Goal: Information Seeking & Learning: Check status

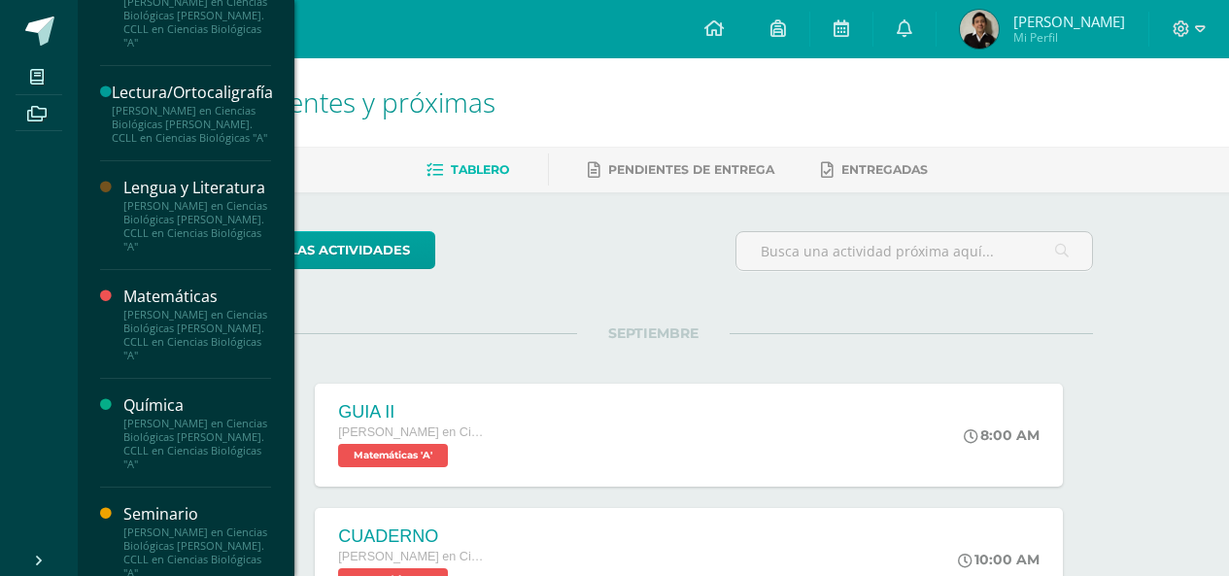
scroll to position [1156, 0]
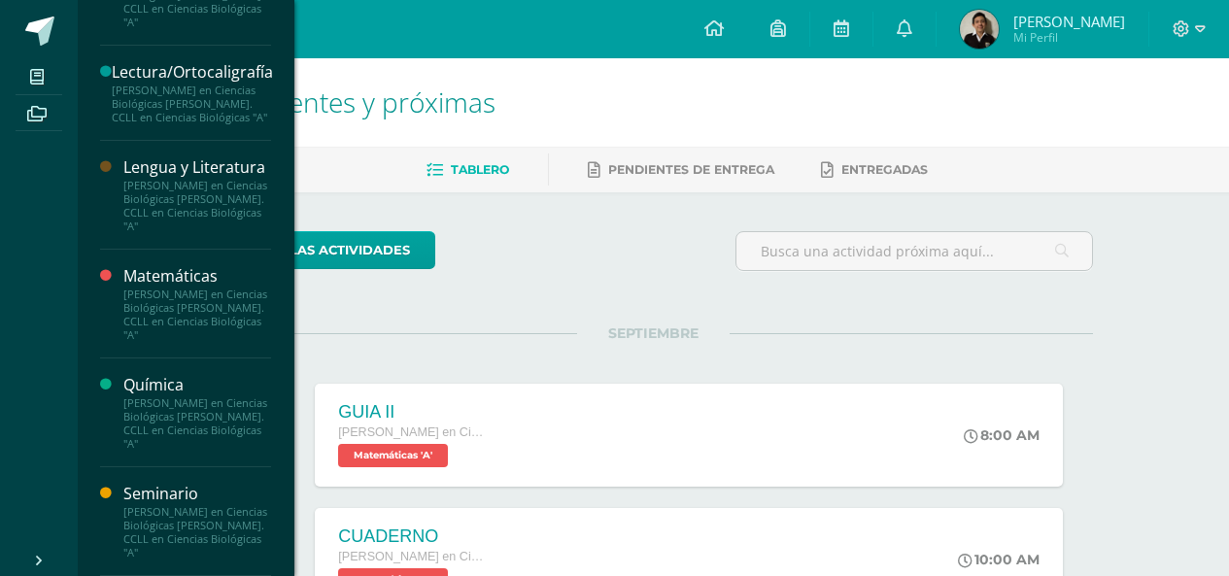
click at [155, 398] on div "[PERSON_NAME] en Ciencias Biológicas [PERSON_NAME]. CCLL en Ciencias Biológicas…" at bounding box center [197, 423] width 148 height 54
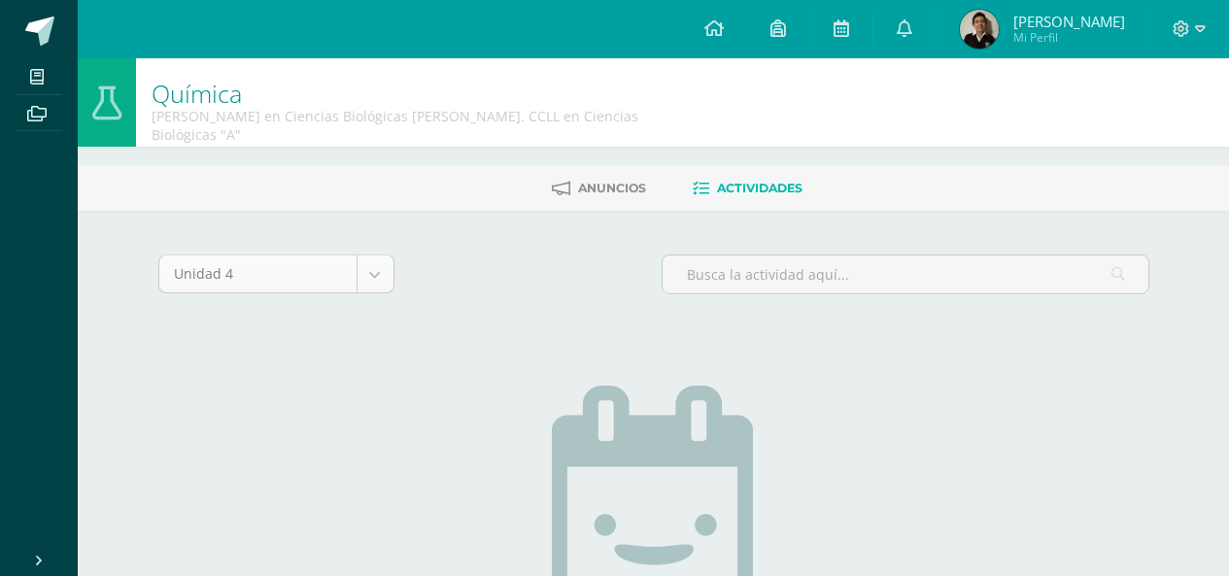
click at [272, 260] on body "Mis cursos Archivos Cerrar panel Anatomía y Fisiología [PERSON_NAME] en Ciencia…" at bounding box center [614, 429] width 1229 height 858
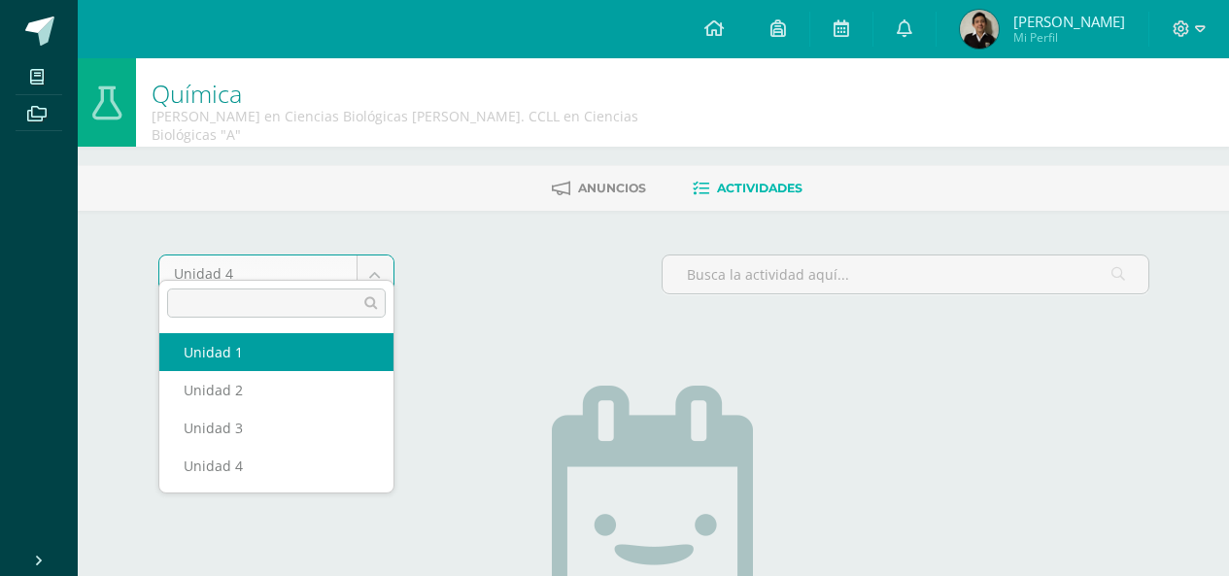
select select "Unidad 1"
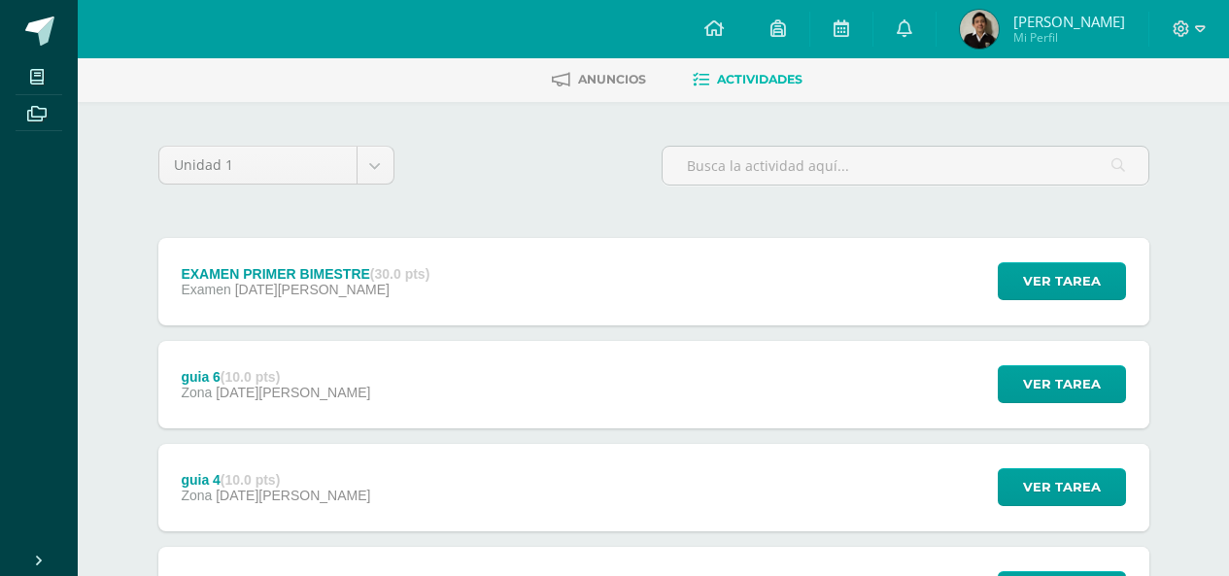
scroll to position [107, 0]
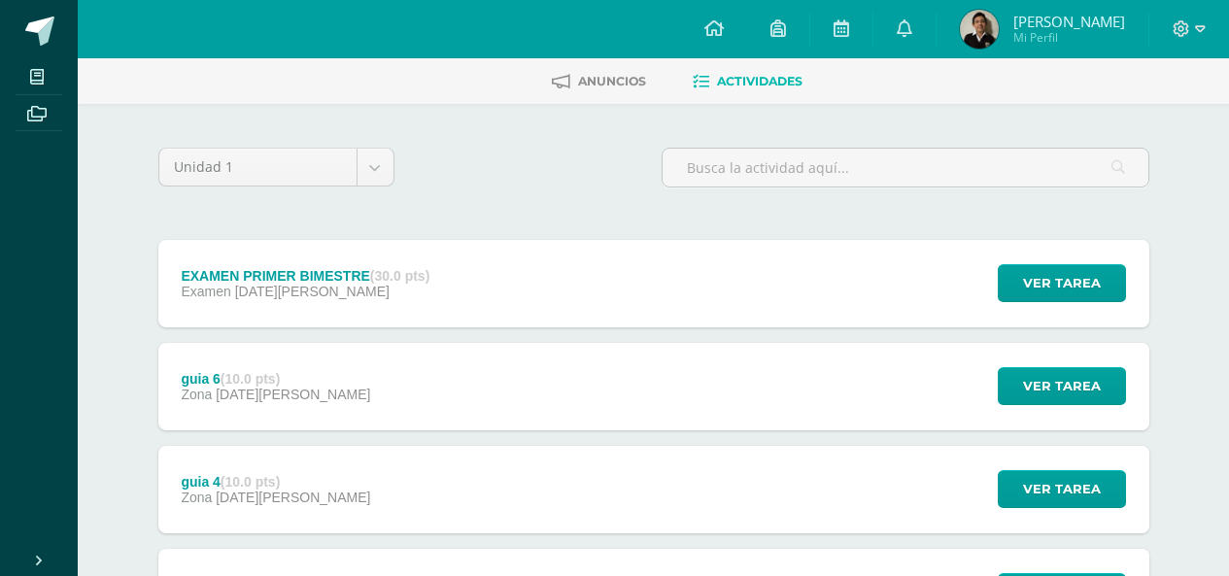
click at [296, 282] on div "EXAMEN PRIMER BIMESTRE (30.0 pts) Examen [DATE][PERSON_NAME]" at bounding box center [305, 283] width 295 height 87
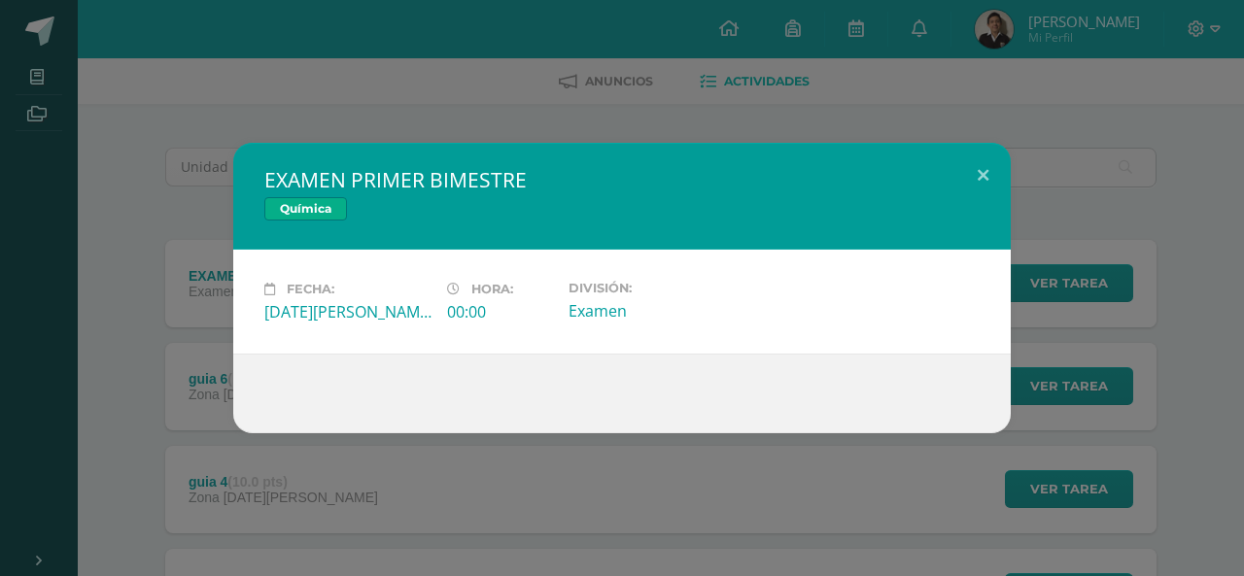
drag, startPoint x: 999, startPoint y: 229, endPoint x: 992, endPoint y: 211, distance: 19.7
click at [999, 226] on div "EXAMEN PRIMER BIMESTRE Química" at bounding box center [621, 196] width 777 height 107
click at [975, 191] on button at bounding box center [982, 176] width 55 height 66
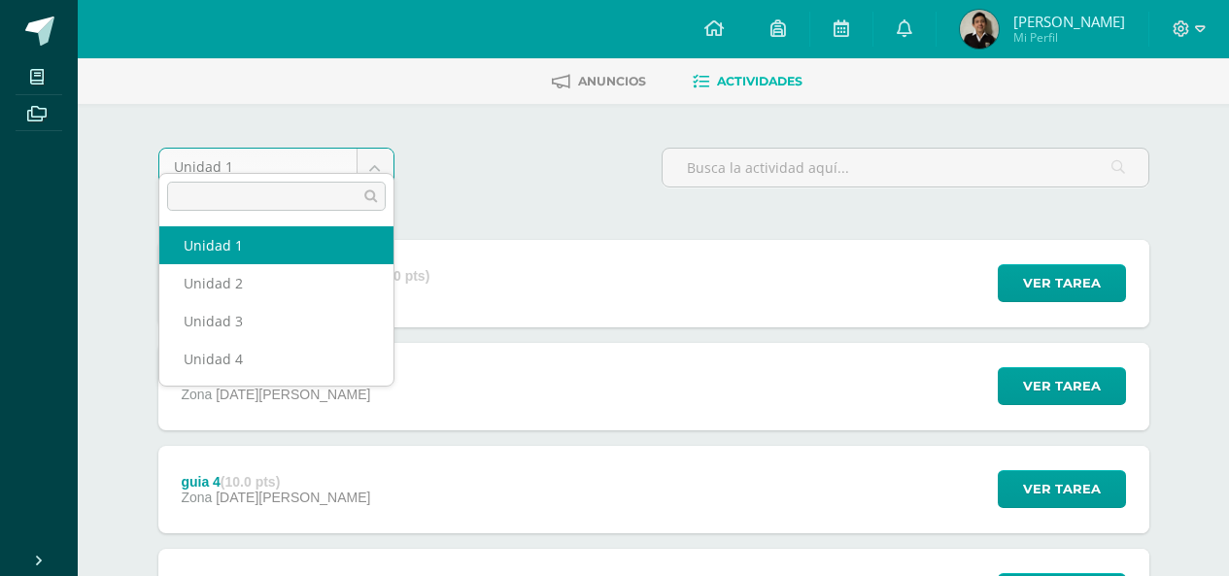
click at [295, 137] on body "Mis cursos Archivos Cerrar panel Anatomía y Fisiología Quinto Bachillerato en C…" at bounding box center [614, 535] width 1229 height 1285
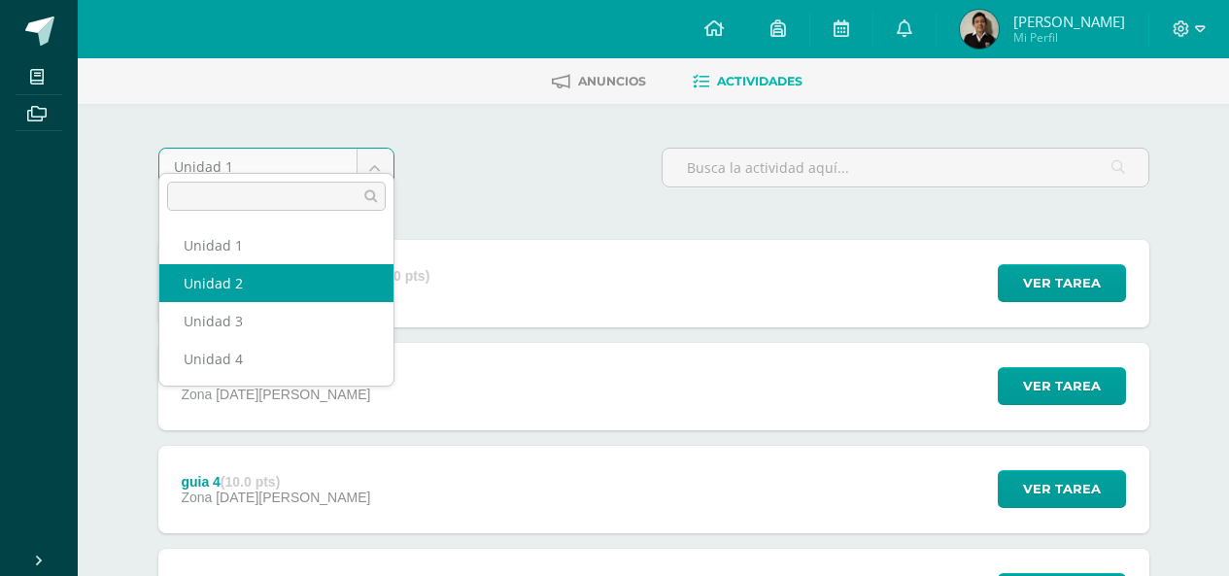
select select "Unidad 2"
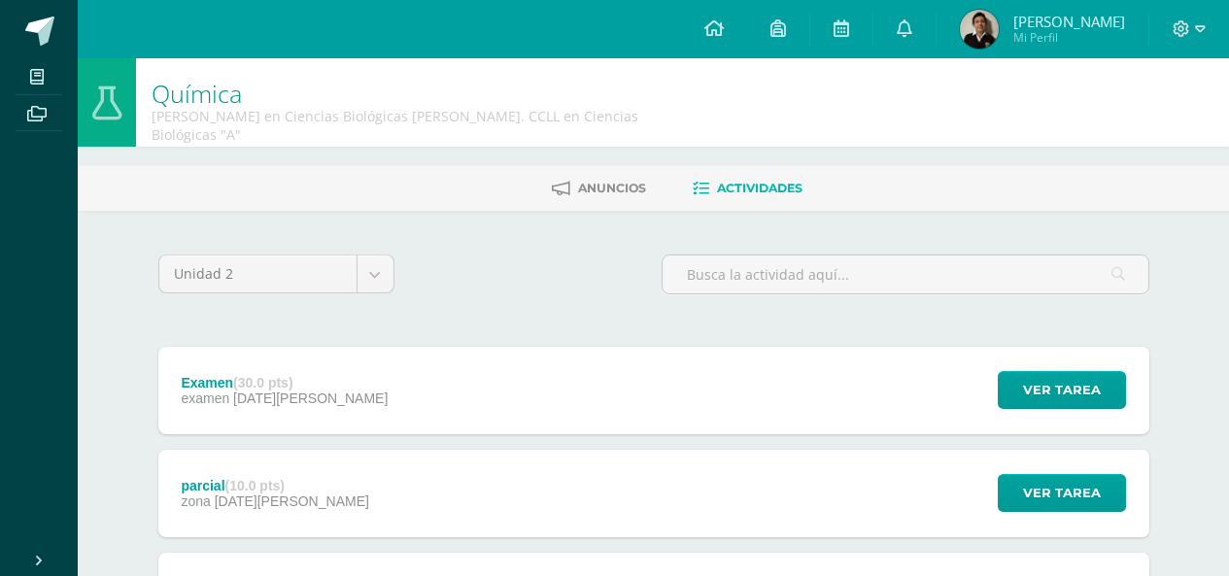
scroll to position [194, 0]
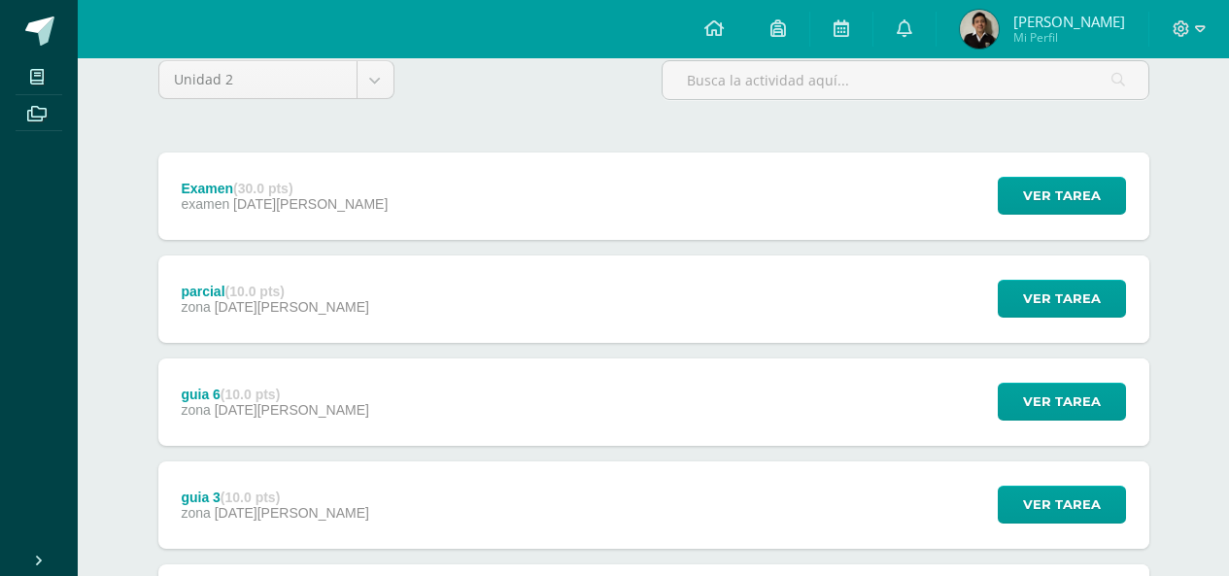
click at [334, 287] on div "parcial (10.0 pts) zona 21 de Mayo Ver tarea parcial Química Cargando contenido" at bounding box center [653, 299] width 991 height 87
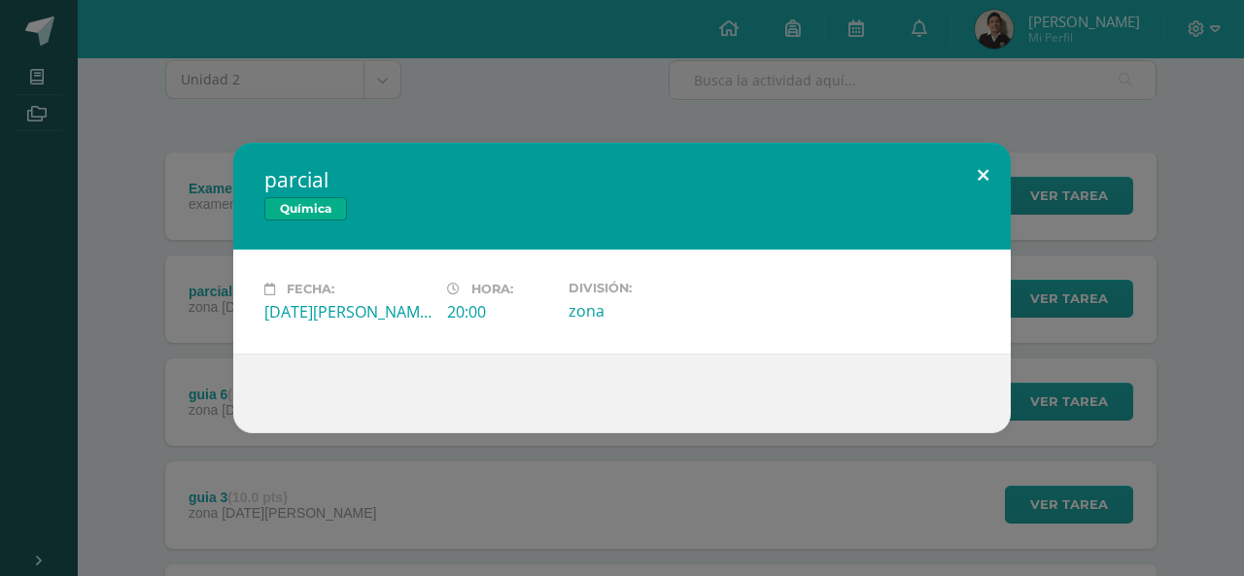
click at [978, 161] on button at bounding box center [982, 176] width 55 height 66
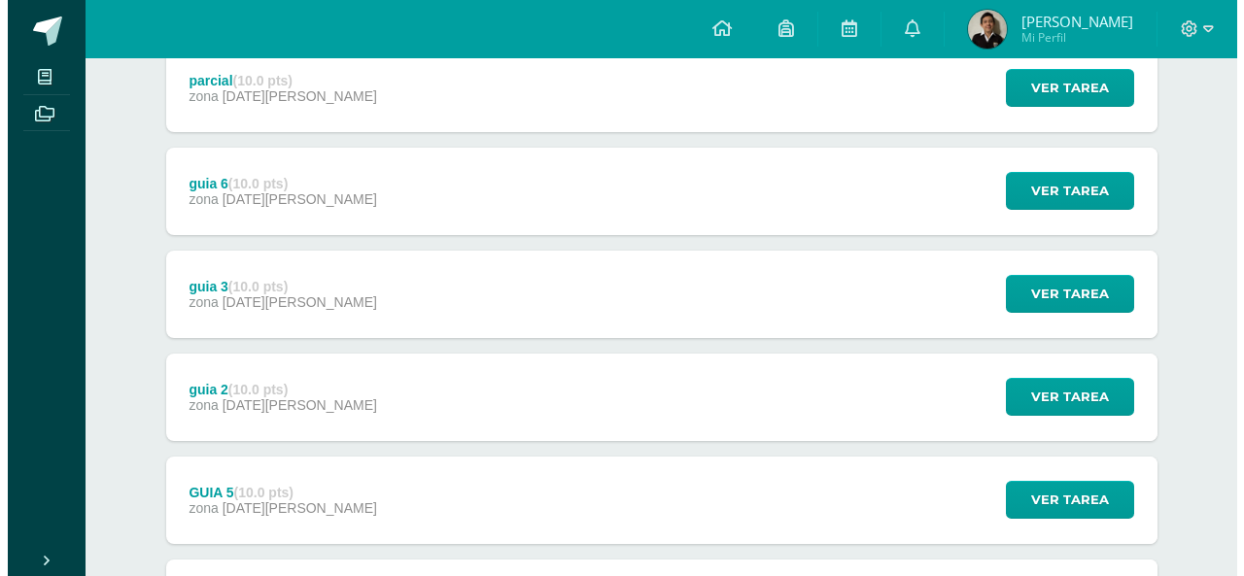
scroll to position [680, 0]
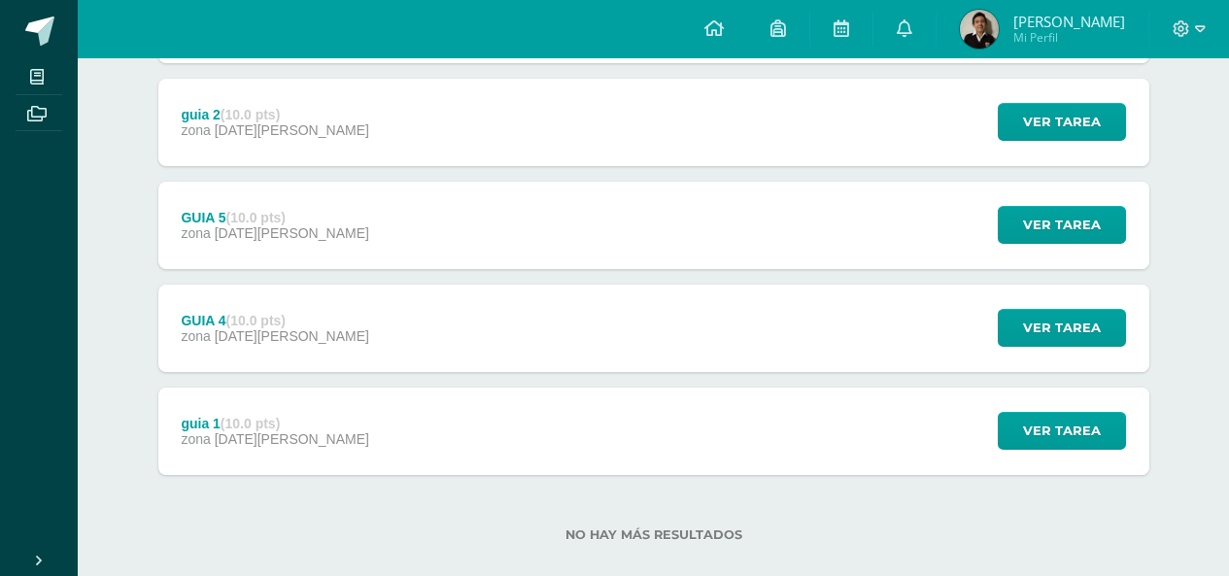
click at [276, 416] on strong "(10.0 pts)" at bounding box center [250, 424] width 59 height 16
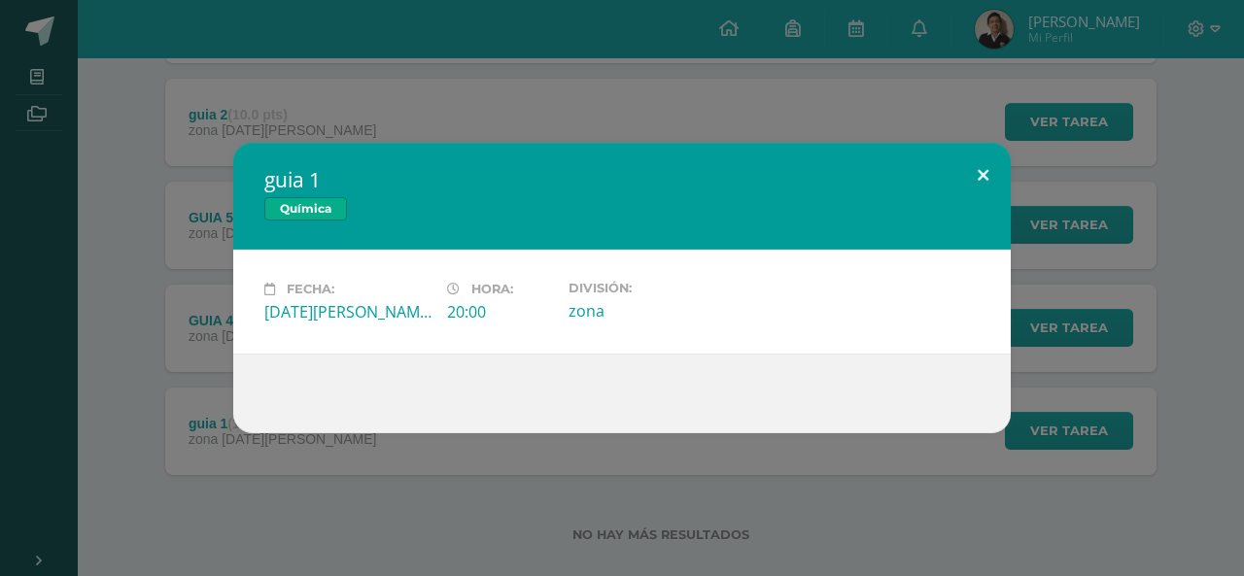
drag, startPoint x: 997, startPoint y: 165, endPoint x: 977, endPoint y: 169, distance: 20.8
click at [998, 165] on button at bounding box center [982, 176] width 55 height 66
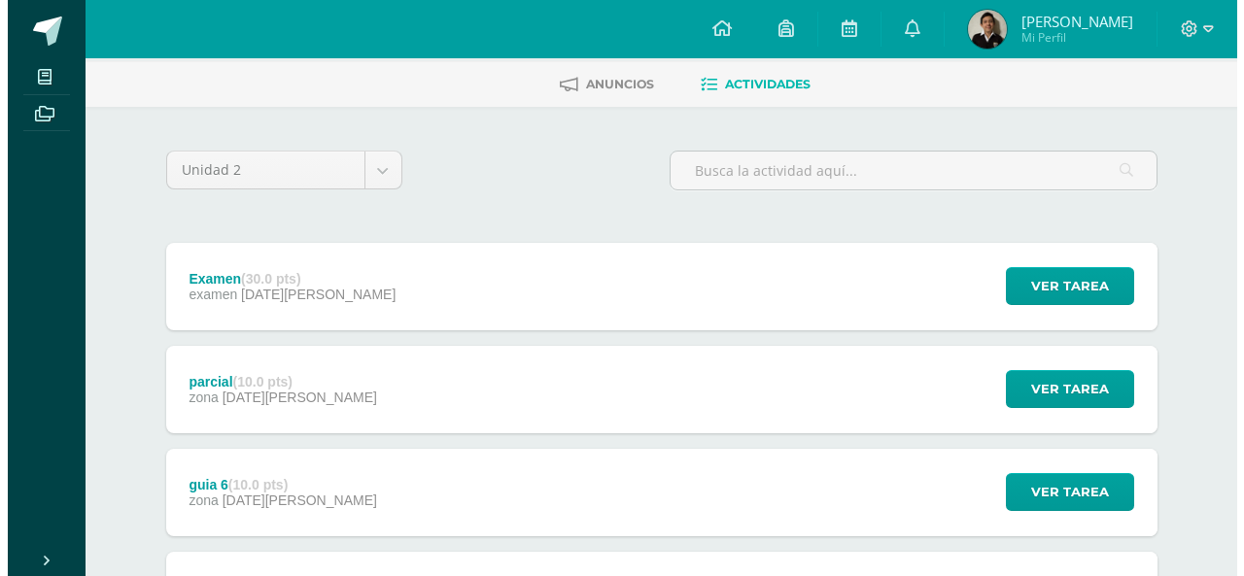
scroll to position [0, 0]
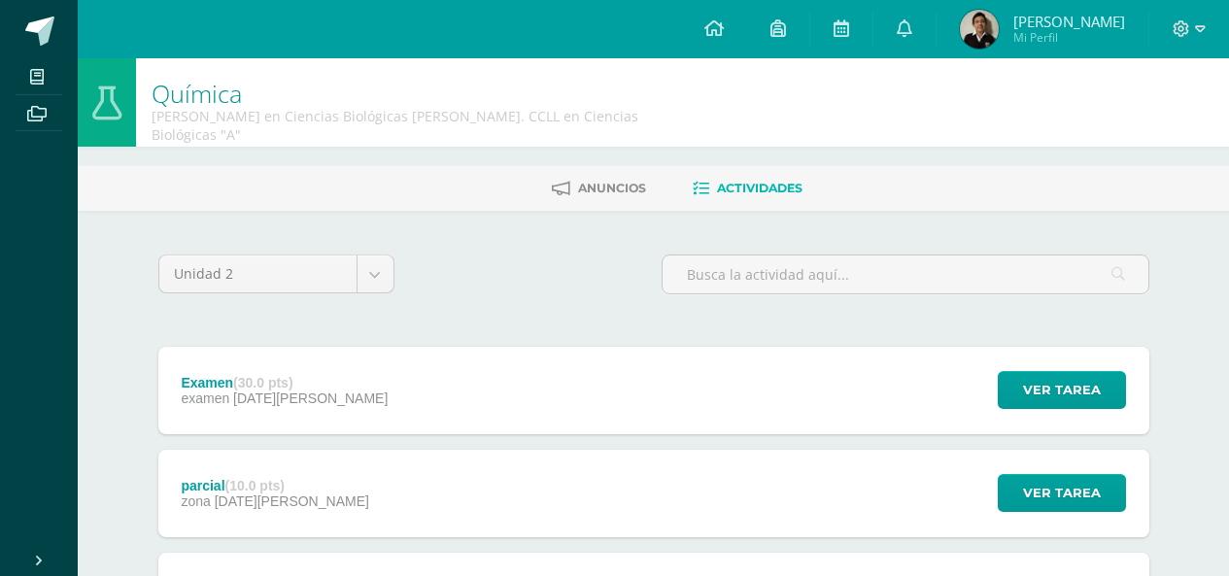
click at [275, 391] on span "30 de Mayo" at bounding box center [310, 399] width 155 height 16
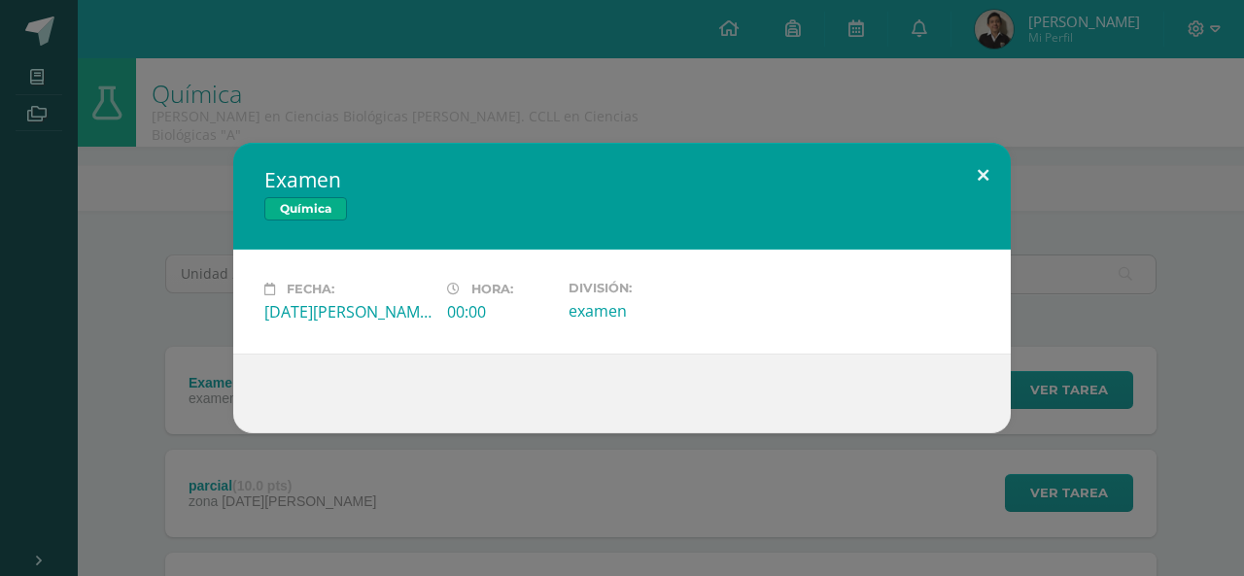
click at [997, 152] on button at bounding box center [982, 176] width 55 height 66
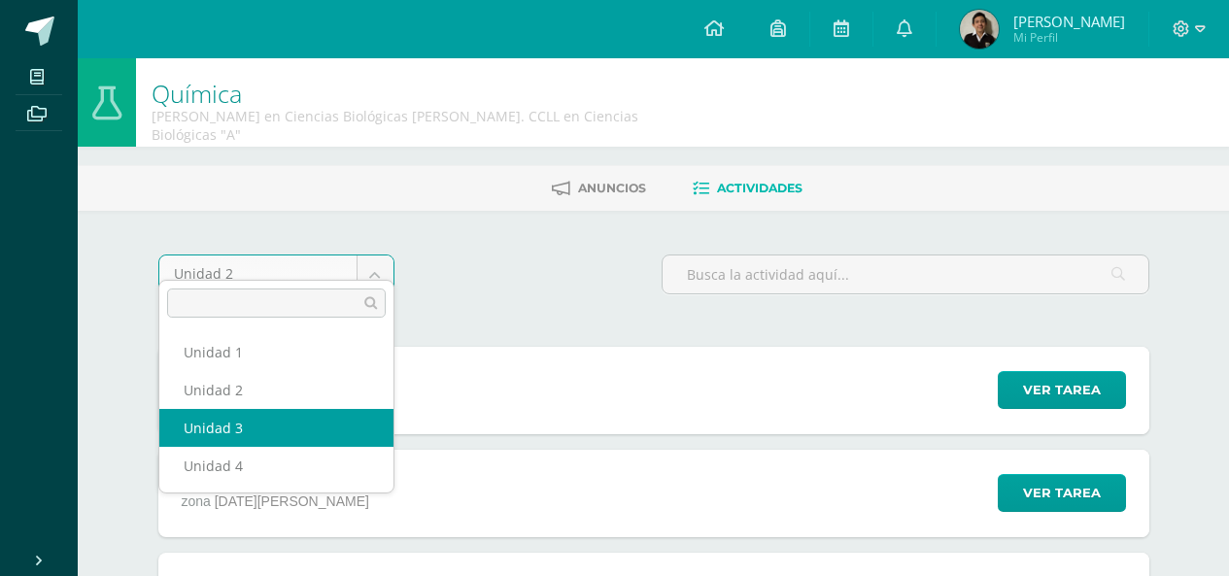
select select "Unidad 3"
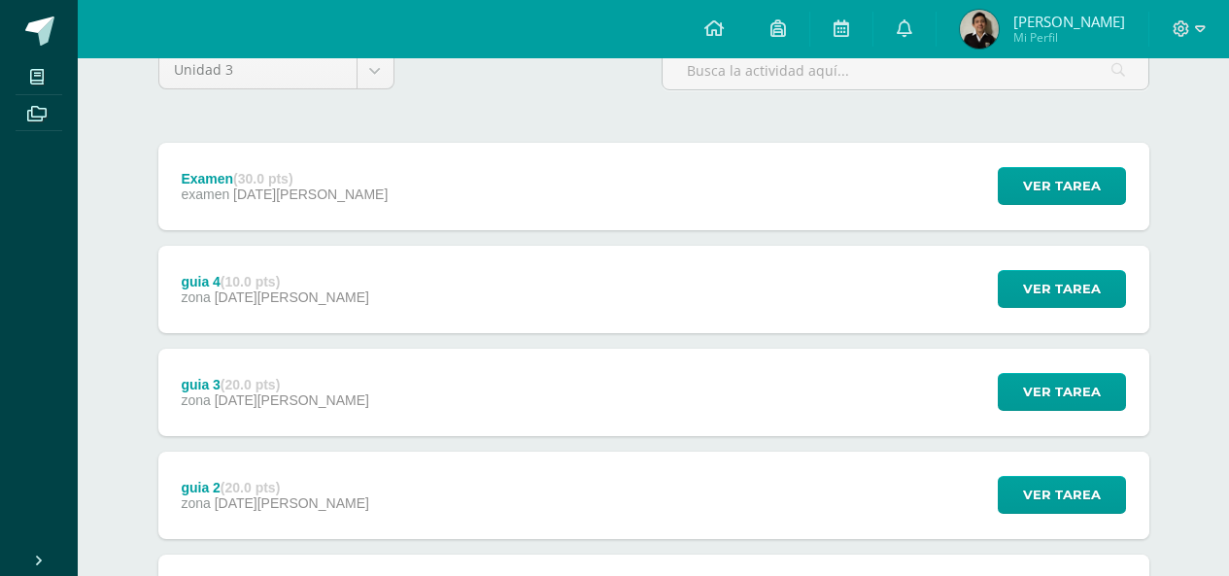
scroll to position [187, 0]
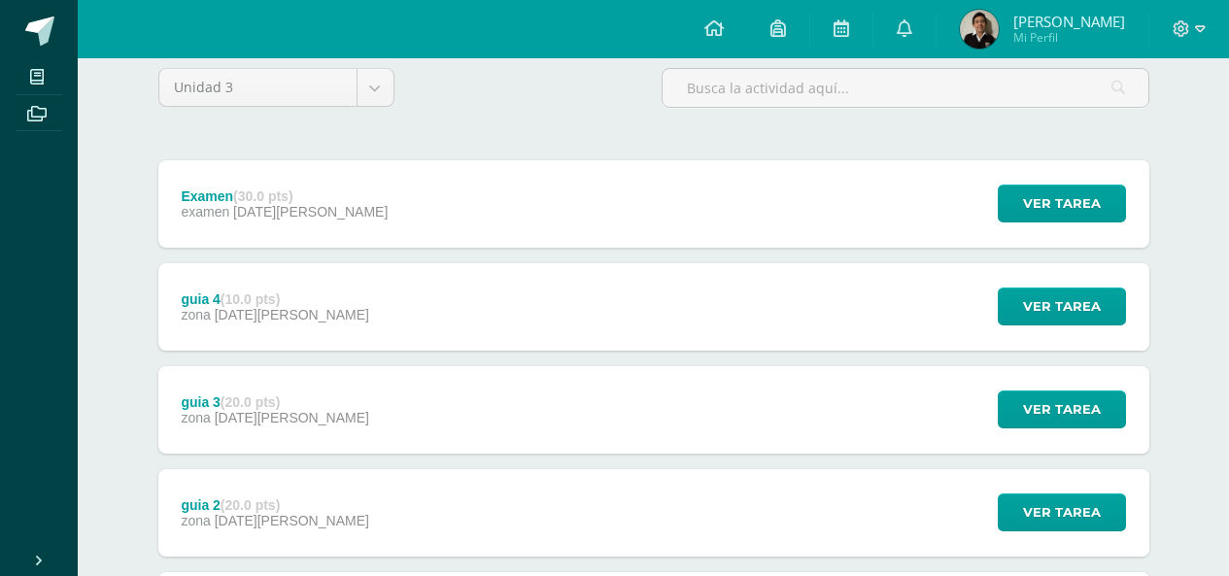
click at [299, 204] on span "12 de Agosto" at bounding box center [310, 212] width 155 height 16
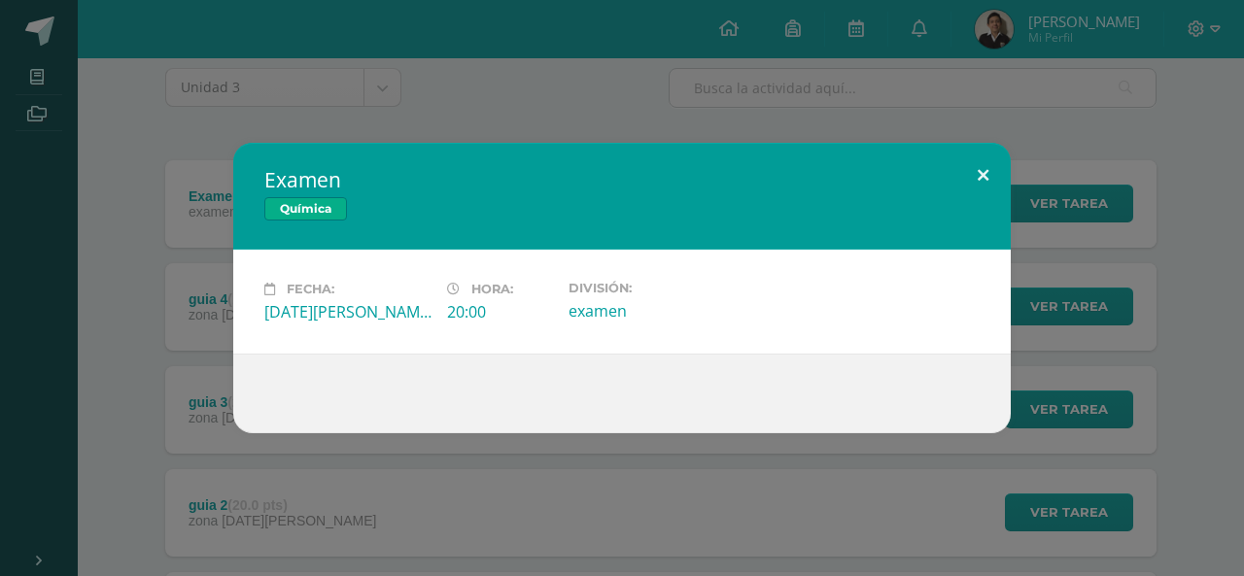
click at [987, 167] on button at bounding box center [982, 176] width 55 height 66
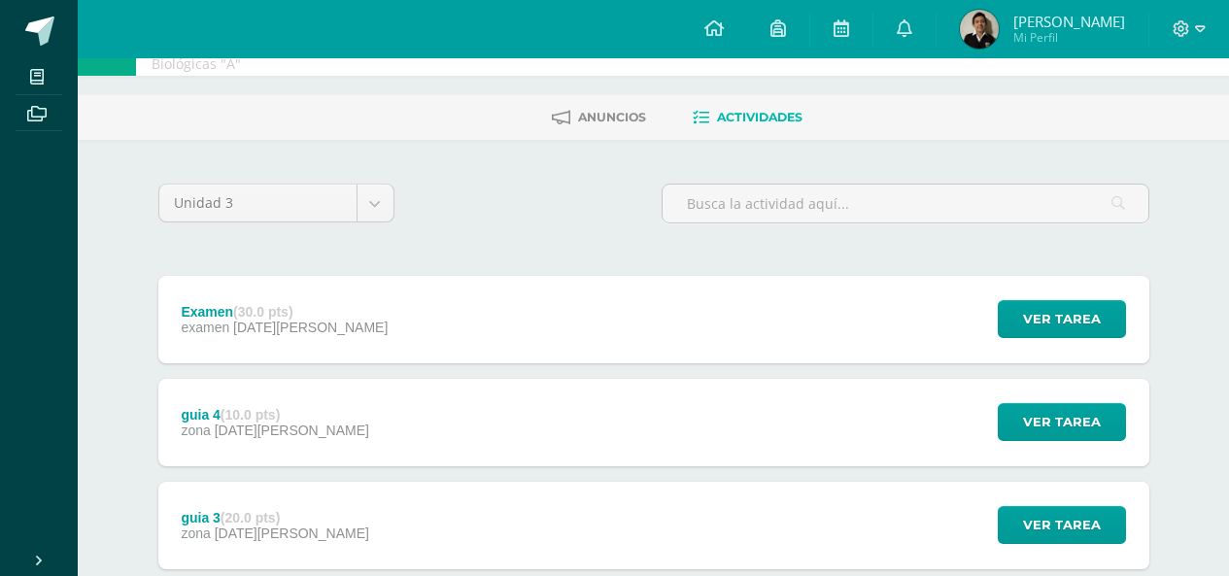
scroll to position [0, 0]
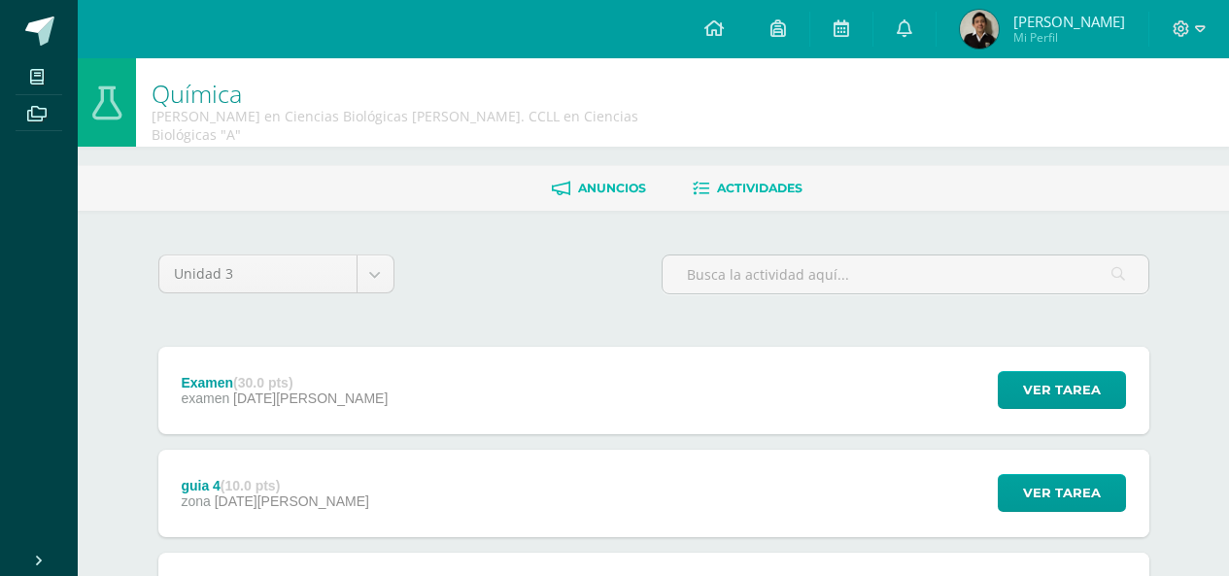
click at [634, 181] on span "Anuncios" at bounding box center [612, 188] width 68 height 15
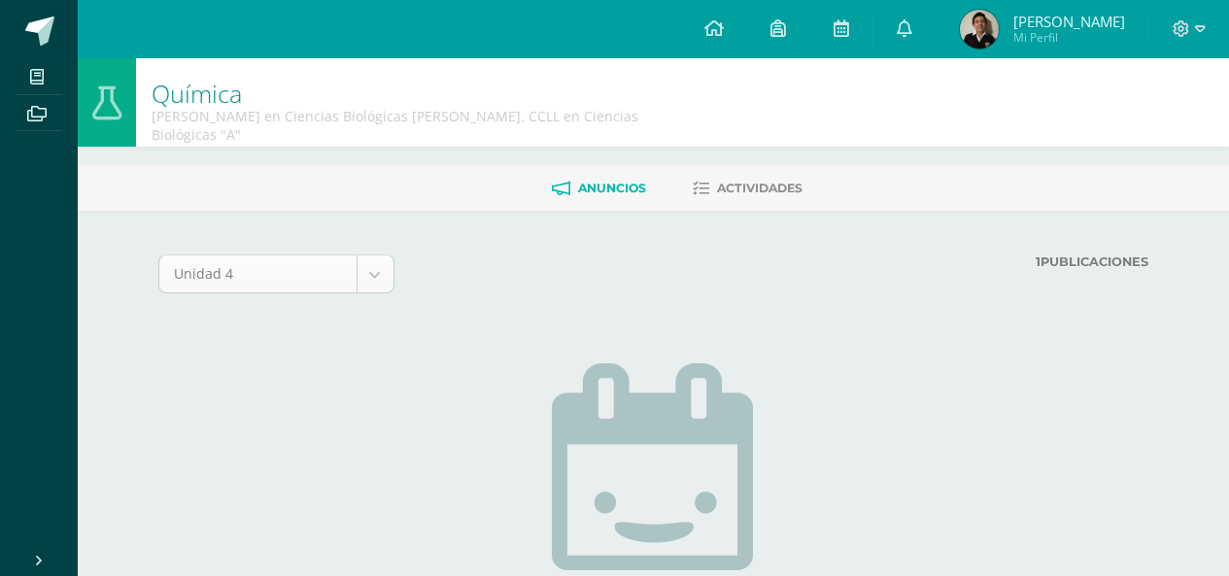
click at [355, 257] on body "Mis cursos Archivos Cerrar panel Anatomía y Fisiología Quinto Bachillerato en C…" at bounding box center [614, 418] width 1229 height 836
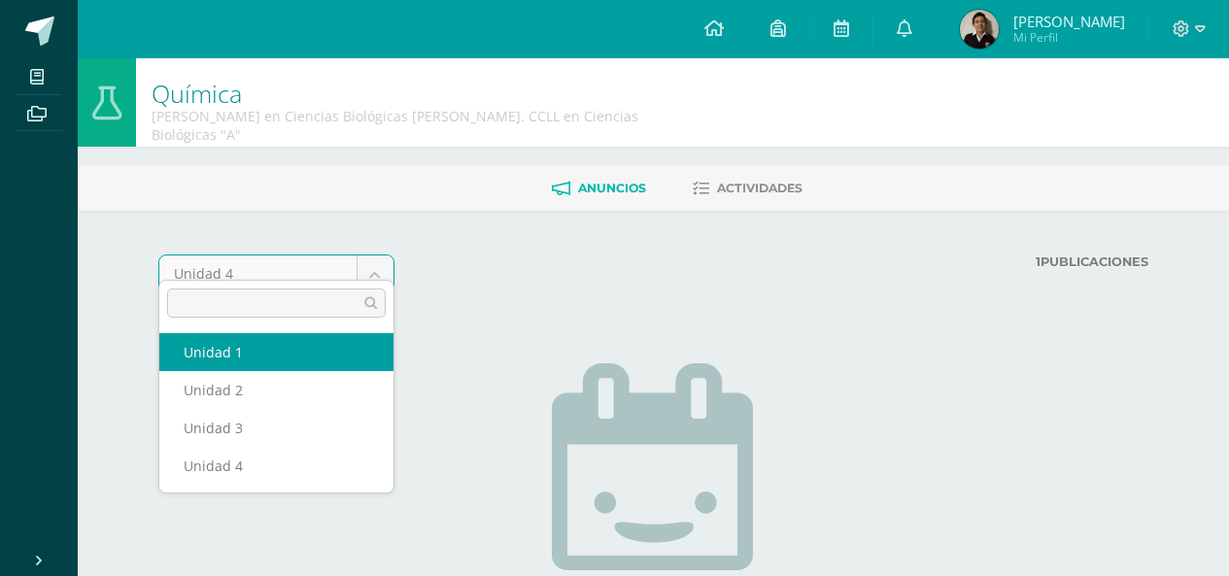
select select "Unidad 1"
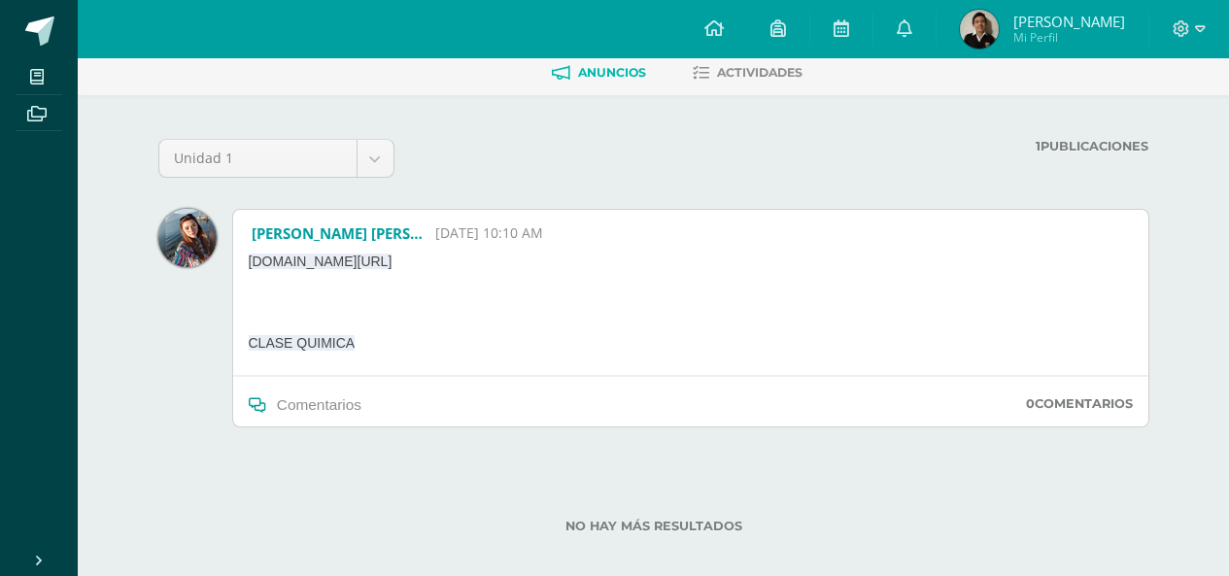
scroll to position [117, 0]
click at [301, 147] on body "Mis cursos Archivos Cerrar panel Anatomía y Fisiología [PERSON_NAME] en Ciencia…" at bounding box center [614, 238] width 1229 height 711
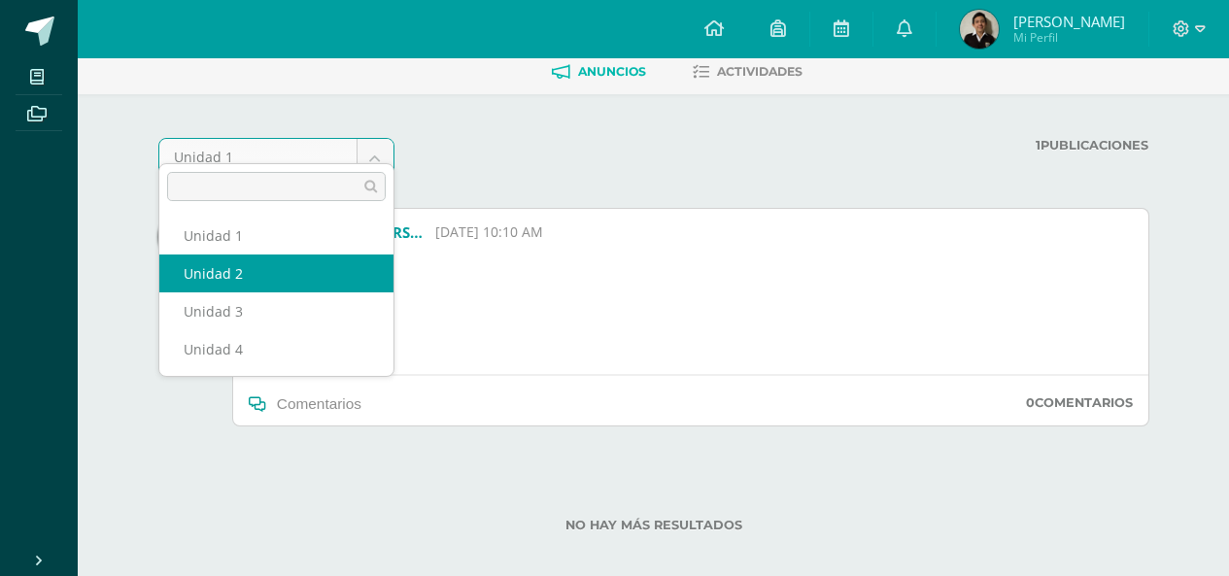
select select "Unidad 2"
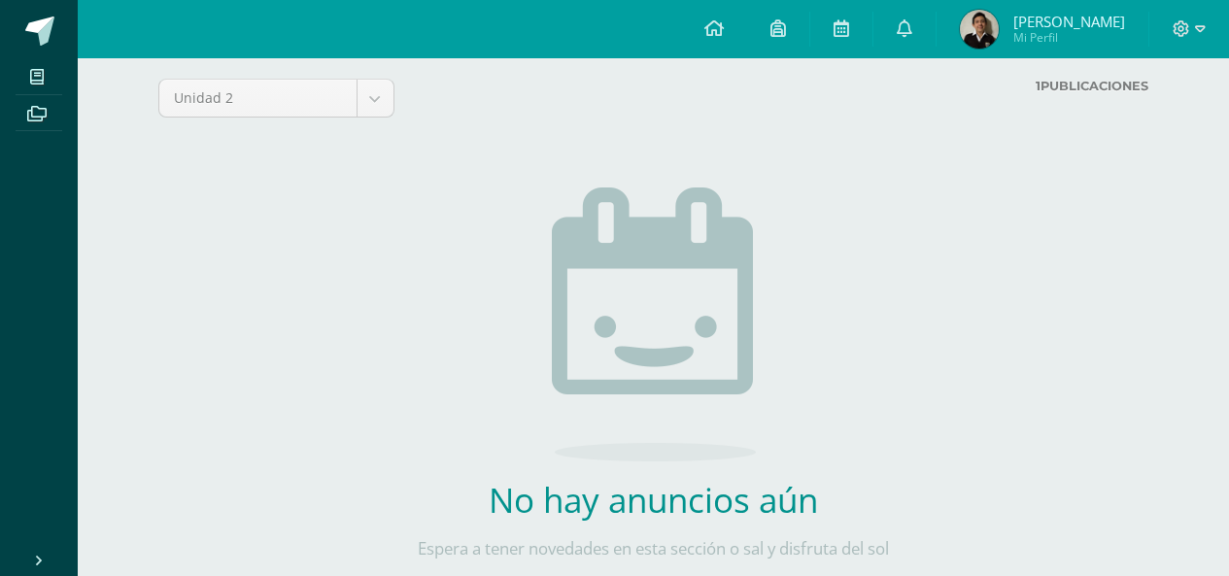
scroll to position [194, 0]
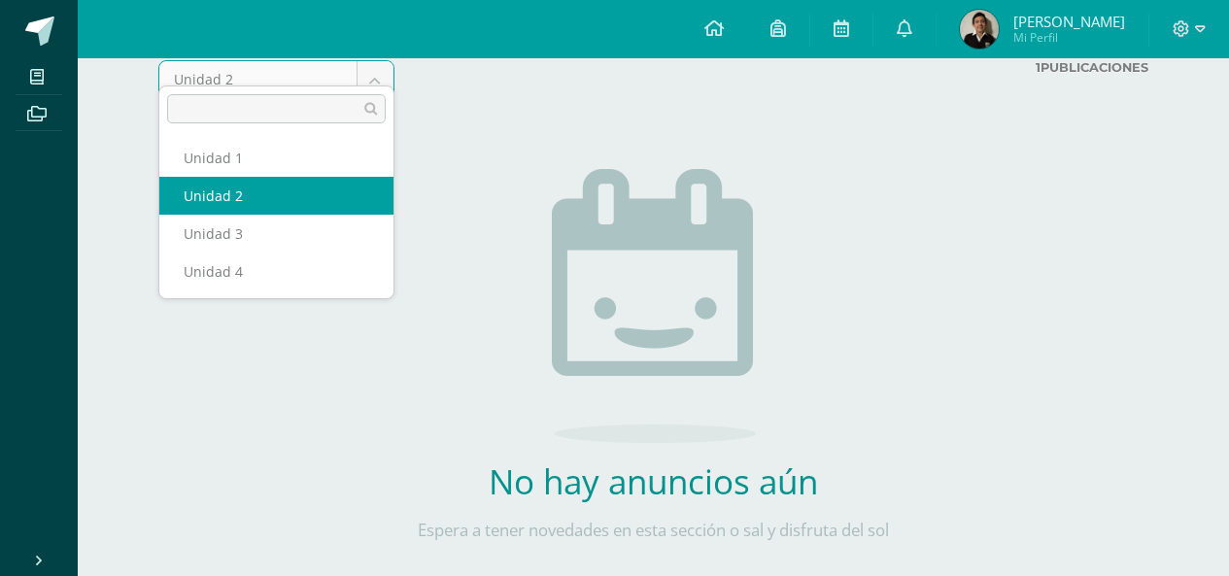
click at [320, 73] on body "Mis cursos Archivos Cerrar panel Anatomía y Fisiología [PERSON_NAME] en Ciencia…" at bounding box center [614, 224] width 1229 height 836
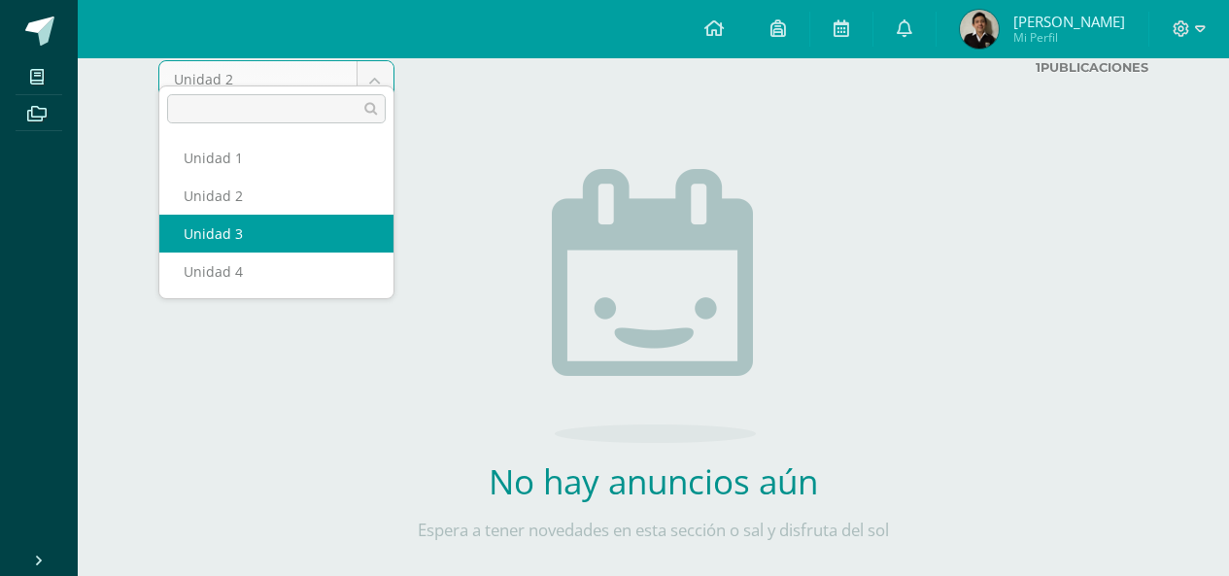
select select "Unidad 3"
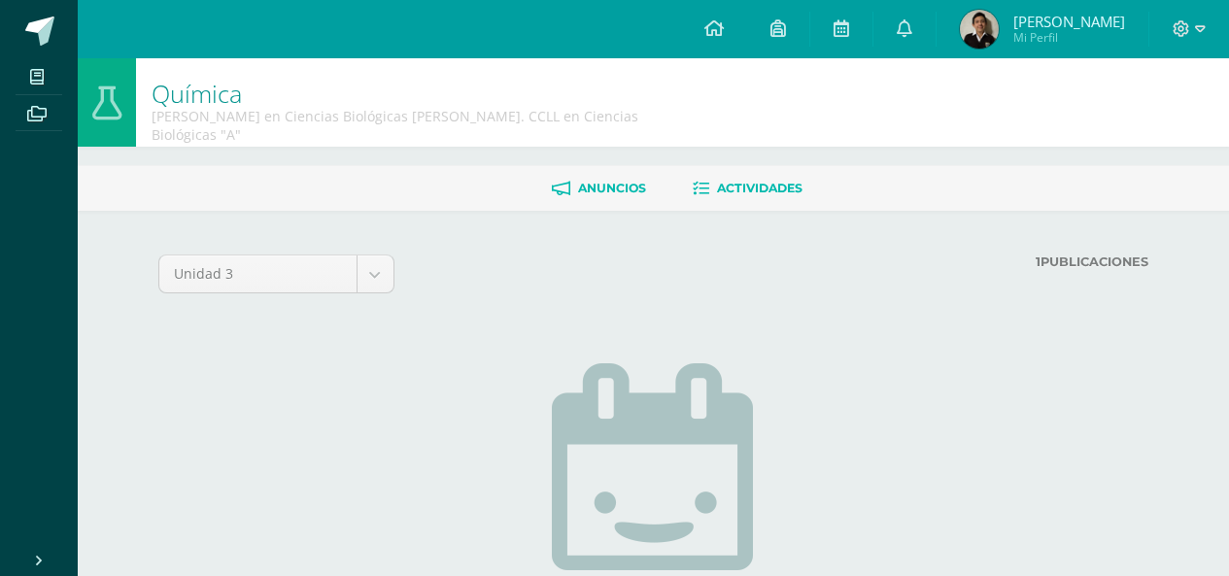
click at [693, 181] on icon at bounding box center [701, 189] width 17 height 17
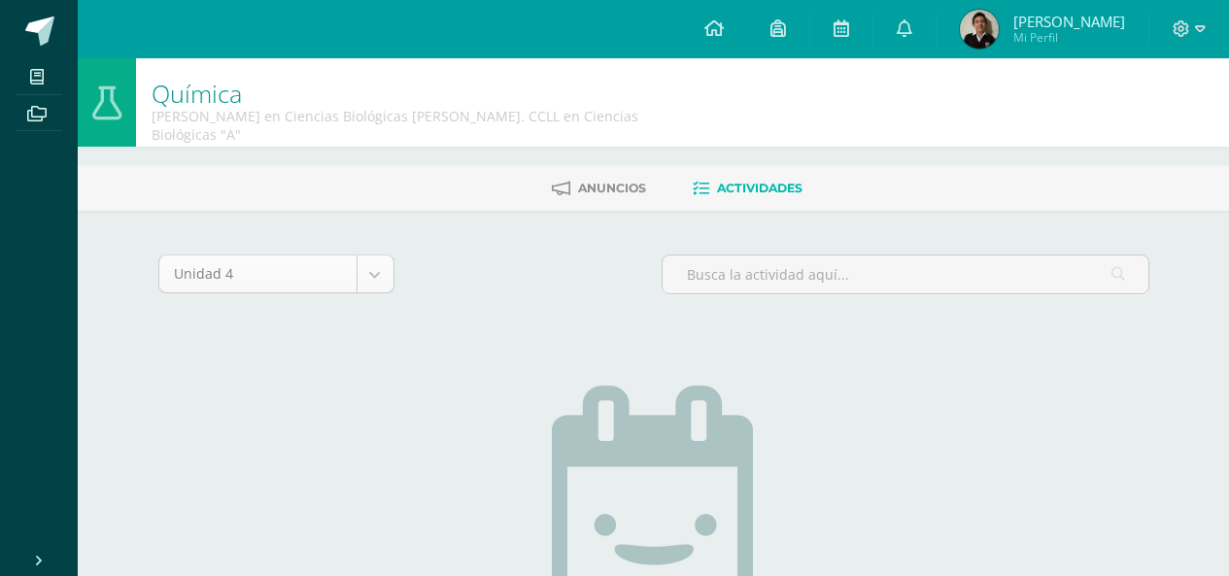
click at [322, 259] on body "Mis cursos Archivos Cerrar panel Anatomía y Fisiología [PERSON_NAME] en Ciencia…" at bounding box center [614, 429] width 1229 height 858
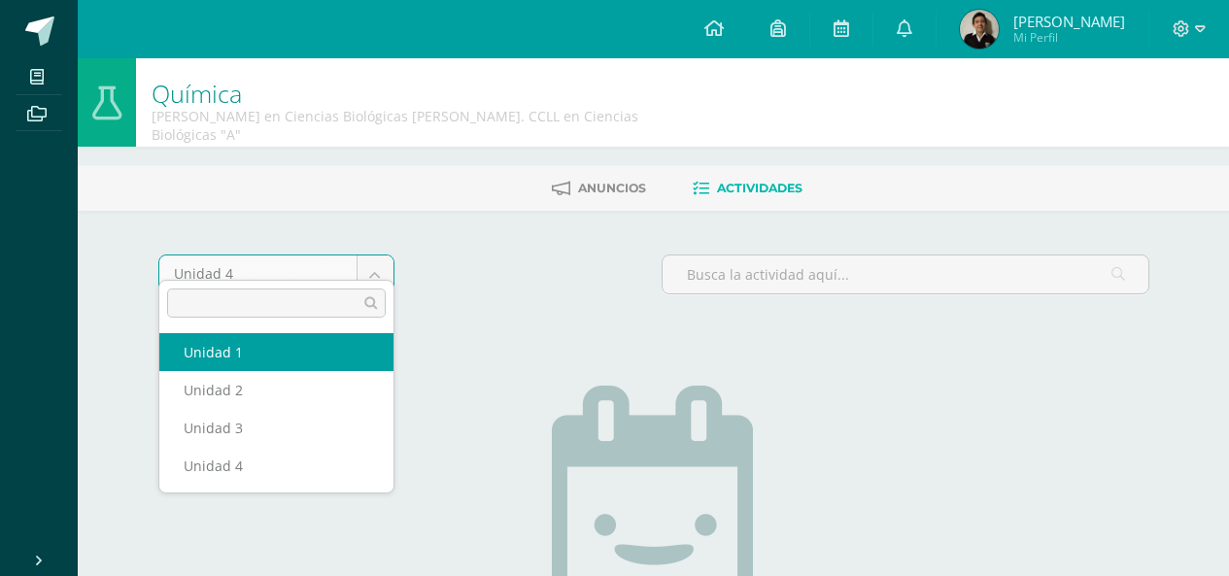
select select "Unidad 1"
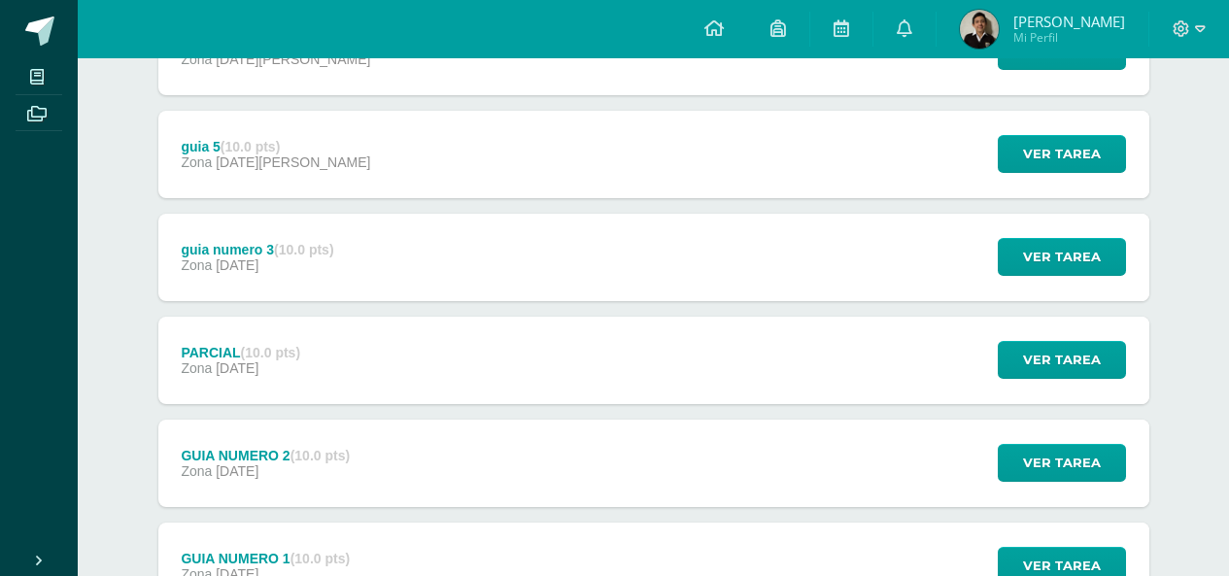
scroll to position [690, 0]
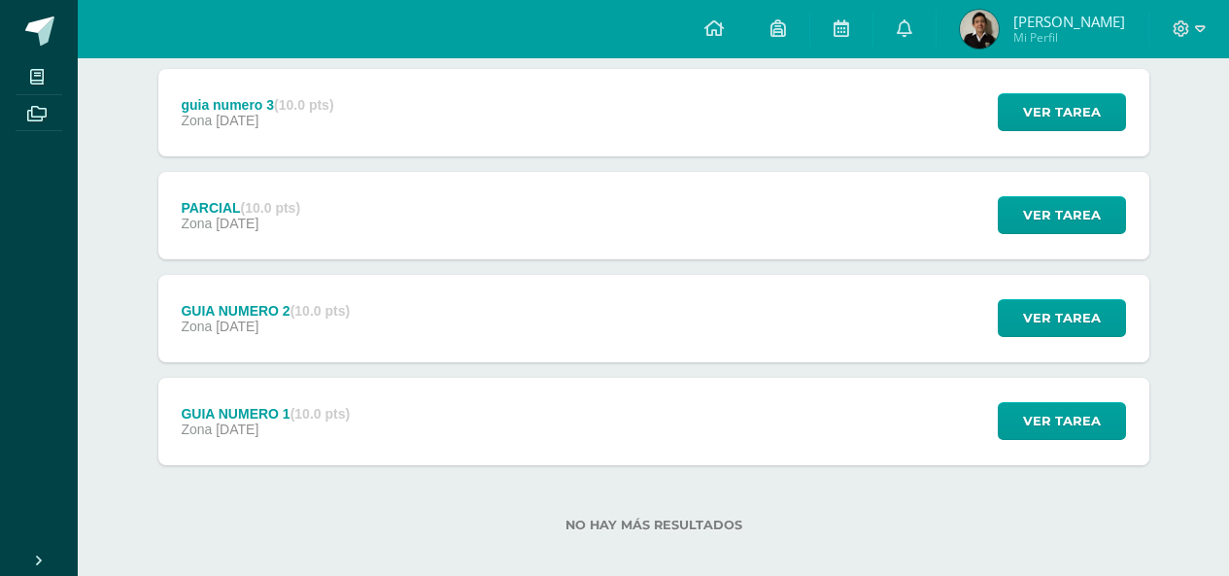
click at [278, 406] on div "GUIA NUMERO 1 (10.0 pts)" at bounding box center [265, 414] width 169 height 16
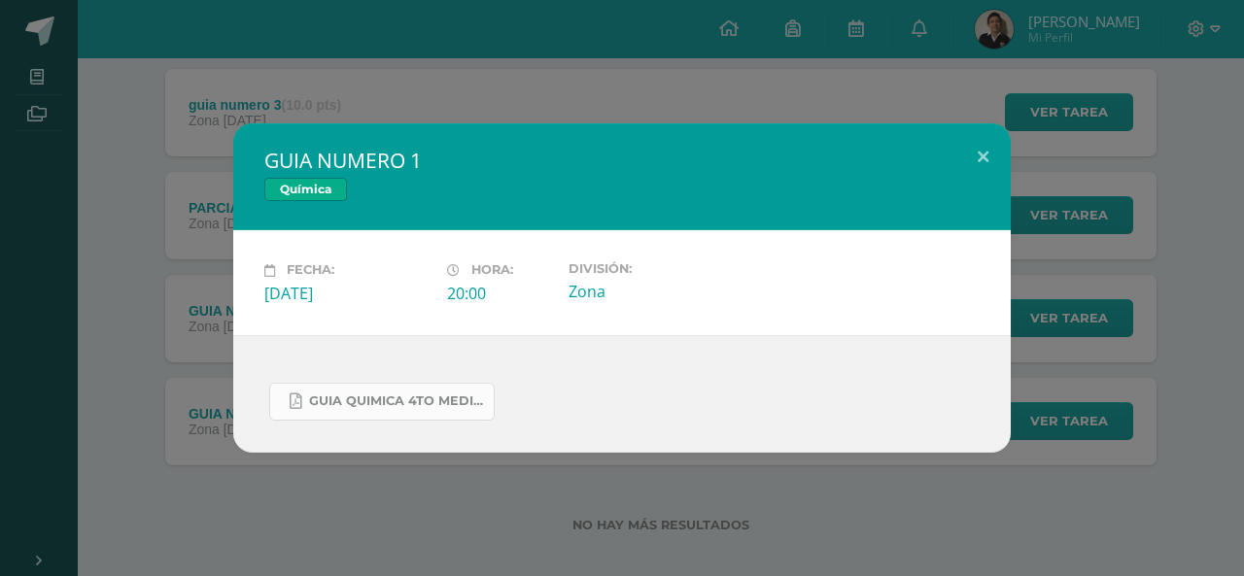
click at [345, 389] on link "guia quimica 4to medicina.pdf" at bounding box center [381, 402] width 225 height 38
drag, startPoint x: 994, startPoint y: 140, endPoint x: 972, endPoint y: 142, distance: 22.4
click at [995, 140] on button at bounding box center [982, 156] width 55 height 66
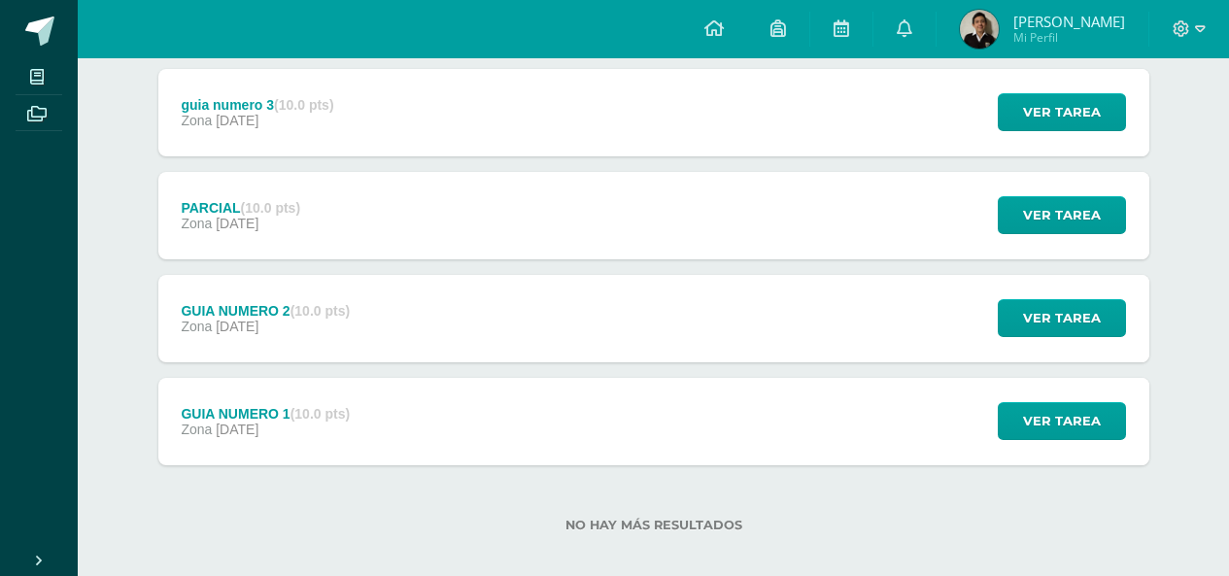
click at [258, 216] on span "07 de Febrero" at bounding box center [237, 224] width 43 height 16
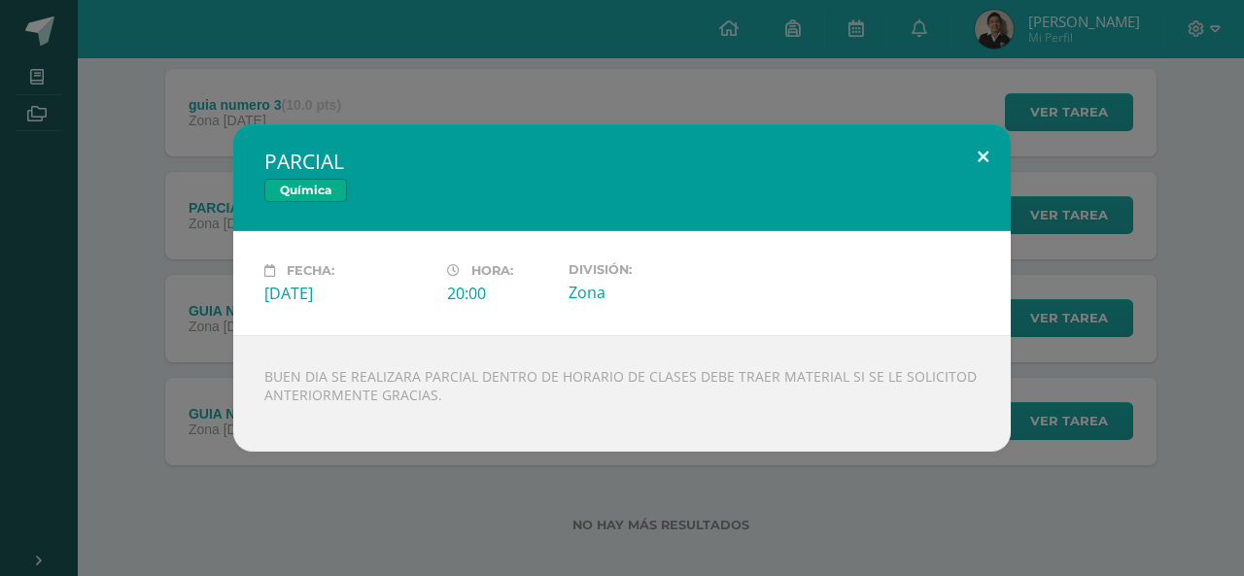
click at [997, 157] on button at bounding box center [982, 157] width 55 height 66
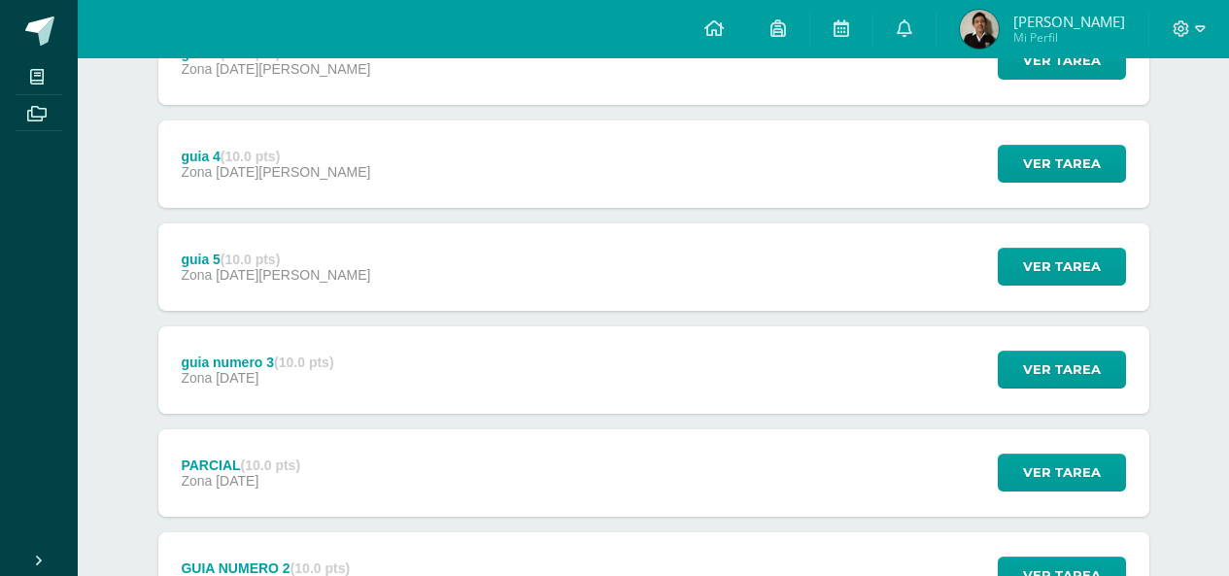
scroll to position [398, 0]
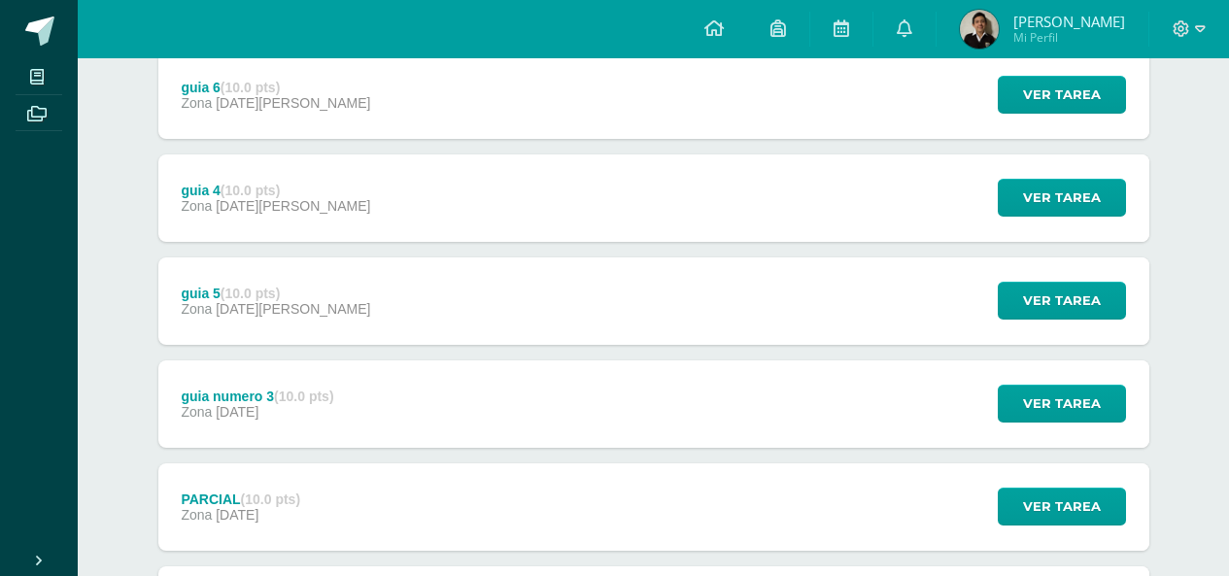
click at [277, 301] on span "05 de Marzo" at bounding box center [293, 309] width 155 height 16
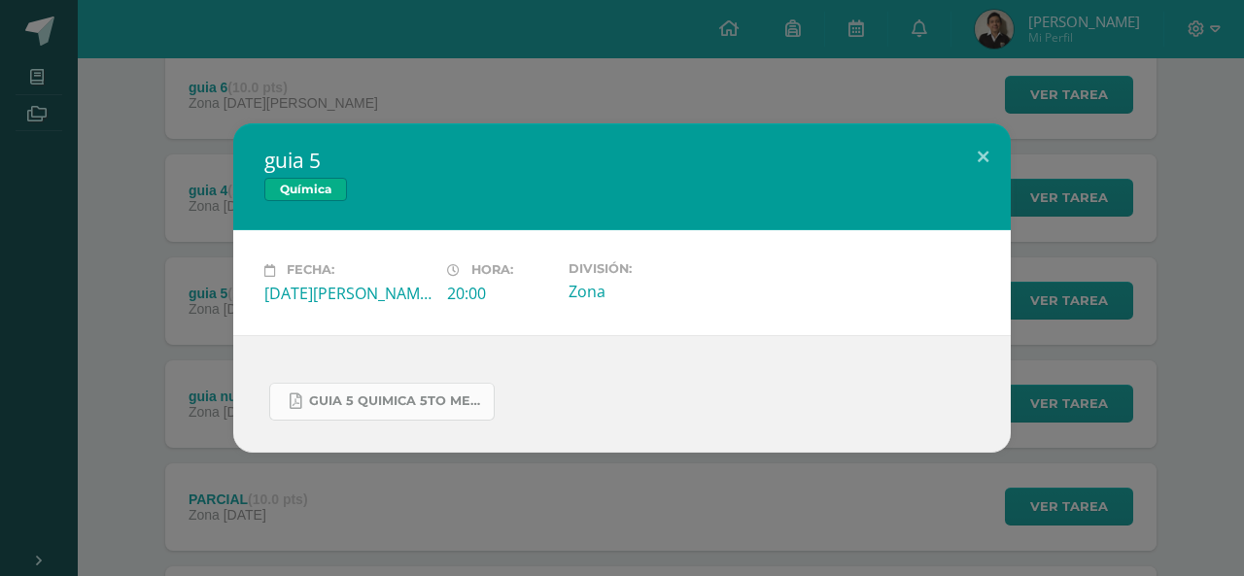
click at [301, 398] on icon at bounding box center [296, 402] width 12 height 17
click at [981, 151] on button at bounding box center [982, 156] width 55 height 66
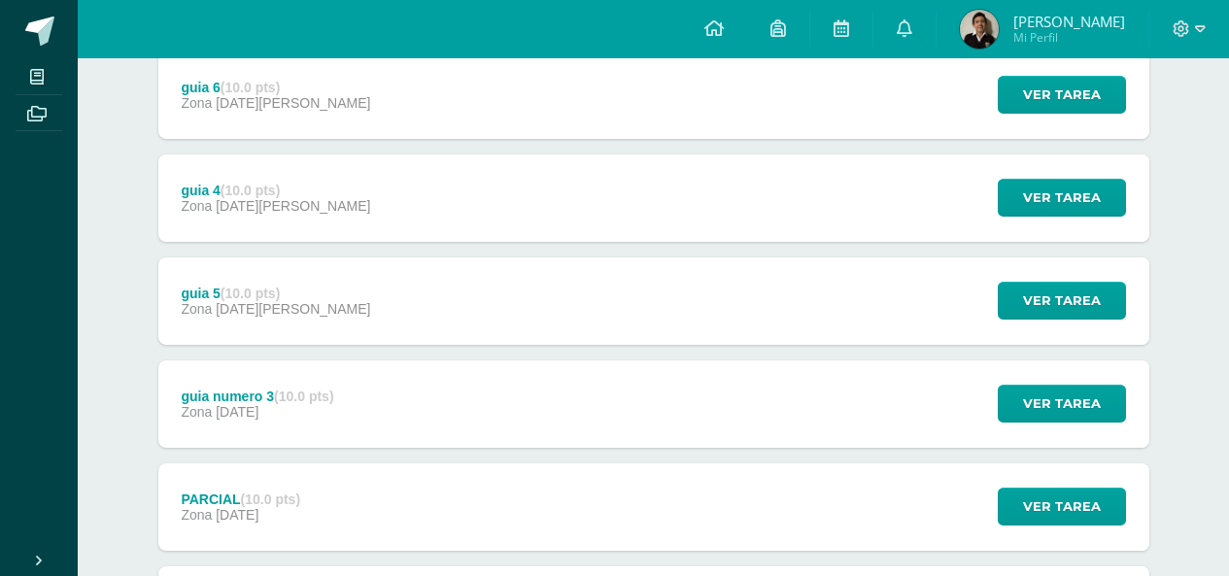
click at [282, 198] on span "06 de Marzo" at bounding box center [293, 206] width 155 height 16
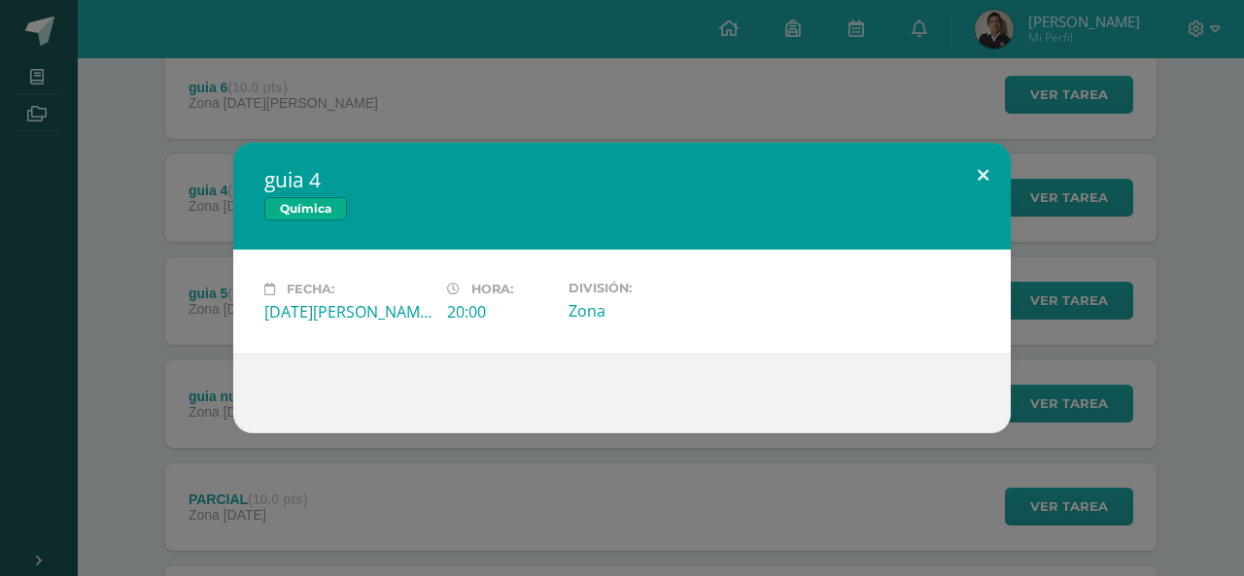
click at [1002, 154] on button at bounding box center [982, 176] width 55 height 66
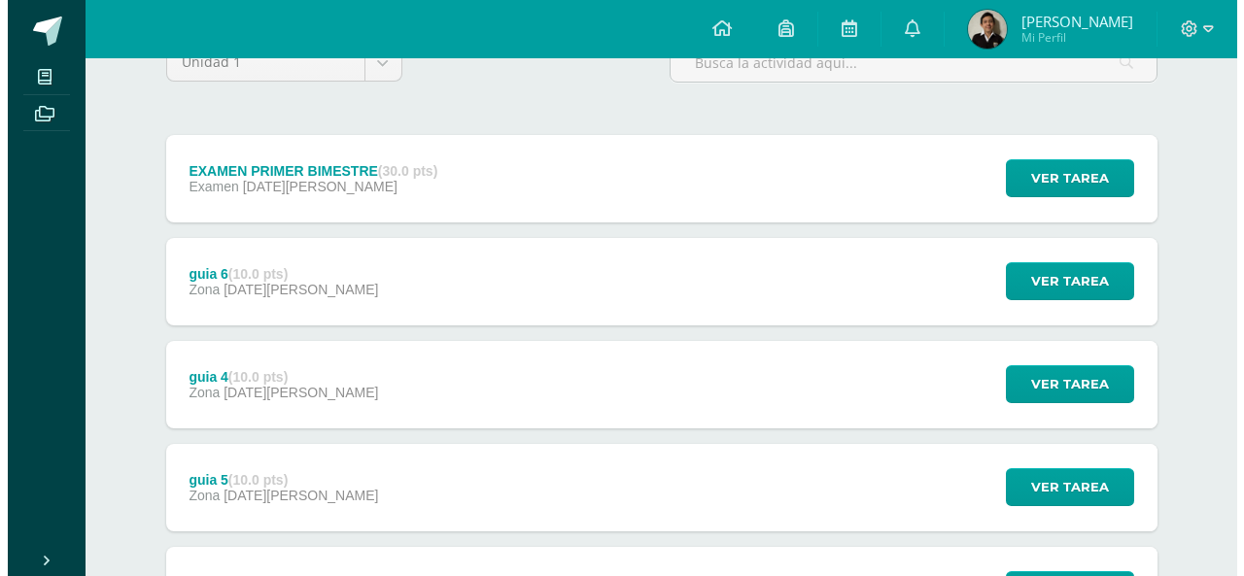
scroll to position [204, 0]
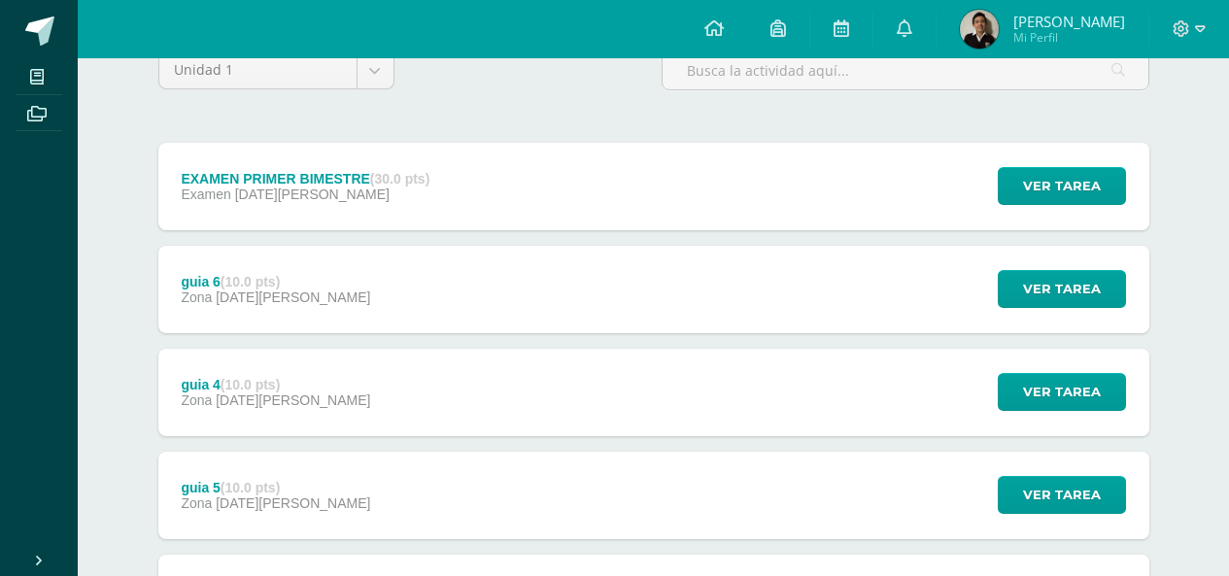
click at [342, 285] on div "guia 6 (10.0 pts) Zona 07 de Marzo Ver tarea guia 6 Química Cargando contenido" at bounding box center [653, 289] width 991 height 87
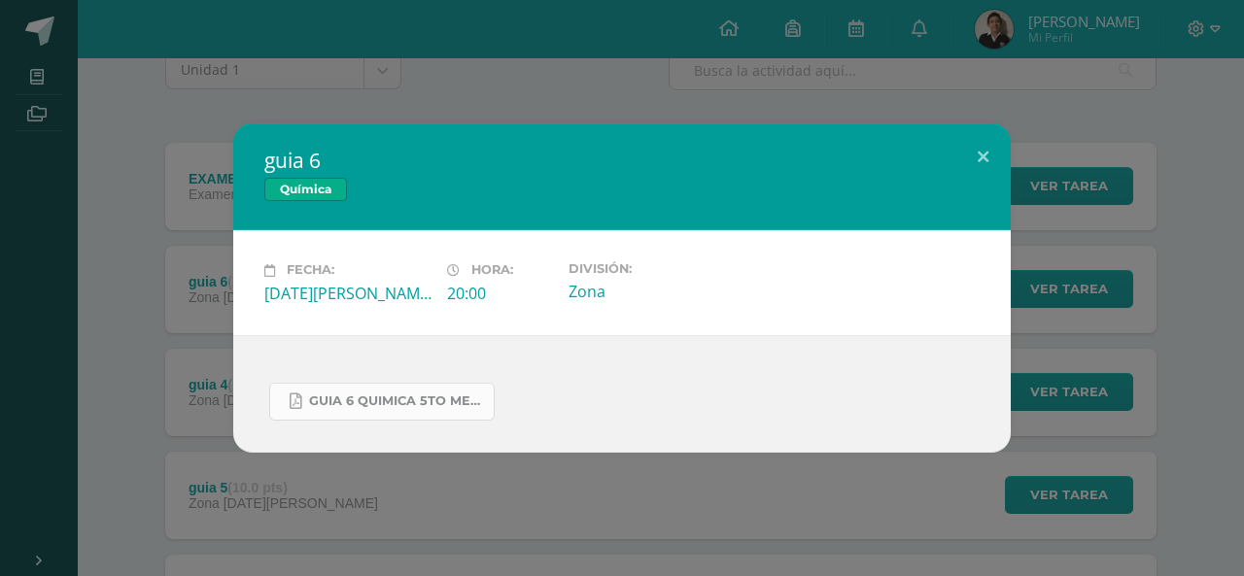
click at [385, 390] on link "guia 6 quimica 5to medicina.pdf" at bounding box center [381, 402] width 225 height 38
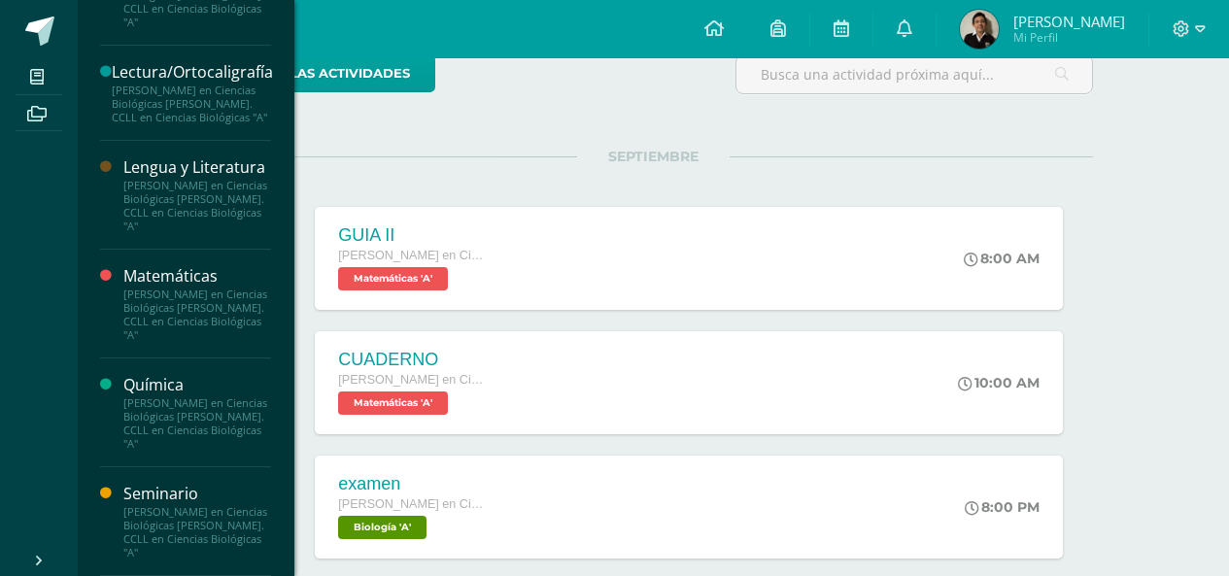
scroll to position [194, 0]
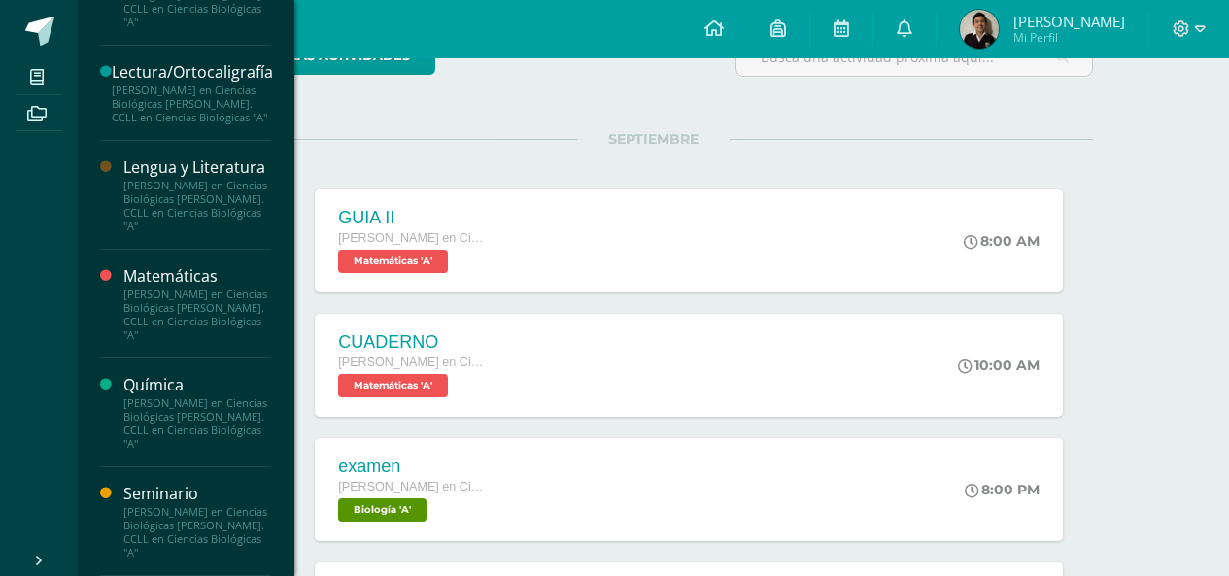
click at [157, 394] on div "Química" at bounding box center [197, 385] width 148 height 22
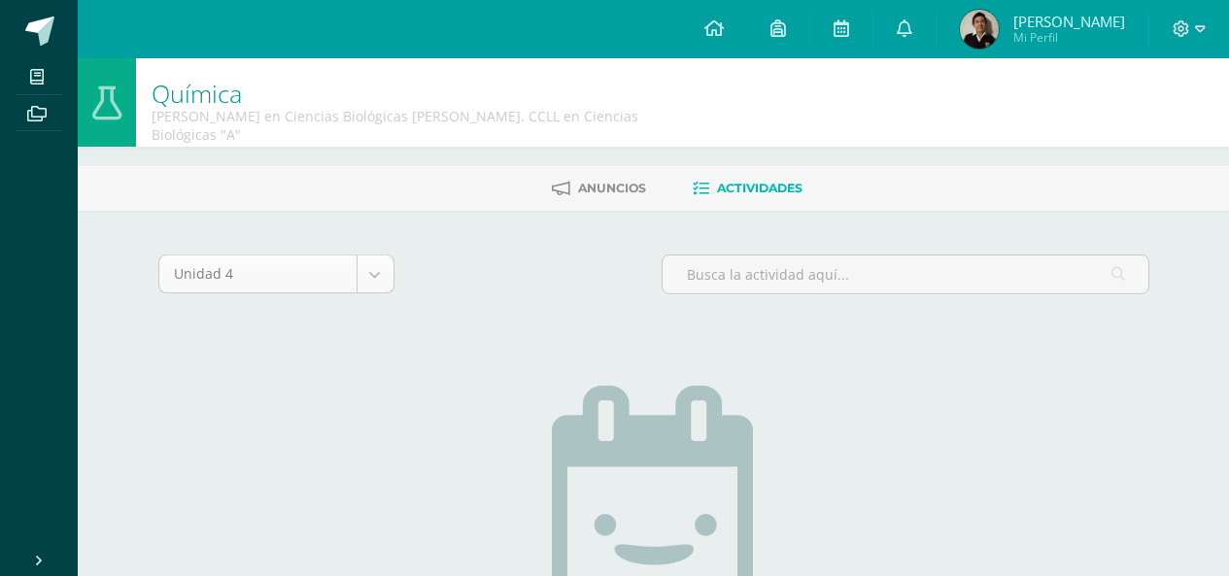
click at [283, 265] on body "Mis cursos Archivos Cerrar panel Anatomía y Fisiología [PERSON_NAME] en Ciencia…" at bounding box center [614, 429] width 1229 height 858
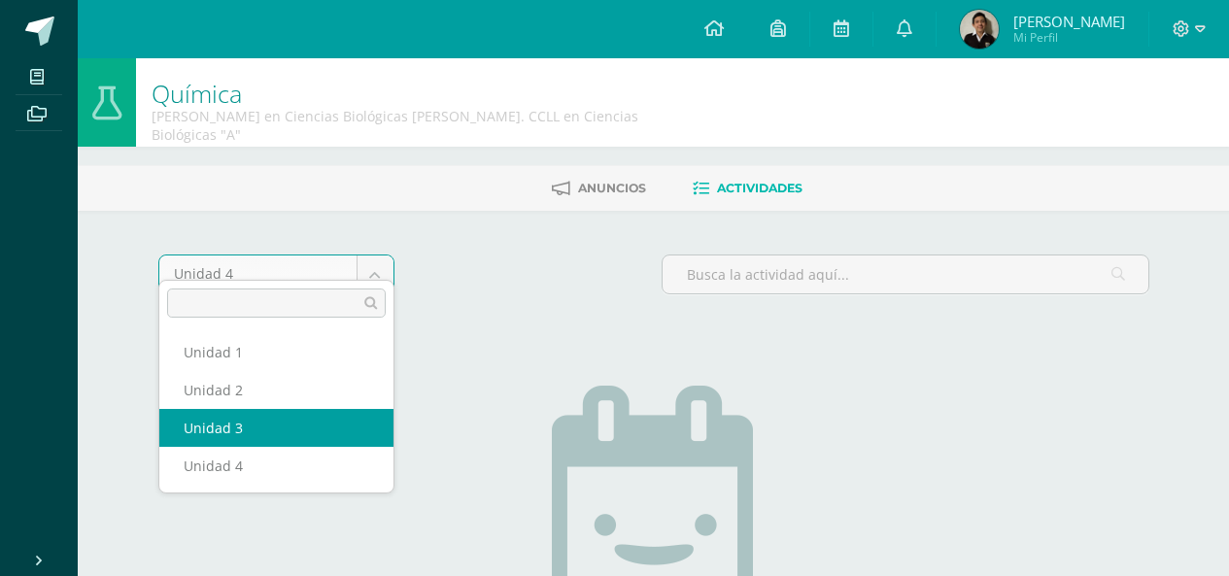
select select "Unidad 3"
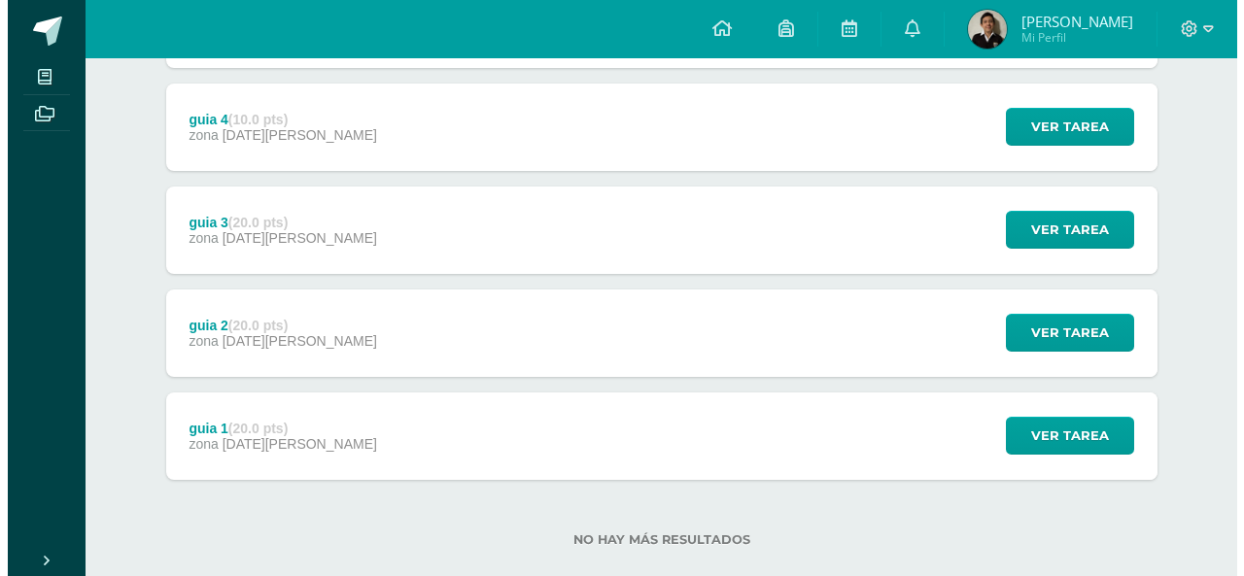
scroll to position [381, 0]
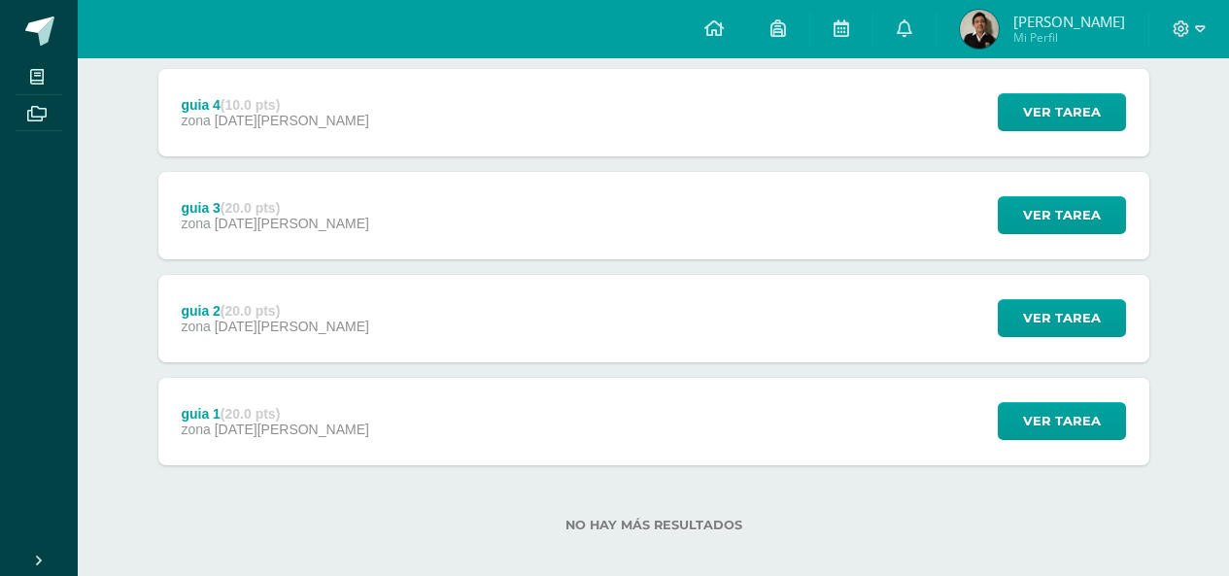
click at [268, 422] on span "11 de Agosto" at bounding box center [292, 430] width 155 height 16
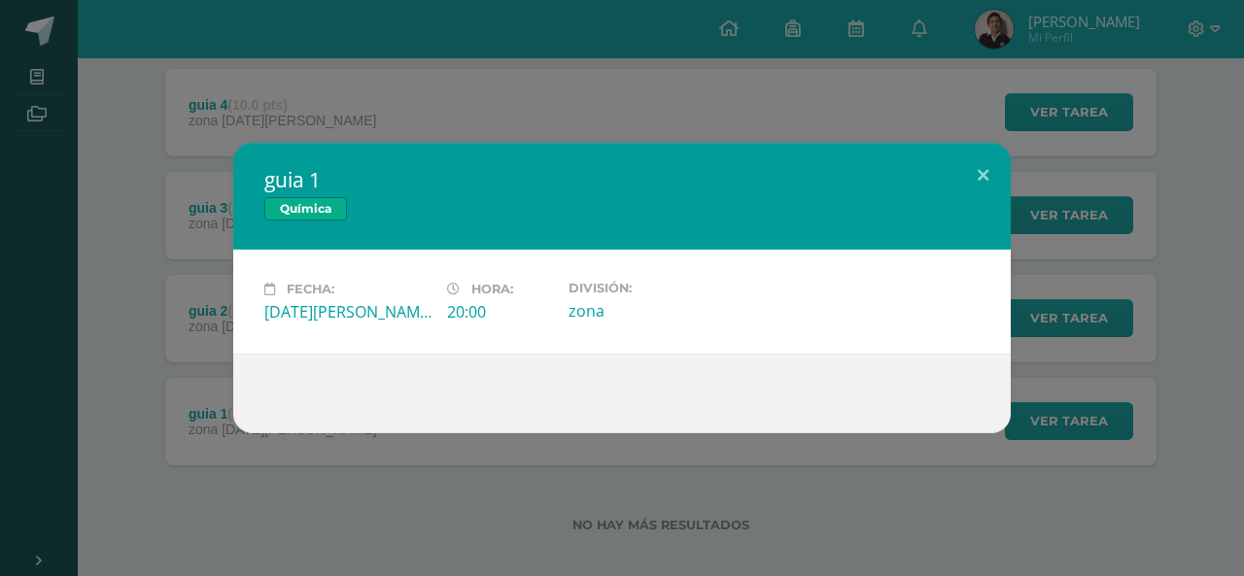
drag, startPoint x: 913, startPoint y: 168, endPoint x: 930, endPoint y: 164, distance: 17.0
click at [926, 164] on div "guia 1 Química" at bounding box center [621, 196] width 777 height 107
click at [946, 161] on div "guia 1 Química" at bounding box center [621, 196] width 777 height 107
drag, startPoint x: 1007, startPoint y: 152, endPoint x: 887, endPoint y: 193, distance: 126.6
click at [1003, 153] on button at bounding box center [982, 176] width 55 height 66
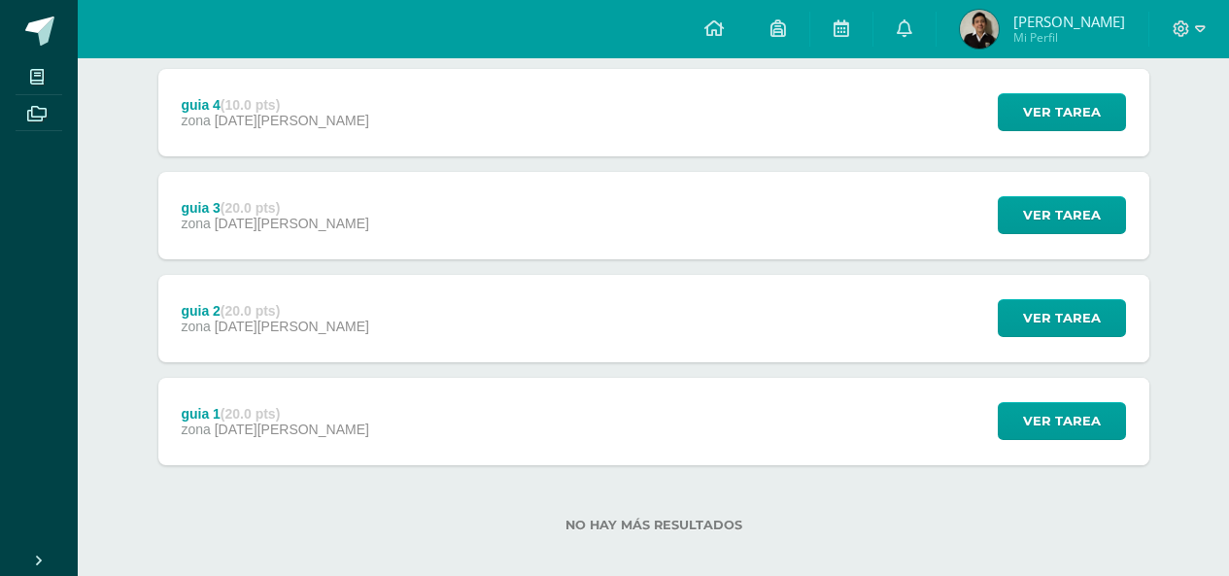
click at [225, 303] on strong "(20.0 pts)" at bounding box center [250, 311] width 59 height 16
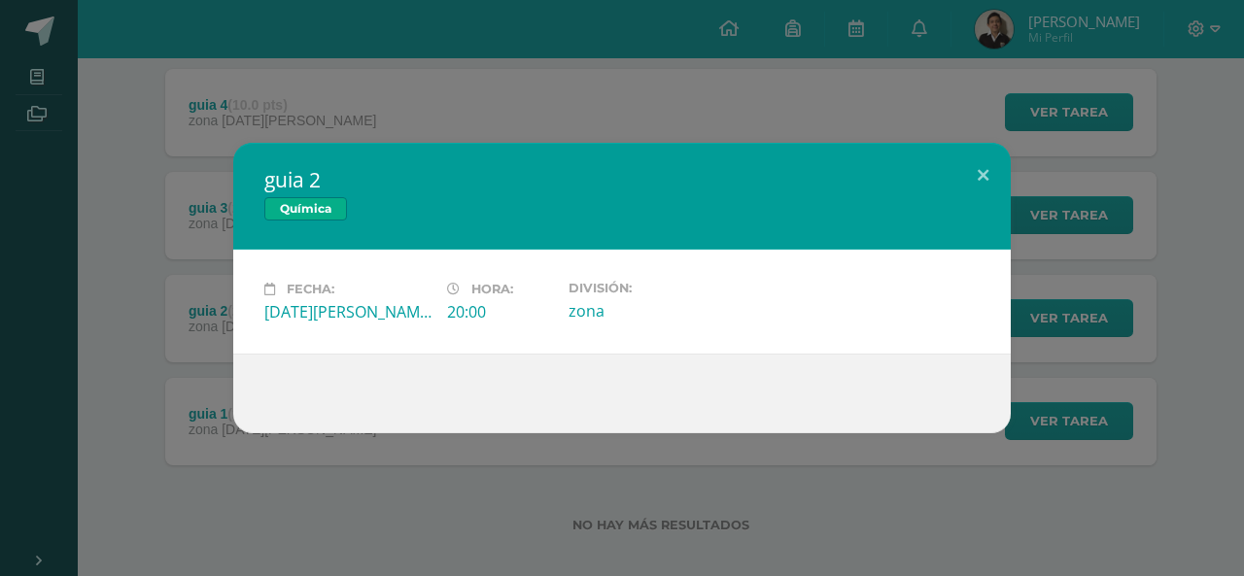
click at [972, 133] on div "guia 2 Química Fecha: Lunes 11 de Agosto Hora: 20:00 División: zona" at bounding box center [622, 288] width 1244 height 576
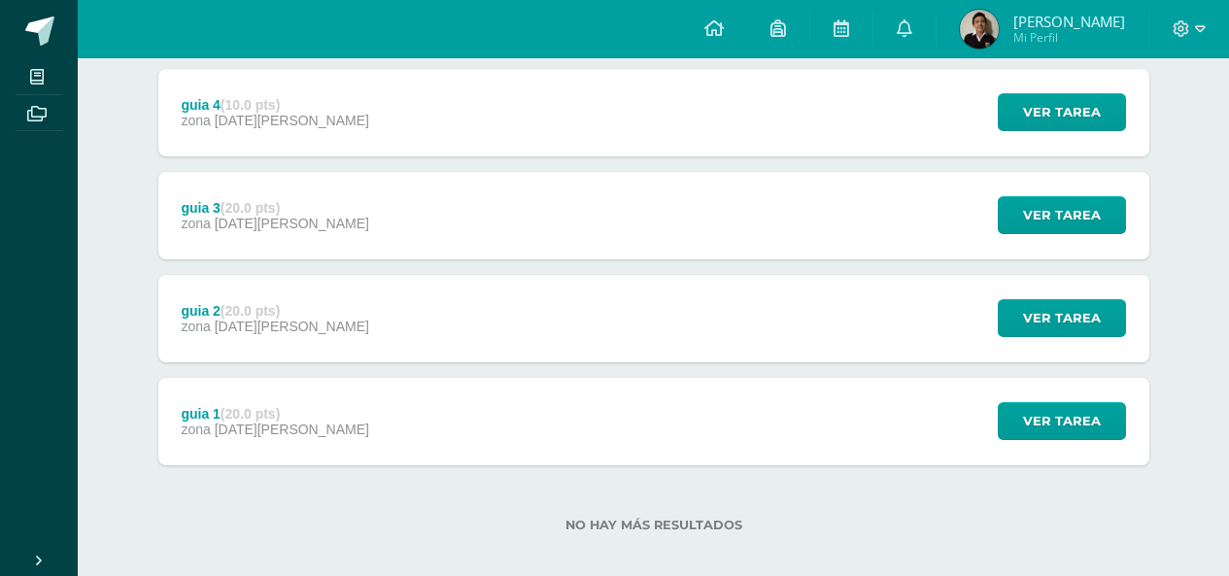
click at [368, 191] on div "guia 3 (20.0 pts) zona 11 de Agosto Ver tarea guia 3 Química Cargando contenido" at bounding box center [653, 215] width 991 height 87
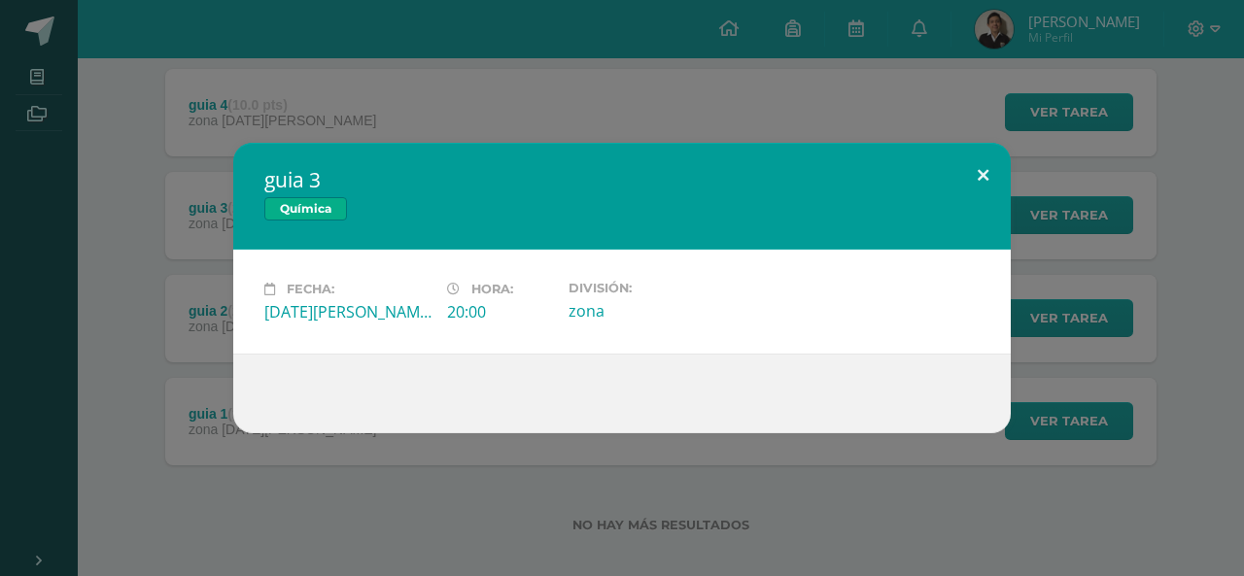
click at [965, 169] on button at bounding box center [982, 176] width 55 height 66
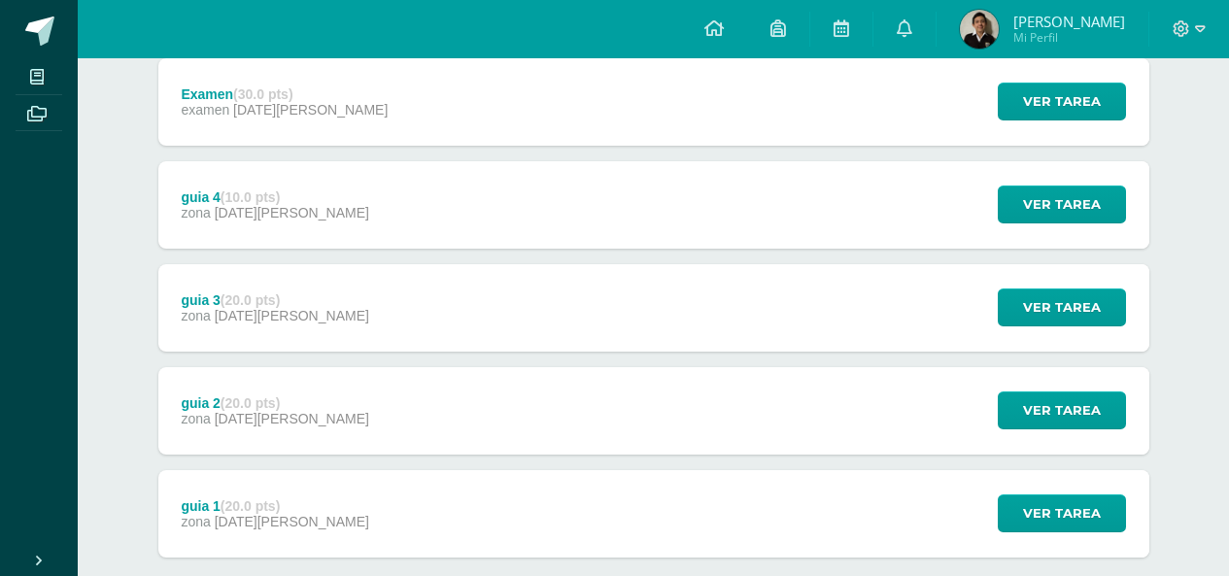
scroll to position [187, 0]
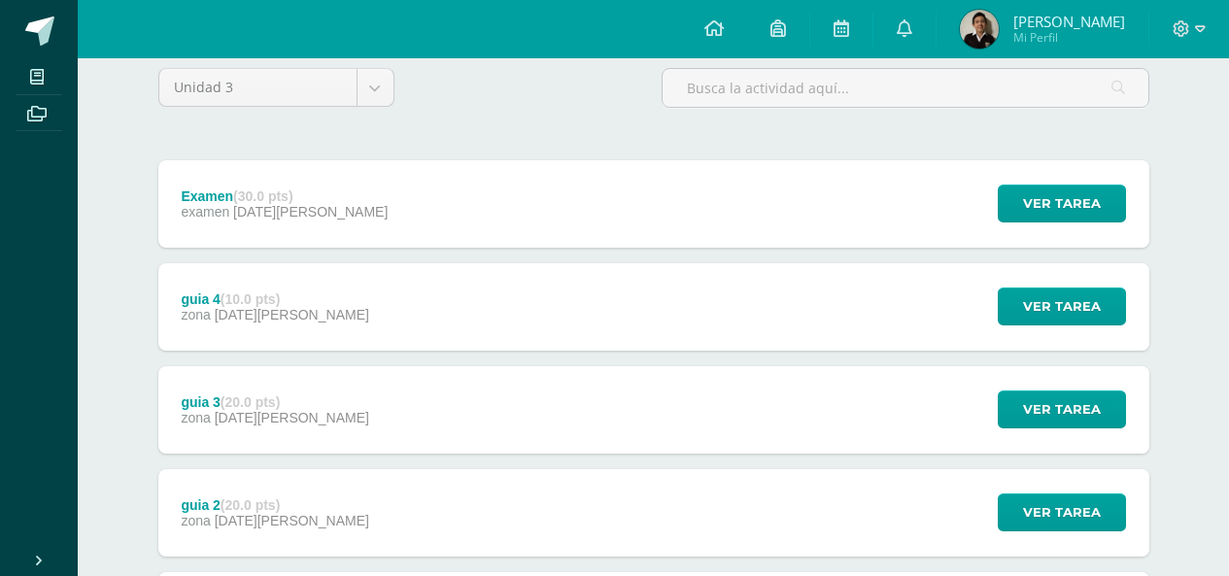
click at [287, 292] on div "guia 4 (10.0 pts)" at bounding box center [275, 300] width 188 height 16
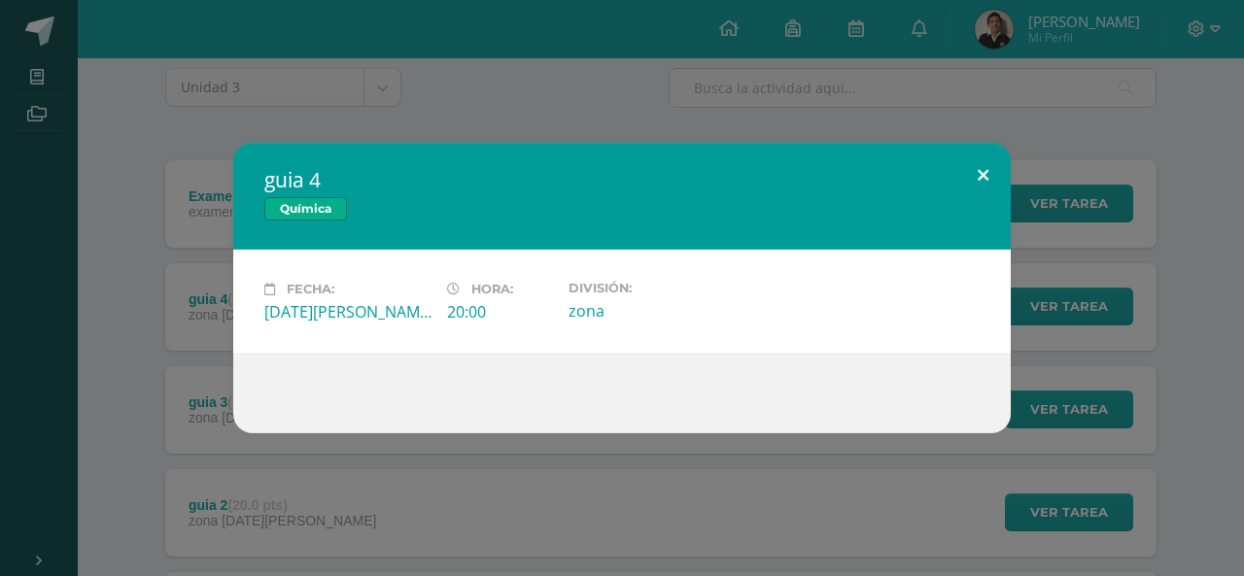
click at [996, 197] on button at bounding box center [982, 176] width 55 height 66
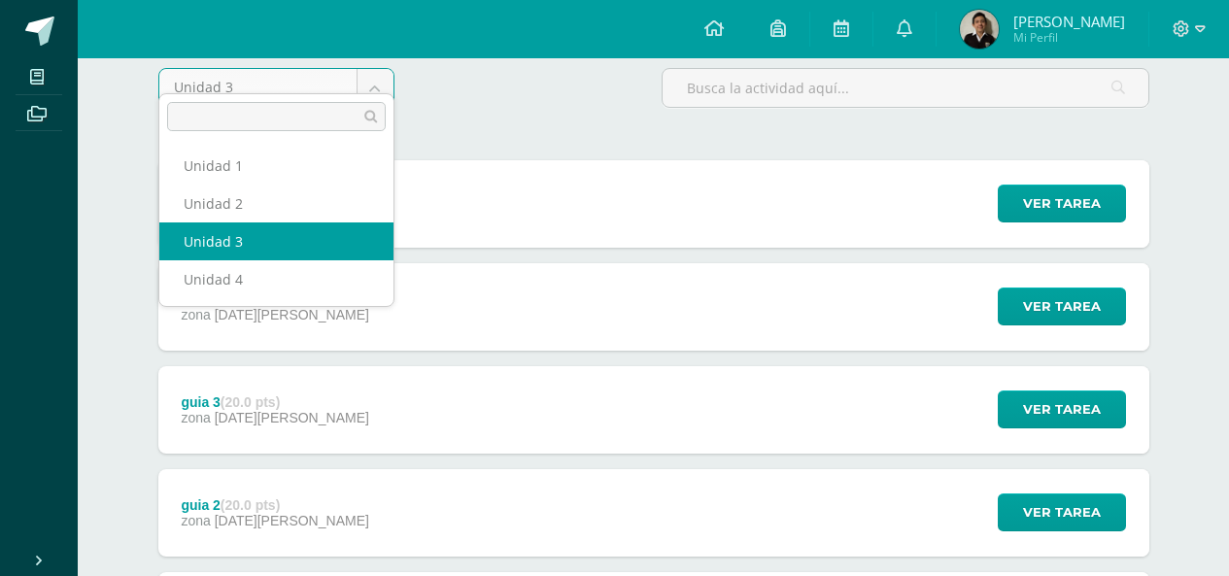
click at [280, 72] on body "Mis cursos Archivos Cerrar panel Anatomía y Fisiología [PERSON_NAME] en Ciencia…" at bounding box center [614, 301] width 1229 height 976
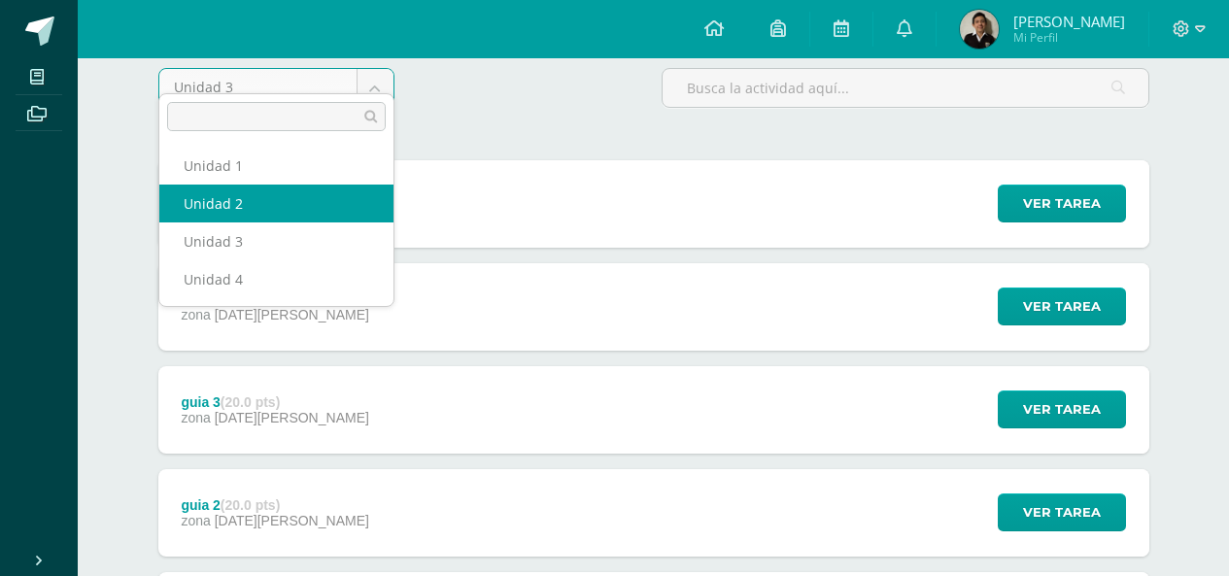
select select "Unidad 2"
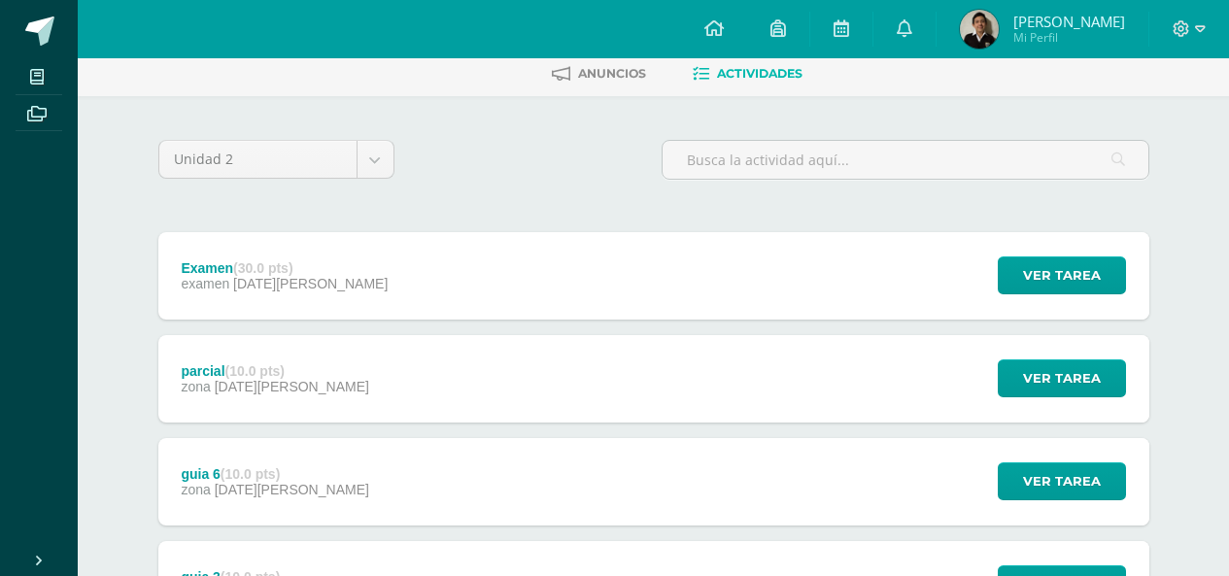
scroll to position [389, 0]
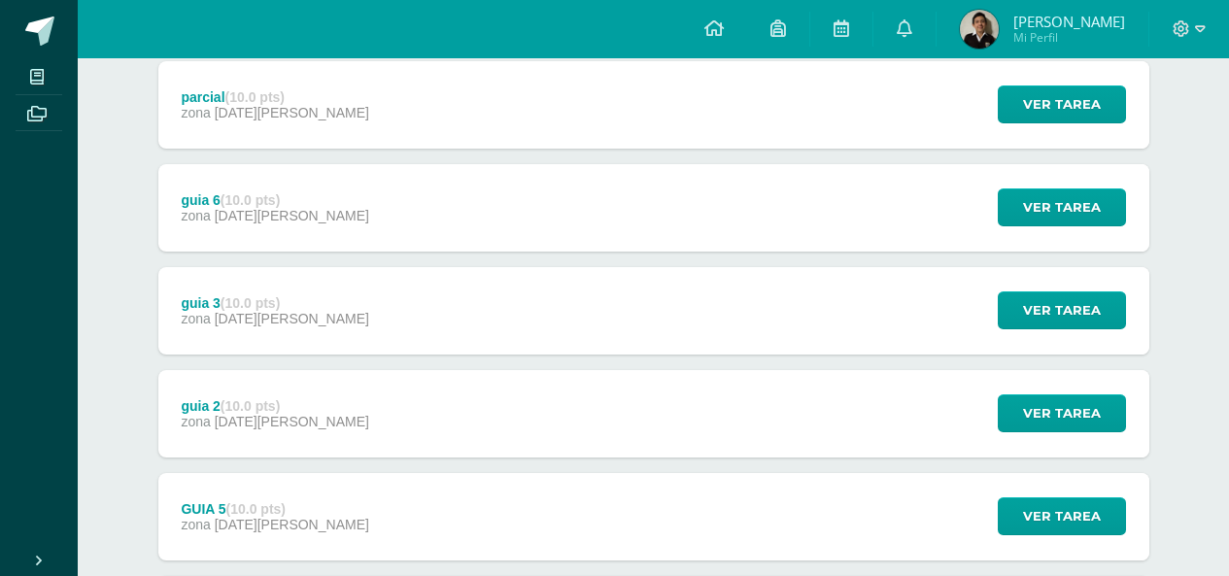
click at [314, 498] on div "GUIA 5 (10.0 pts) zona 21 de Mayo Ver tarea GUIA 5 Química Cargando contenido" at bounding box center [653, 516] width 991 height 87
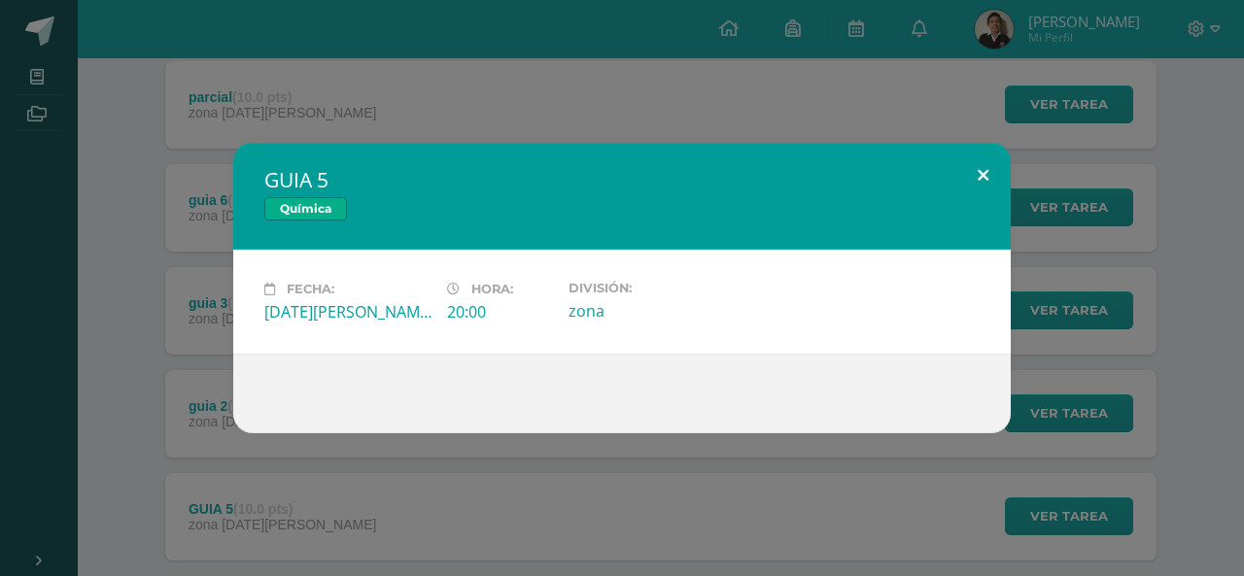
click at [997, 165] on button at bounding box center [982, 176] width 55 height 66
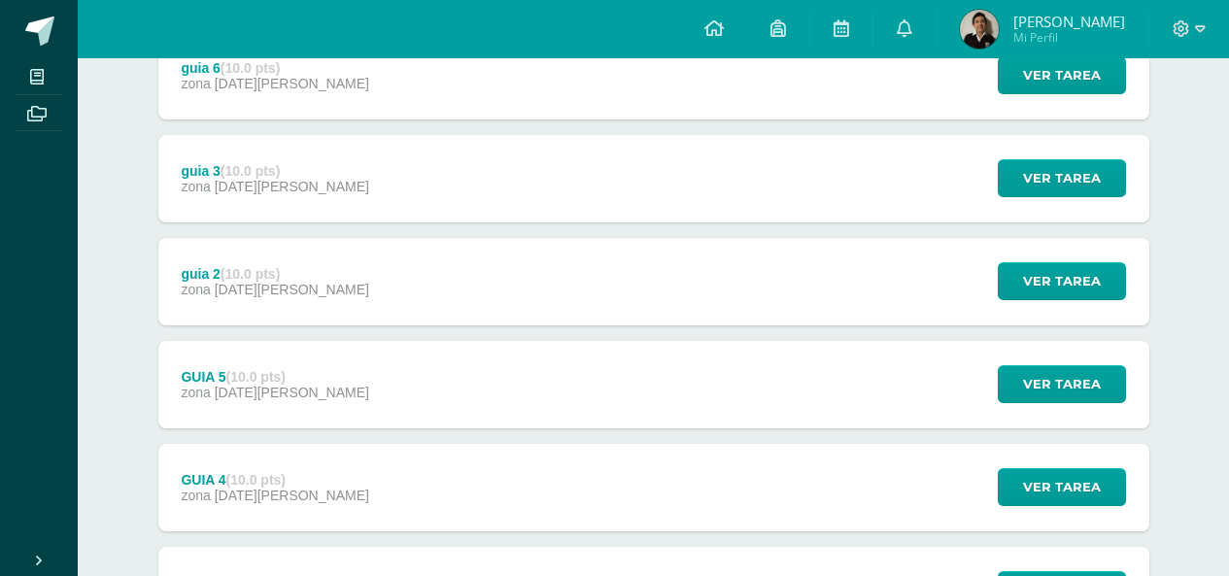
scroll to position [690, 0]
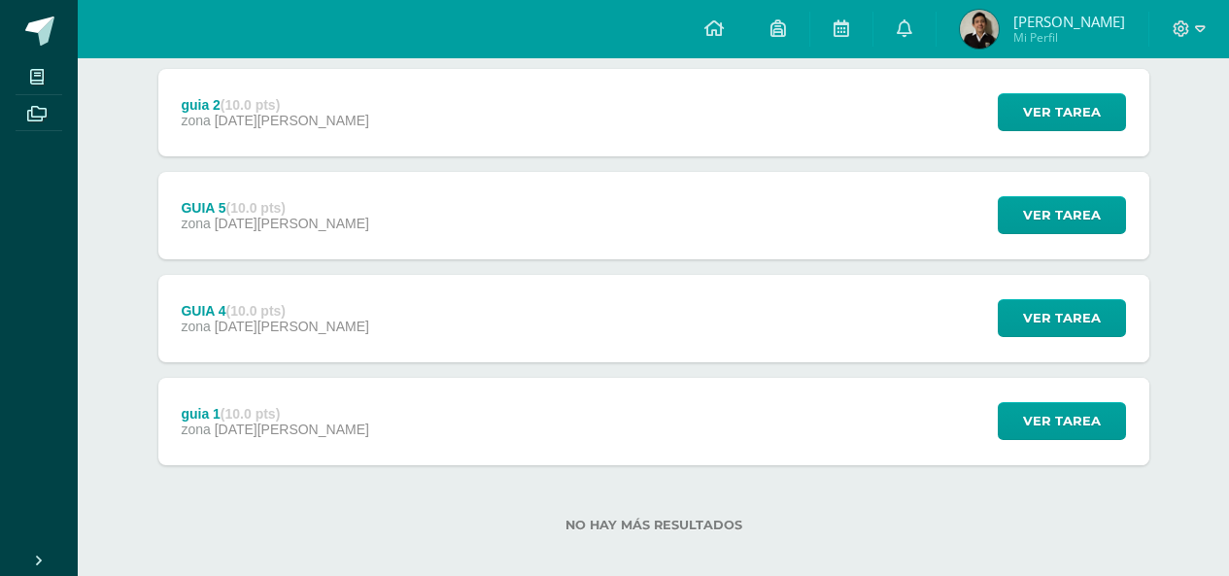
click at [275, 319] on span "21 de Mayo" at bounding box center [292, 327] width 155 height 16
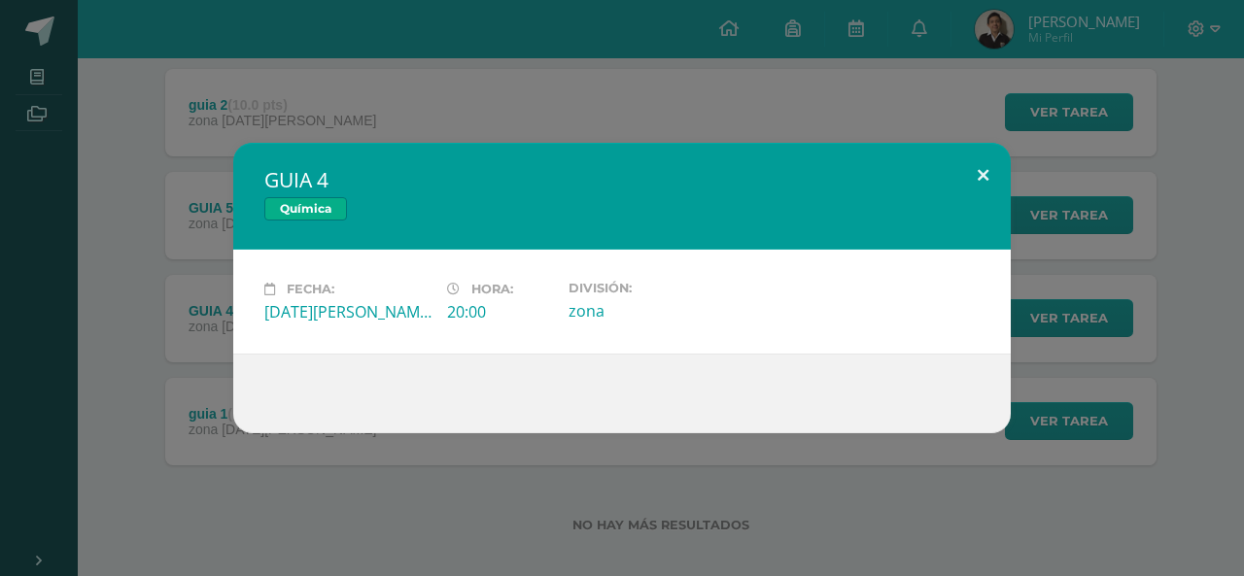
click at [969, 167] on button at bounding box center [982, 176] width 55 height 66
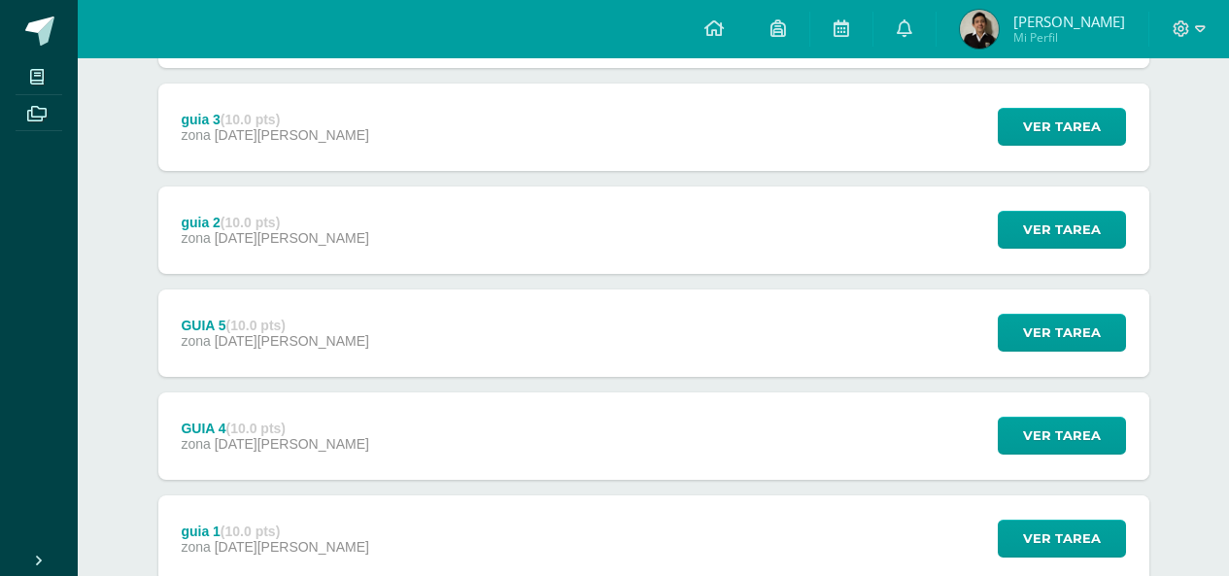
scroll to position [398, 0]
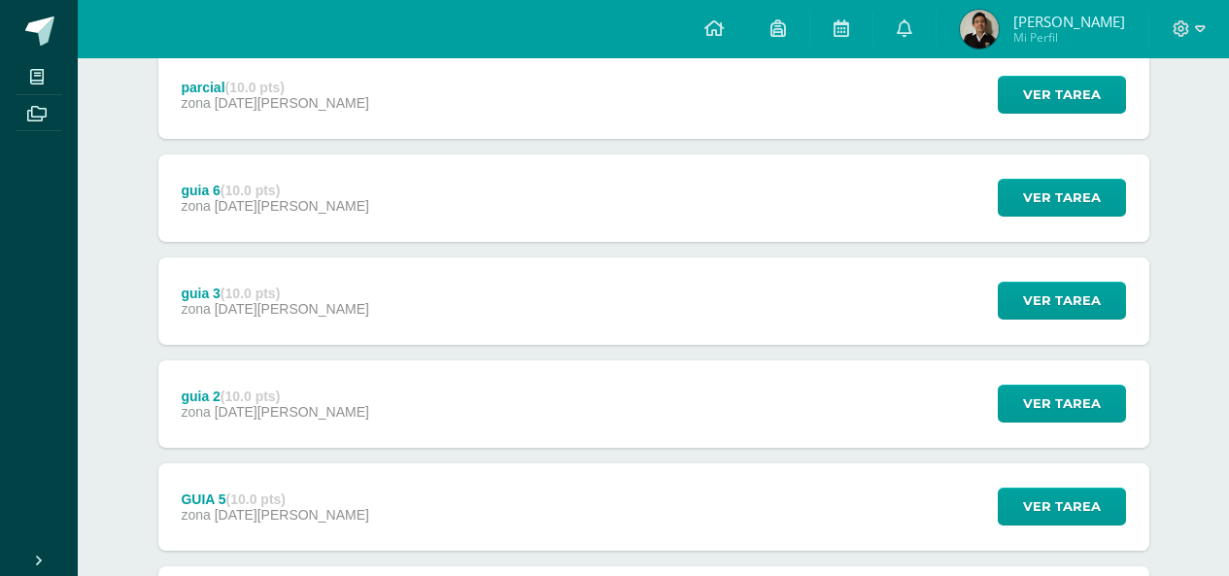
click at [274, 301] on span "21 de Mayo" at bounding box center [292, 309] width 155 height 16
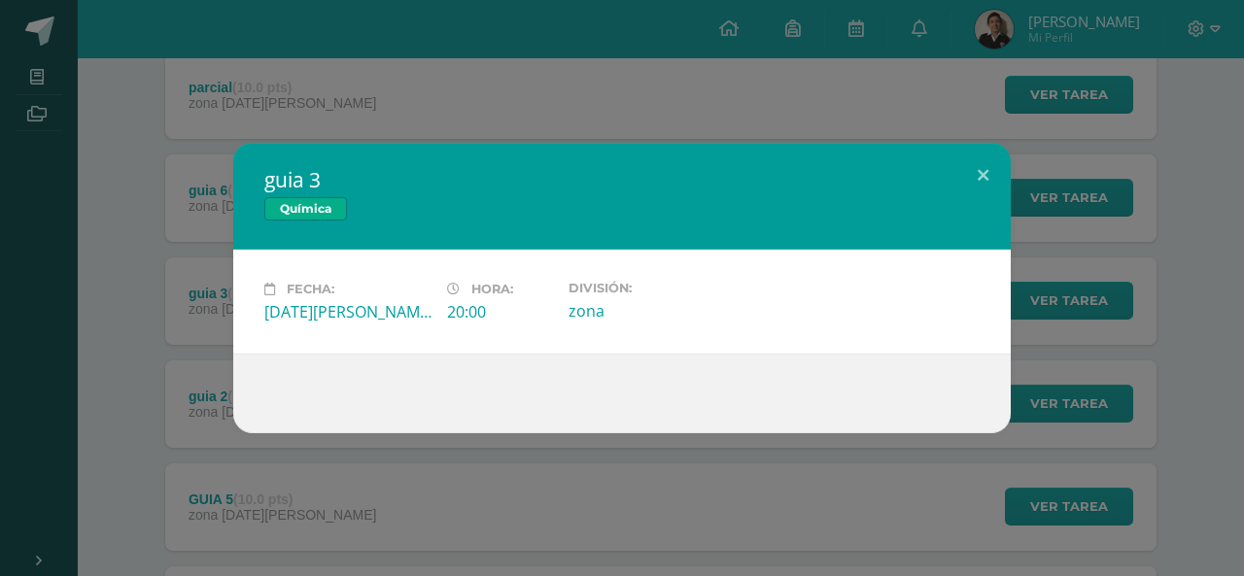
click at [1023, 148] on div "guia 3 Química Fecha: Miércoles 21 de Mayo Hora: 20:00 División: zona" at bounding box center [622, 288] width 1228 height 291
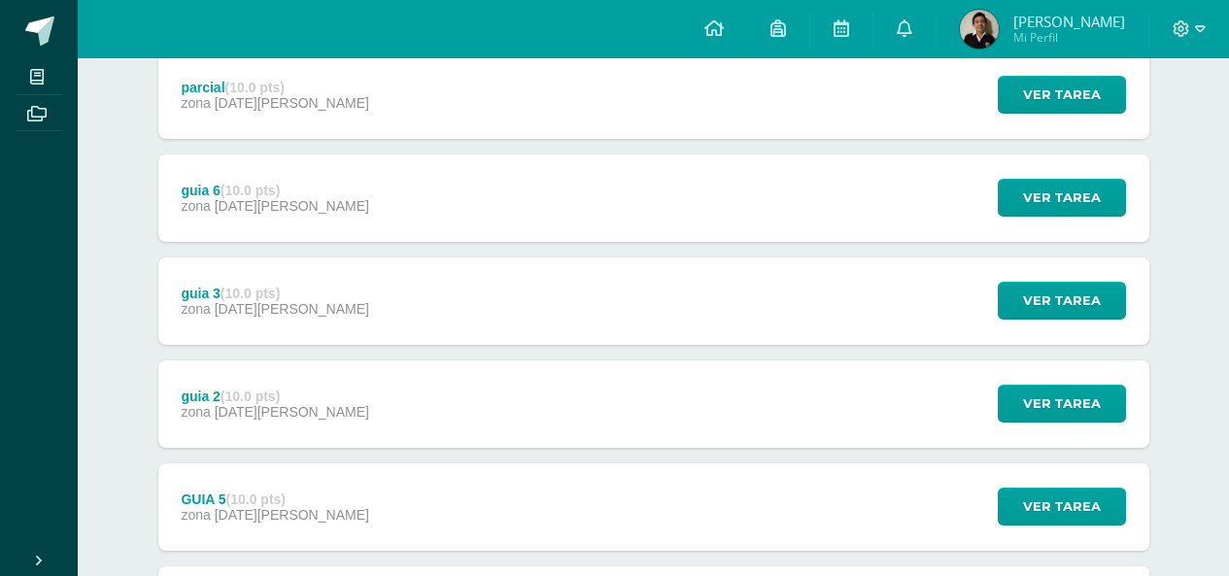
click at [281, 198] on span "21 de Mayo" at bounding box center [292, 206] width 155 height 16
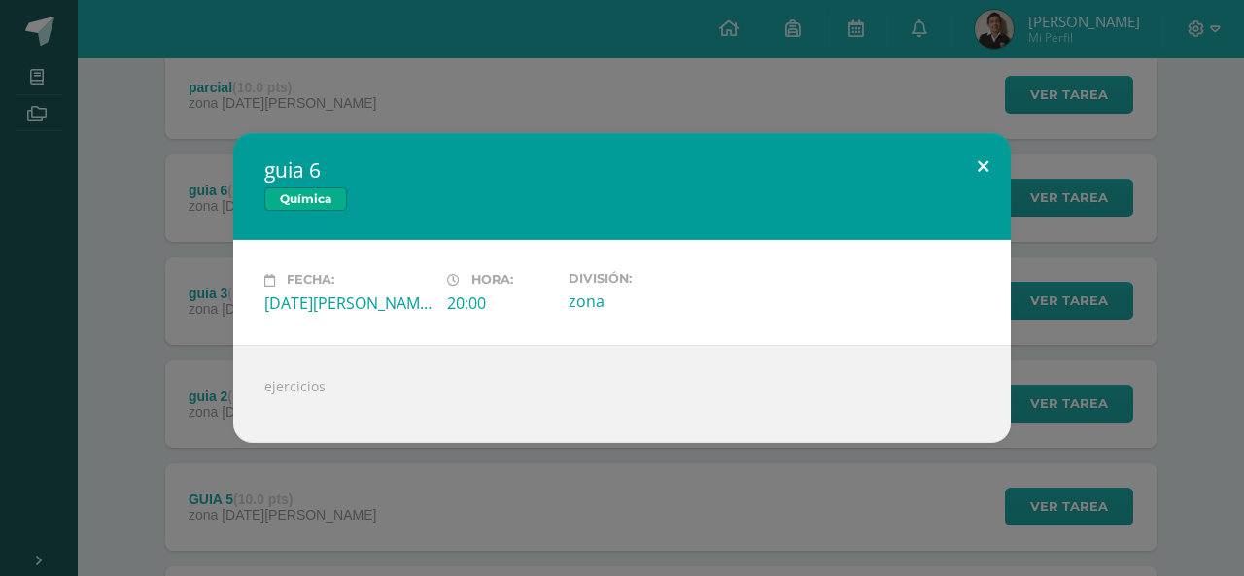
click at [989, 156] on button at bounding box center [982, 166] width 55 height 66
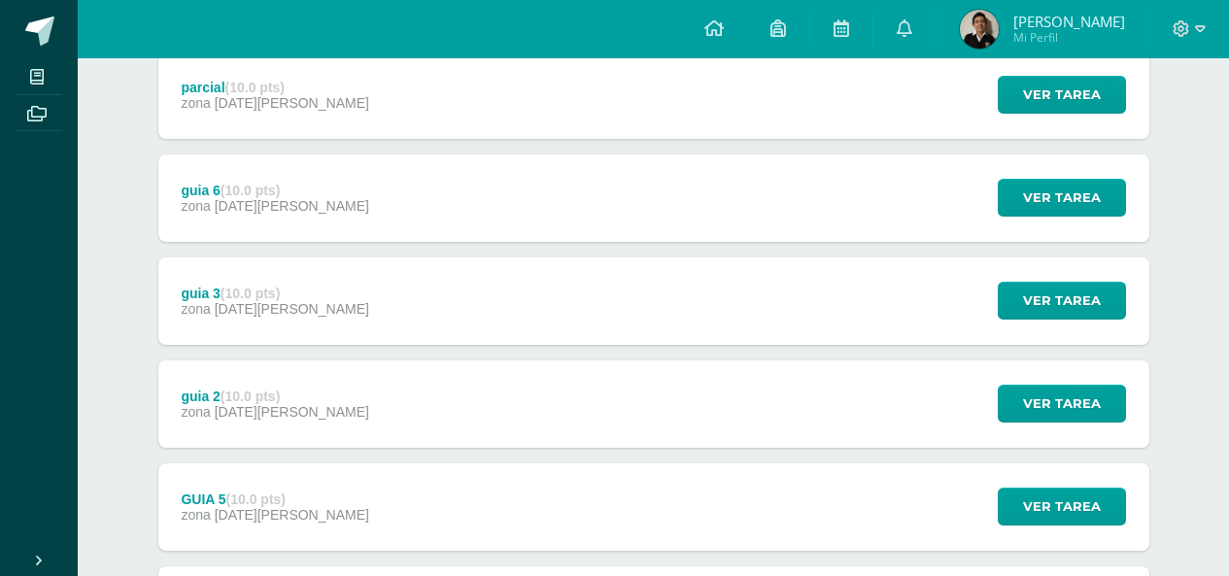
scroll to position [204, 0]
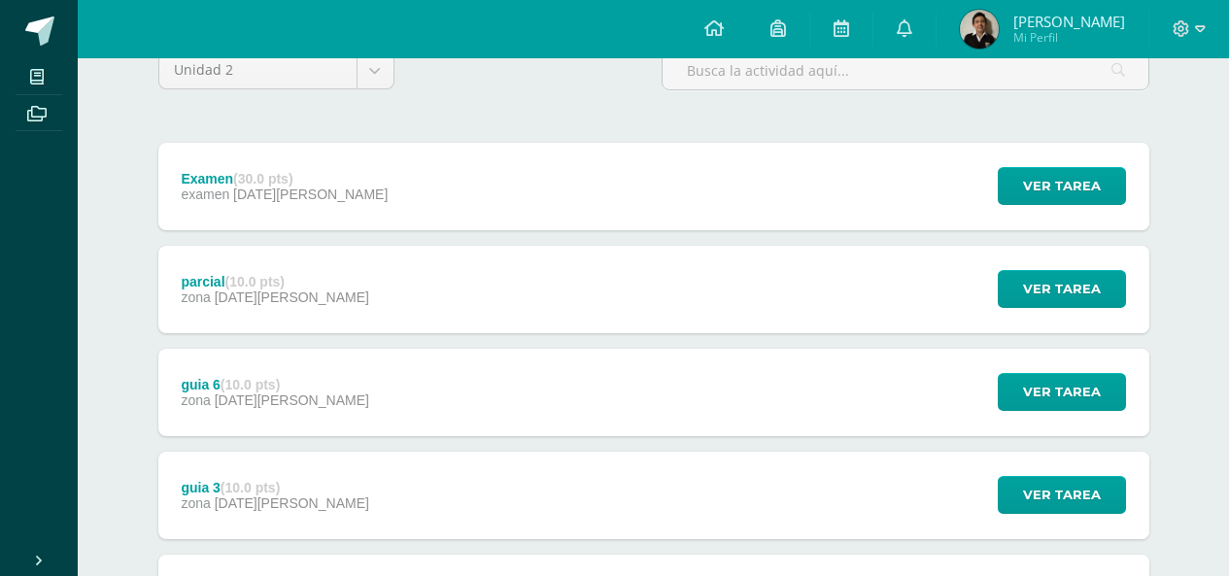
click at [293, 349] on div "guia 6 (10.0 pts) zona 21 de Mayo" at bounding box center [275, 392] width 234 height 87
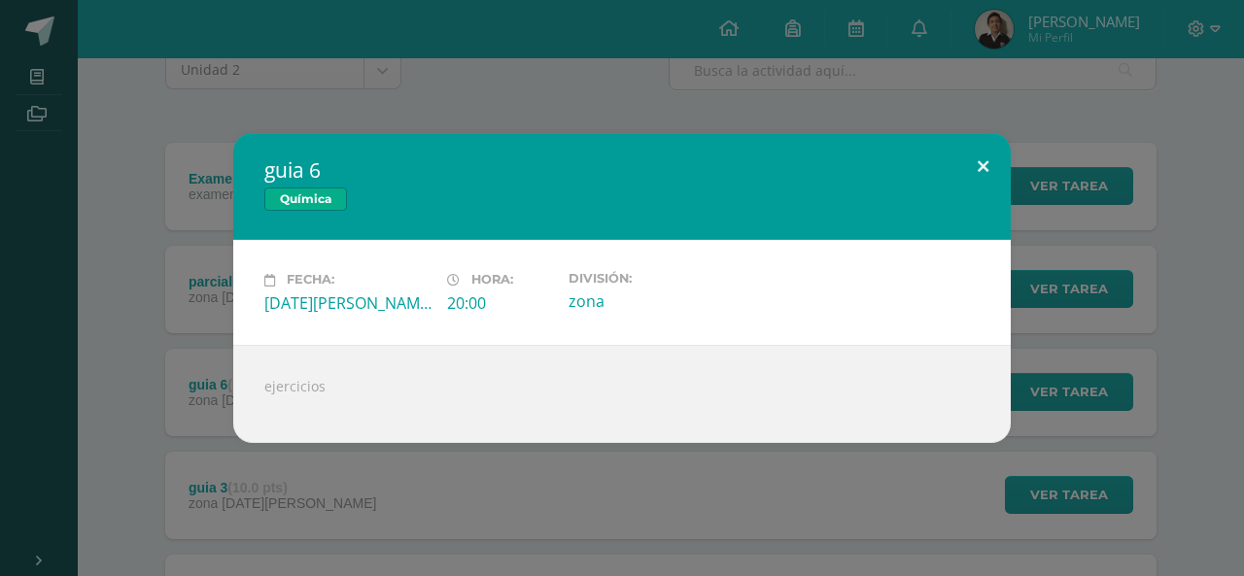
click at [997, 154] on button at bounding box center [982, 166] width 55 height 66
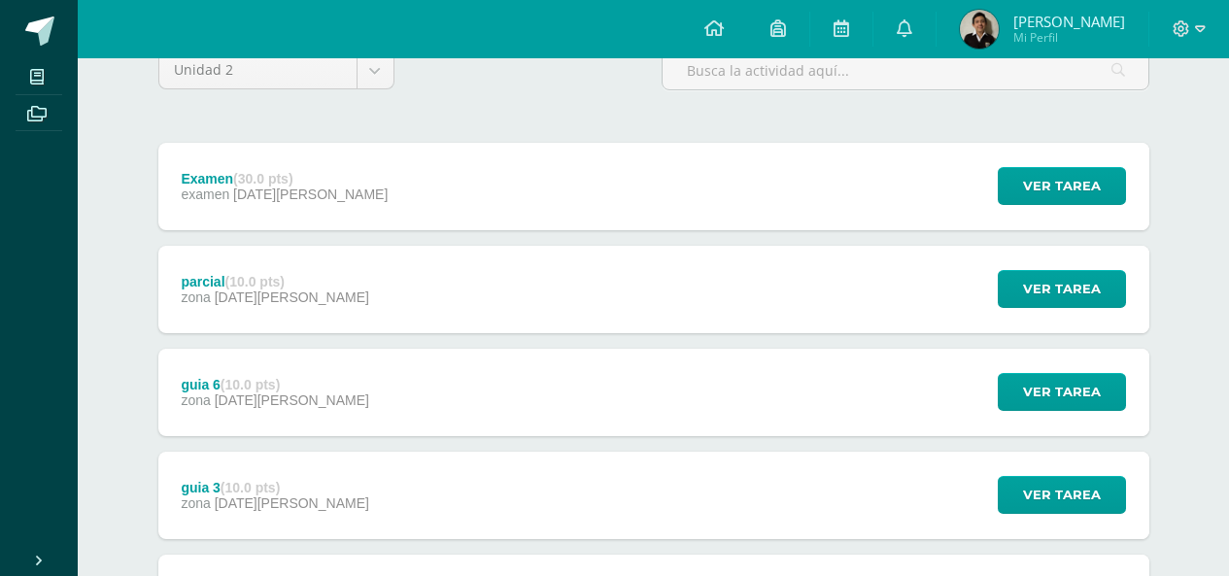
click at [205, 287] on div "parcial (10.0 pts) zona 21 de Mayo" at bounding box center [275, 289] width 234 height 87
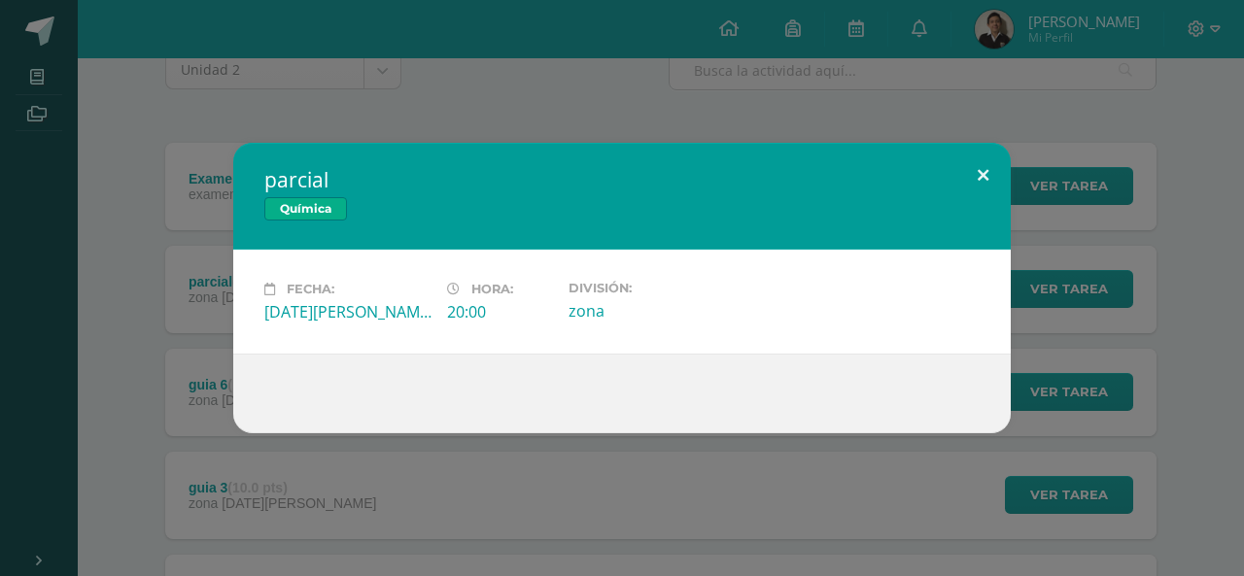
click at [961, 174] on button at bounding box center [982, 176] width 55 height 66
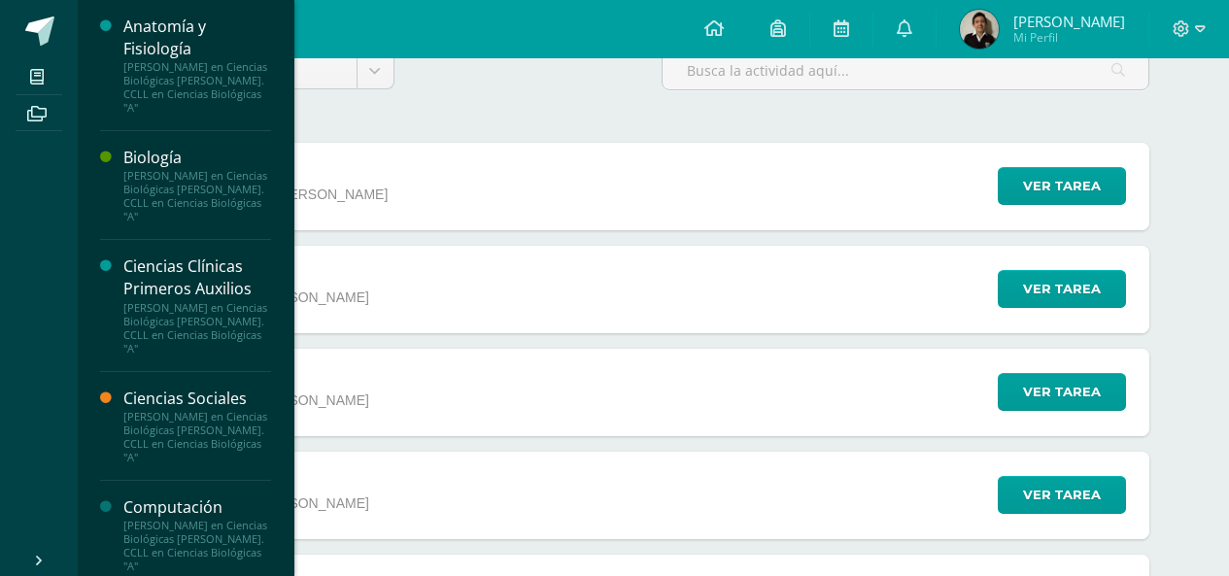
click at [156, 184] on div "[PERSON_NAME] en Ciencias Biológicas [PERSON_NAME]. CCLL en Ciencias Biológicas…" at bounding box center [197, 196] width 148 height 54
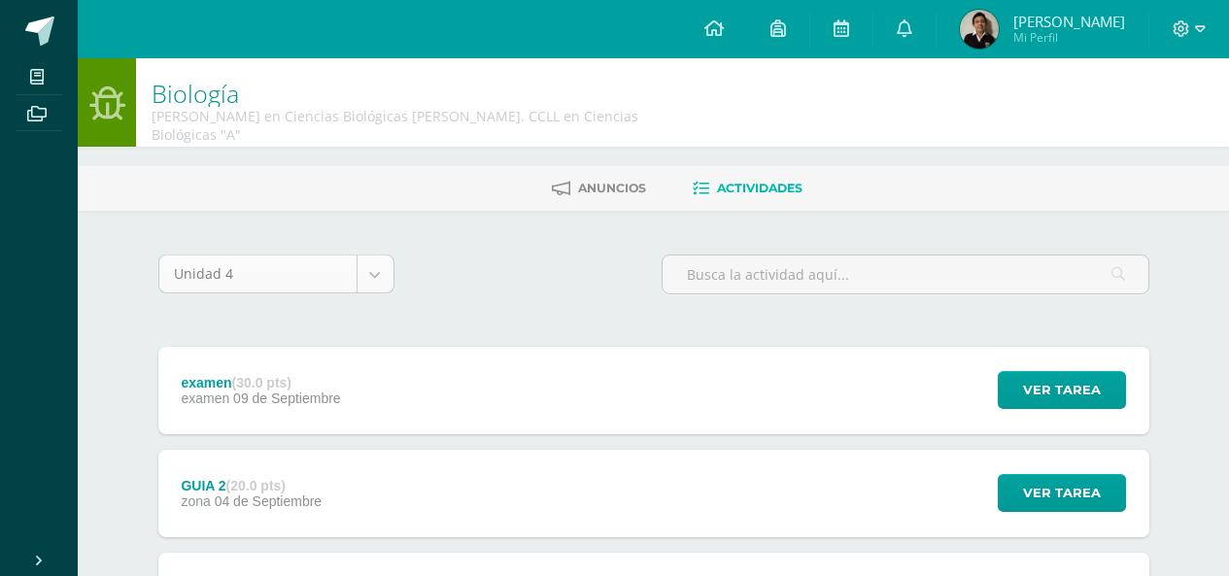
click at [269, 260] on body "Mis cursos Archivos Cerrar panel Anatomía y Fisiología [PERSON_NAME] en Ciencia…" at bounding box center [614, 436] width 1229 height 873
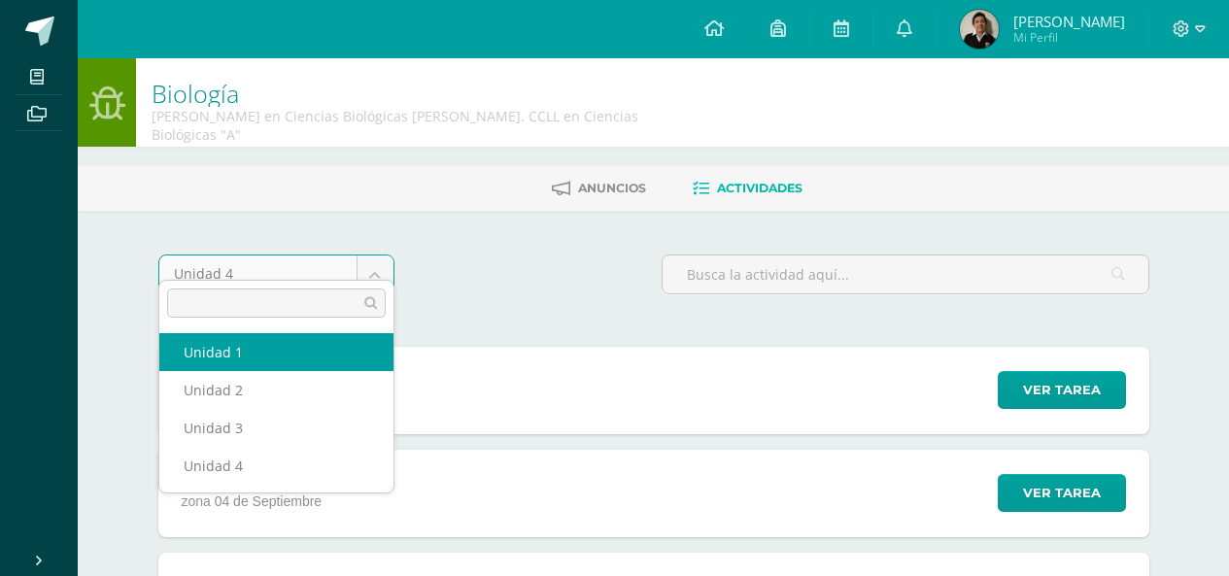
select select "Unidad 1"
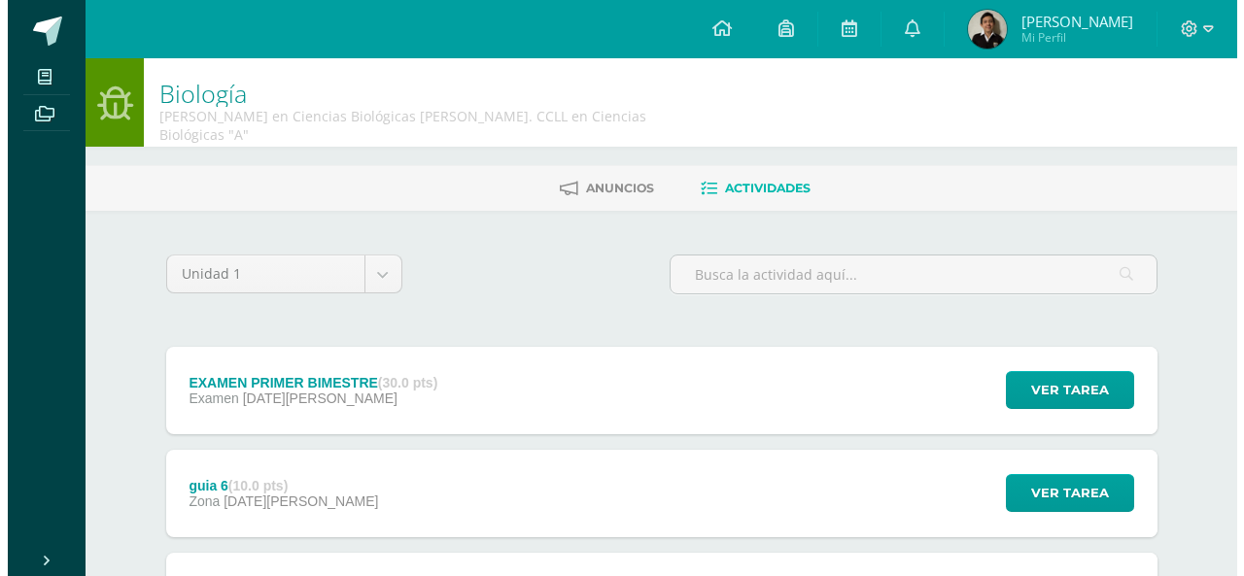
scroll to position [194, 0]
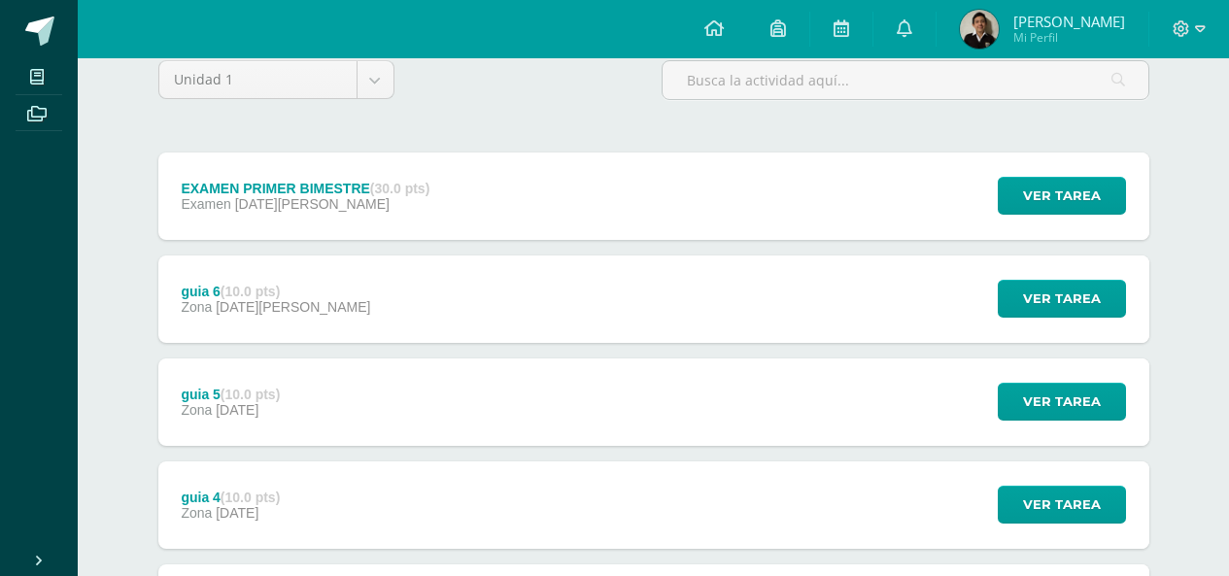
click at [321, 153] on div "EXAMEN PRIMER BIMESTRE (30.0 pts) Examen 27 de Marzo" at bounding box center [305, 196] width 295 height 87
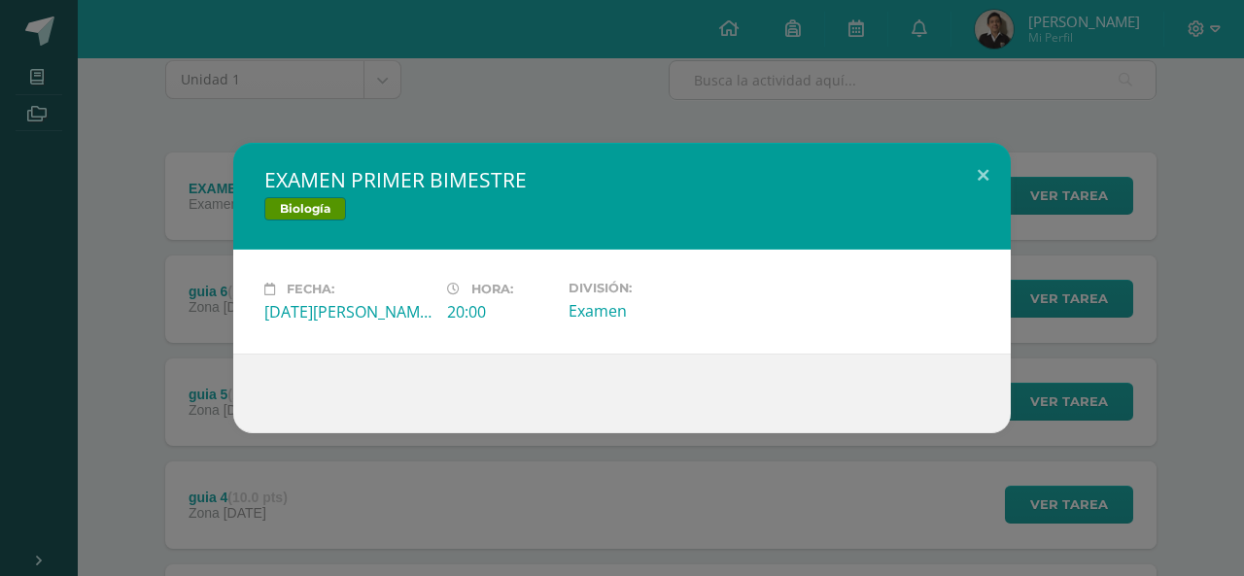
click at [916, 179] on h2 "EXAMEN PRIMER BIMESTRE" at bounding box center [621, 179] width 715 height 27
click at [983, 174] on button at bounding box center [982, 176] width 55 height 66
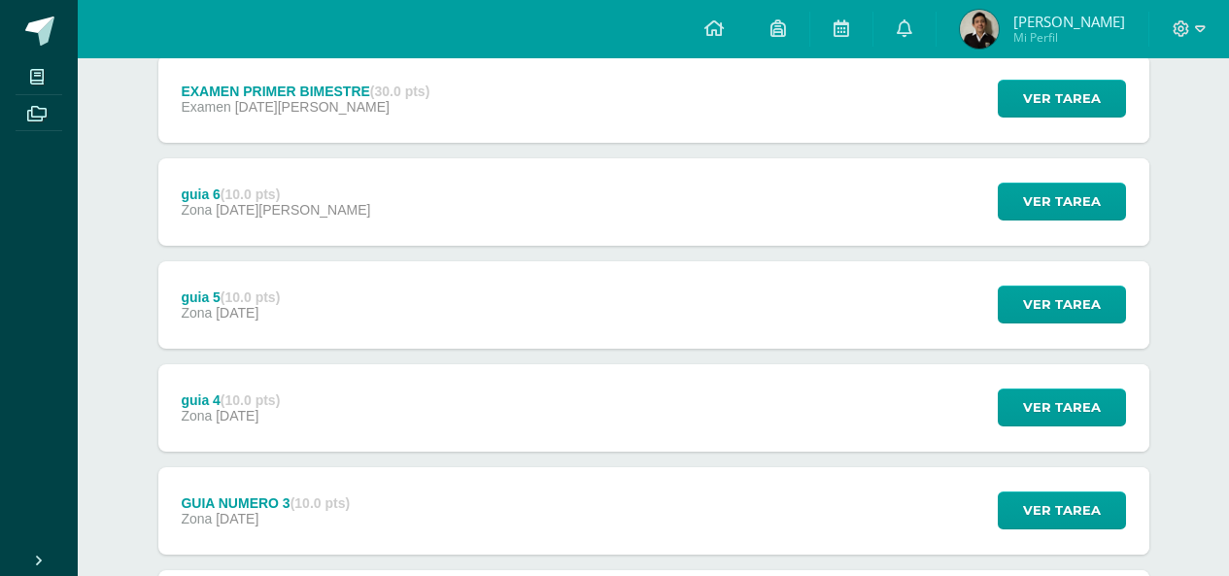
scroll to position [0, 0]
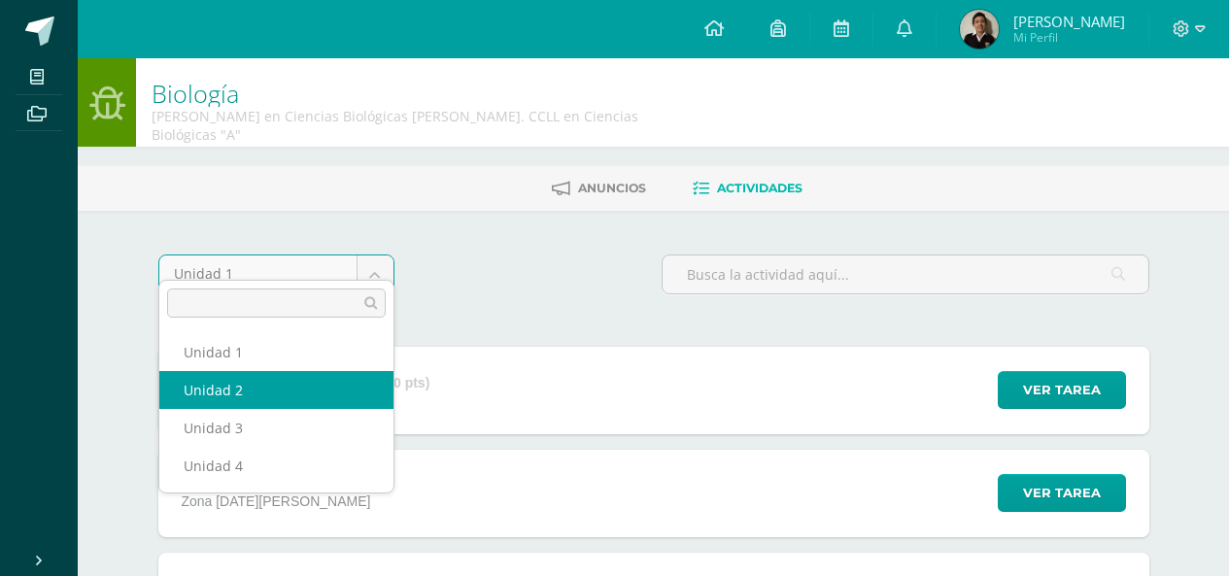
select select "Unidad 2"
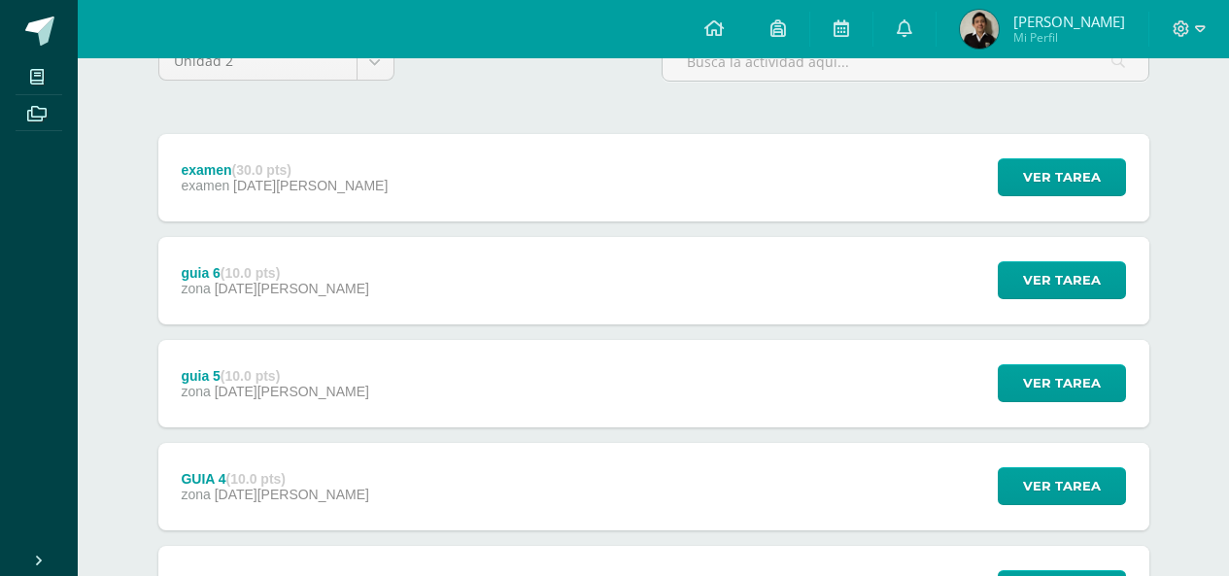
scroll to position [107, 0]
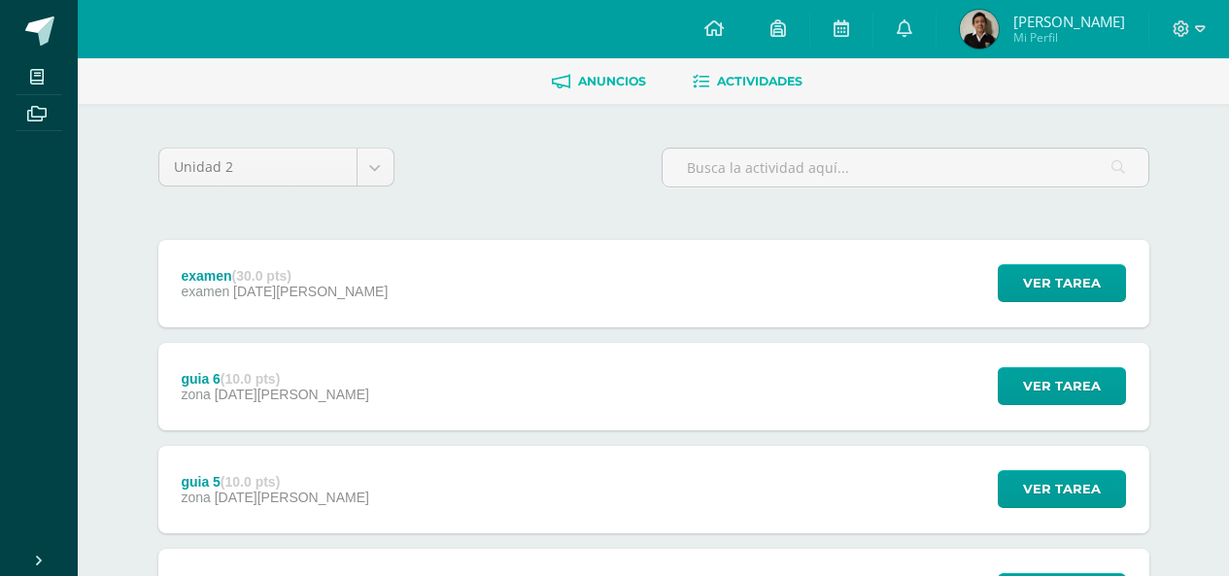
click at [581, 74] on span "Anuncios" at bounding box center [612, 81] width 68 height 15
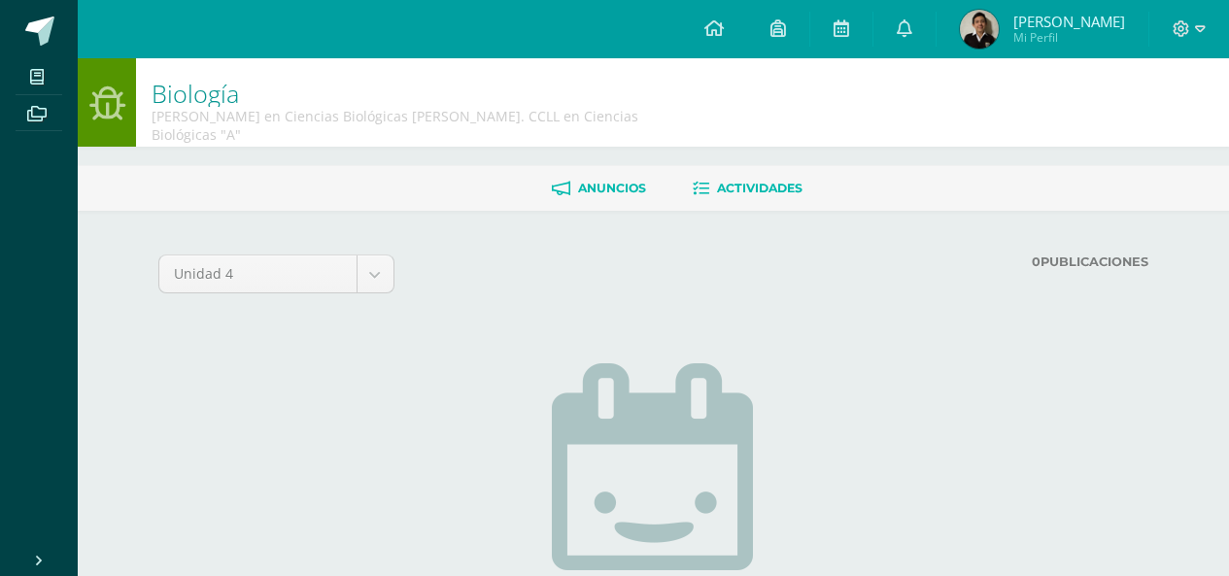
click at [747, 181] on span "Actividades" at bounding box center [760, 188] width 86 height 15
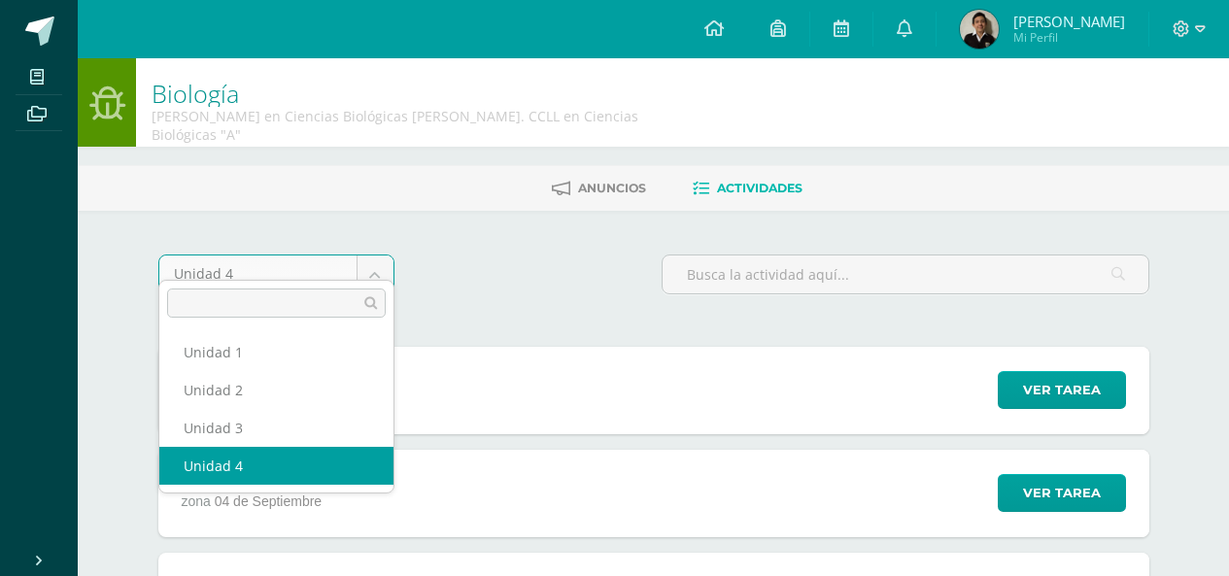
click at [273, 259] on body "Mis cursos Archivos Cerrar panel Anatomía y Fisiología [PERSON_NAME] en Ciencia…" at bounding box center [614, 436] width 1229 height 873
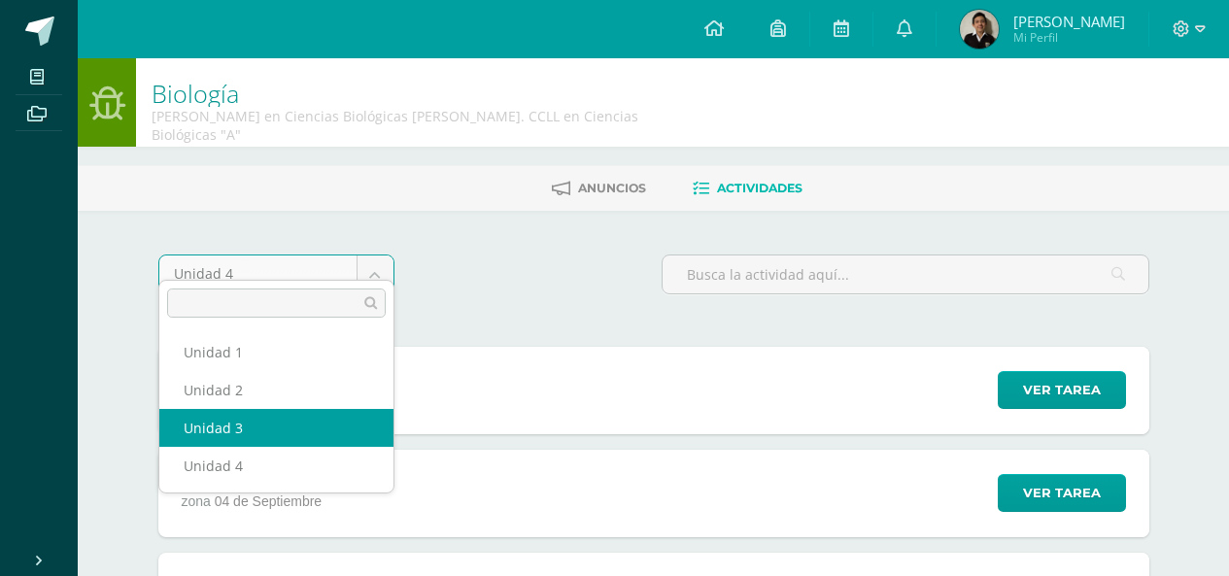
select select "Unidad 3"
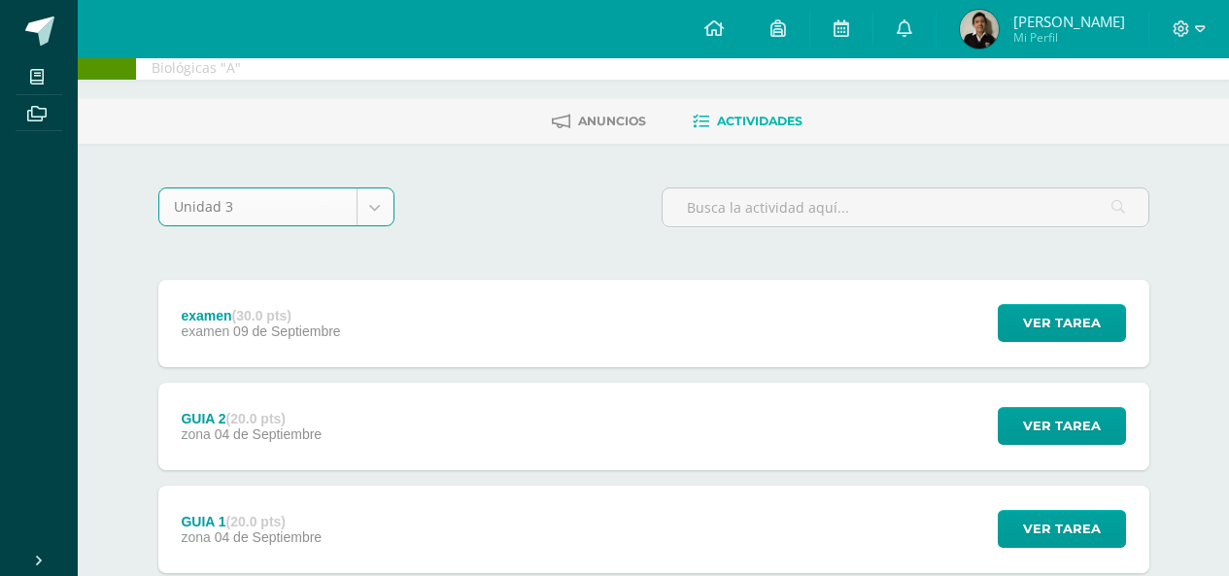
scroll to position [162, 0]
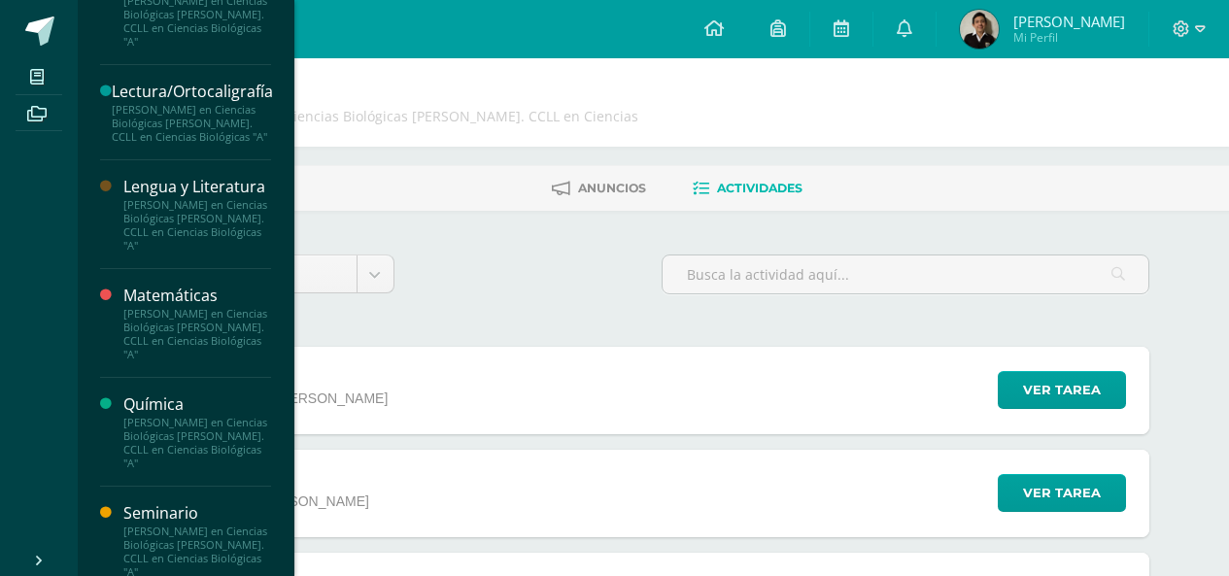
scroll to position [1156, 0]
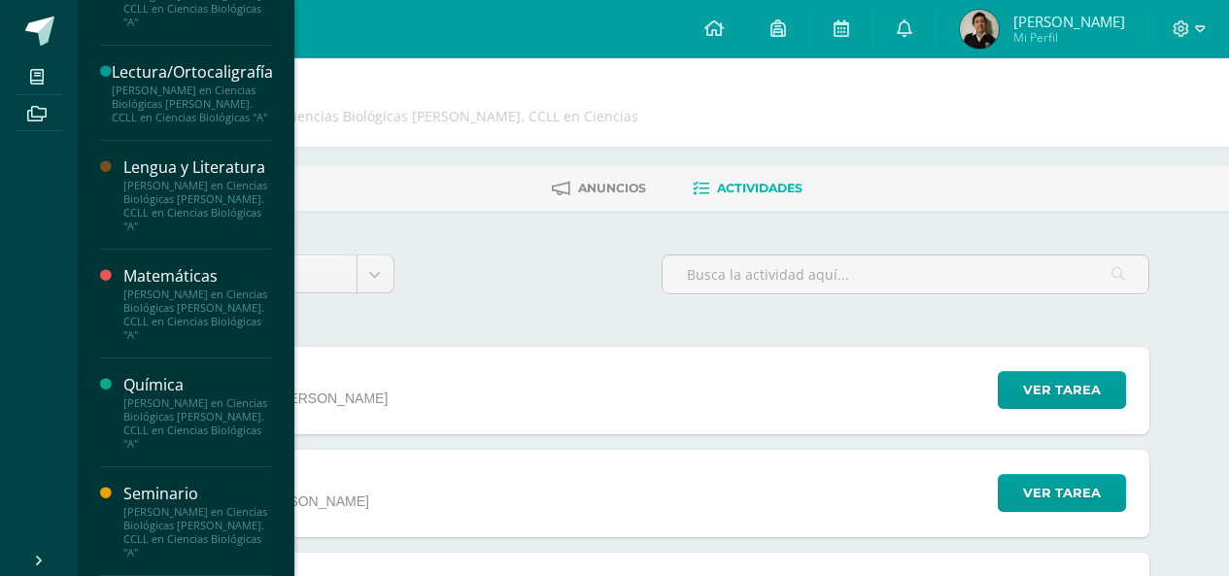
click at [172, 388] on div "Química" at bounding box center [197, 385] width 148 height 22
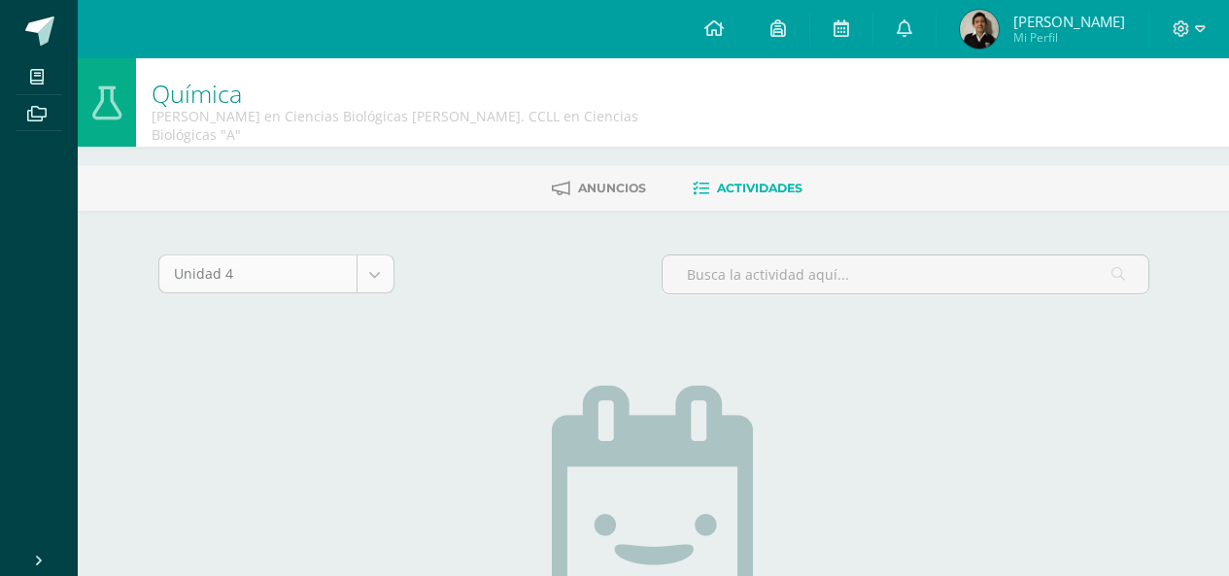
click at [286, 265] on body "Mis cursos Archivos Cerrar panel Anatomía y Fisiología [PERSON_NAME] en Ciencia…" at bounding box center [614, 429] width 1229 height 858
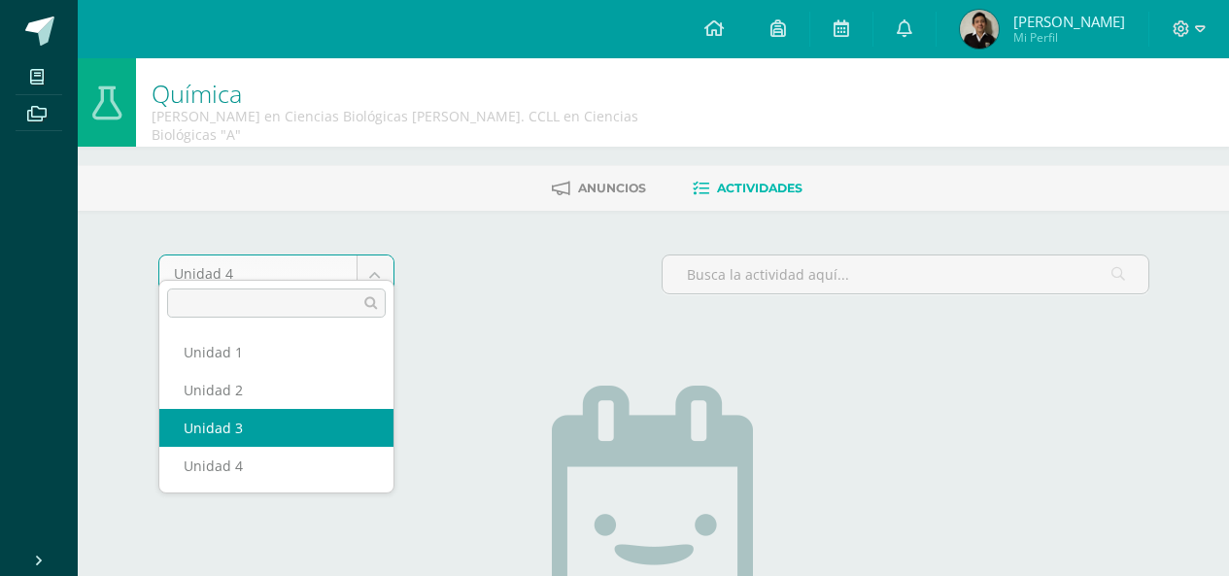
select select "Unidad 3"
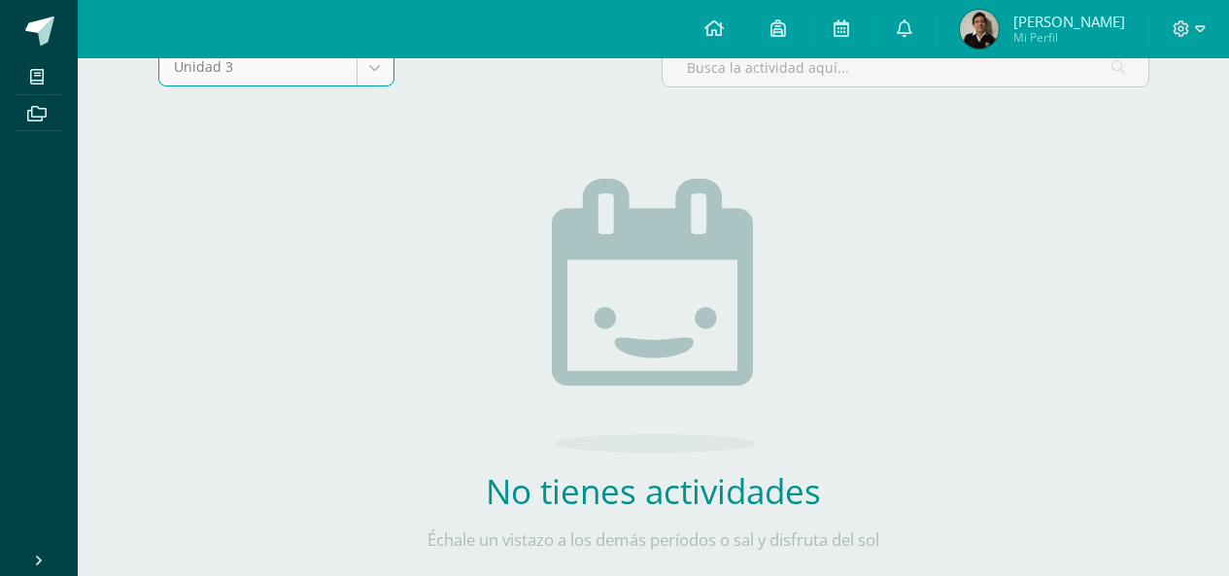
scroll to position [263, 0]
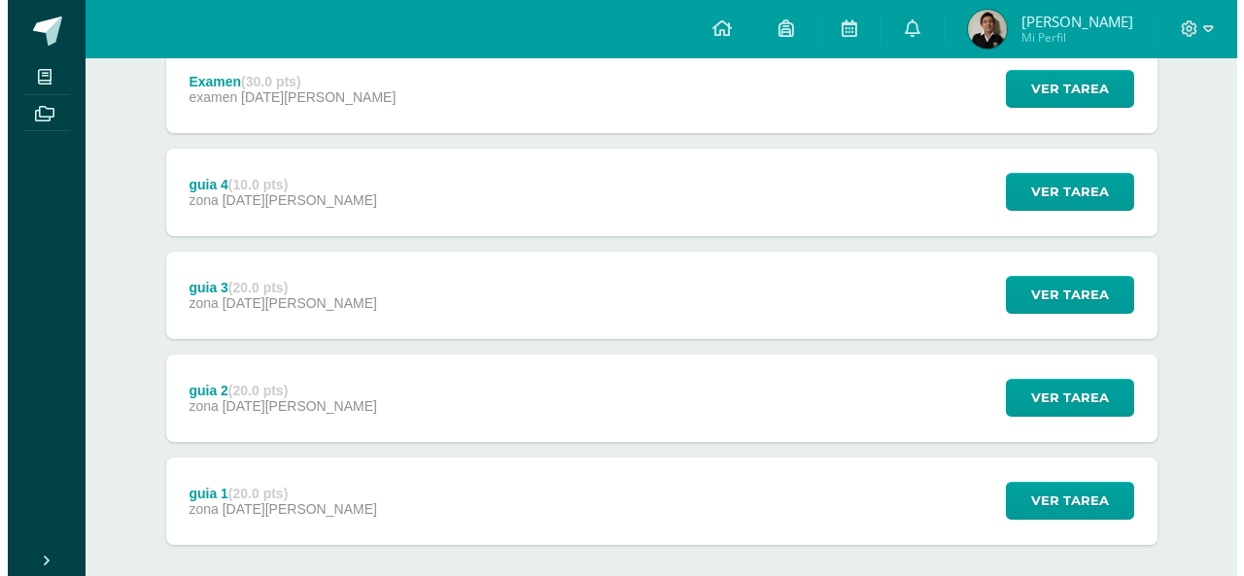
scroll to position [381, 0]
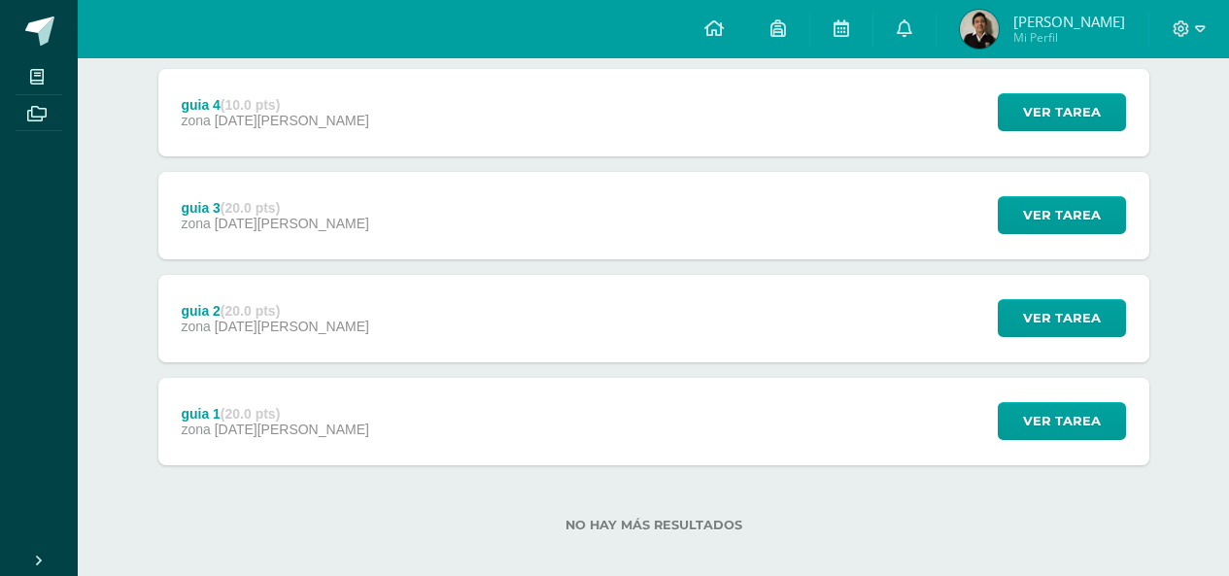
click at [299, 398] on div "guia 1 (20.0 pts) zona [DATE][PERSON_NAME]" at bounding box center [275, 421] width 234 height 87
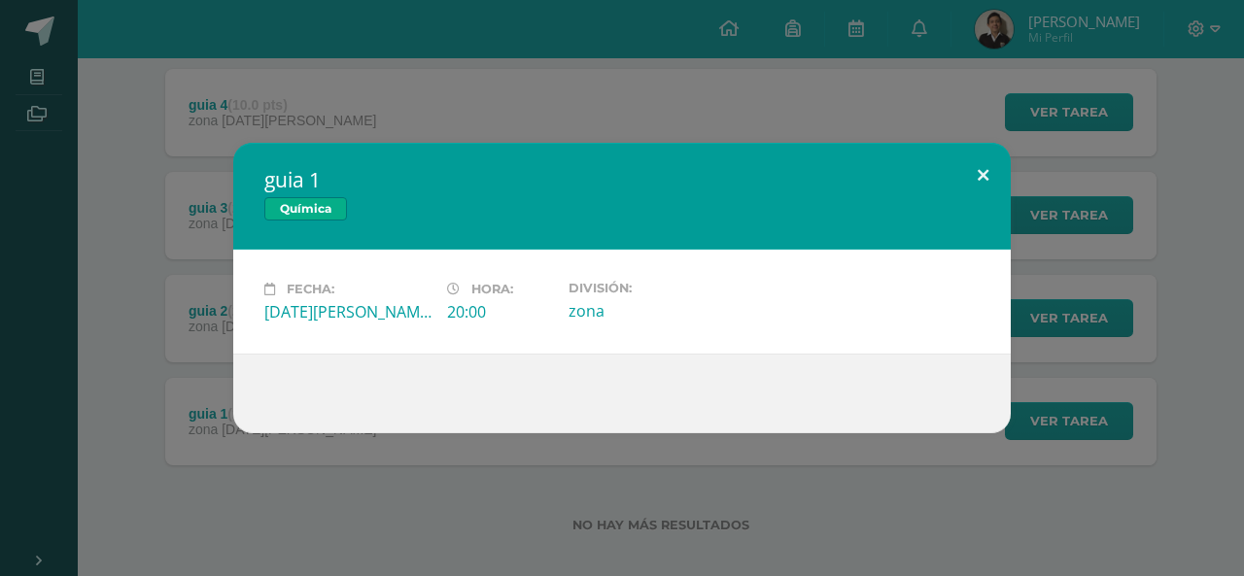
click at [966, 173] on button at bounding box center [982, 176] width 55 height 66
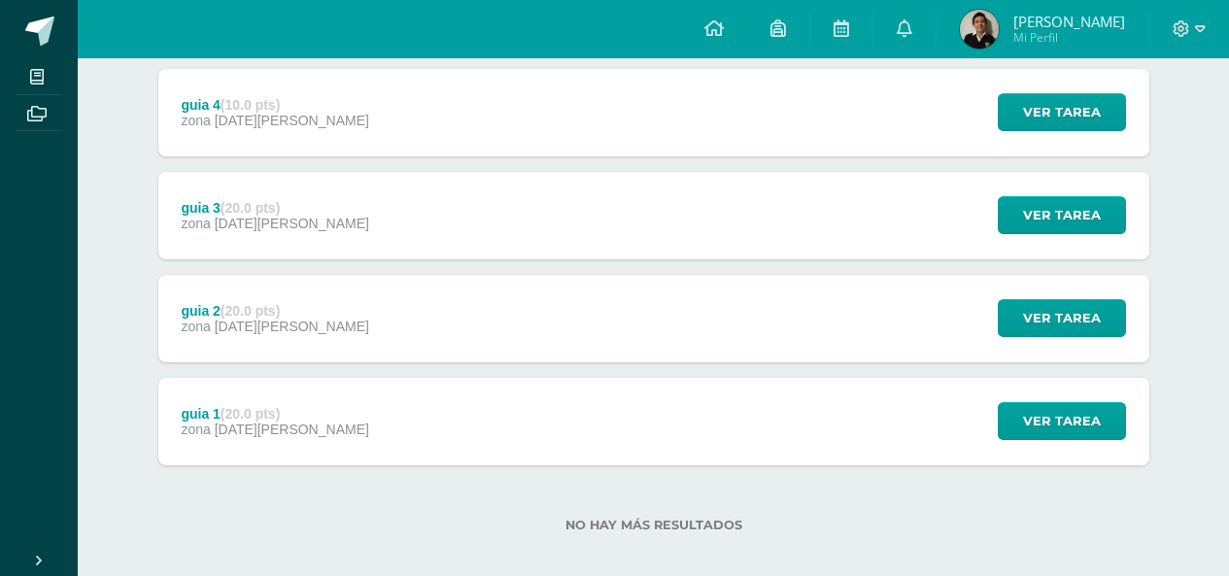
click at [341, 286] on div "guia 2 (20.0 pts) zona 11 de Agosto Ver tarea guia 2 Química Cargando contenido" at bounding box center [653, 318] width 991 height 87
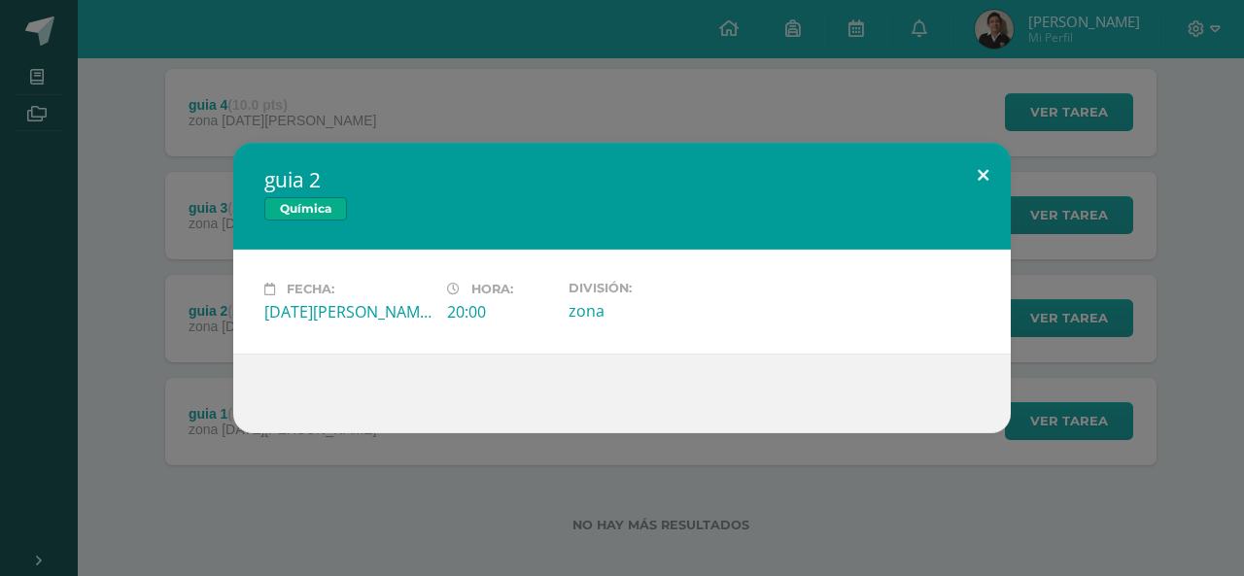
click at [982, 170] on button at bounding box center [982, 176] width 55 height 66
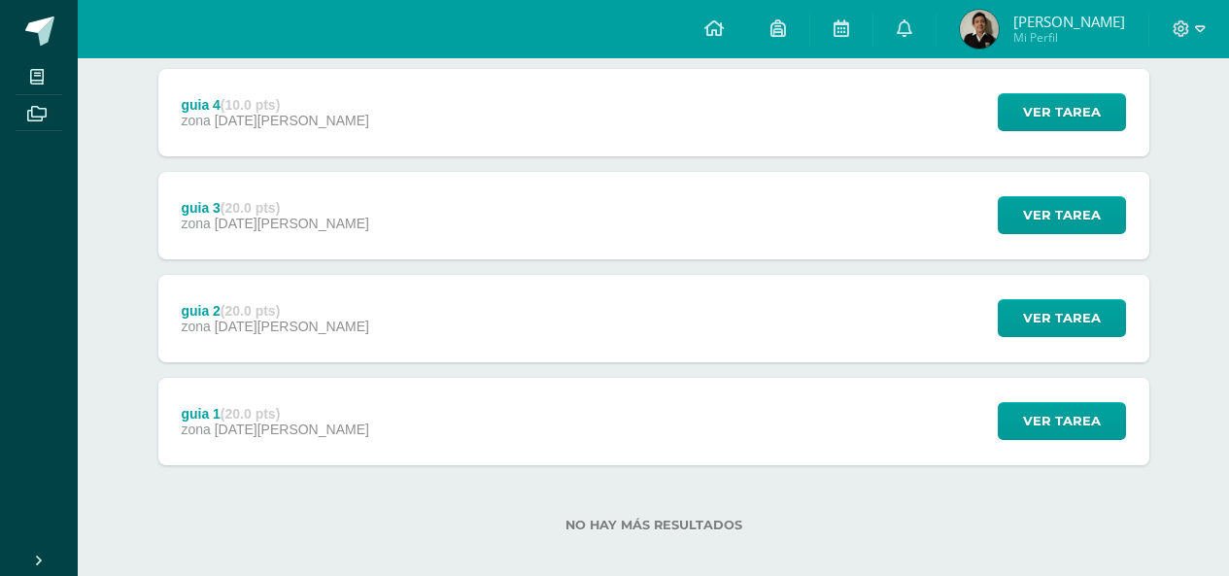
click at [293, 301] on div "guia 2 (20.0 pts) zona 11 de Agosto" at bounding box center [275, 318] width 234 height 87
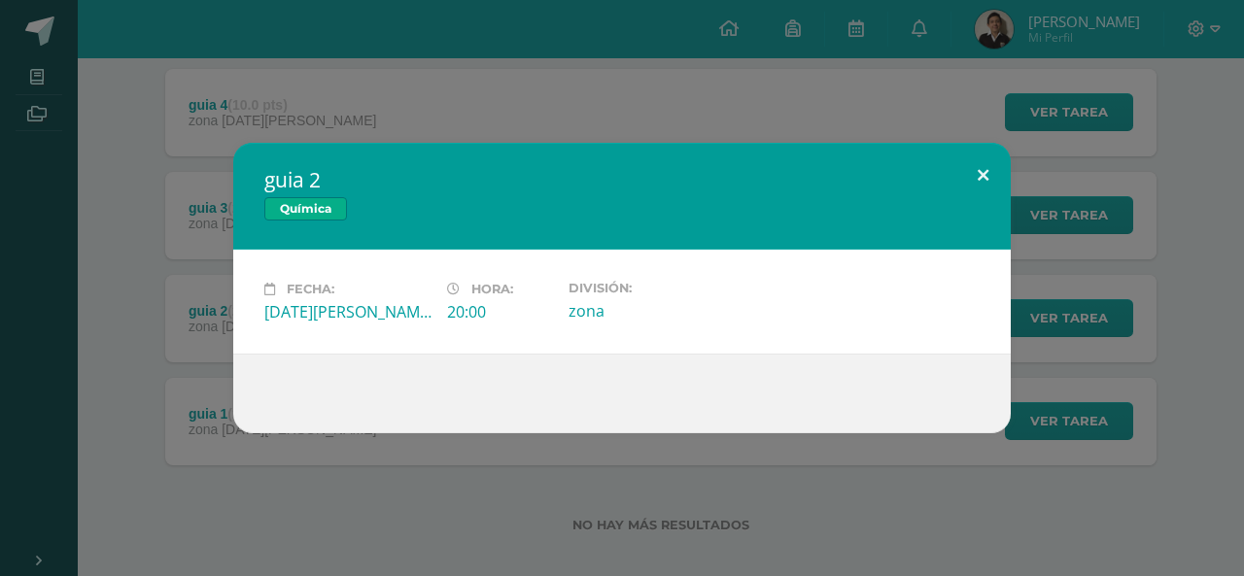
click at [996, 154] on button at bounding box center [982, 176] width 55 height 66
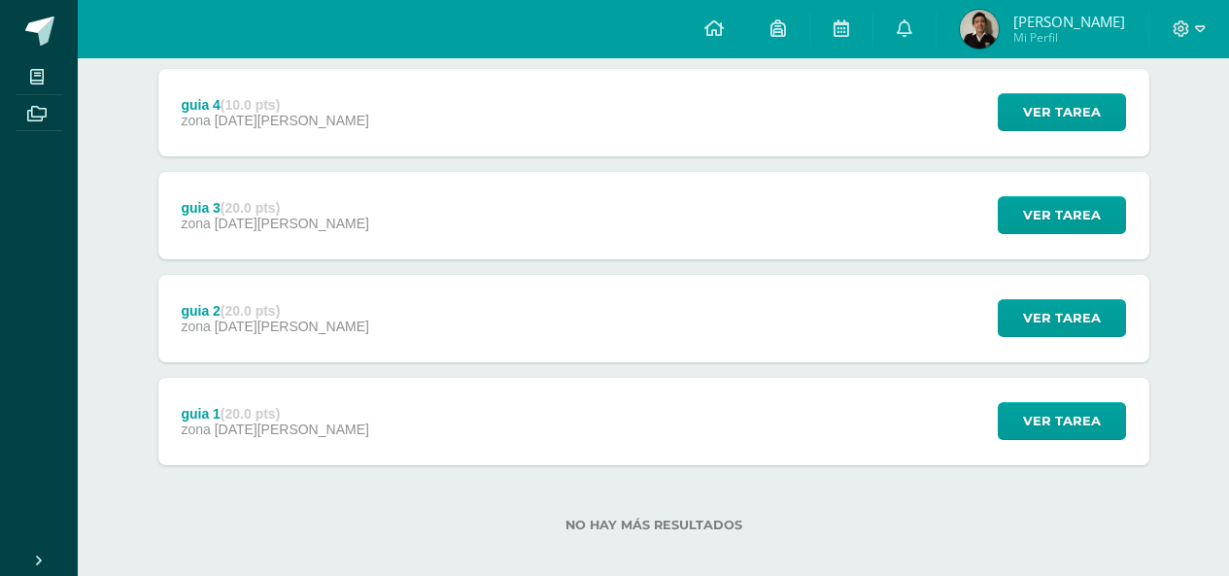
click at [329, 190] on div "guia 3 (20.0 pts) zona 11 de Agosto Ver tarea guia 3 Química Cargando contenido" at bounding box center [653, 215] width 991 height 87
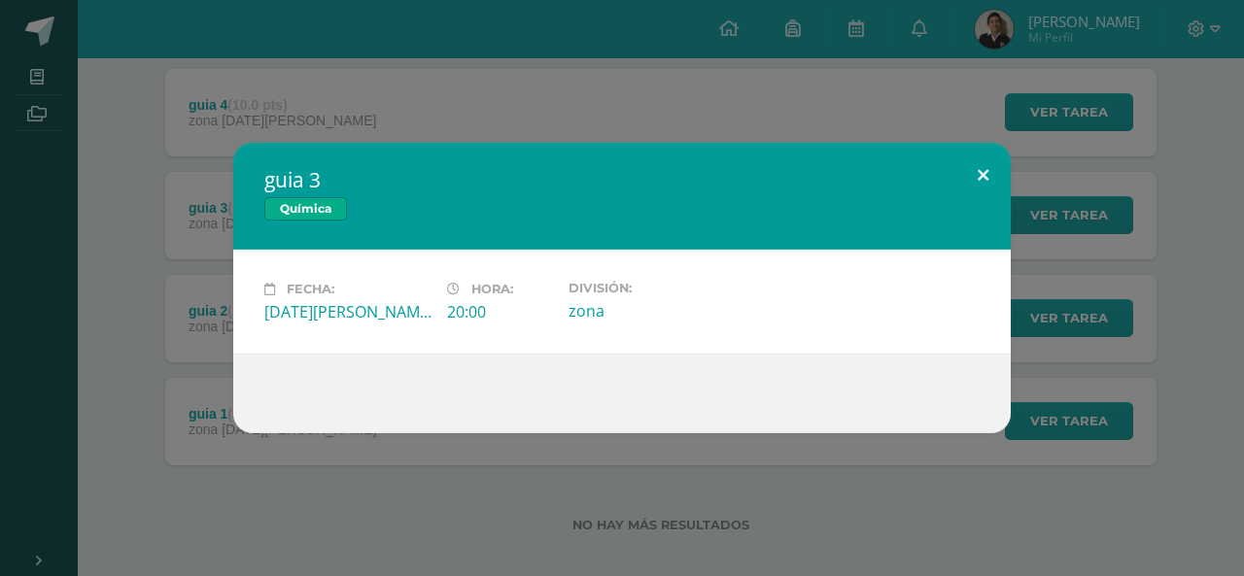
click at [975, 170] on button at bounding box center [982, 176] width 55 height 66
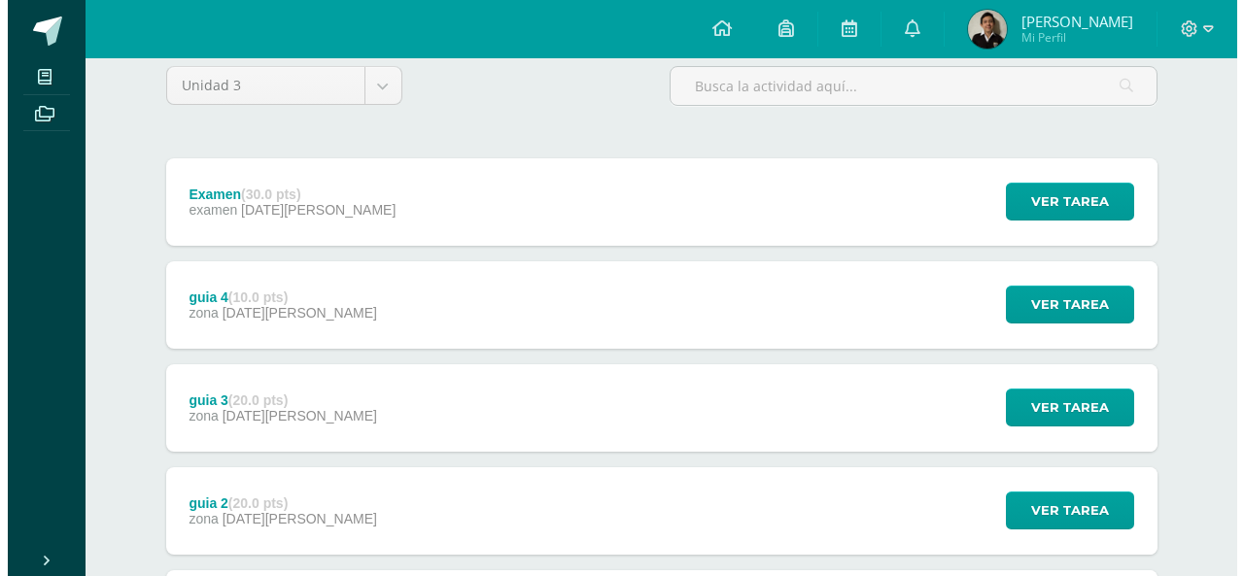
scroll to position [187, 0]
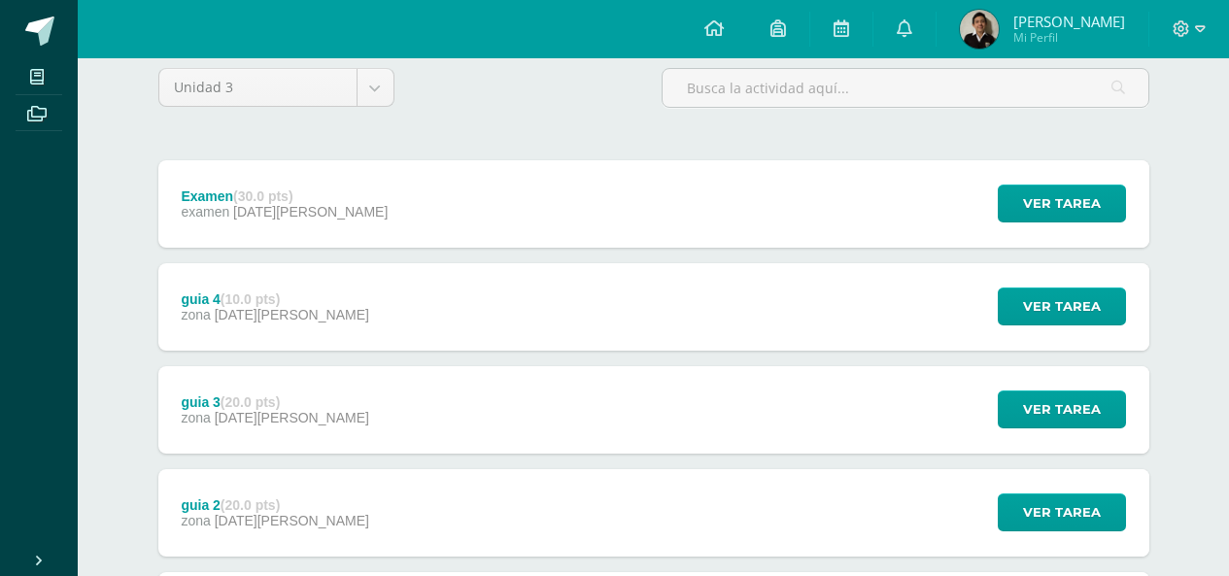
click at [382, 285] on div "guia 4 (10.0 pts) zona 11 de Agosto Ver tarea guia 4 Química Cargando contenido" at bounding box center [653, 306] width 991 height 87
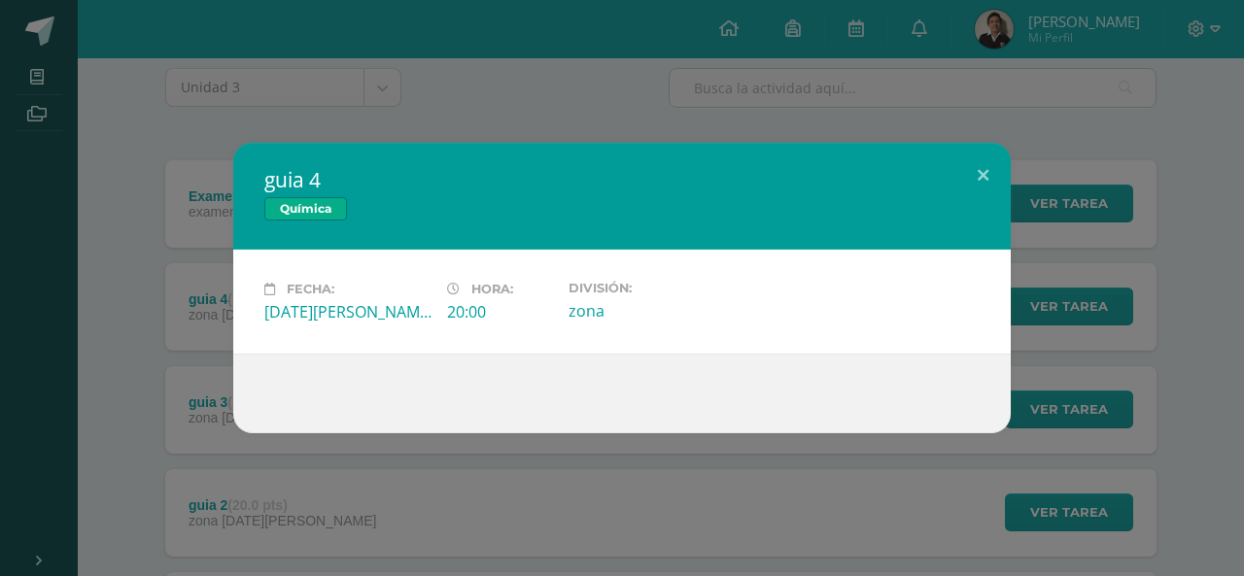
click at [1009, 137] on div "guia 4 Química Fecha: Lunes 11 de Agosto Hora: 20:00 División: zona" at bounding box center [622, 288] width 1244 height 576
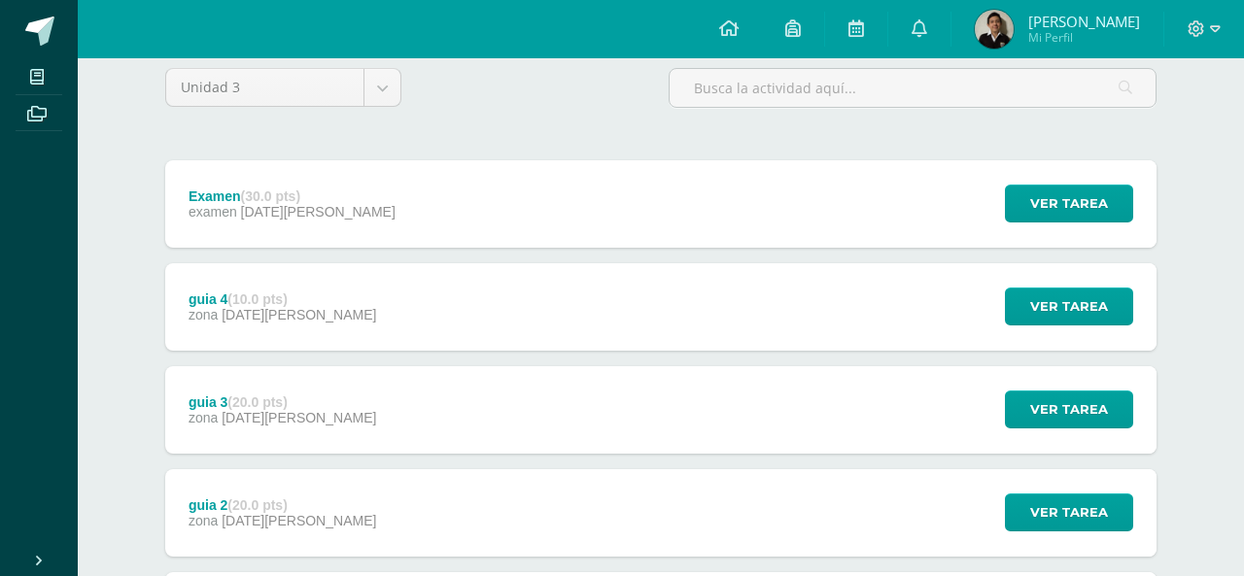
click at [532, 170] on div "guia 4 Química" at bounding box center [622, 205] width 700 height 96
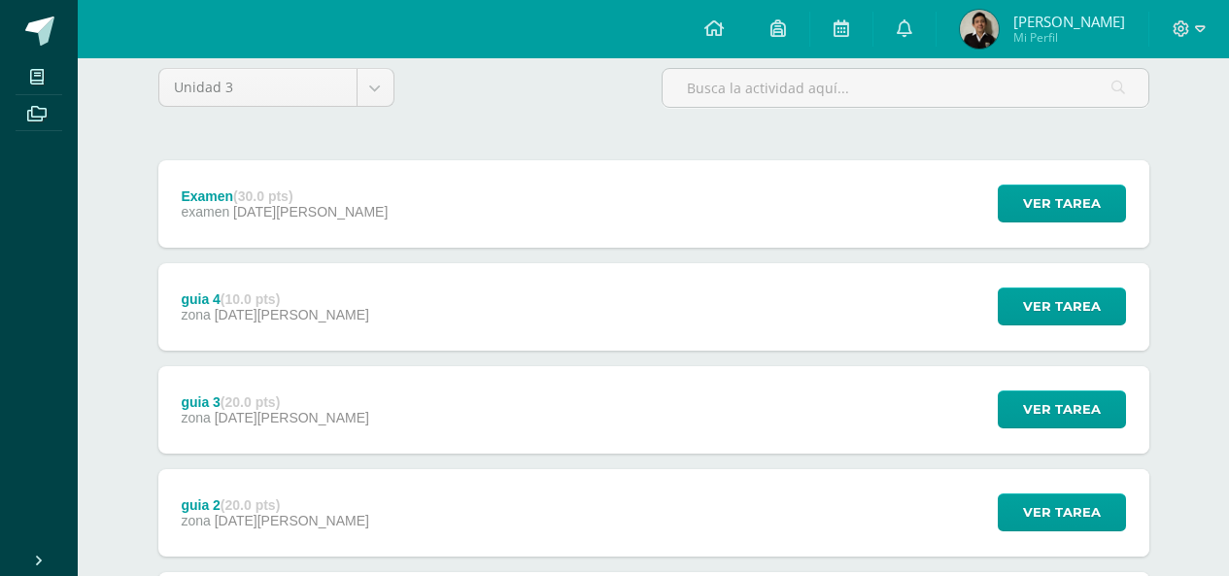
click at [663, 190] on div "Examen (30.0 pts) examen 12 de Agosto Ver tarea Examen Química Cargando conteni…" at bounding box center [653, 203] width 991 height 87
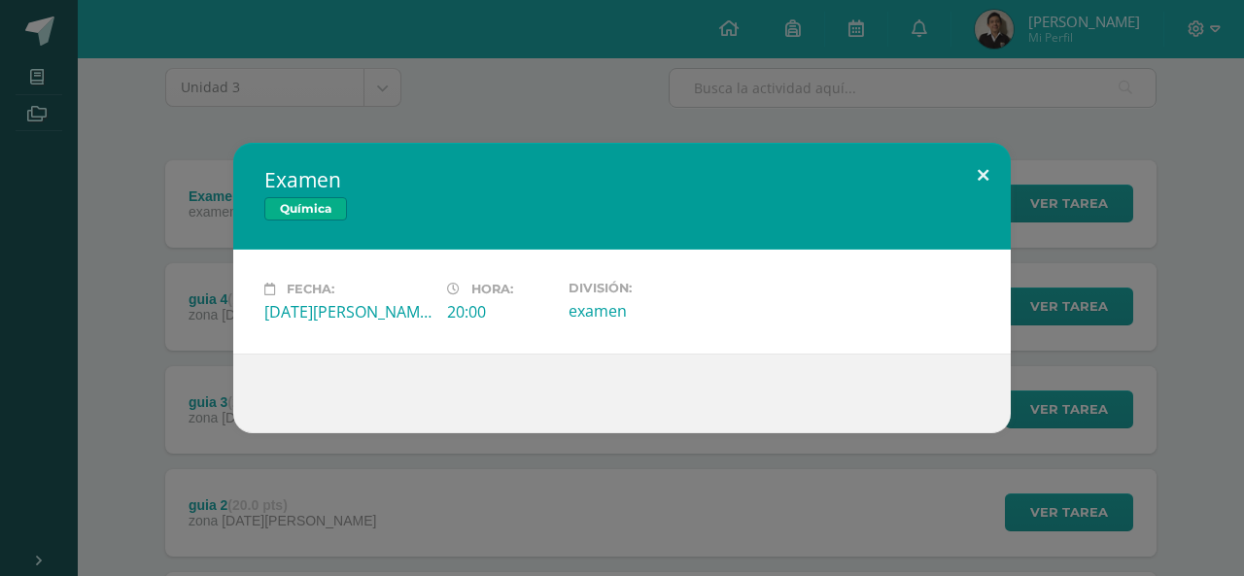
click at [981, 163] on button at bounding box center [982, 176] width 55 height 66
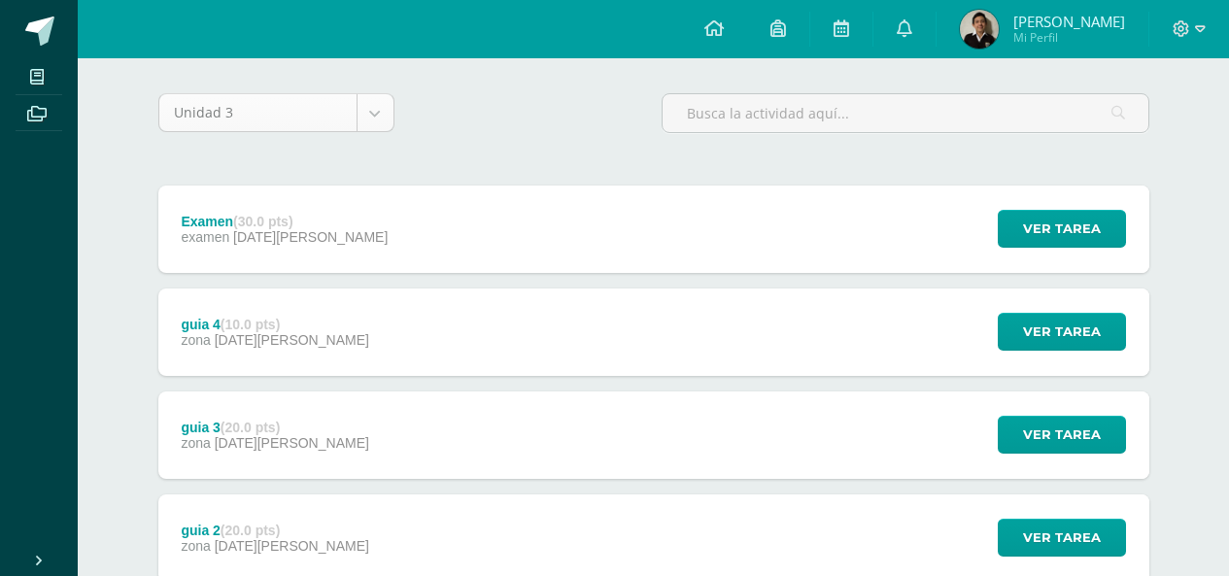
scroll to position [89, 0]
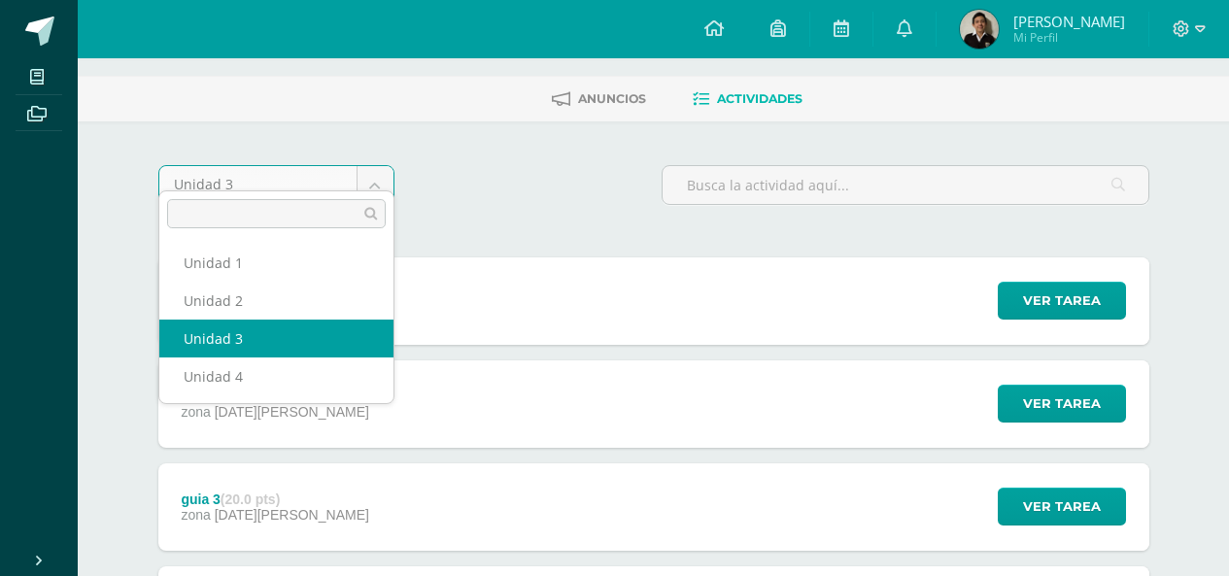
click at [279, 154] on body "Mis cursos Archivos Cerrar panel Anatomía y Fisiología Quinto Bachillerato en C…" at bounding box center [614, 399] width 1229 height 976
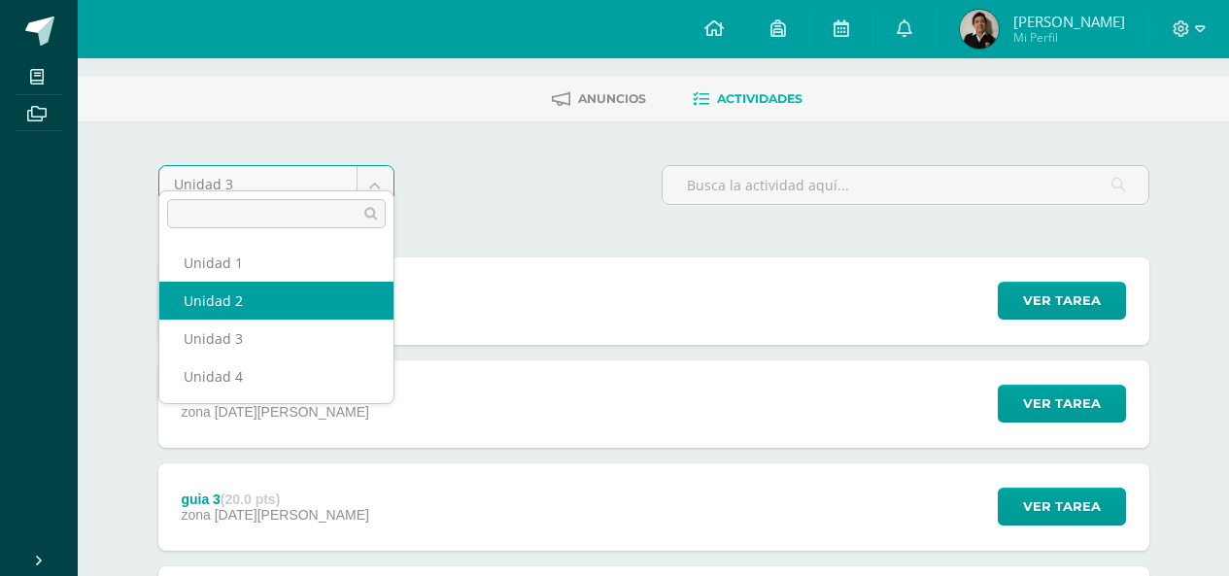
select select "Unidad 2"
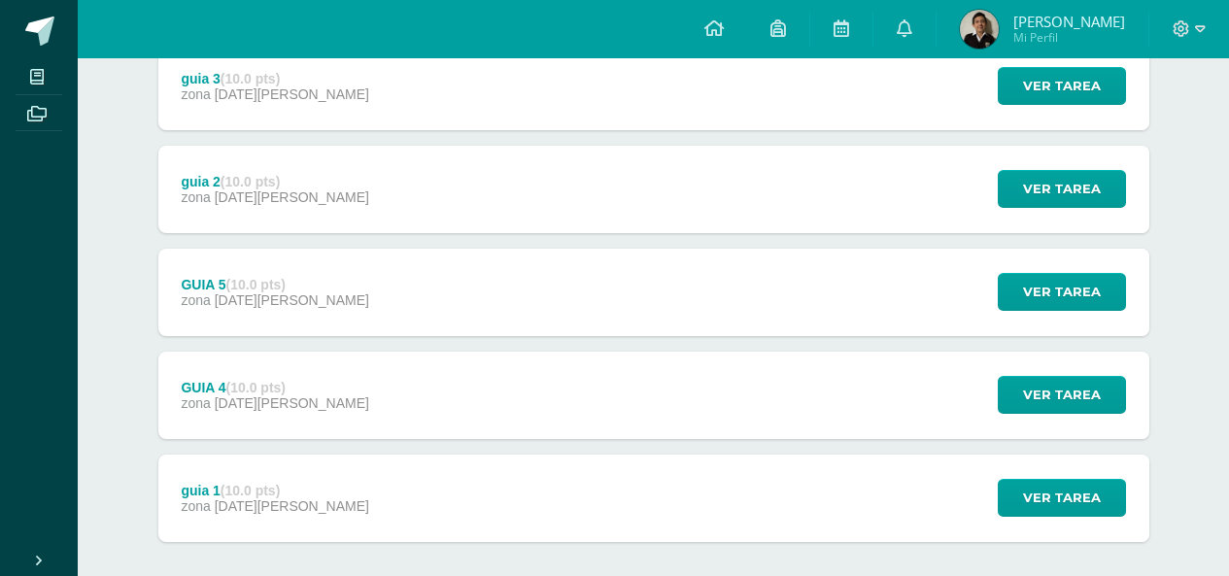
scroll to position [690, 0]
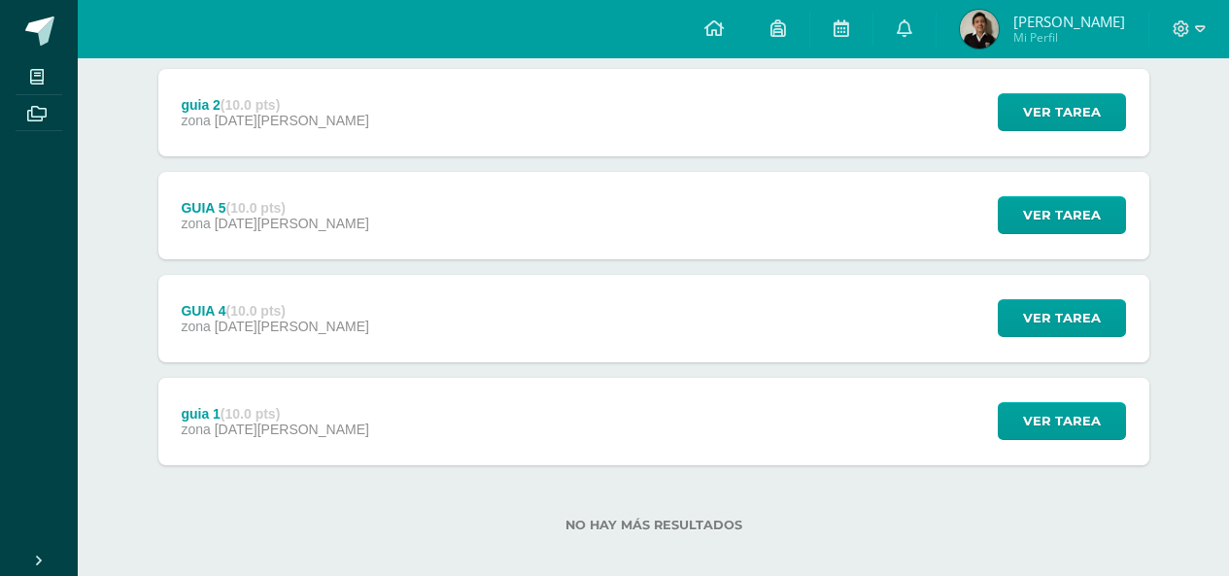
click at [315, 415] on div "guia 1 (10.0 pts) zona 19 de Mayo Ver tarea guia 1 Química Cargando contenido" at bounding box center [653, 421] width 991 height 87
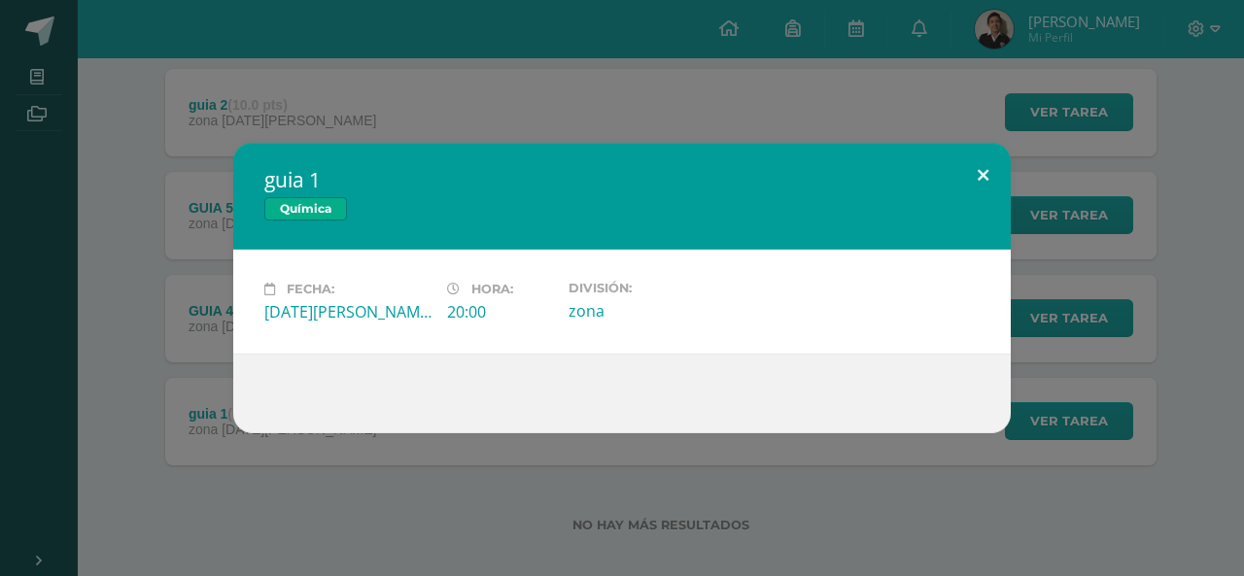
drag, startPoint x: 1024, startPoint y: 199, endPoint x: 1003, endPoint y: 185, distance: 25.9
click at [1022, 196] on div "guia 1 Química Fecha: Lunes 19 de Mayo Hora: 20:00 División: zona" at bounding box center [622, 288] width 1228 height 291
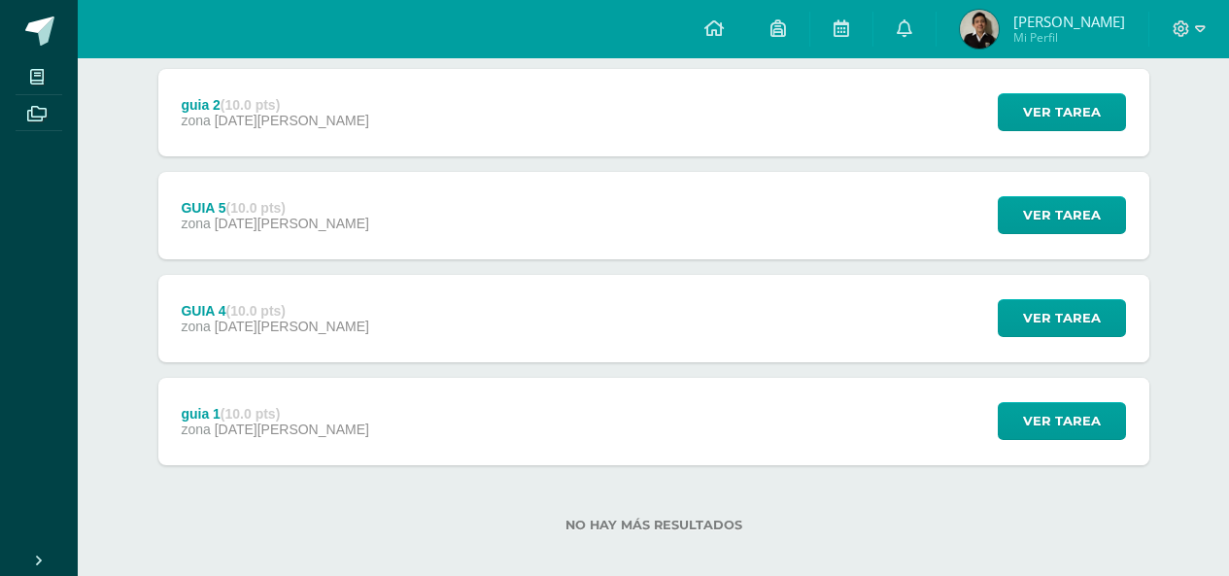
click at [252, 319] on span "21 de Mayo" at bounding box center [292, 327] width 155 height 16
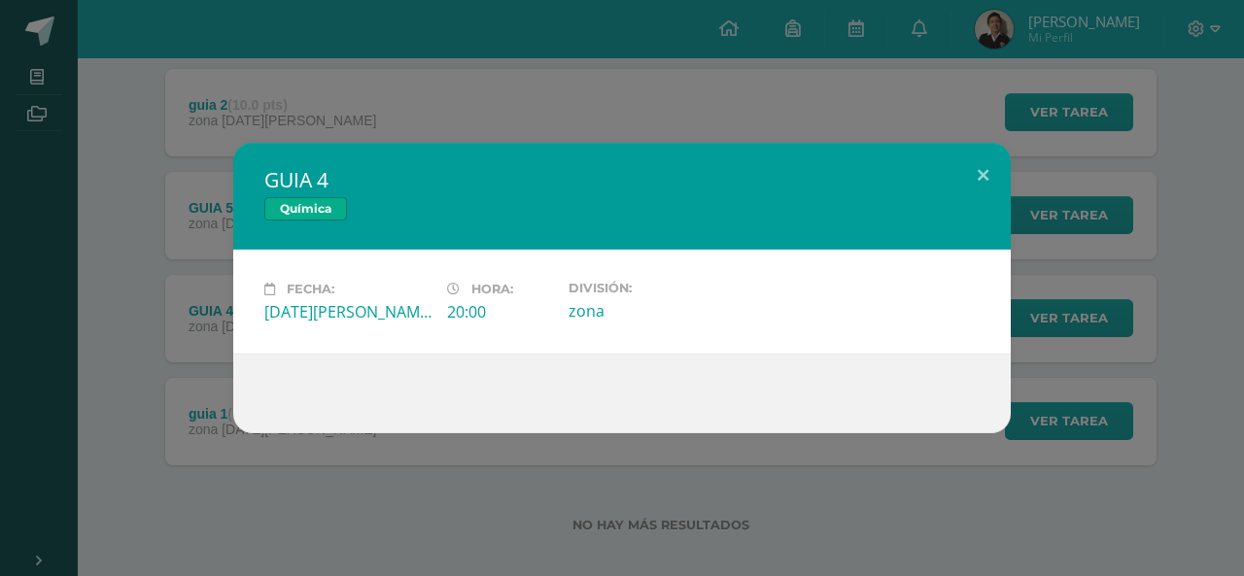
click at [968, 140] on div "GUIA 4 Química Fecha: Miércoles 21 de Mayo Hora: 20:00 División: zona" at bounding box center [622, 288] width 1244 height 576
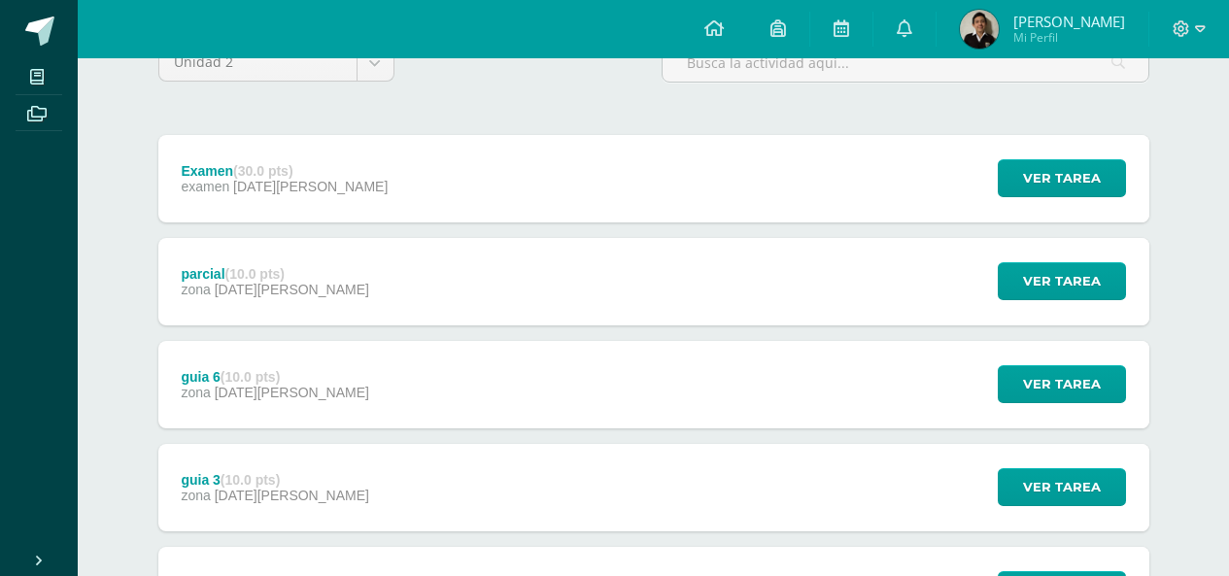
scroll to position [204, 0]
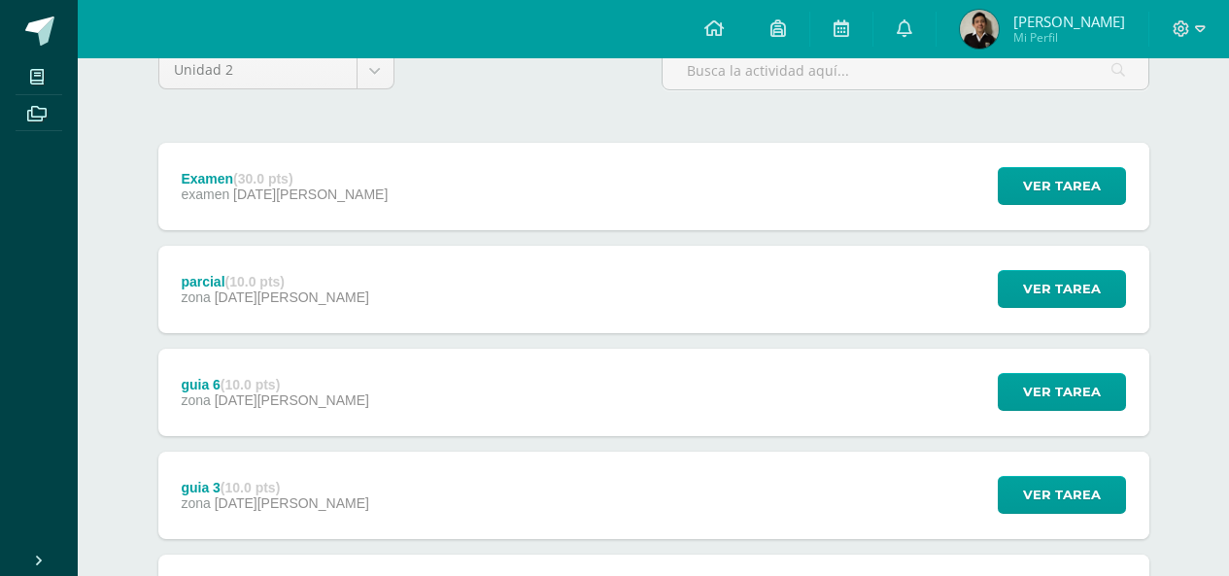
click at [282, 349] on div "guia 6 (10.0 pts) zona 21 de Mayo" at bounding box center [275, 392] width 234 height 87
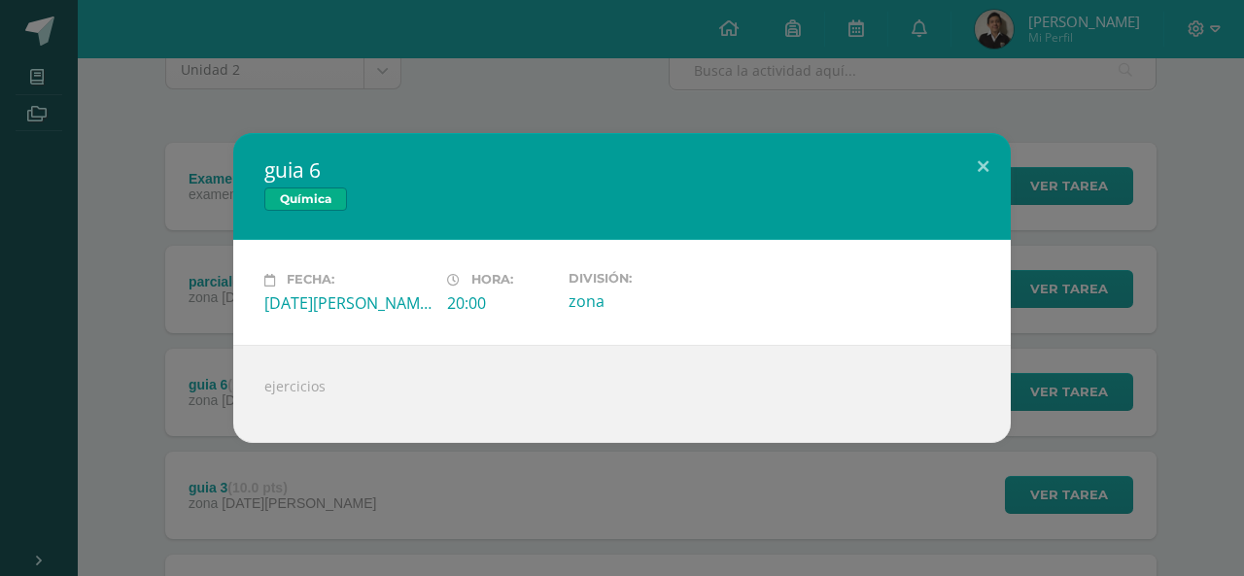
click at [991, 109] on div "guia 6 Química Fecha: Miércoles 21 de Mayo Hora: 20:00 División: zona" at bounding box center [622, 288] width 1244 height 576
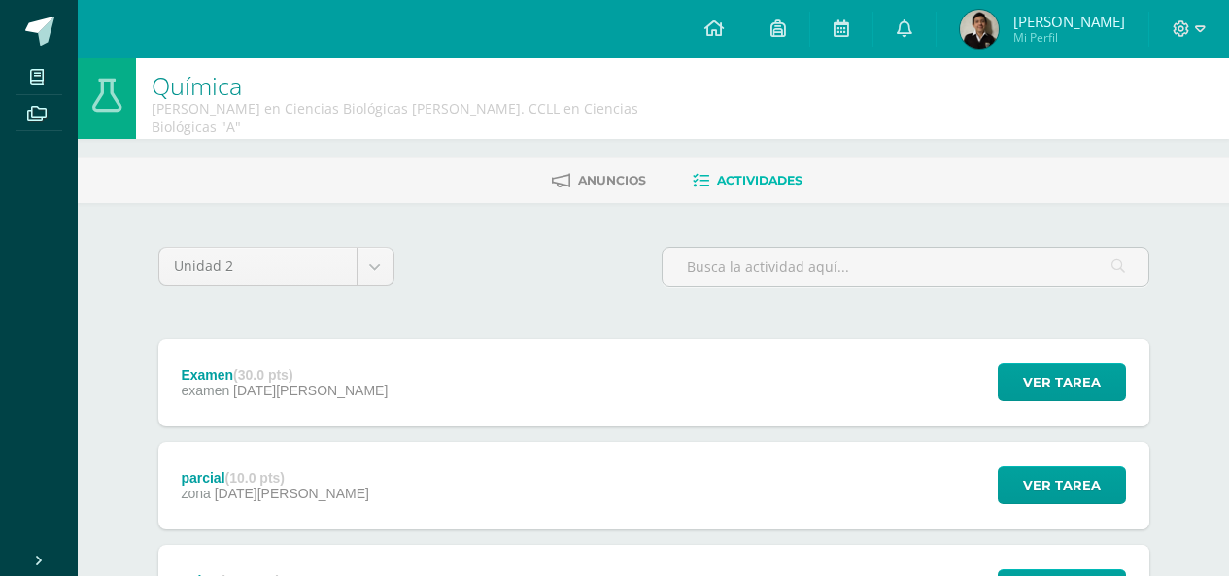
scroll to position [0, 0]
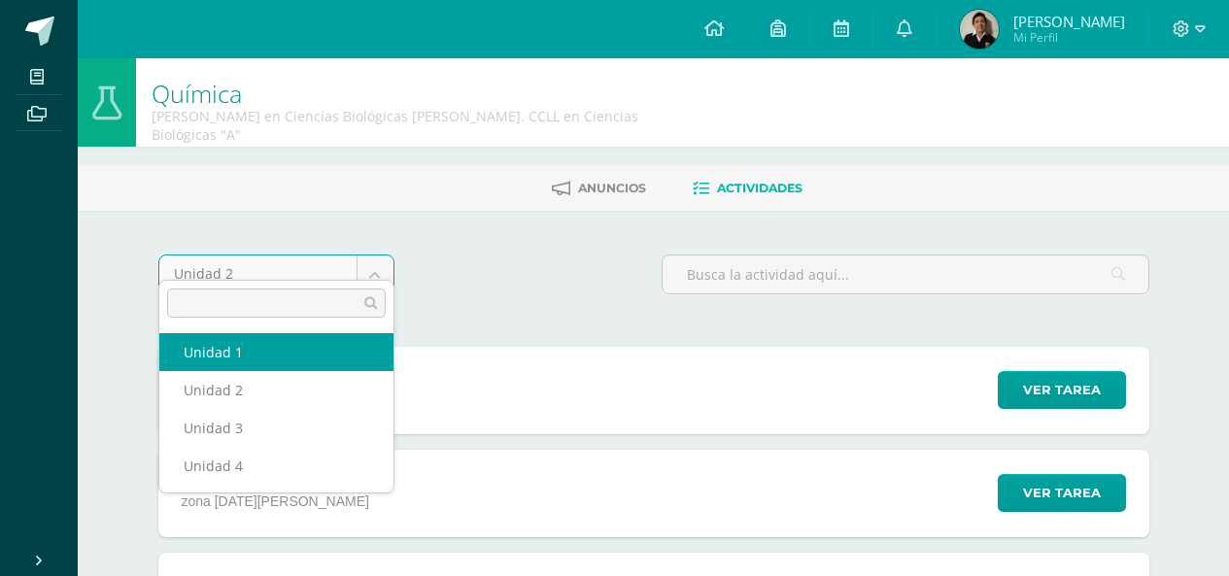
select select "Unidad 1"
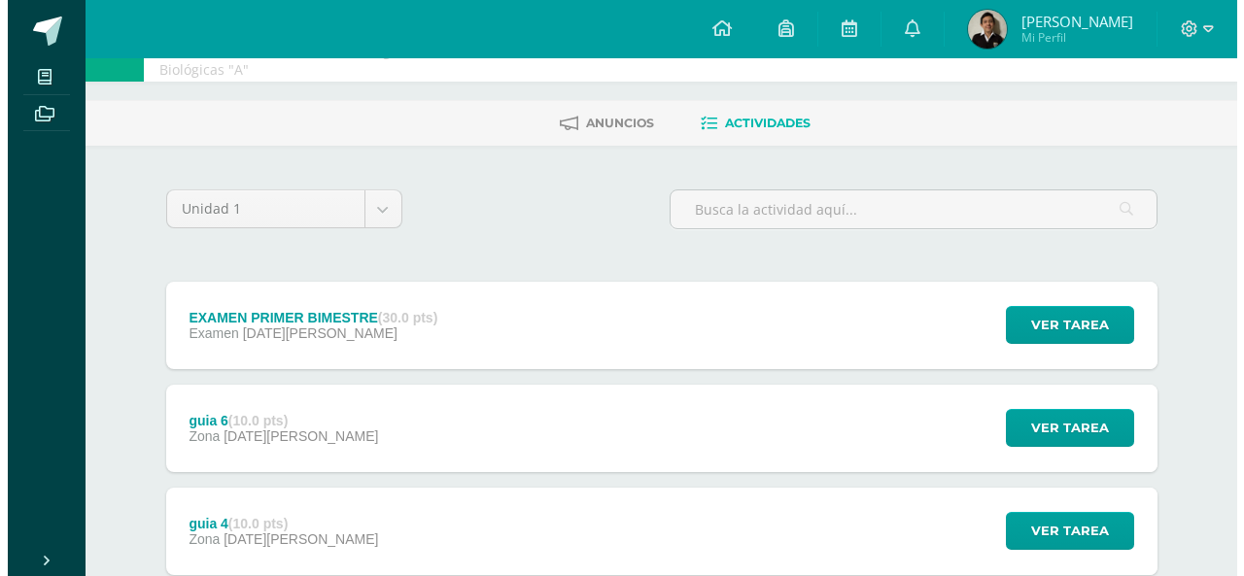
scroll to position [194, 0]
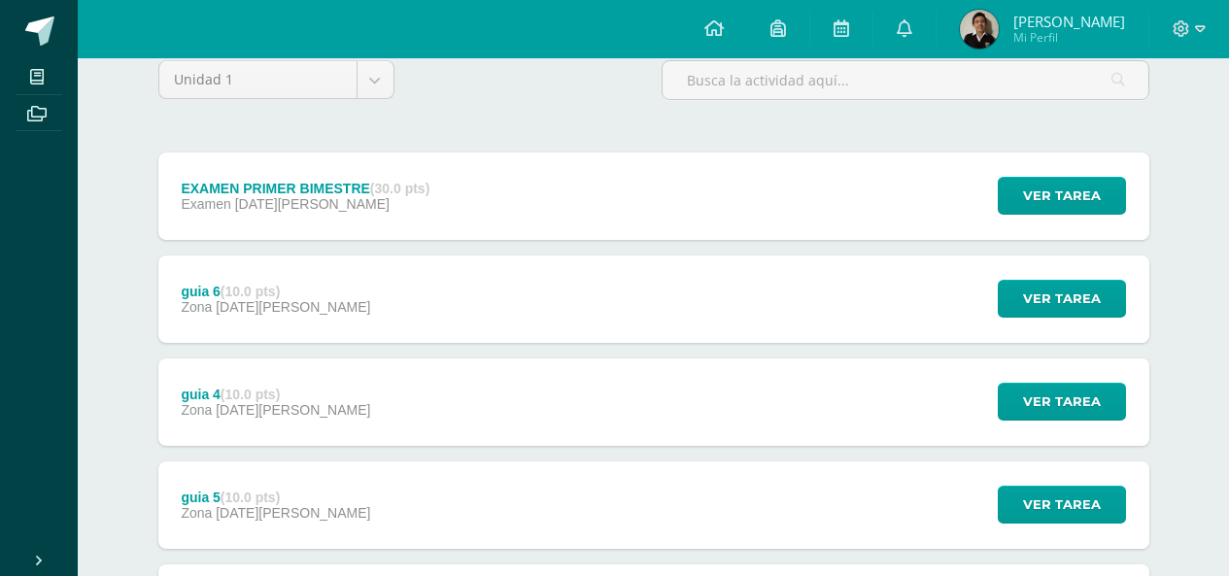
click at [302, 160] on div "EXAMEN PRIMER BIMESTRE (30.0 pts) Examen [DATE][PERSON_NAME]" at bounding box center [305, 196] width 295 height 87
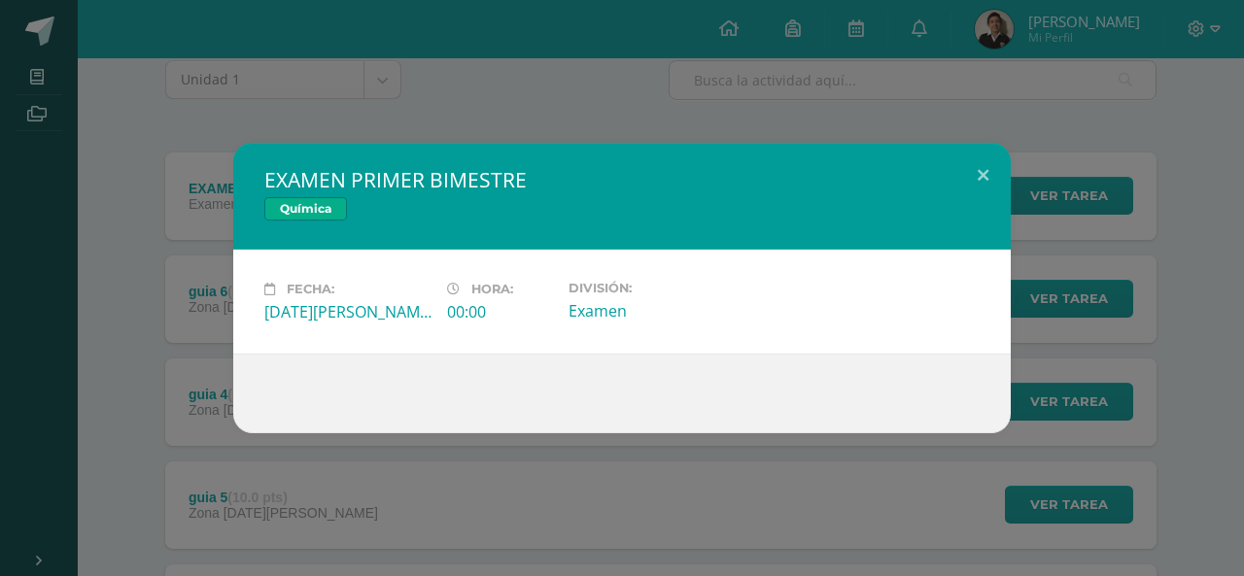
click at [965, 140] on div "EXAMEN PRIMER BIMESTRE Química Fecha: Jueves 27 de Marzo Hora: 00:00 División: …" at bounding box center [622, 288] width 1244 height 576
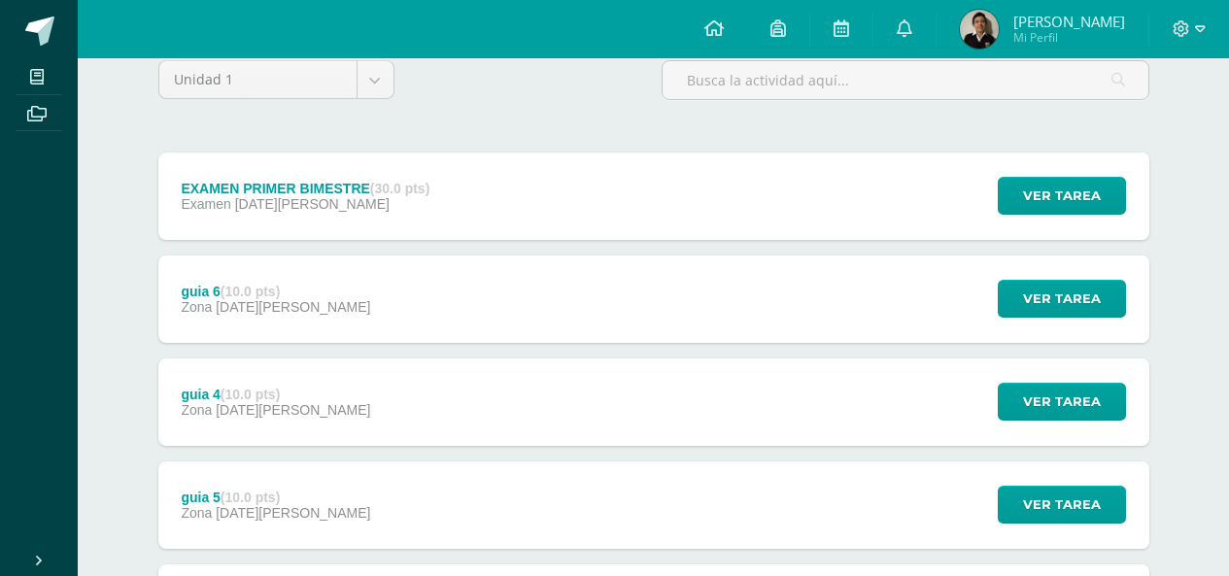
click at [269, 284] on strong "(10.0 pts)" at bounding box center [250, 292] width 59 height 16
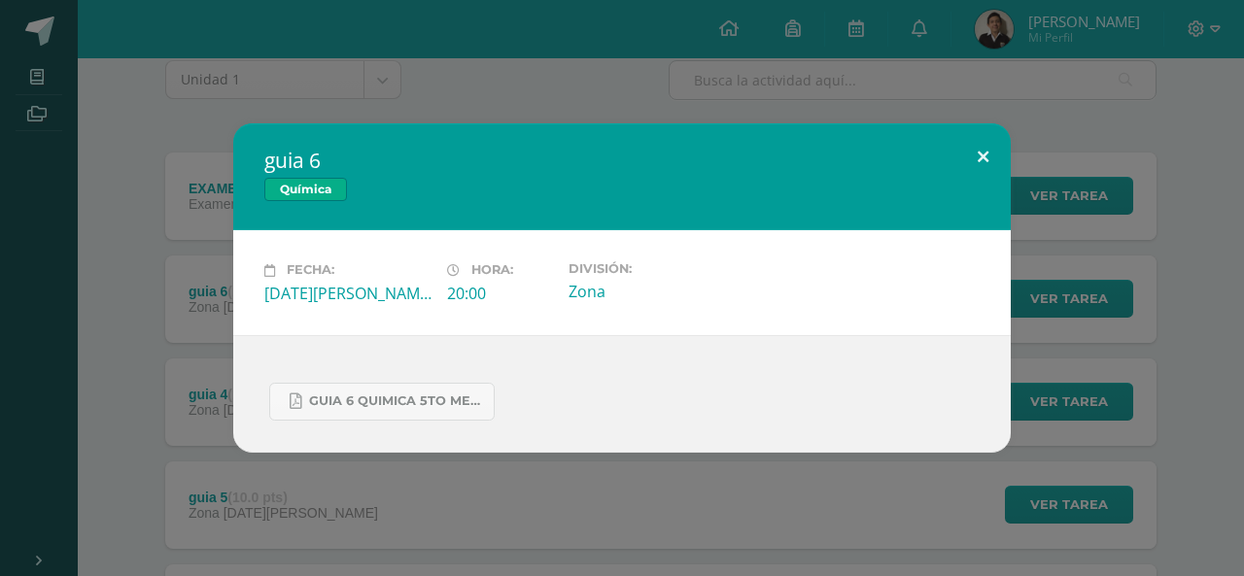
click at [957, 163] on button at bounding box center [982, 156] width 55 height 66
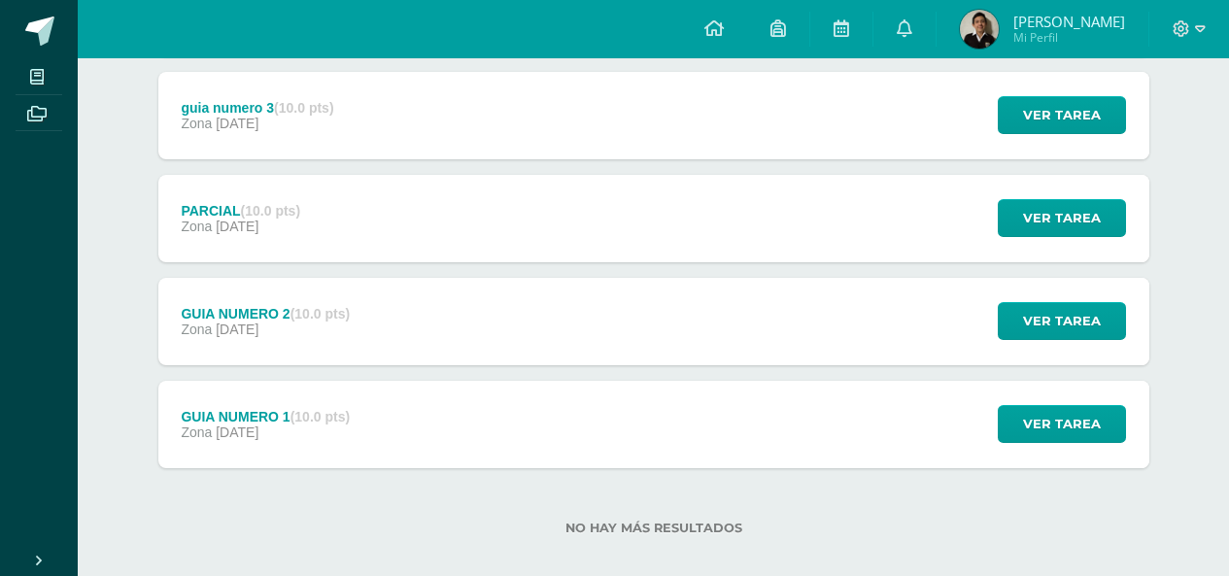
scroll to position [690, 0]
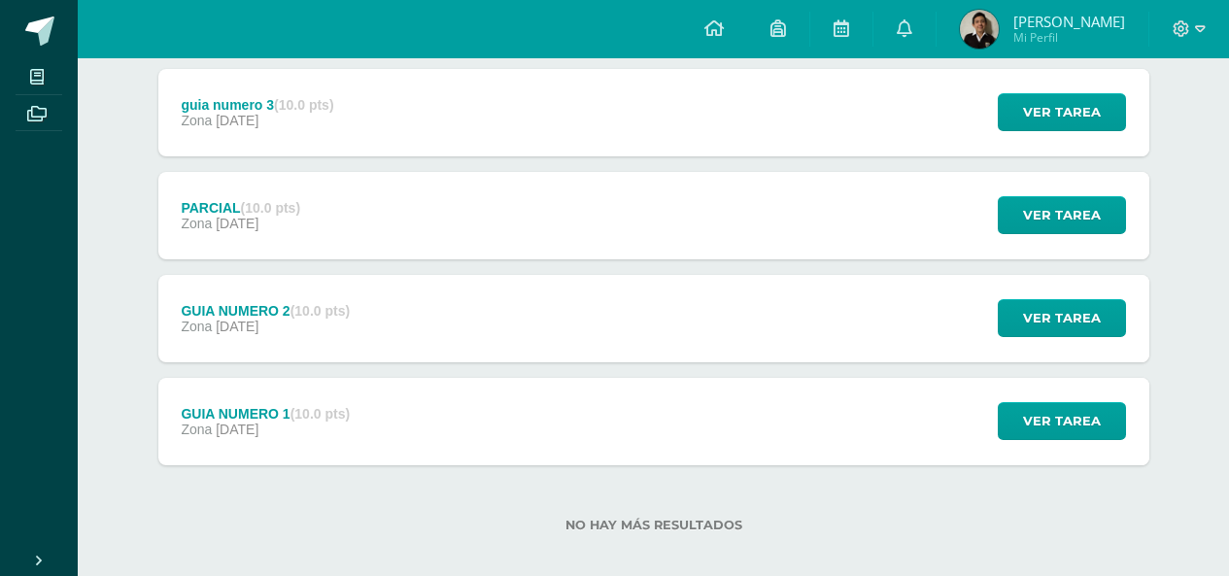
click at [297, 422] on div "Zona 31 de Enero" at bounding box center [265, 430] width 169 height 16
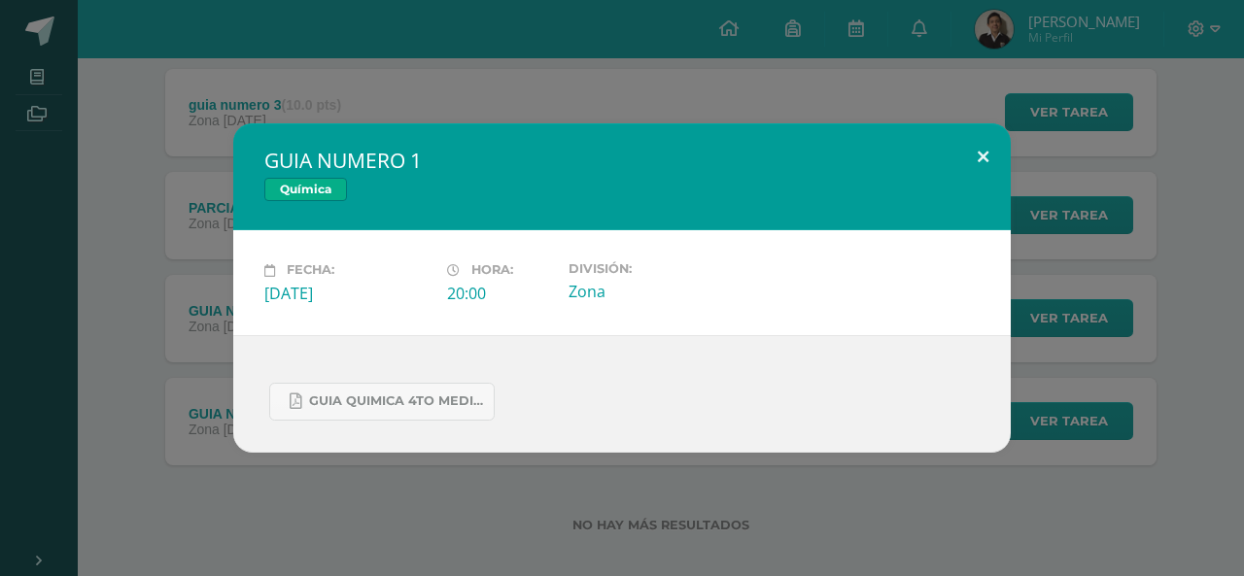
click at [961, 139] on button at bounding box center [982, 156] width 55 height 66
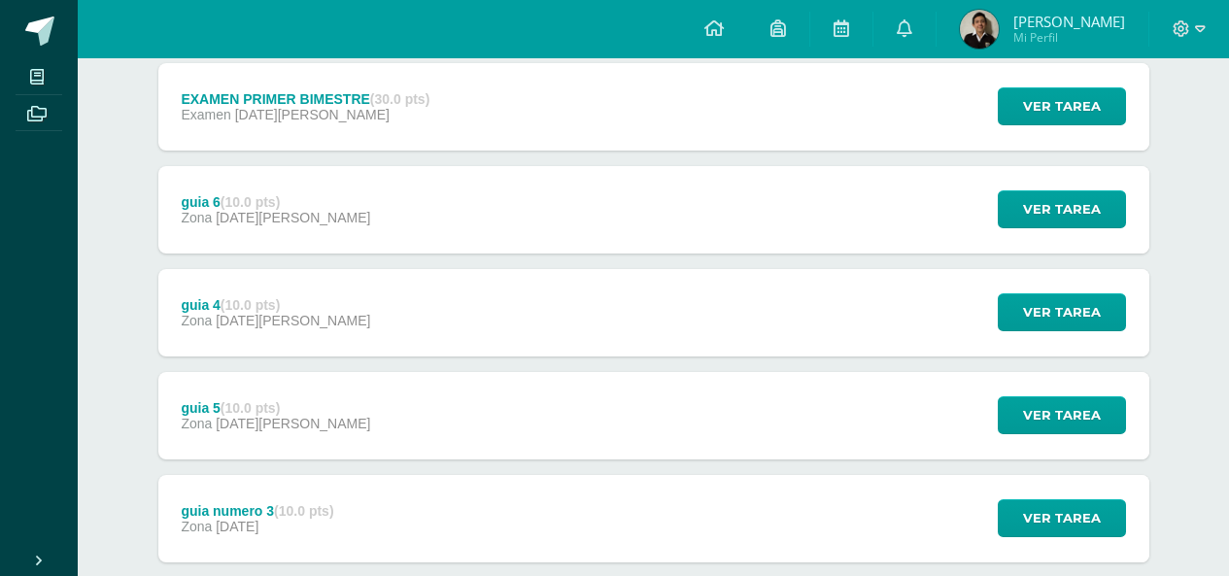
scroll to position [0, 0]
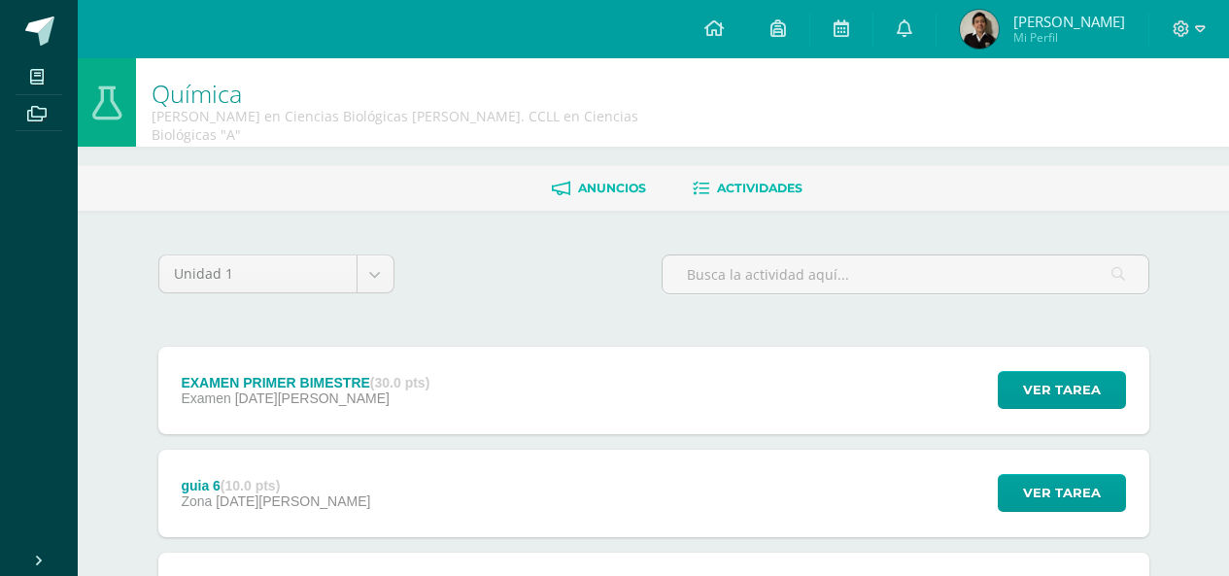
click at [578, 181] on span "Anuncios" at bounding box center [612, 188] width 68 height 15
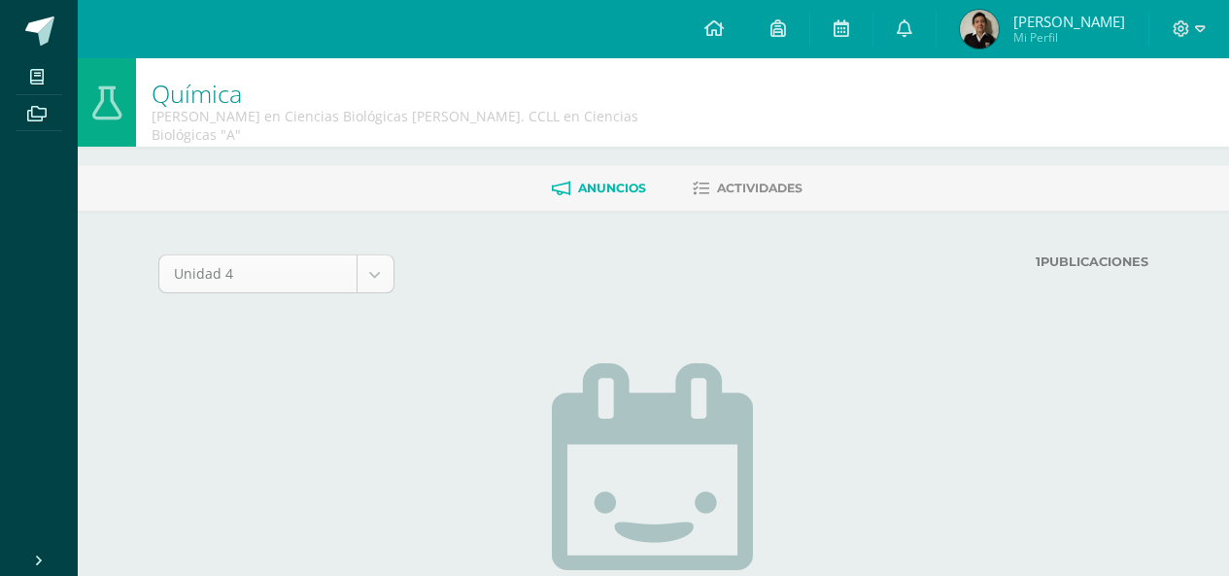
click at [307, 263] on body "Mis cursos Archivos Cerrar panel Anatomía y Fisiología [PERSON_NAME] en Ciencia…" at bounding box center [614, 418] width 1229 height 836
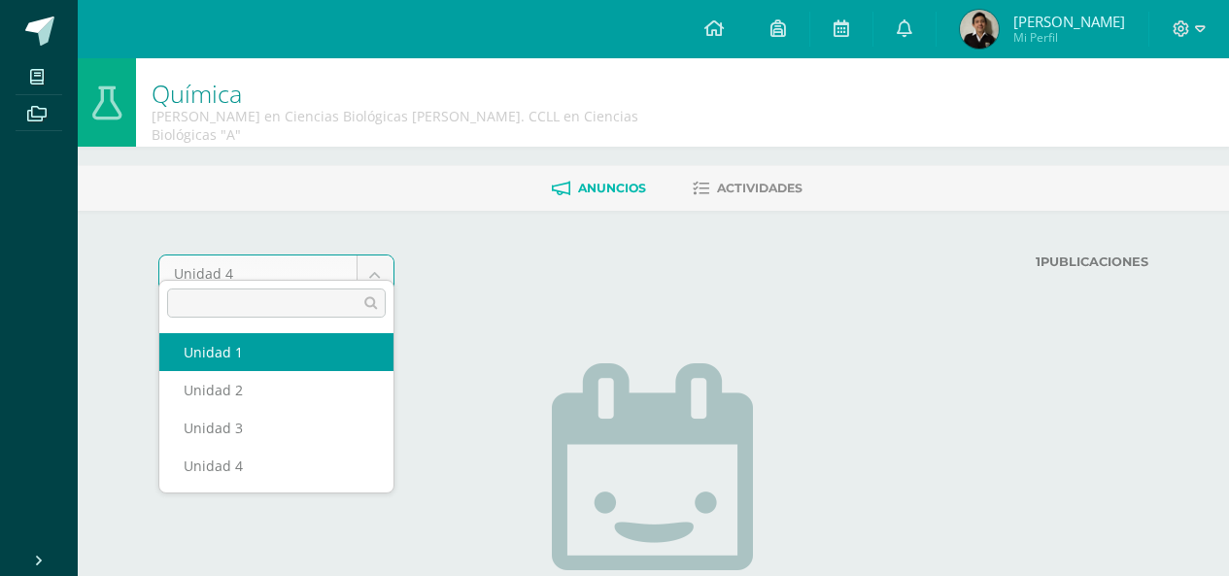
select select "Unidad 1"
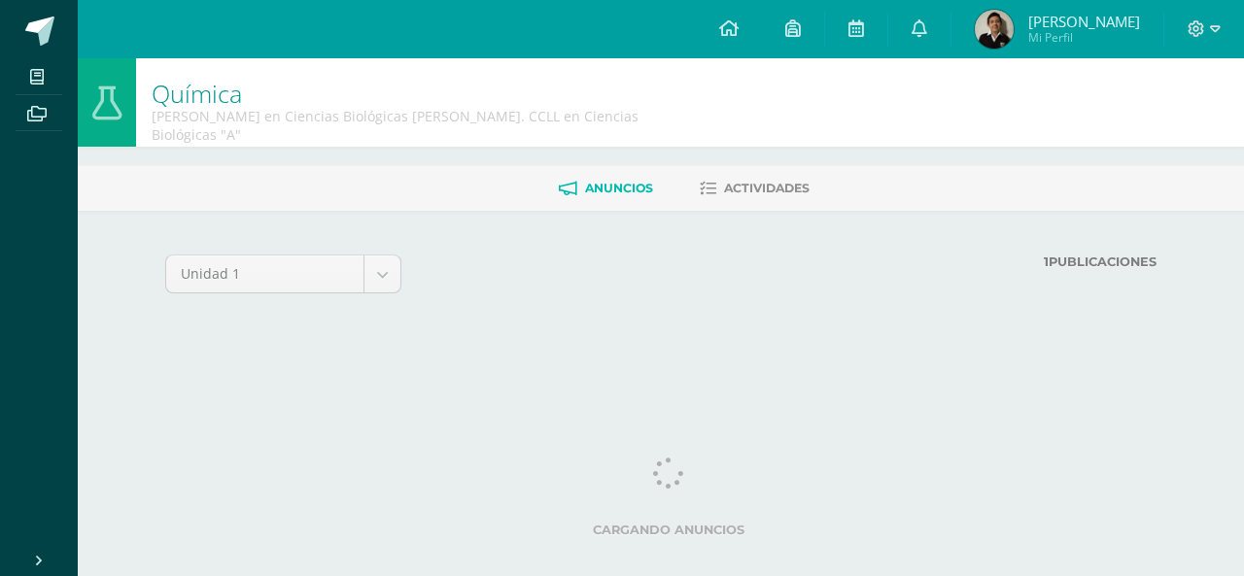
click at [303, 263] on body "Mis cursos Archivos Cerrar panel Anatomía y Fisiología [PERSON_NAME] en Ciencia…" at bounding box center [622, 181] width 1244 height 363
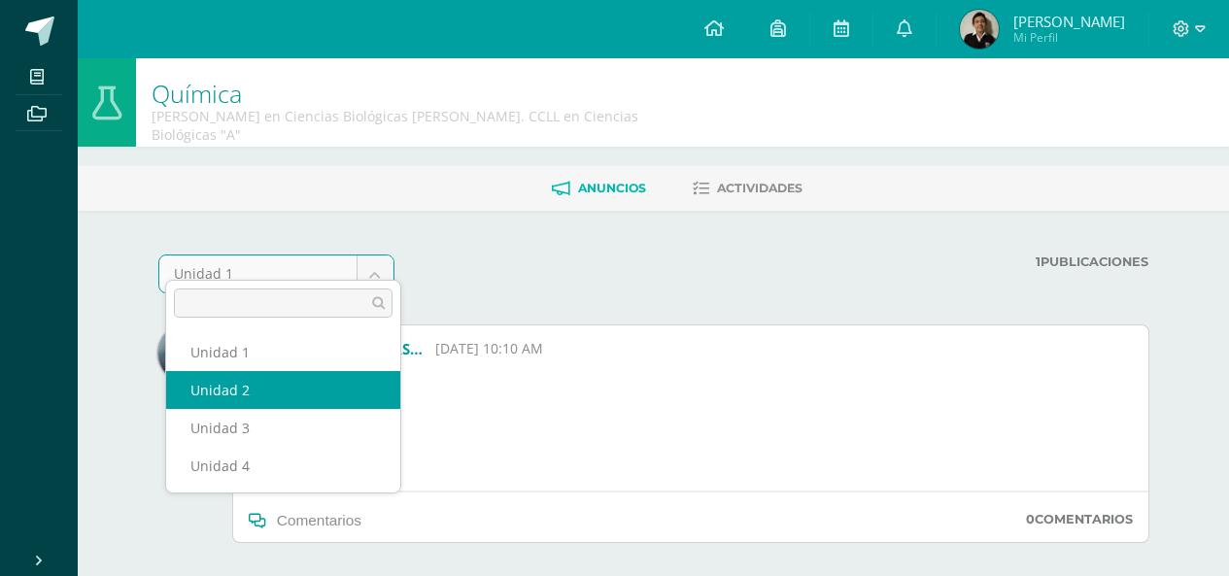
drag, startPoint x: 300, startPoint y: 329, endPoint x: 295, endPoint y: 392, distance: 62.4
select select "Unidad 2"
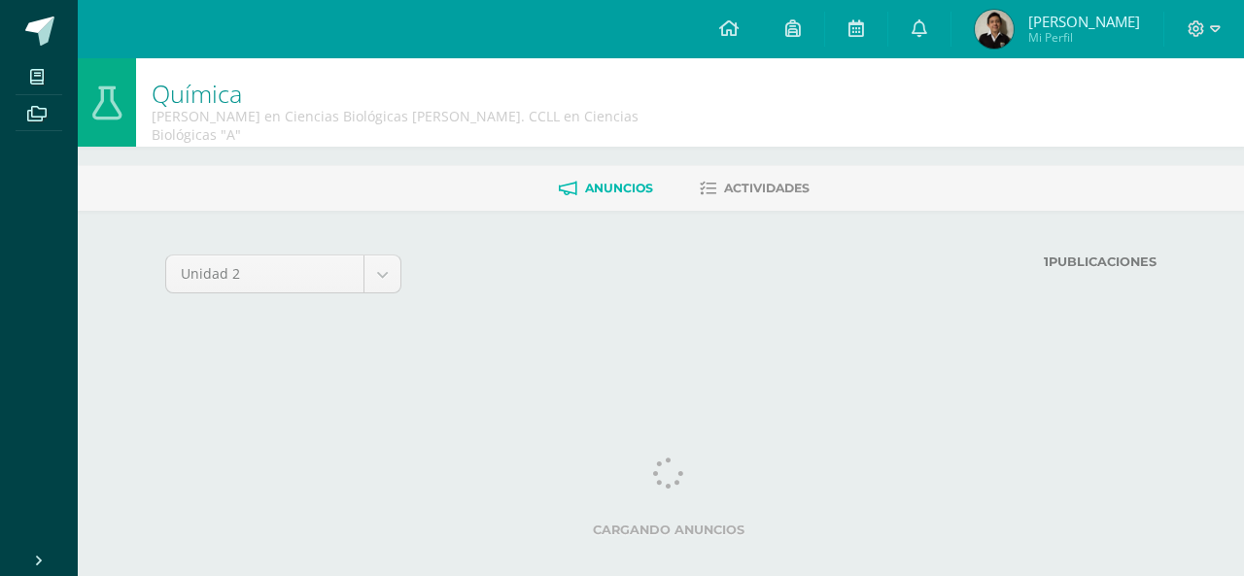
click at [301, 260] on body "Mis cursos Archivos Cerrar panel Anatomía y Fisiología [PERSON_NAME] en Ciencia…" at bounding box center [622, 181] width 1244 height 363
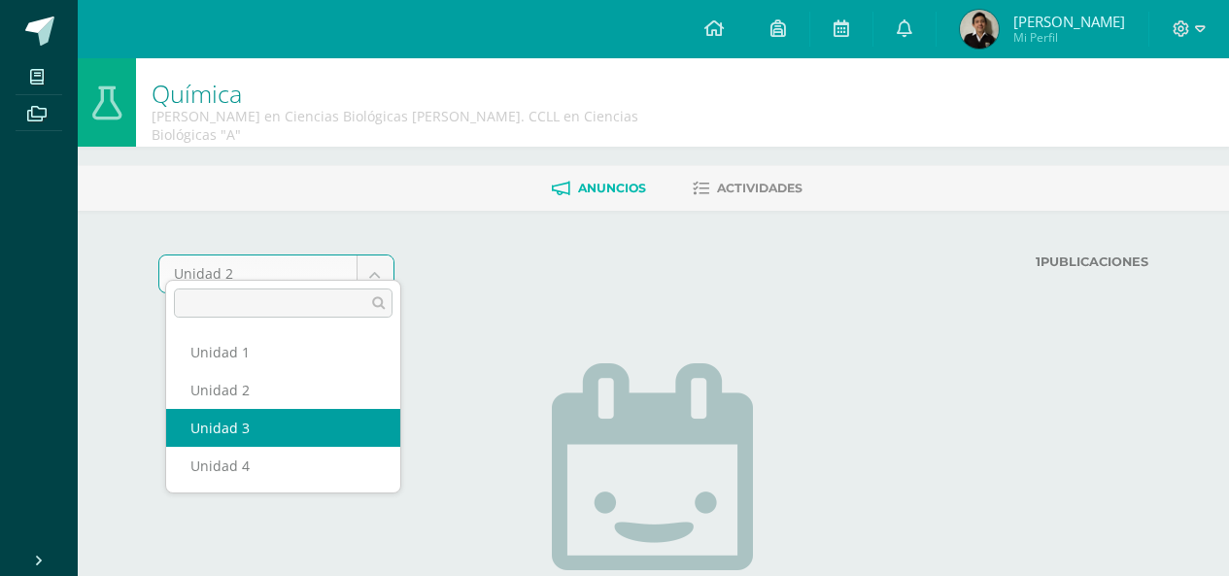
select select "Unidad 3"
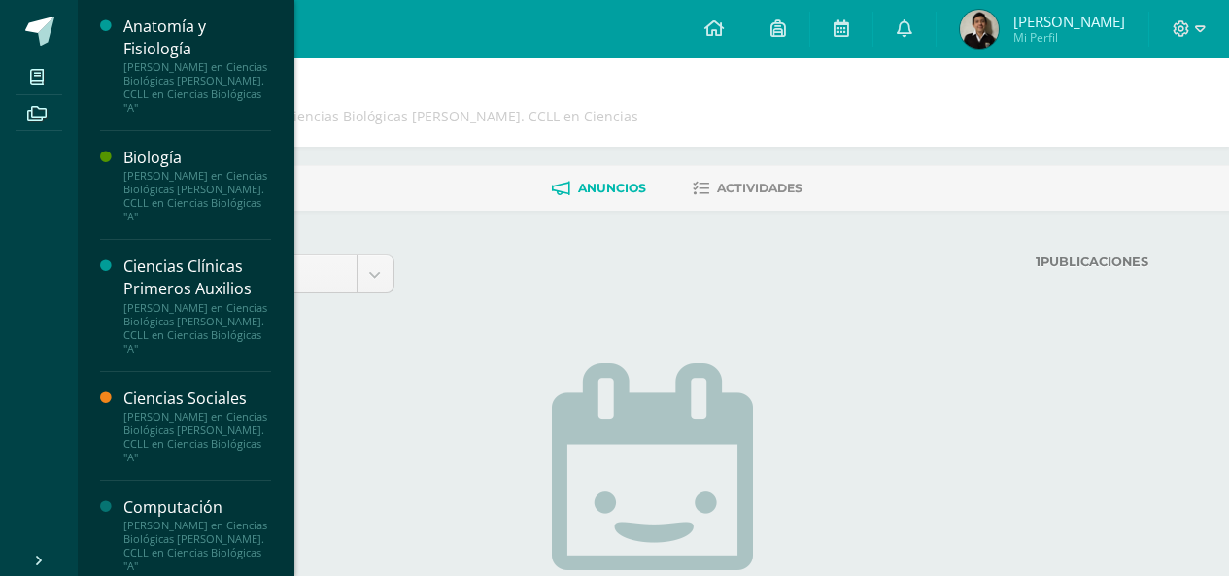
click at [154, 151] on div "Biología" at bounding box center [197, 158] width 148 height 22
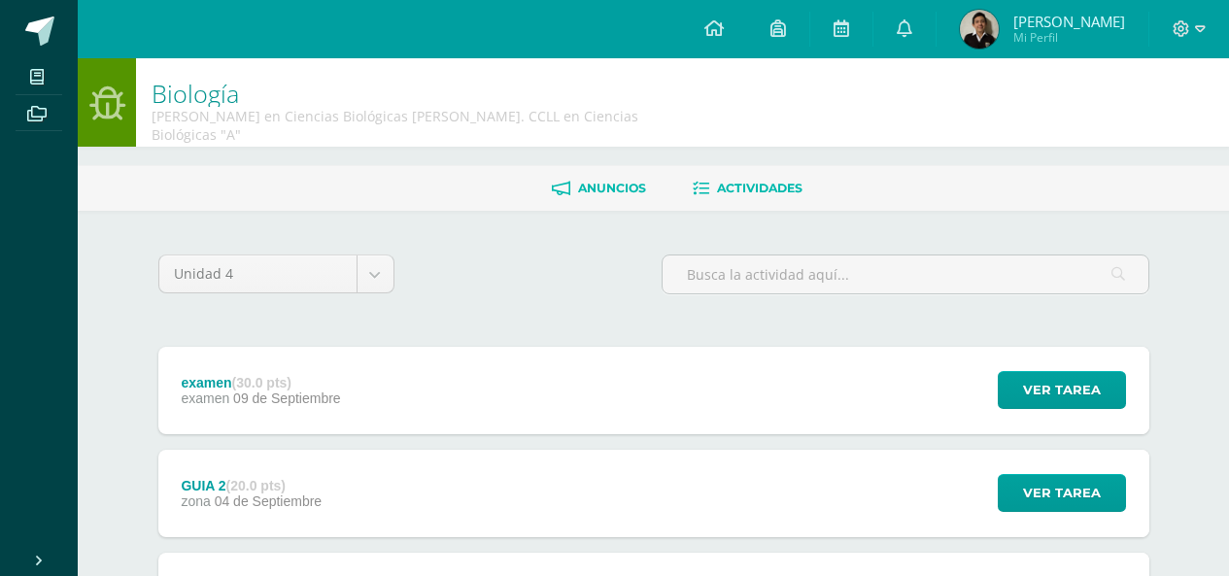
click at [587, 180] on link "Anuncios" at bounding box center [599, 188] width 94 height 31
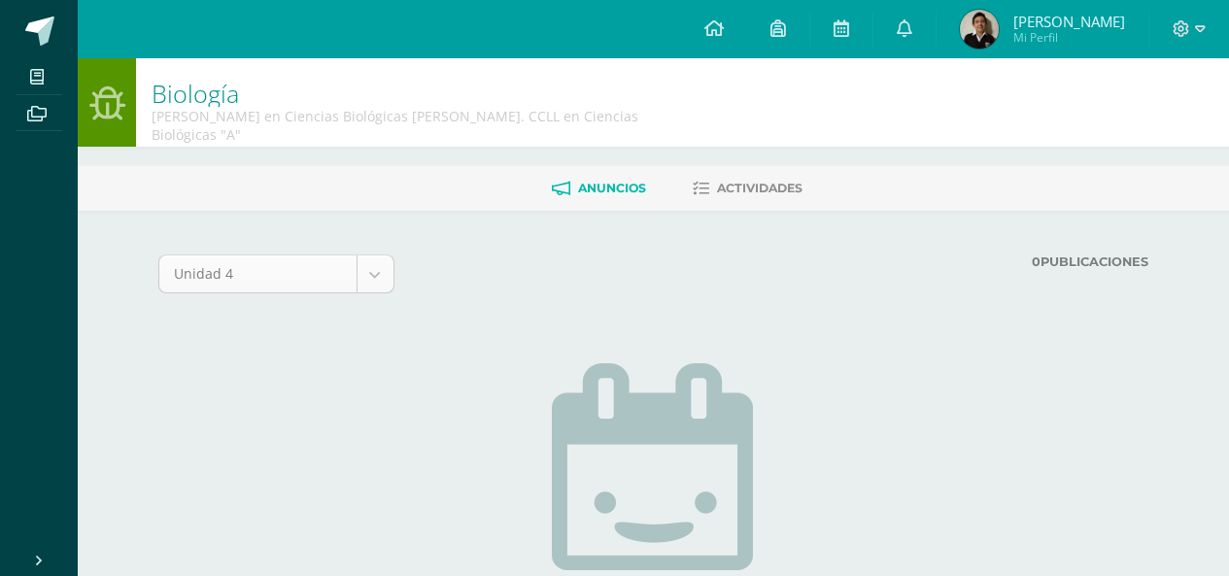
click at [290, 260] on body "Mis cursos Archivos Cerrar panel Anatomía y Fisiología Quinto Bachillerato en C…" at bounding box center [614, 418] width 1229 height 836
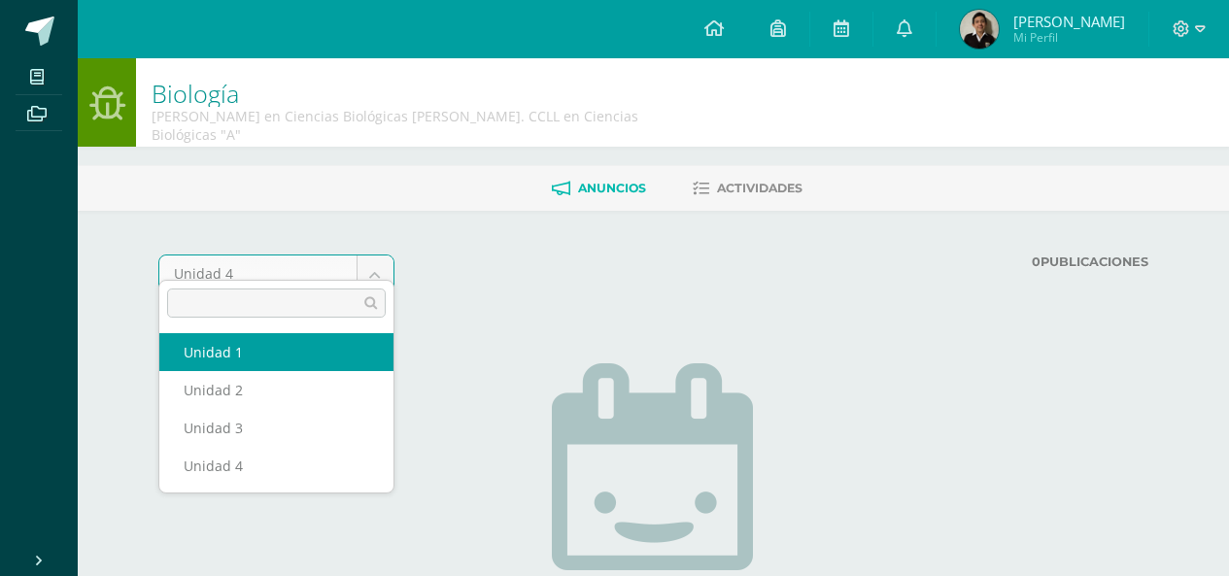
select select "Unidad 1"
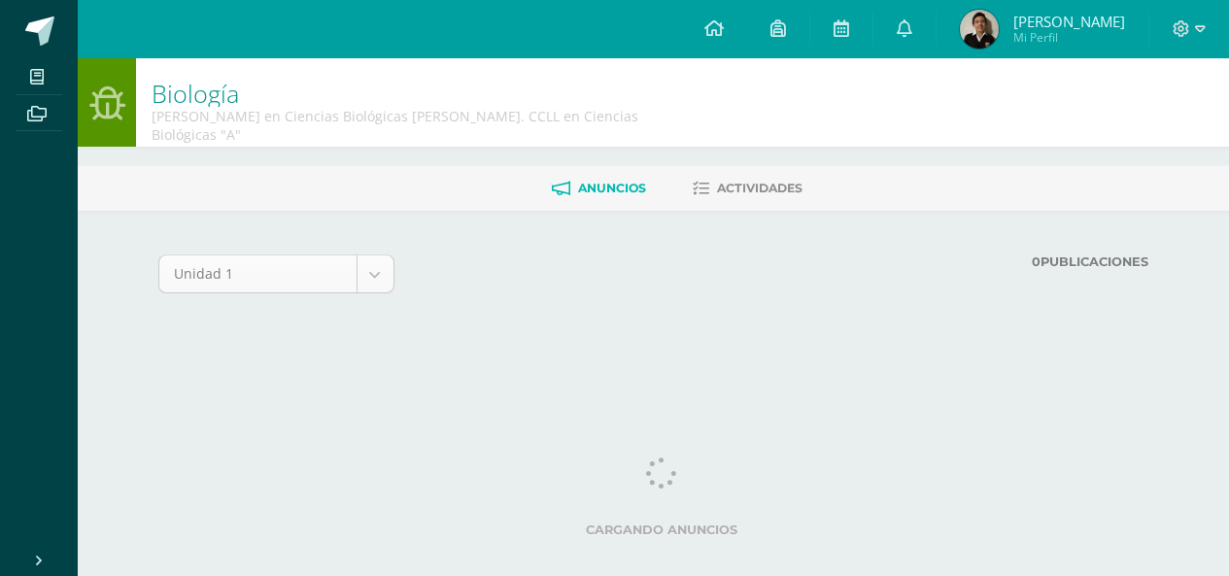
click at [290, 274] on div "Unidad 1" at bounding box center [276, 274] width 236 height 39
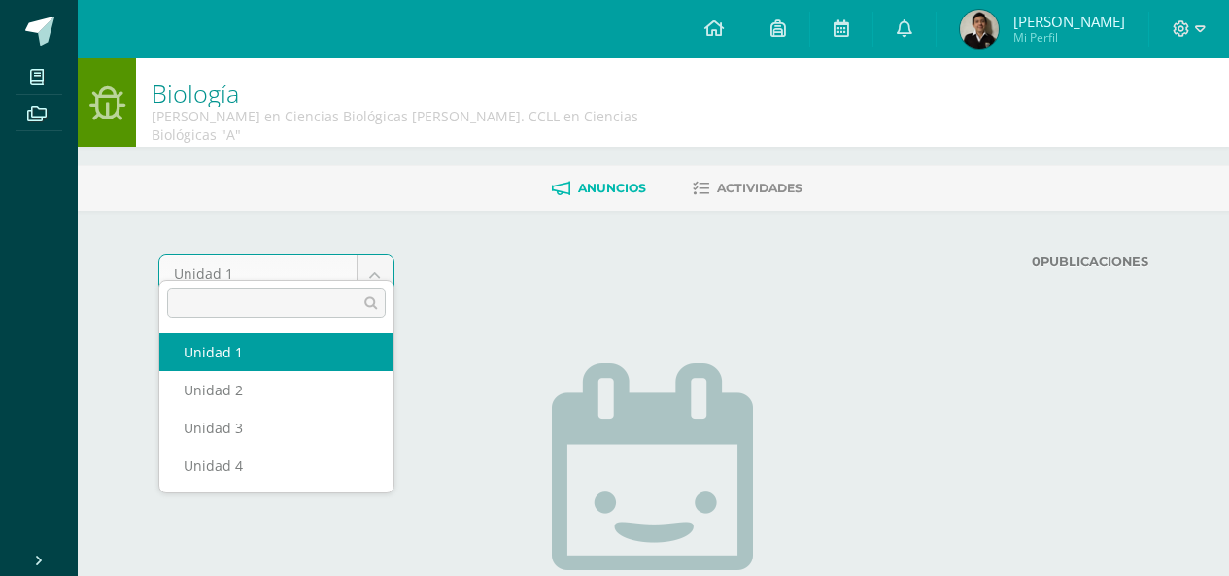
drag, startPoint x: 291, startPoint y: 270, endPoint x: 291, endPoint y: 297, distance: 27.2
click at [291, 269] on body "Mis cursos Archivos Cerrar panel Anatomía y Fisiología [PERSON_NAME] en Ciencia…" at bounding box center [614, 418] width 1229 height 836
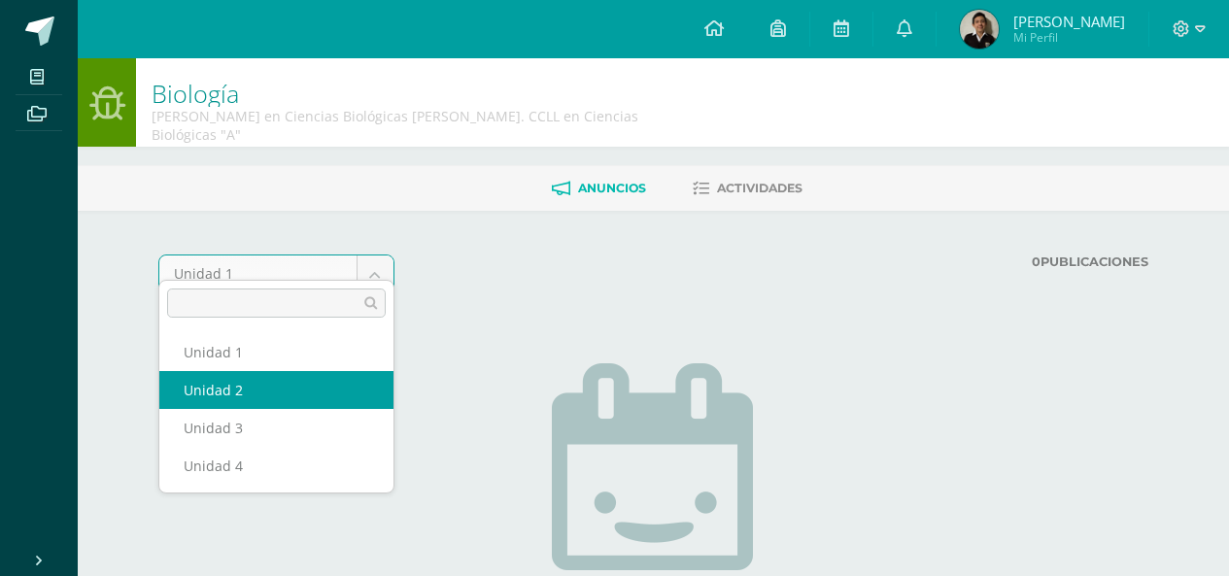
select select "Unidad 2"
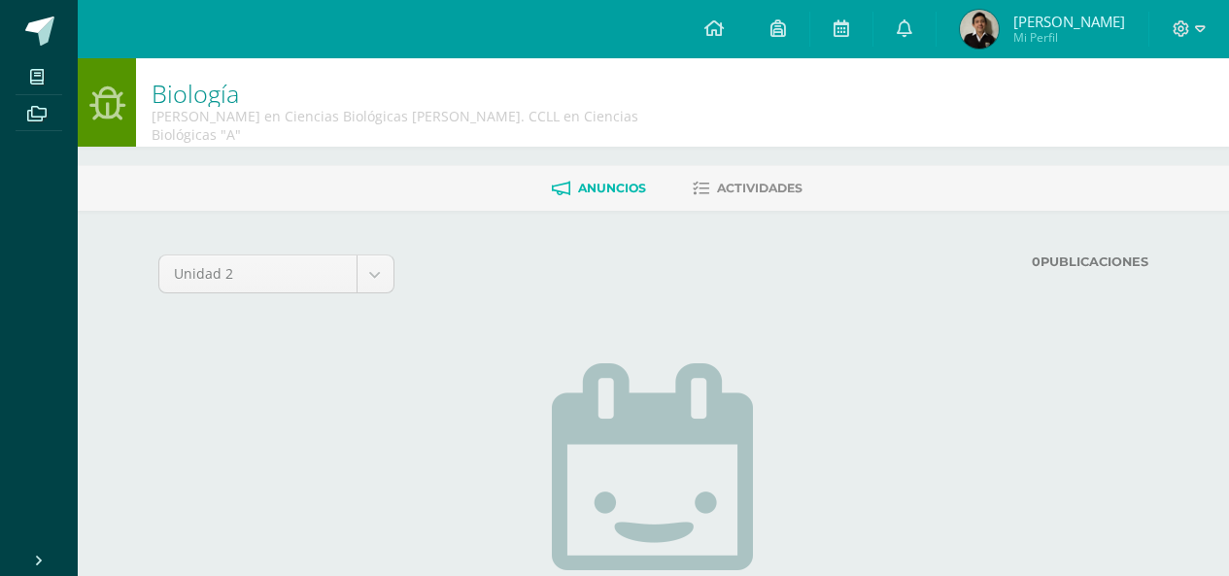
scroll to position [97, 0]
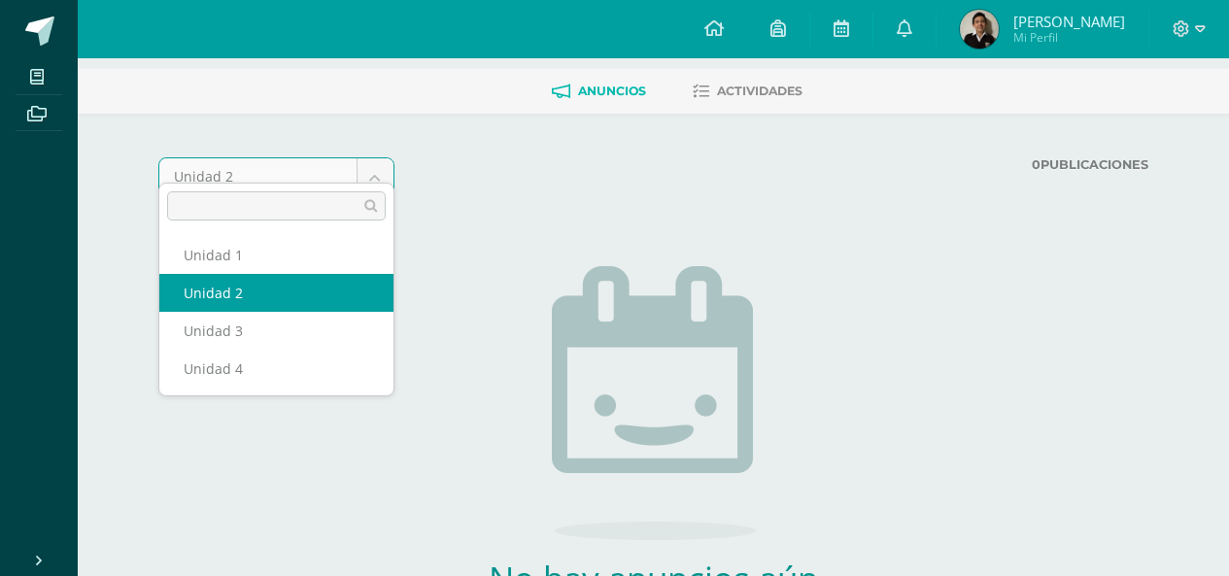
click at [311, 173] on body "Mis cursos Archivos Cerrar panel Anatomía y Fisiología [PERSON_NAME] en Ciencia…" at bounding box center [614, 321] width 1229 height 836
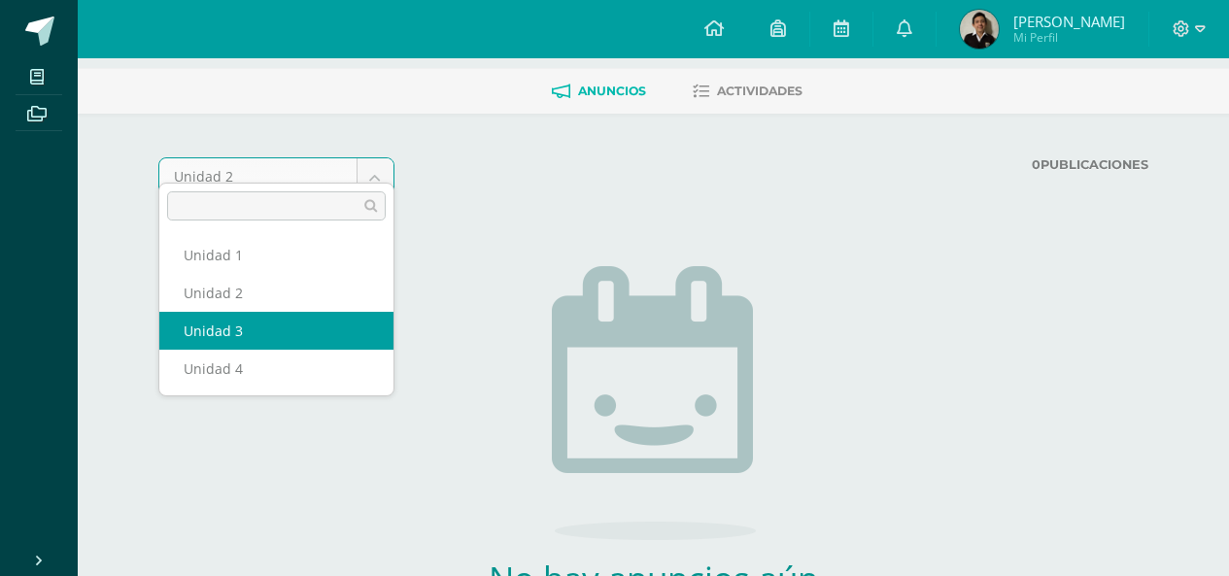
select select "Unidad 3"
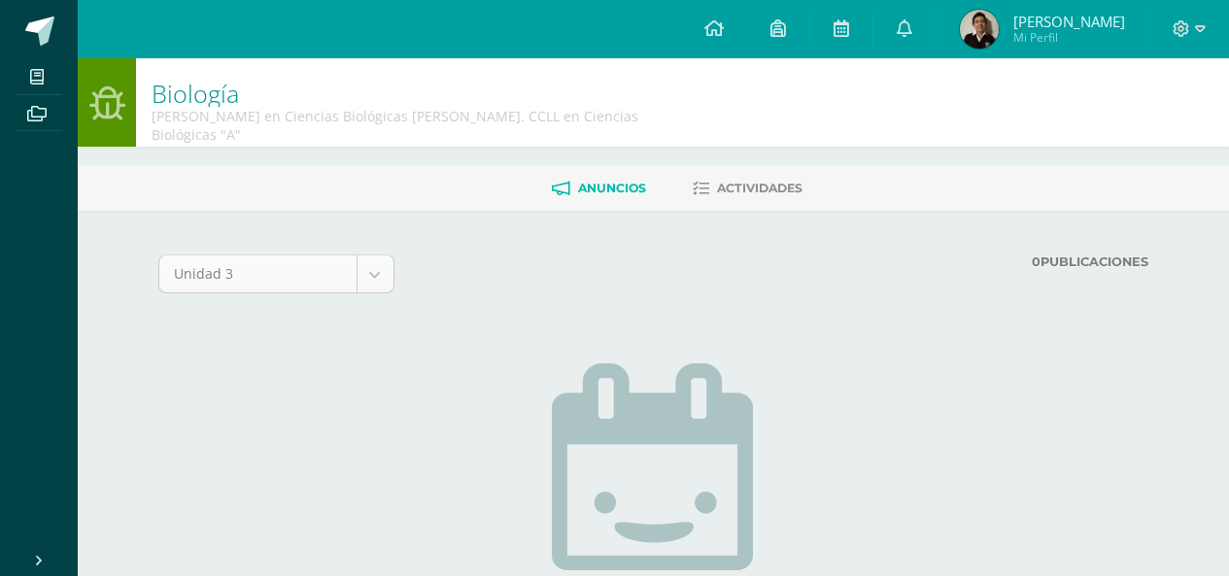
click at [315, 250] on body "Mis cursos Archivos Cerrar panel Anatomía y Fisiología [PERSON_NAME] en Ciencia…" at bounding box center [614, 418] width 1229 height 836
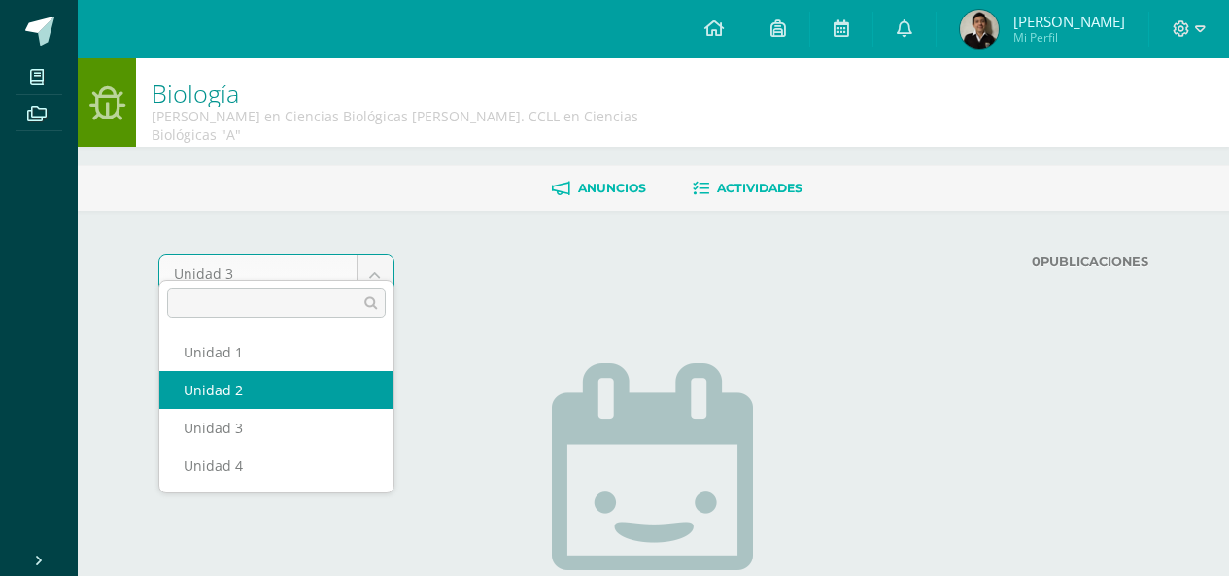
click at [753, 158] on body "Mis cursos Archivos Cerrar panel Anatomía y Fisiología [PERSON_NAME] en Ciencia…" at bounding box center [614, 418] width 1229 height 836
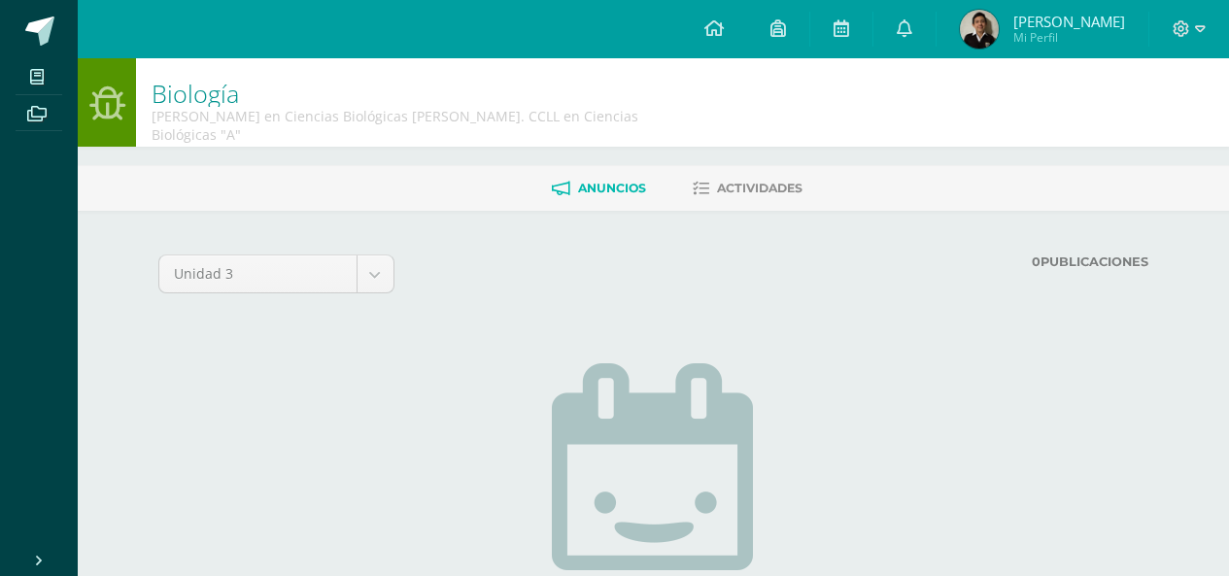
click at [807, 128] on div "Biología Quinto Bachillerato en Ciencias Biológicas Bach. CCLL en Ciencias Biol…" at bounding box center [654, 102] width 1152 height 88
click at [775, 182] on link "Actividades" at bounding box center [748, 188] width 110 height 31
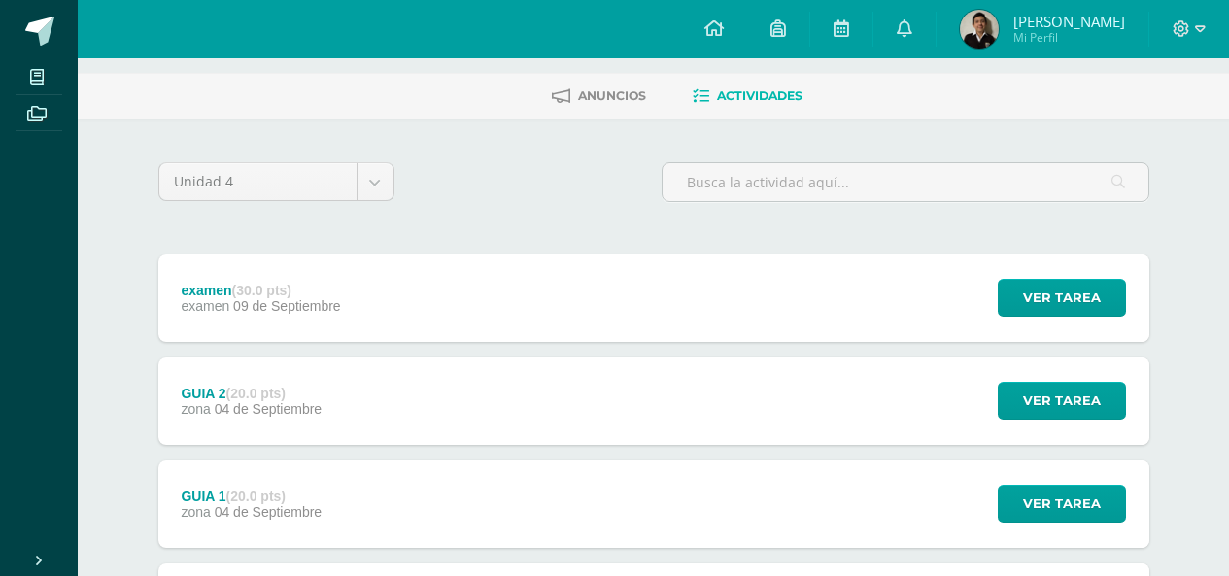
scroll to position [97, 0]
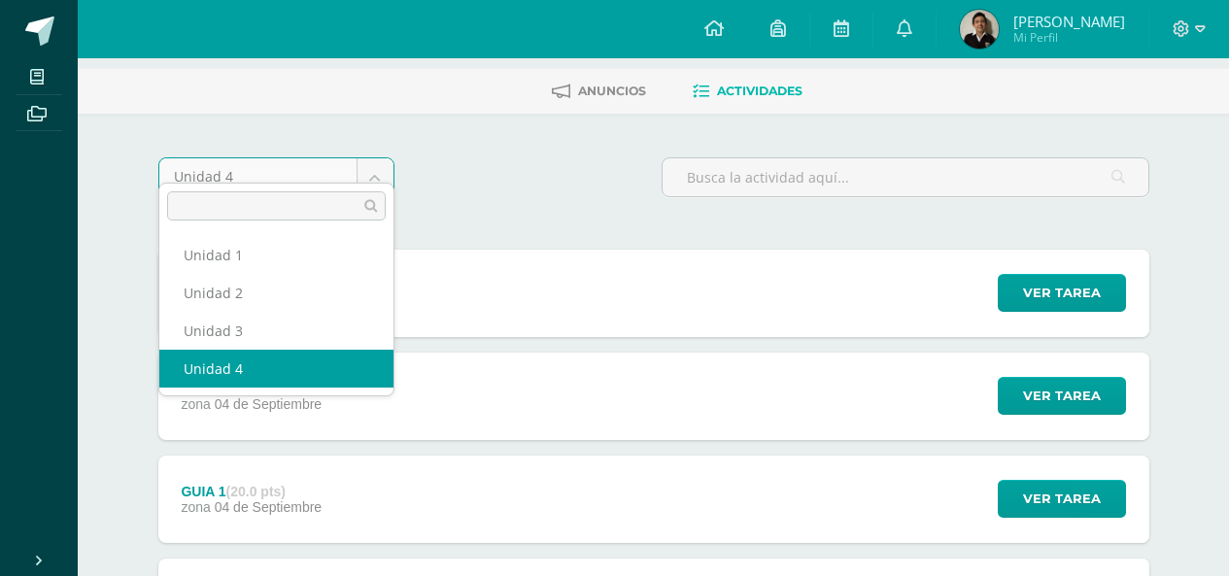
click at [293, 167] on body "Mis cursos Archivos Cerrar panel Anatomía y Fisiología Quinto Bachillerato en C…" at bounding box center [614, 339] width 1229 height 873
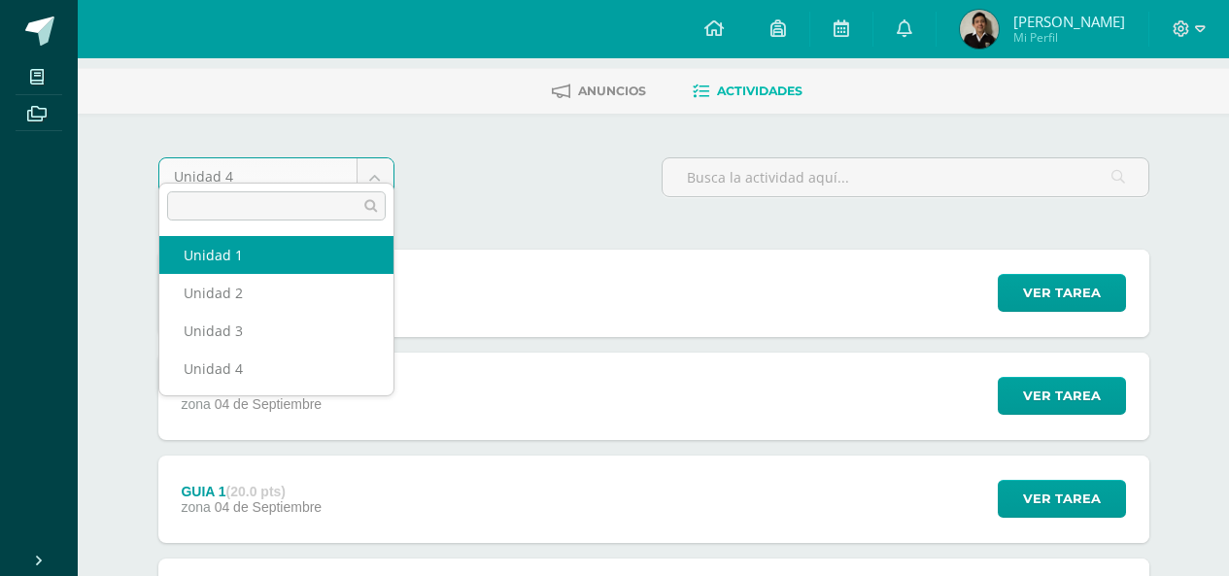
select select "Unidad 1"
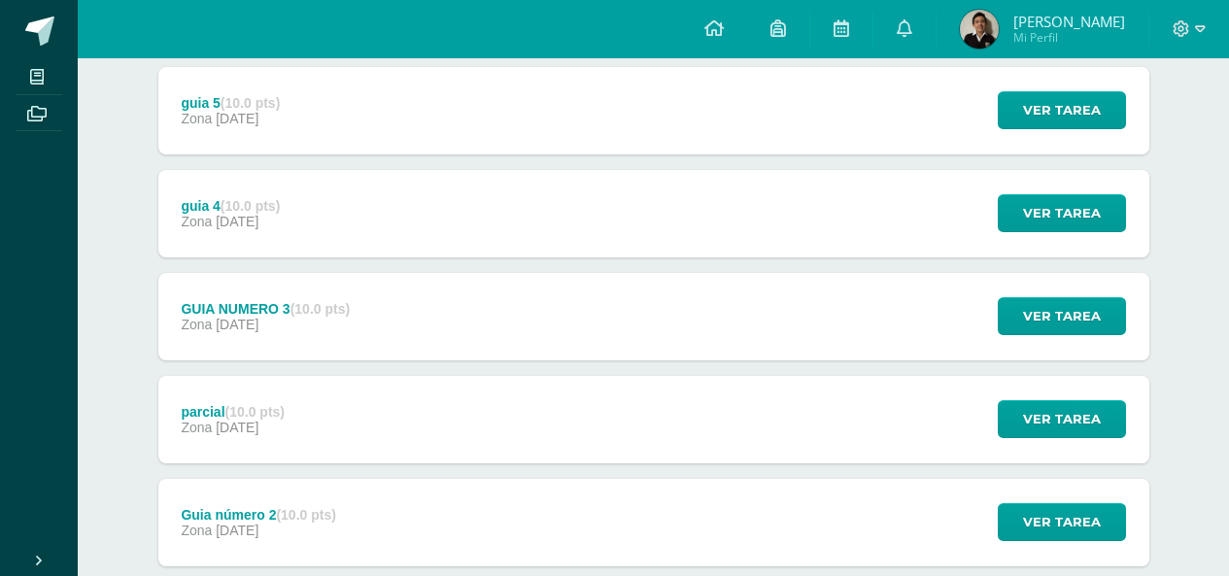
scroll to position [680, 0]
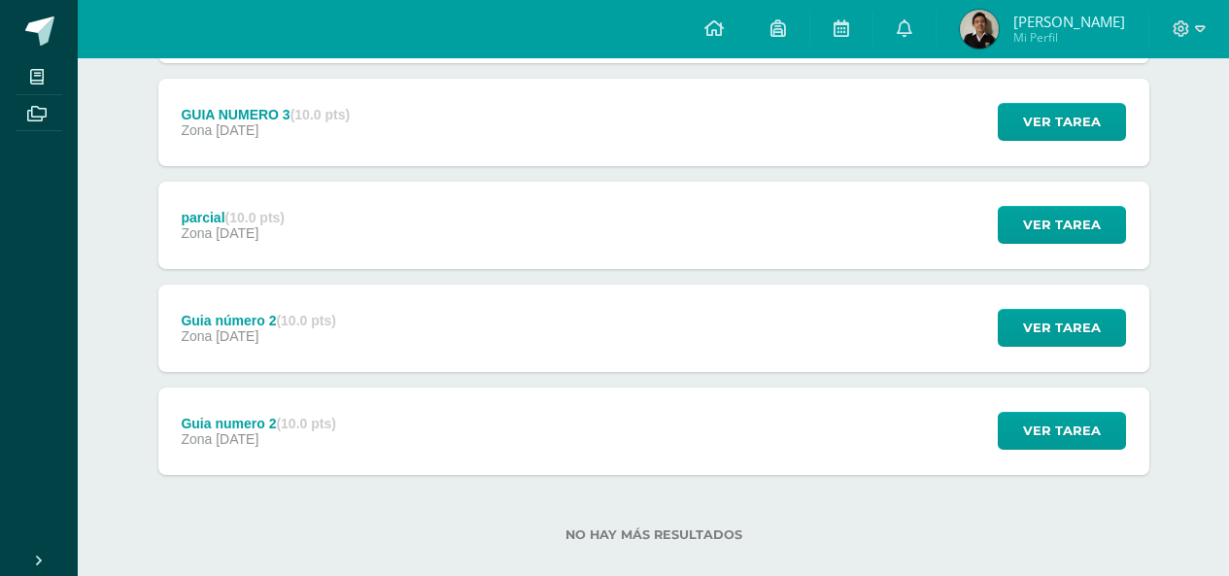
click at [325, 330] on div "Guia número 2 (10.0 pts) Zona 31 de Enero" at bounding box center [258, 328] width 201 height 87
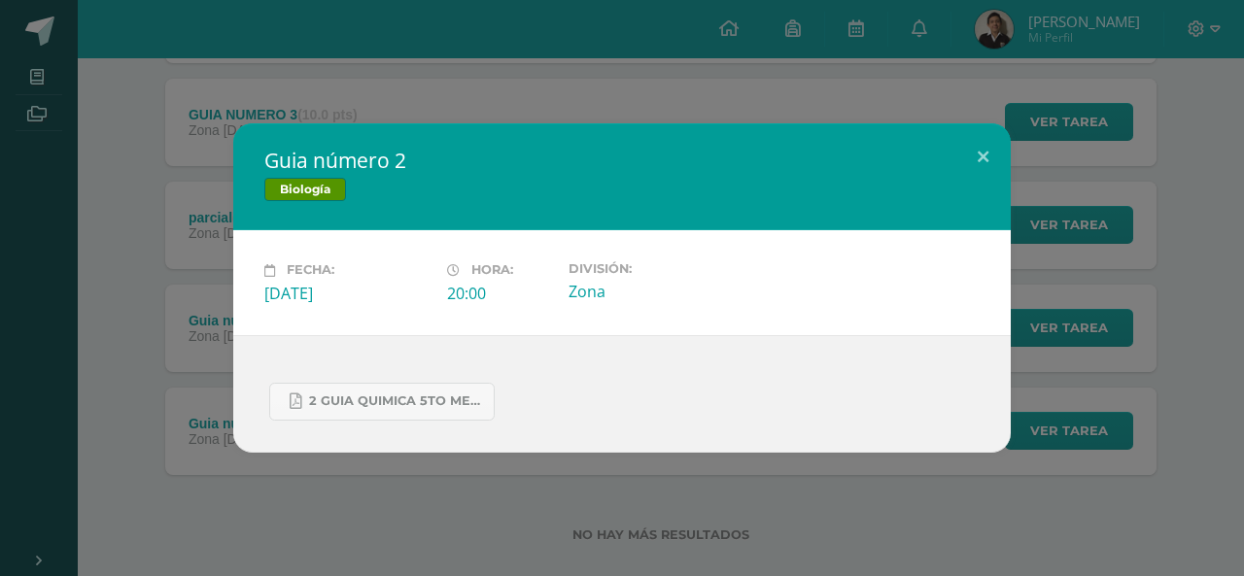
click at [130, 298] on div "Guia número 2 Biología Fecha: Viernes 31 de Enero Hora: 20:00 División: Zona" at bounding box center [622, 287] width 1228 height 328
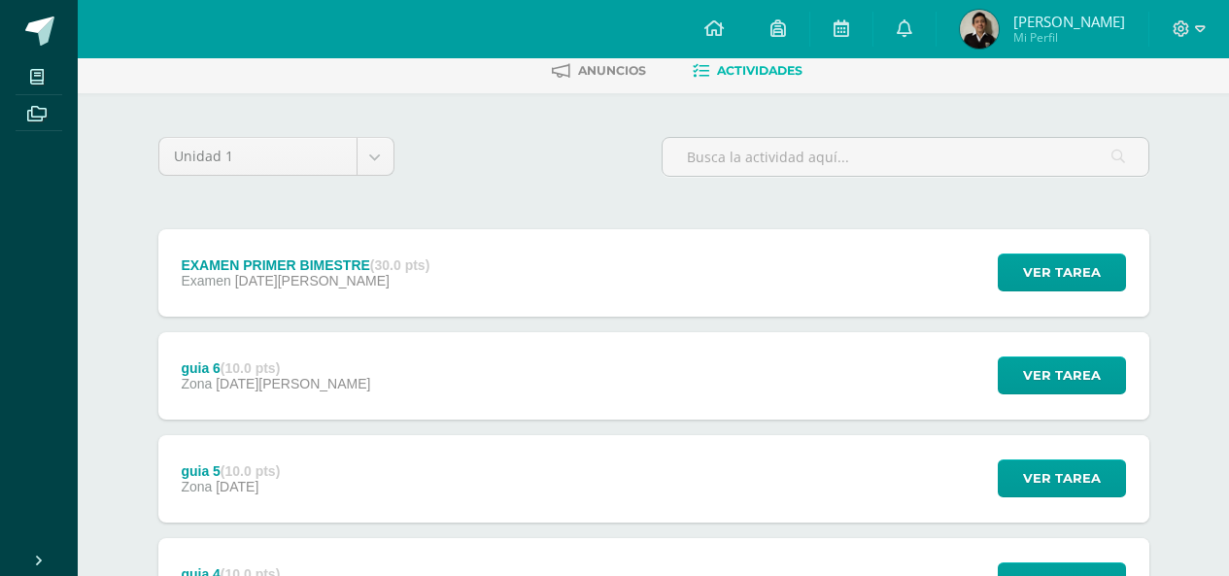
scroll to position [97, 0]
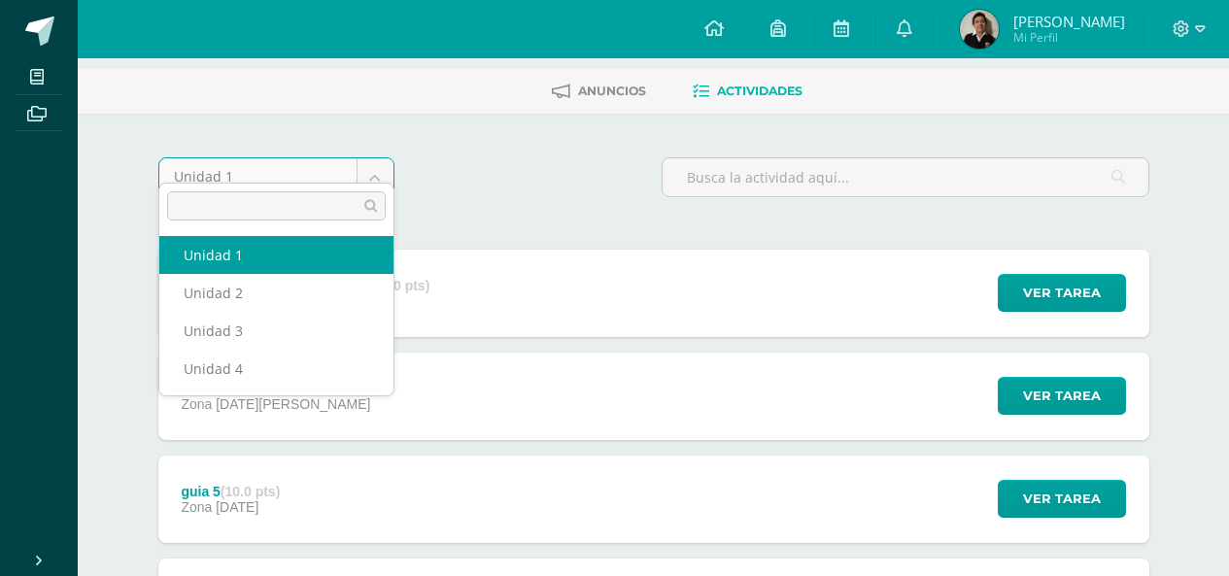
click at [309, 171] on body "Mis cursos Archivos Cerrar panel Anatomía y Fisiología Quinto Bachillerato en C…" at bounding box center [614, 545] width 1229 height 1285
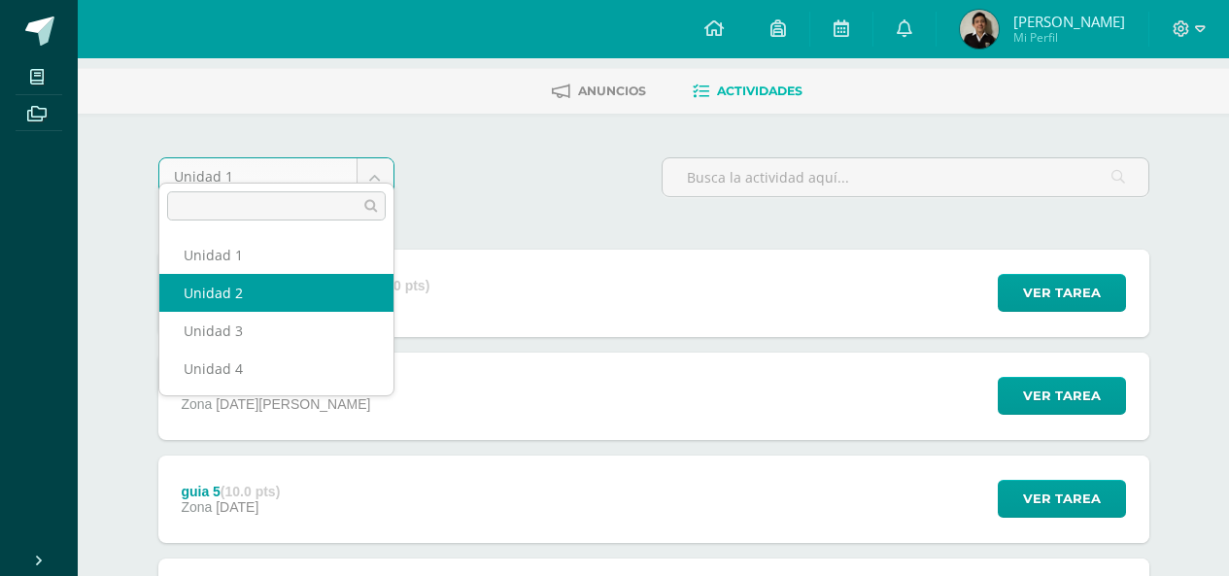
select select "Unidad 2"
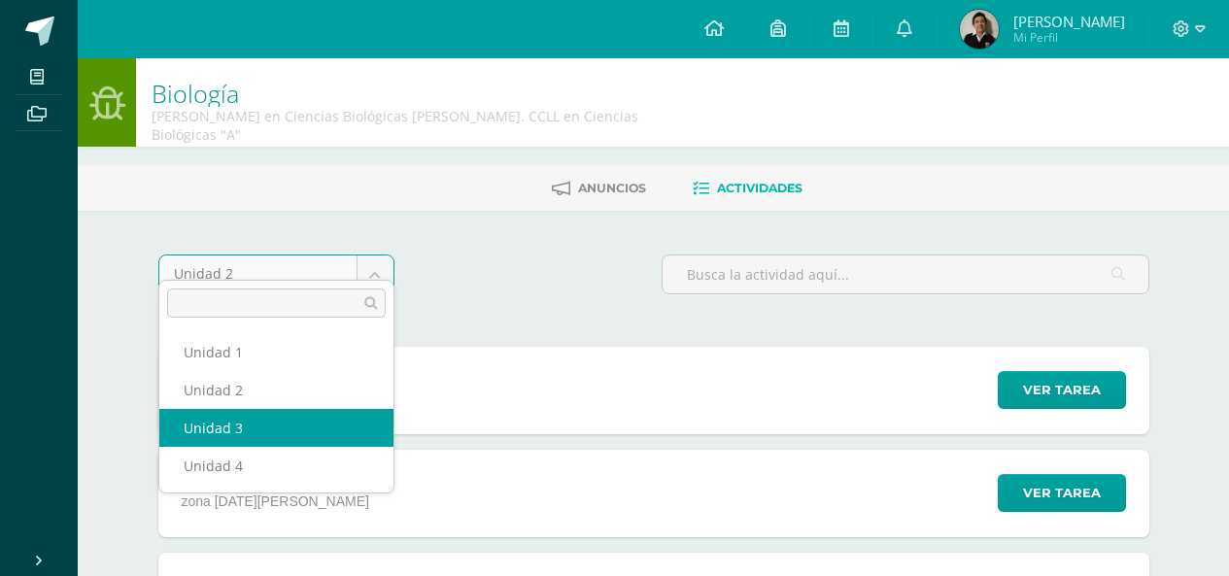
select select "Unidad 3"
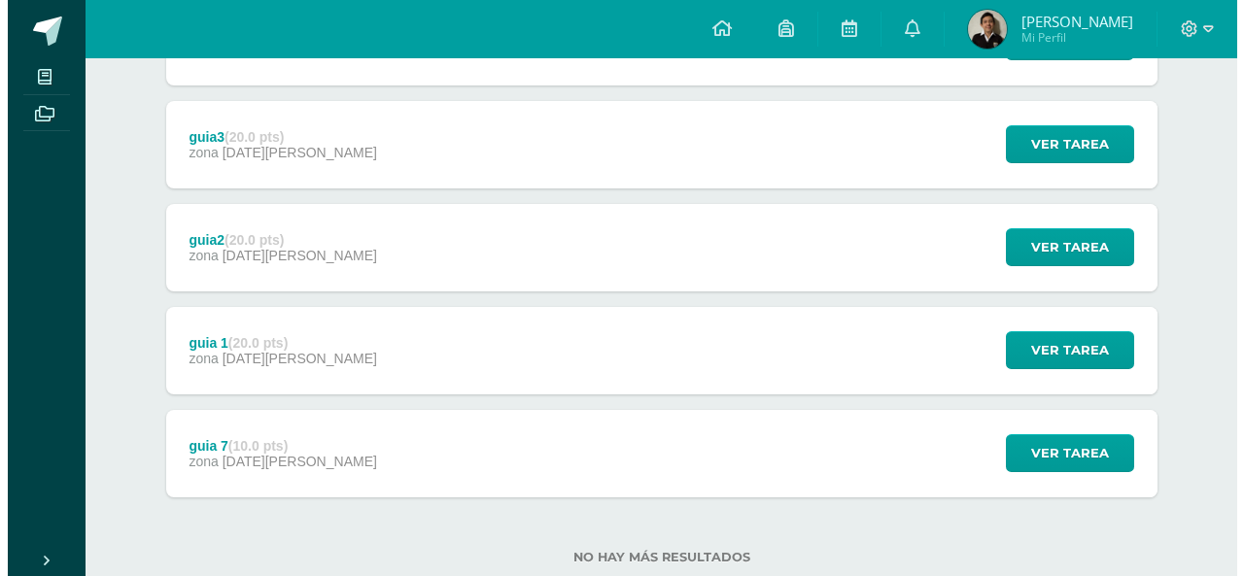
scroll to position [381, 0]
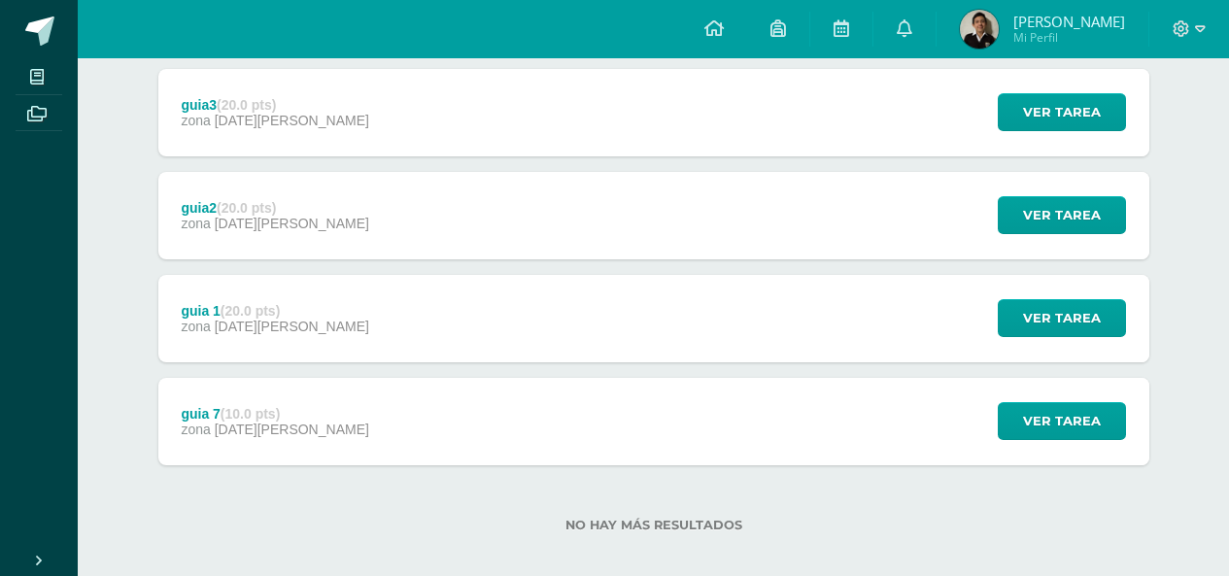
click at [295, 393] on div "guia 7 (10.0 pts) zona [DATE][PERSON_NAME]" at bounding box center [275, 421] width 234 height 87
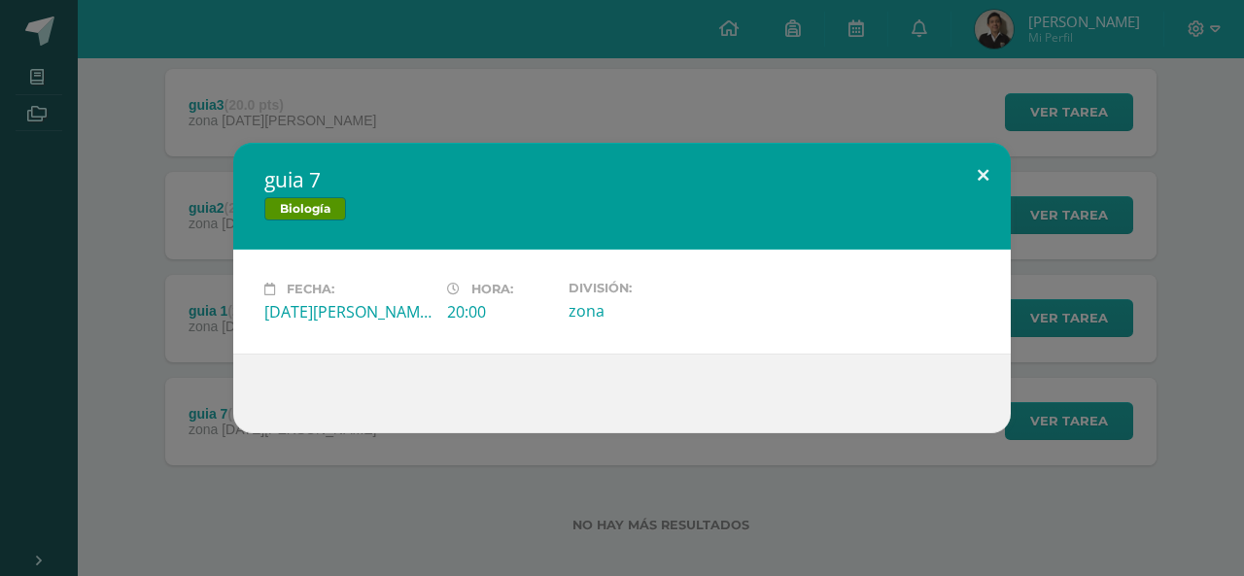
click at [990, 154] on button at bounding box center [982, 176] width 55 height 66
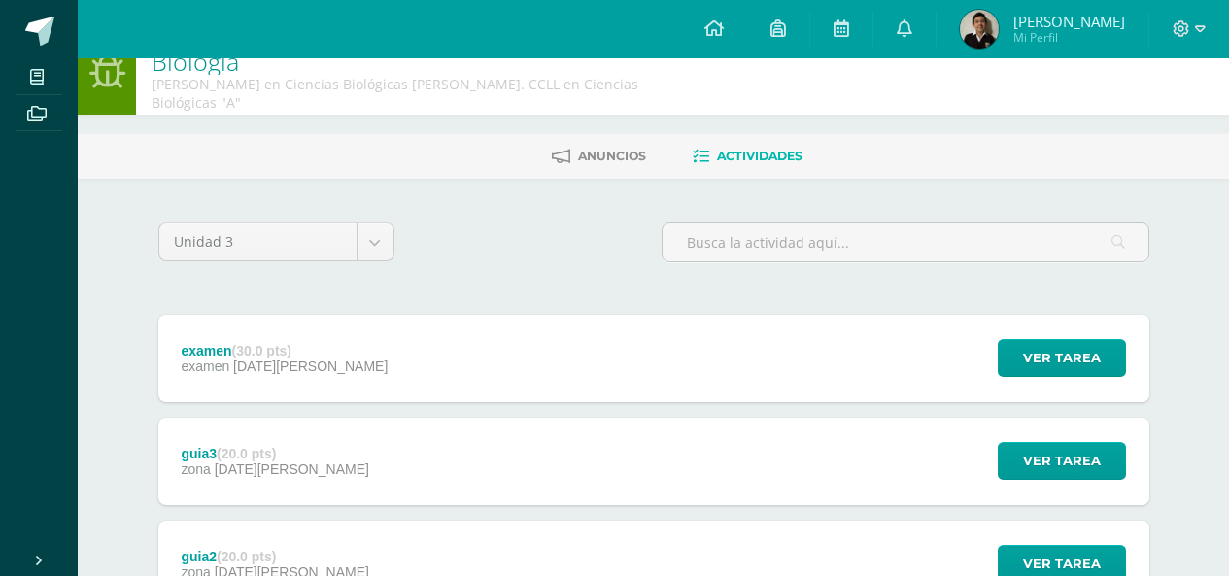
scroll to position [0, 0]
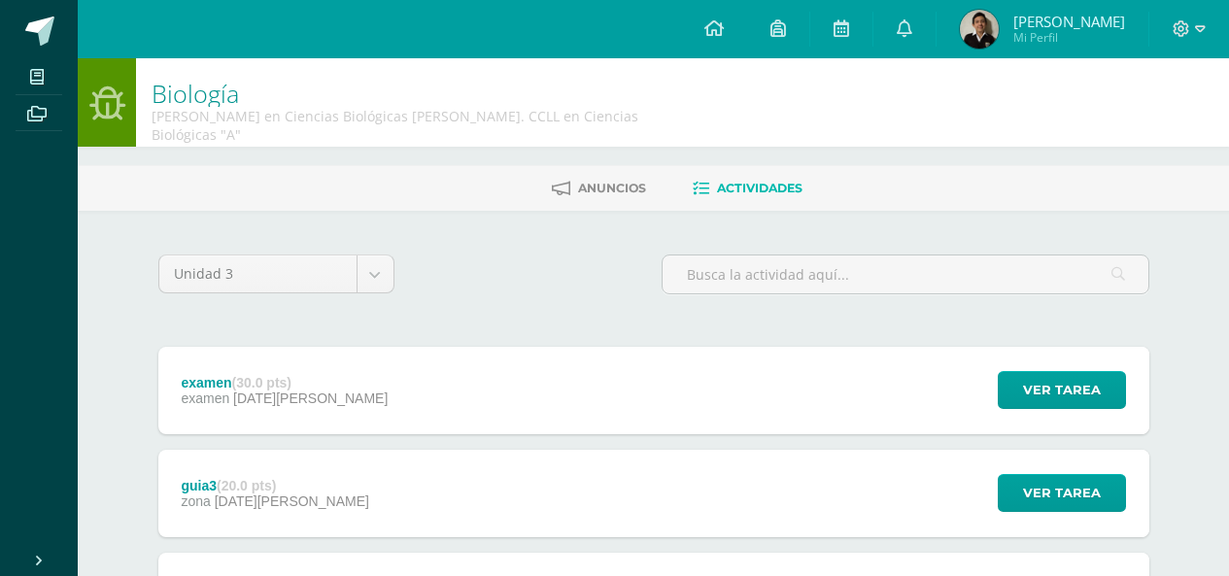
click at [280, 400] on div "examen (30.0 pts) examen [DATE][PERSON_NAME]" at bounding box center [285, 390] width 254 height 87
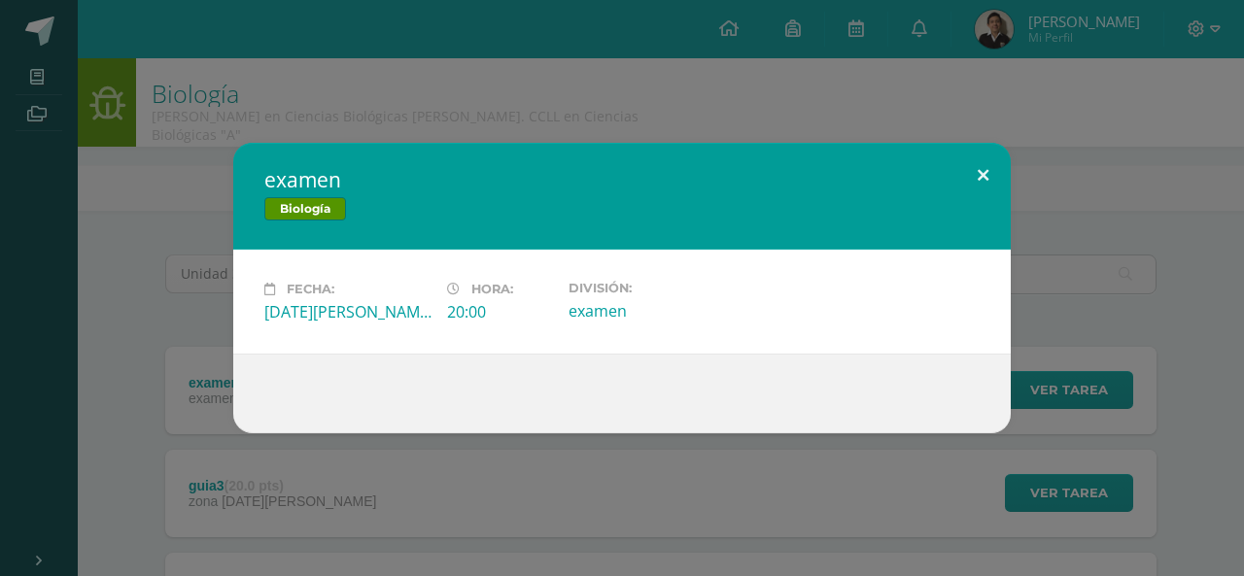
click at [988, 163] on button at bounding box center [982, 176] width 55 height 66
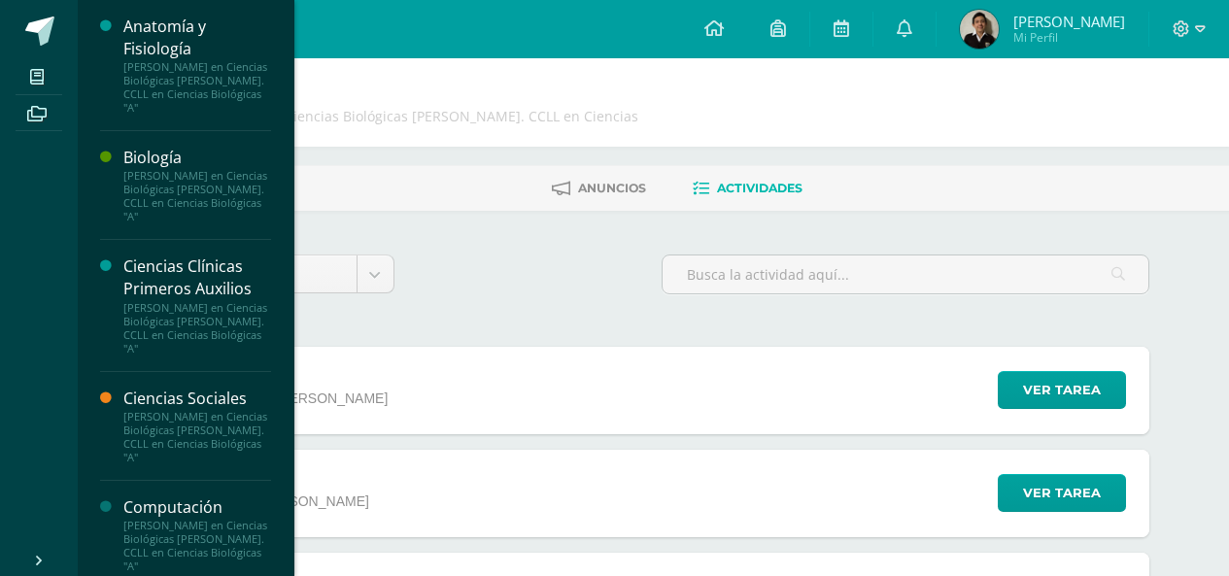
click at [180, 292] on div "Ciencias Clínicas Primeros Auxilios" at bounding box center [197, 278] width 148 height 45
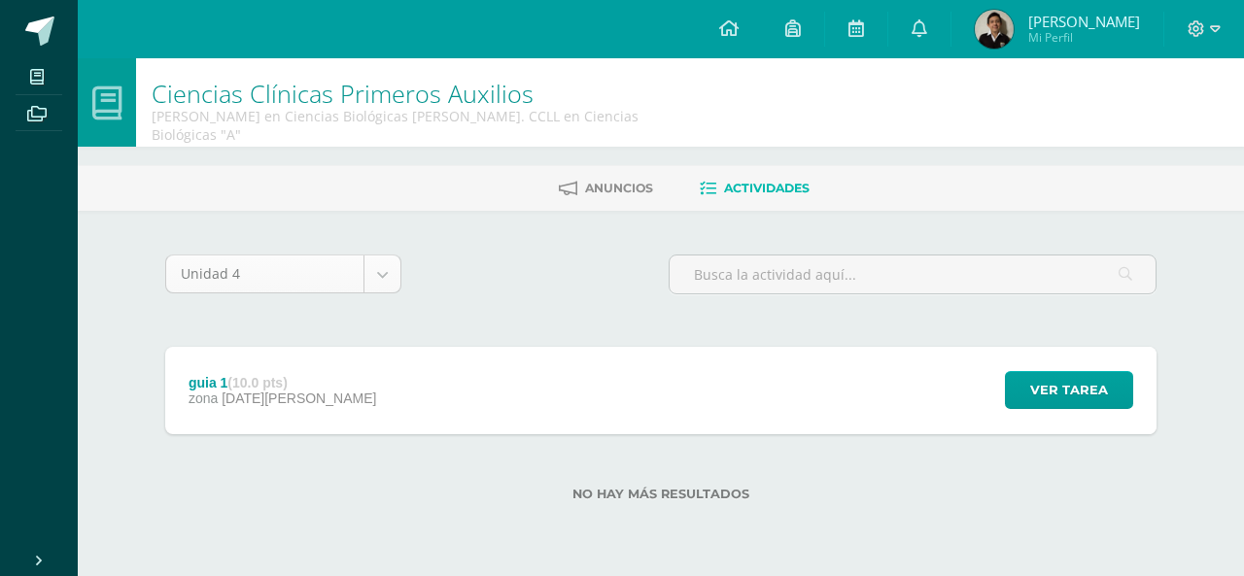
click at [299, 268] on body "Mis cursos Archivos Cerrar panel Anatomía y Fisiología [PERSON_NAME] en Ciencia…" at bounding box center [622, 282] width 1244 height 564
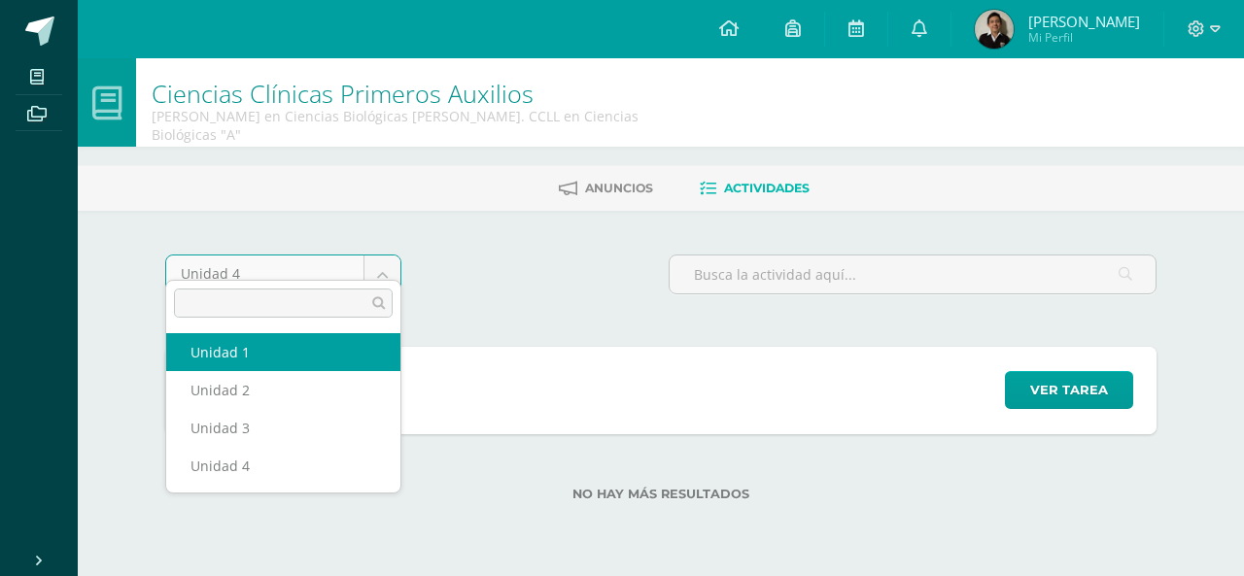
select select "Unidad 1"
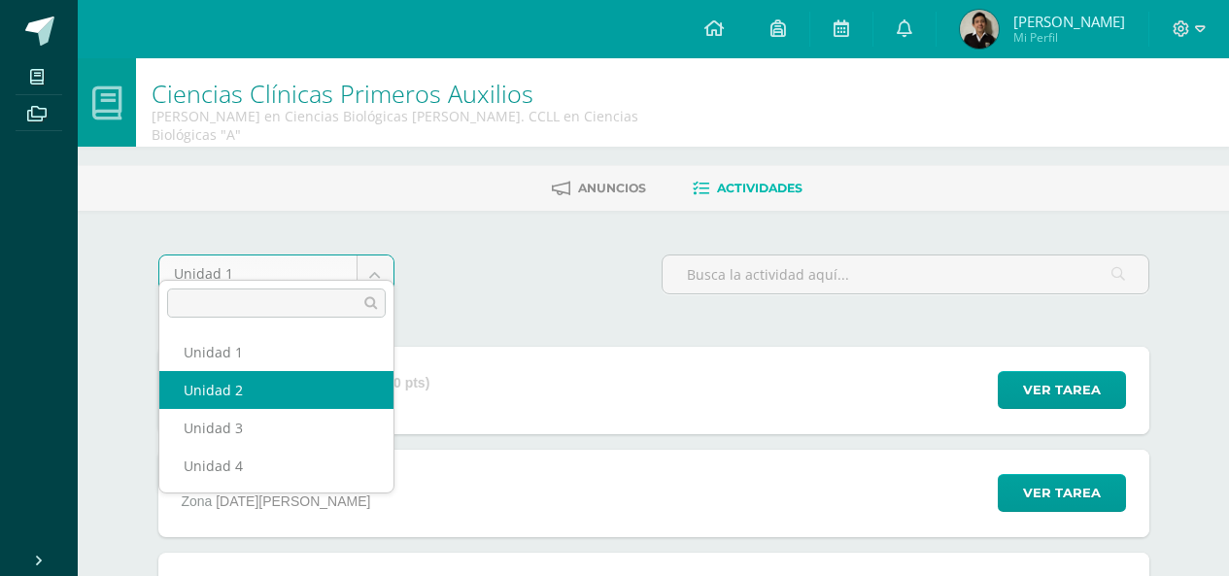
select select "Unidad 2"
click at [281, 262] on body "Mis cursos Archivos Cerrar panel Anatomía y Fisiología Quinto Bachillerato en C…" at bounding box center [614, 539] width 1229 height 1079
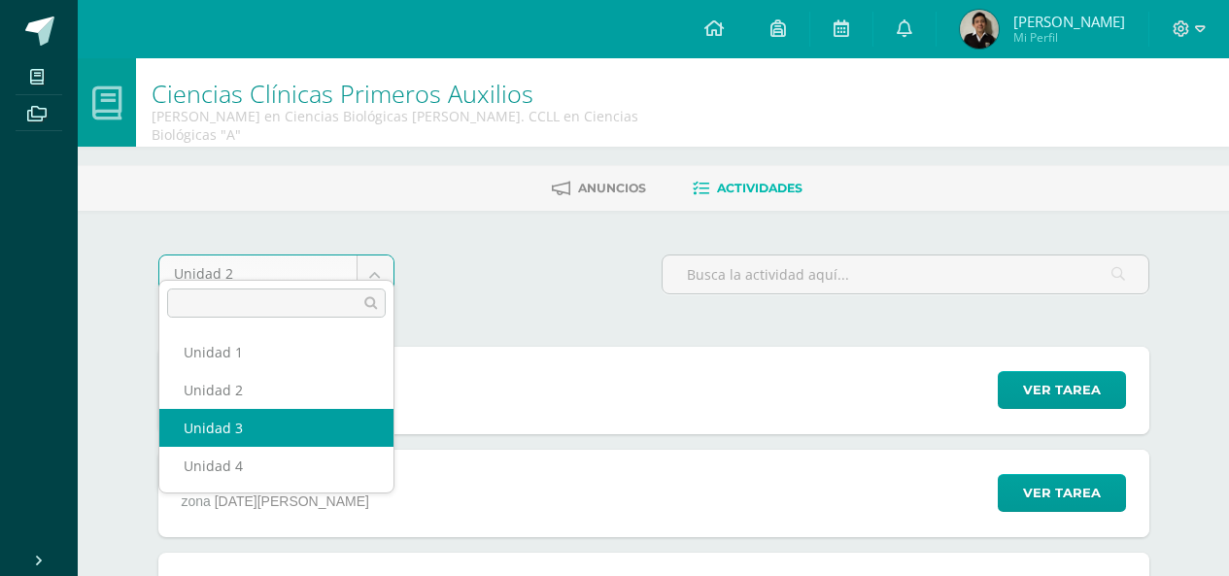
select select "Unidad 3"
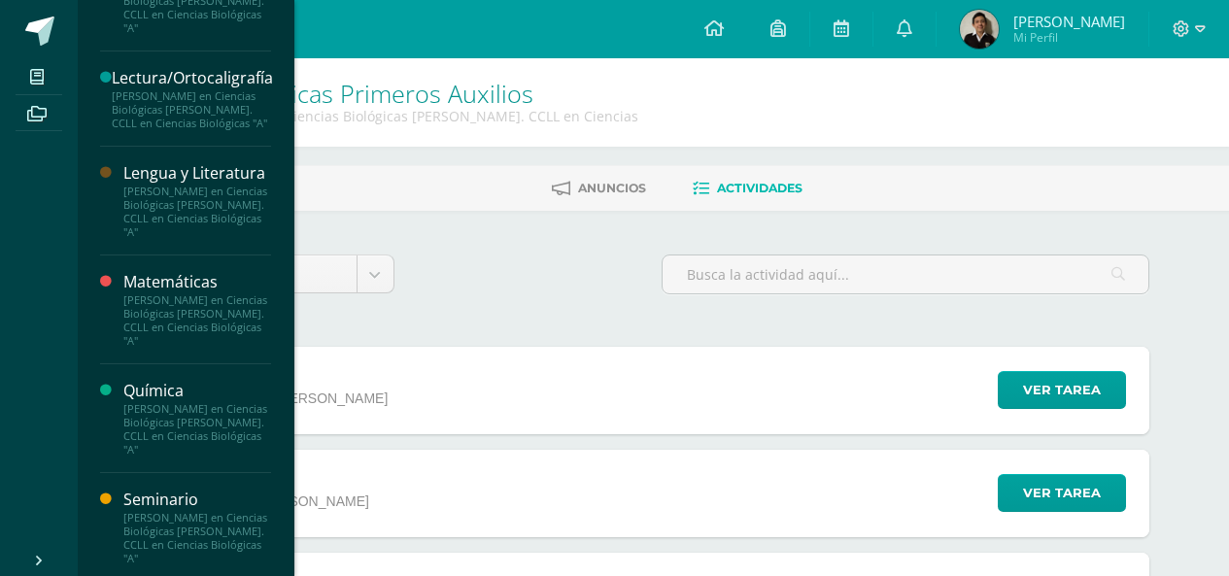
scroll to position [1156, 0]
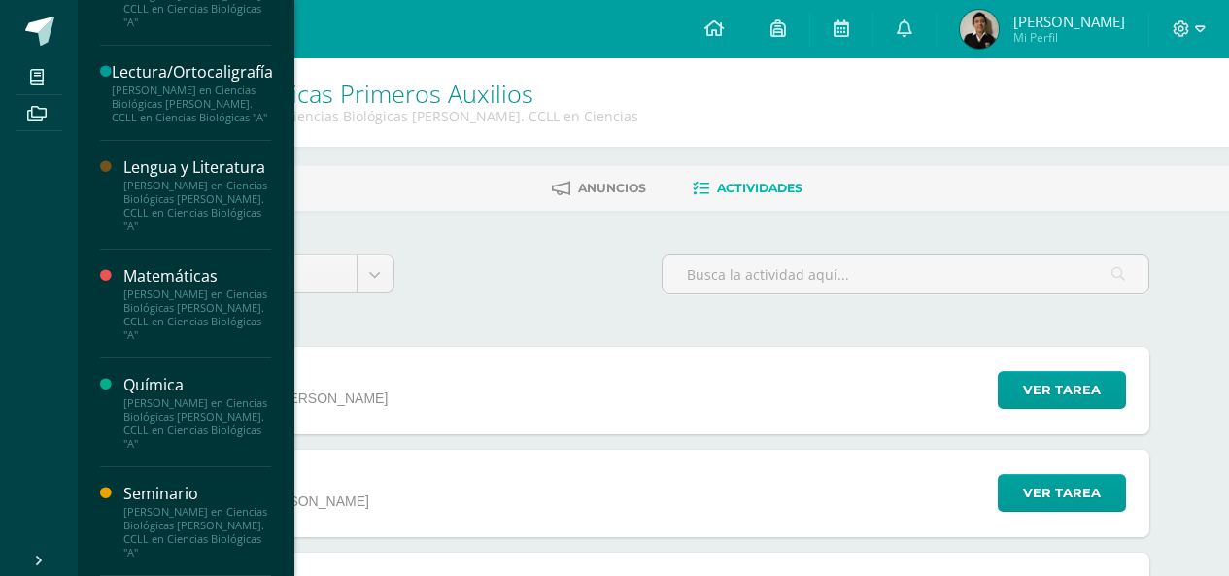
click at [167, 382] on div "Química" at bounding box center [197, 385] width 148 height 22
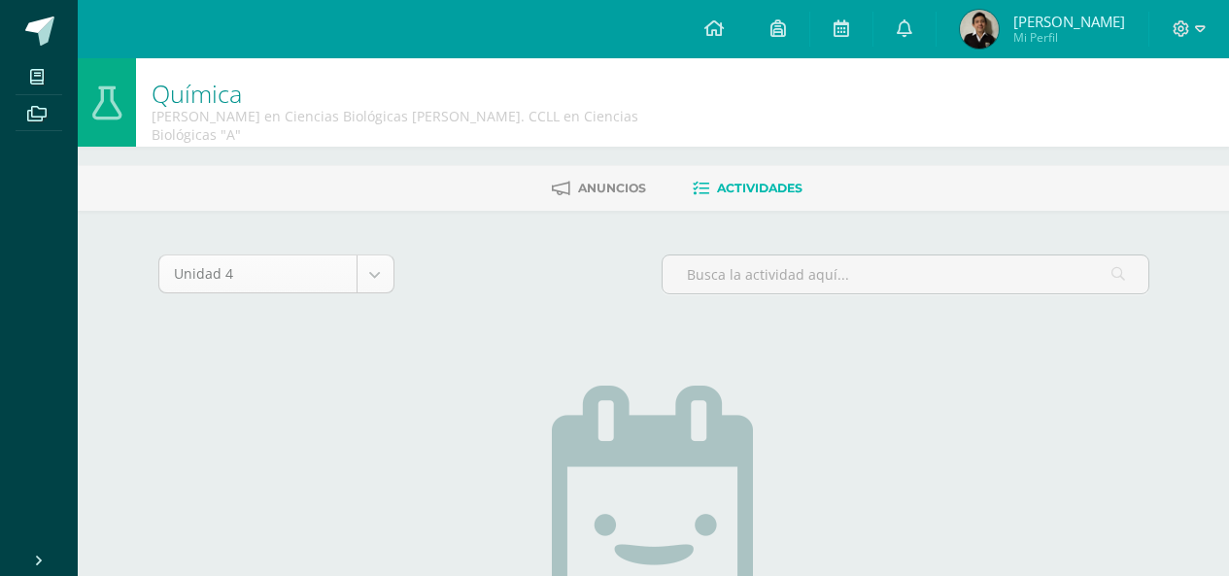
click at [312, 259] on body "Mis cursos Archivos Cerrar panel Anatomía y Fisiología [PERSON_NAME] en Ciencia…" at bounding box center [614, 429] width 1229 height 858
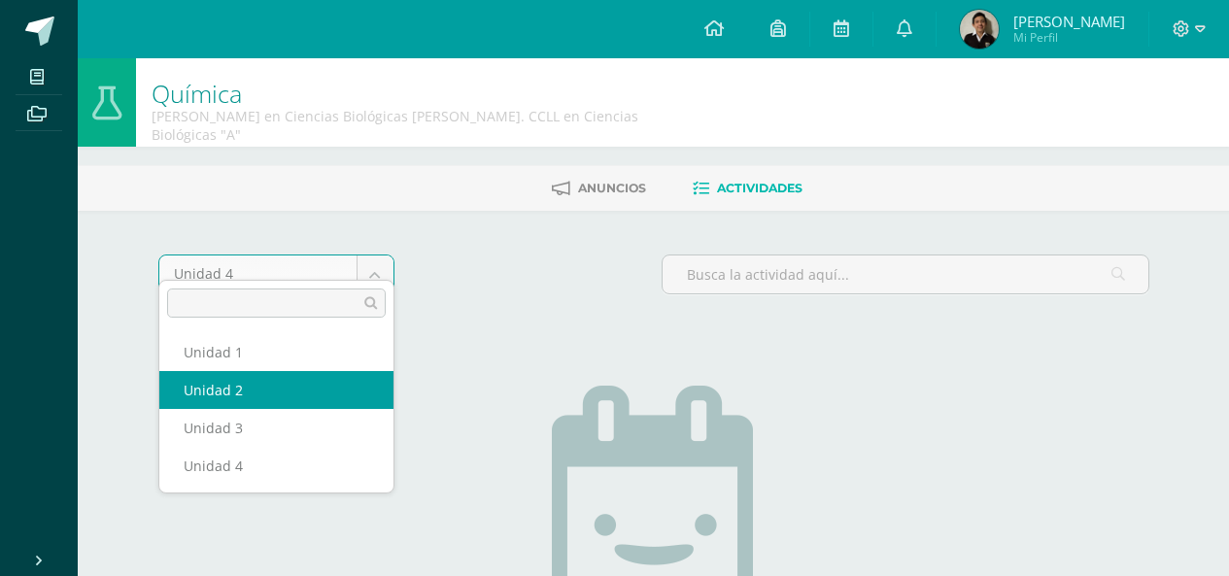
select select "Unidad 2"
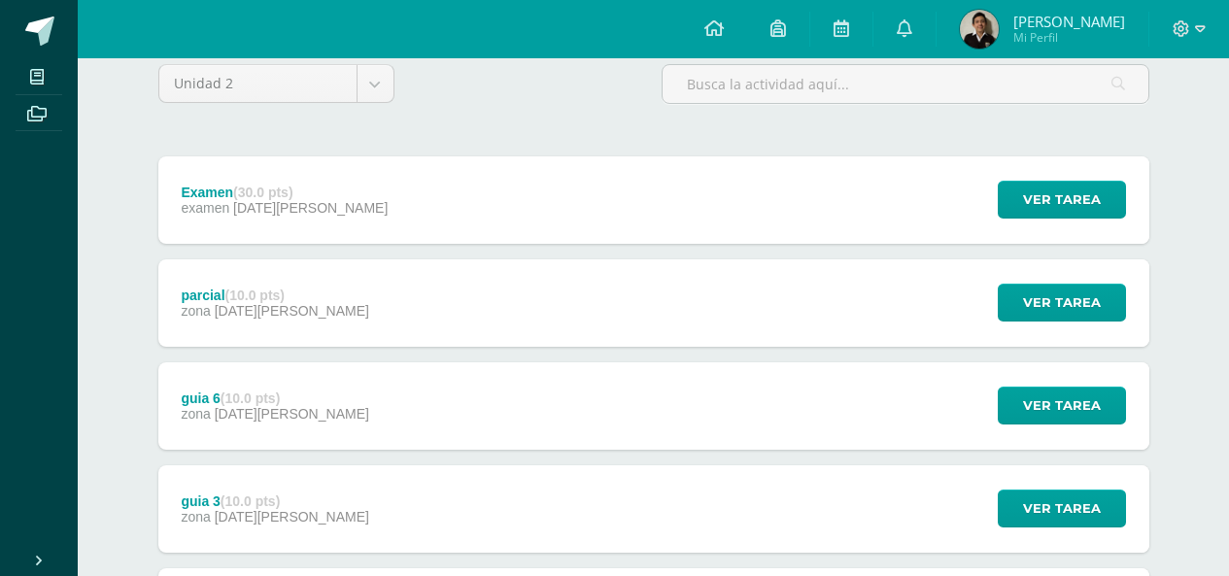
scroll to position [194, 0]
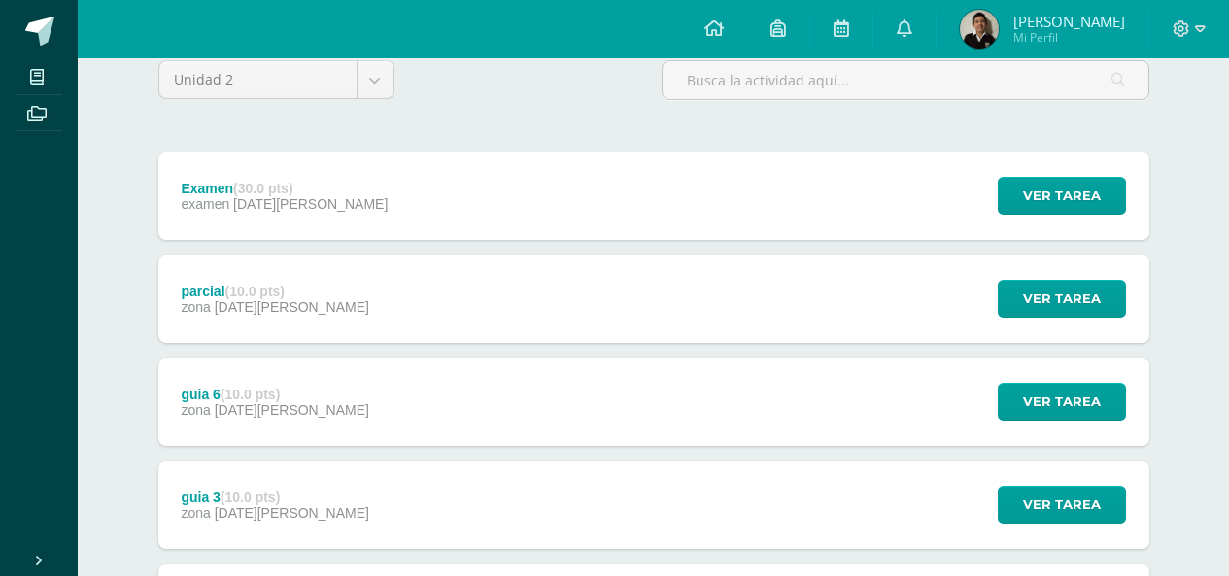
click at [255, 387] on strong "(10.0 pts)" at bounding box center [250, 395] width 59 height 16
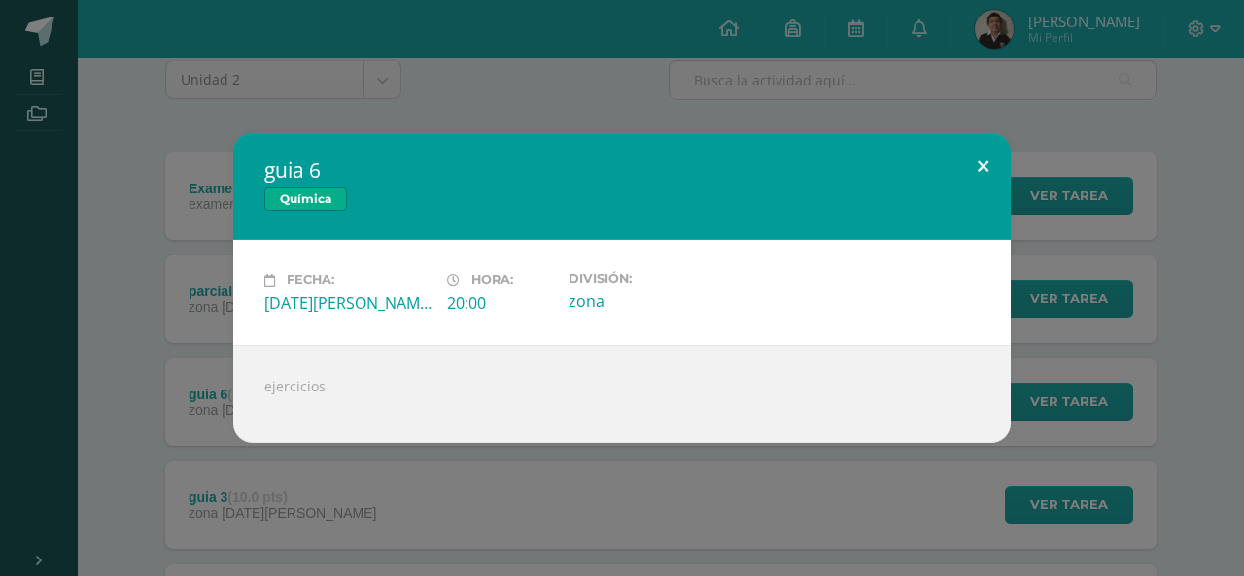
click at [992, 140] on button at bounding box center [982, 166] width 55 height 66
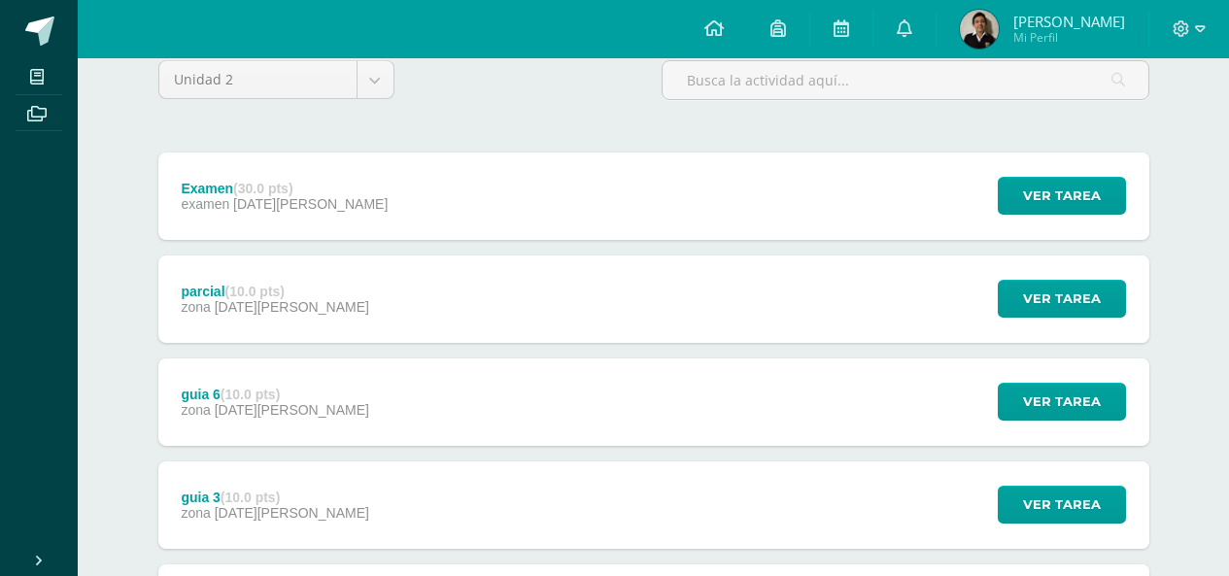
click at [162, 481] on div "guia 3 (10.0 pts) zona 21 de Mayo" at bounding box center [275, 505] width 234 height 87
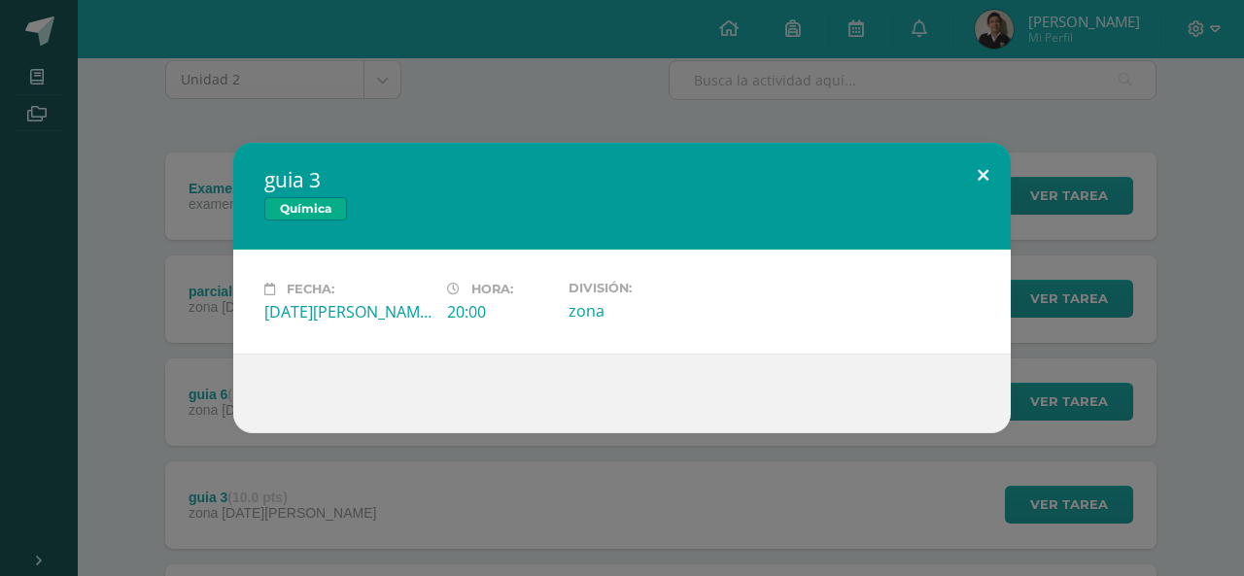
click at [982, 166] on button at bounding box center [982, 176] width 55 height 66
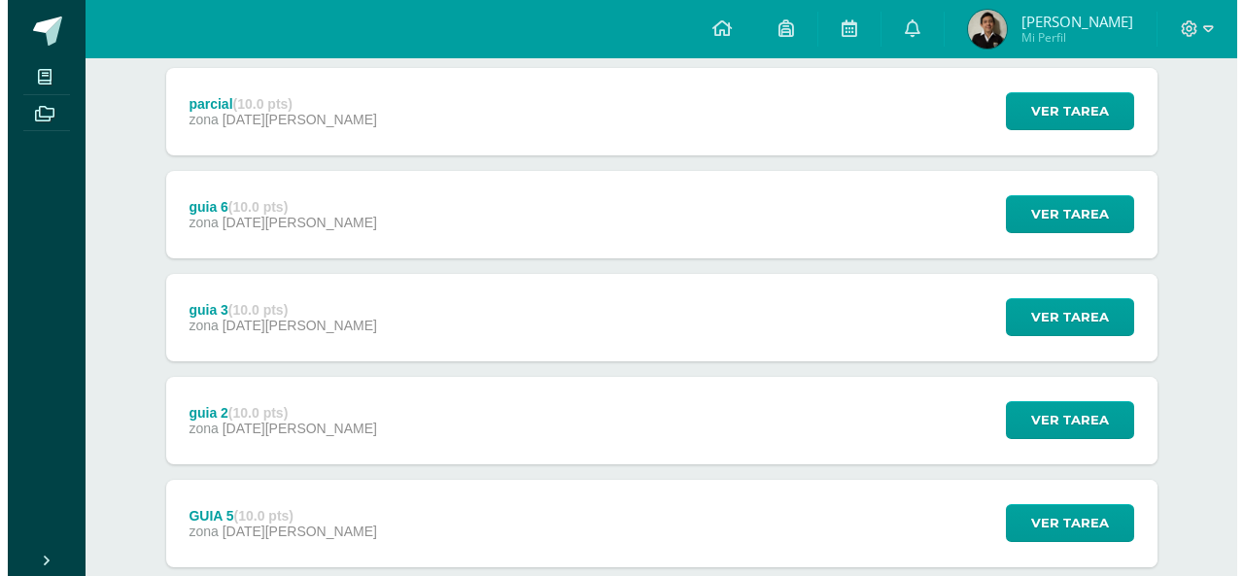
scroll to position [389, 0]
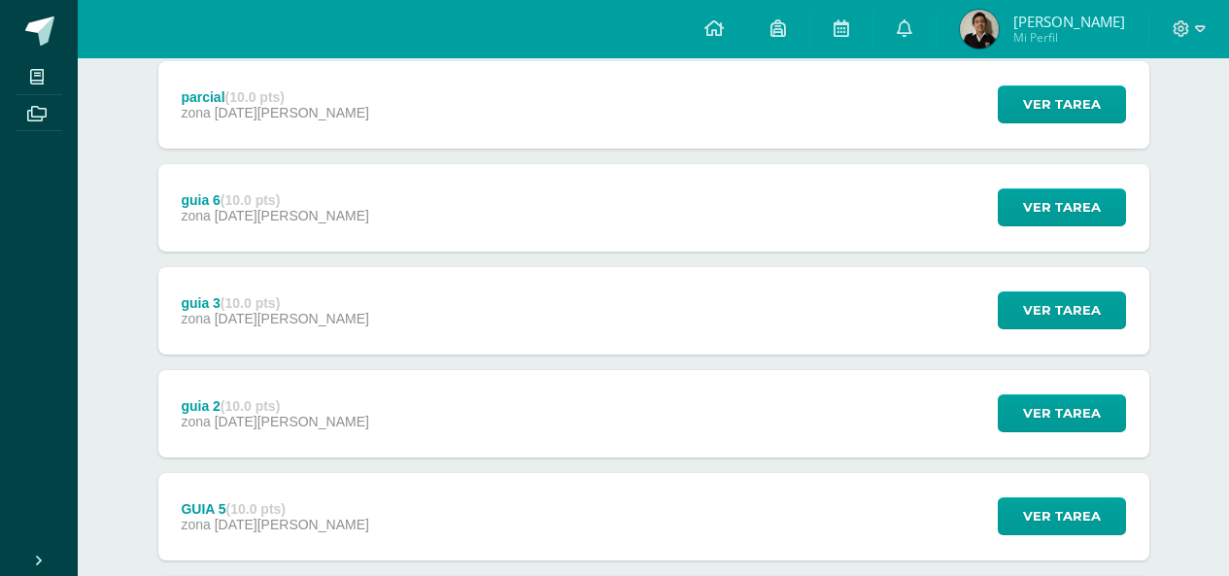
click at [271, 435] on div "guia 2 (10.0 pts) zona 21 de Mayo" at bounding box center [275, 413] width 234 height 87
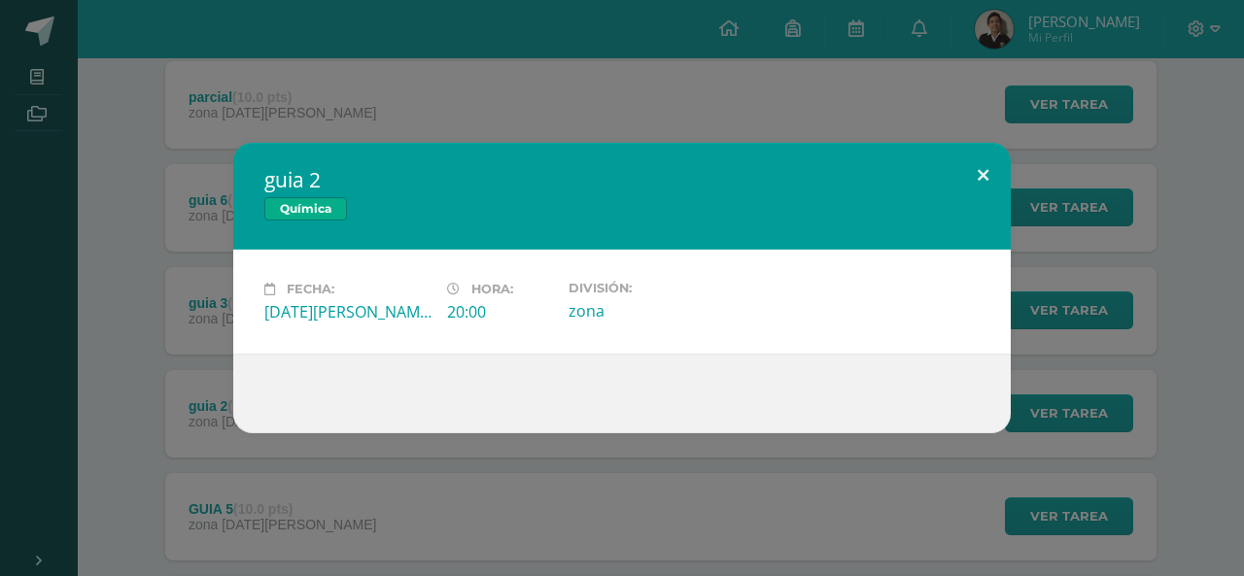
click at [959, 144] on button at bounding box center [982, 176] width 55 height 66
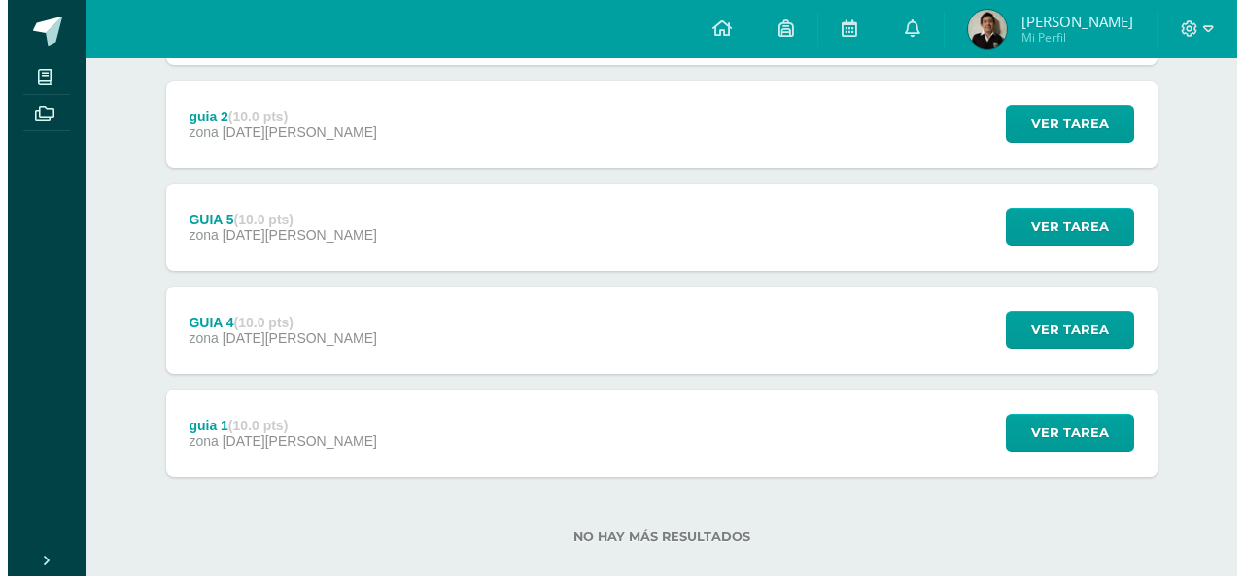
scroll to position [690, 0]
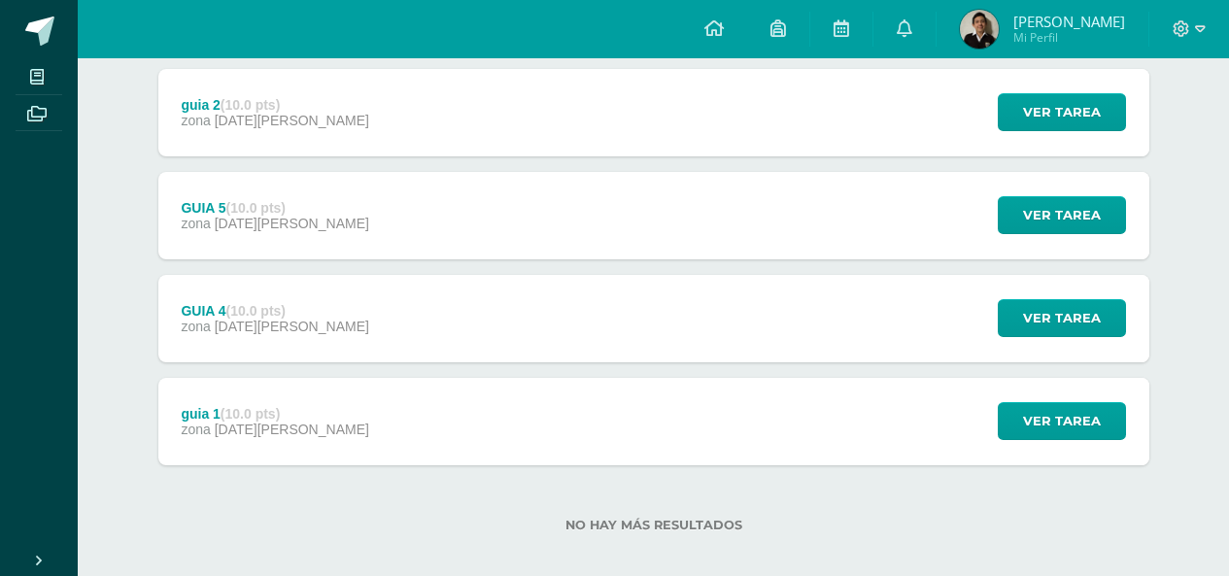
click at [321, 193] on div "GUIA 5 (10.0 pts) zona 21 de Mayo Ver tarea GUIA 5 Química Cargando contenido" at bounding box center [653, 215] width 991 height 87
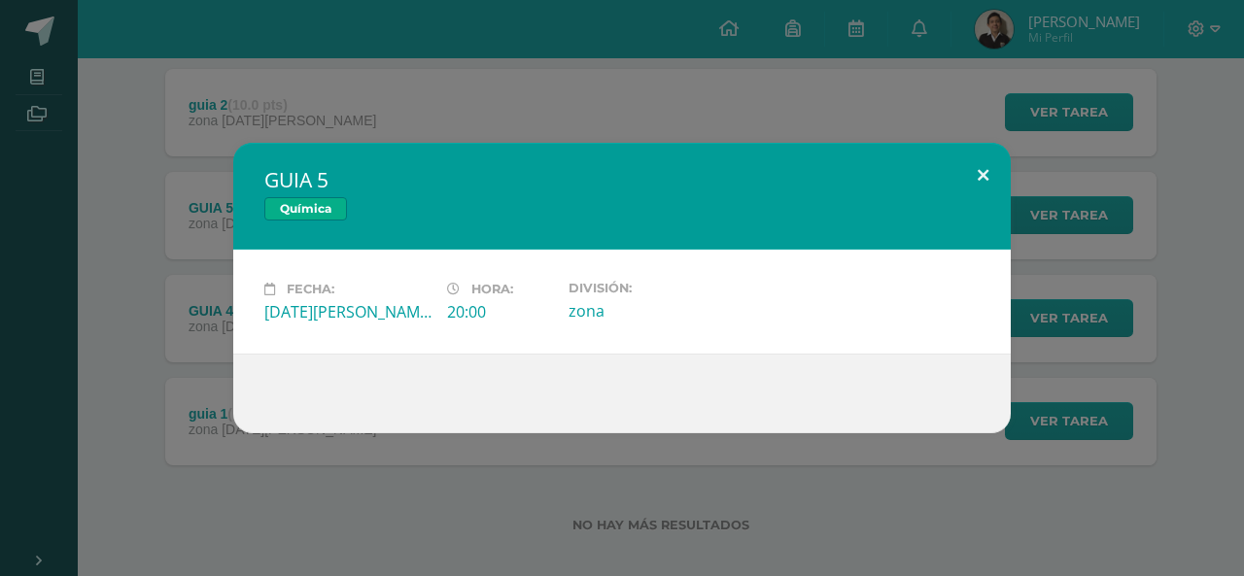
click at [964, 144] on button at bounding box center [982, 176] width 55 height 66
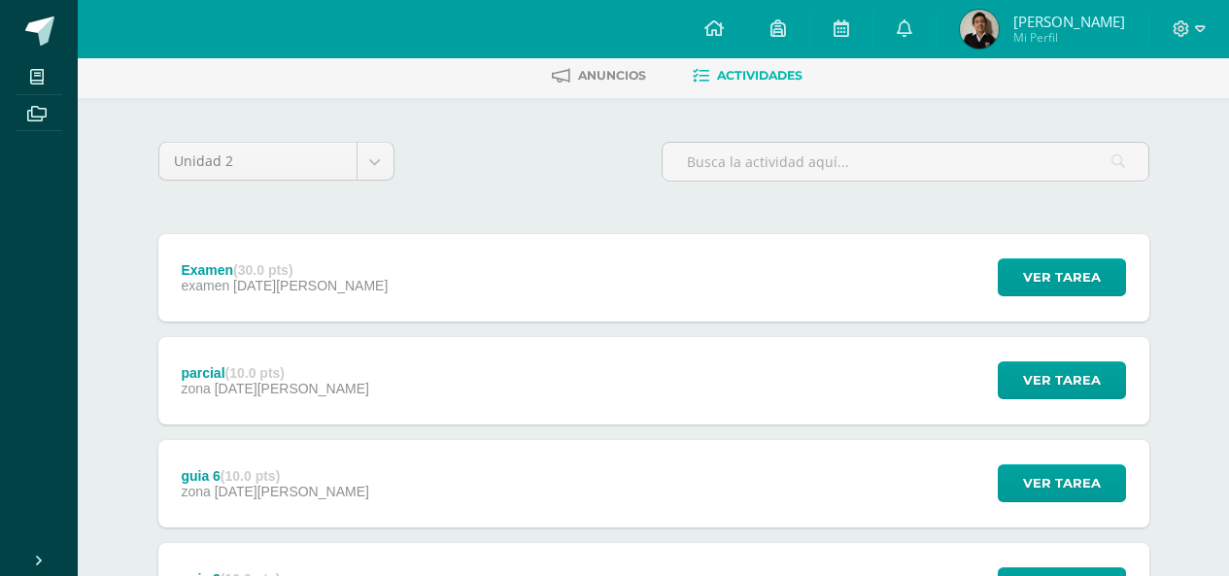
scroll to position [0, 0]
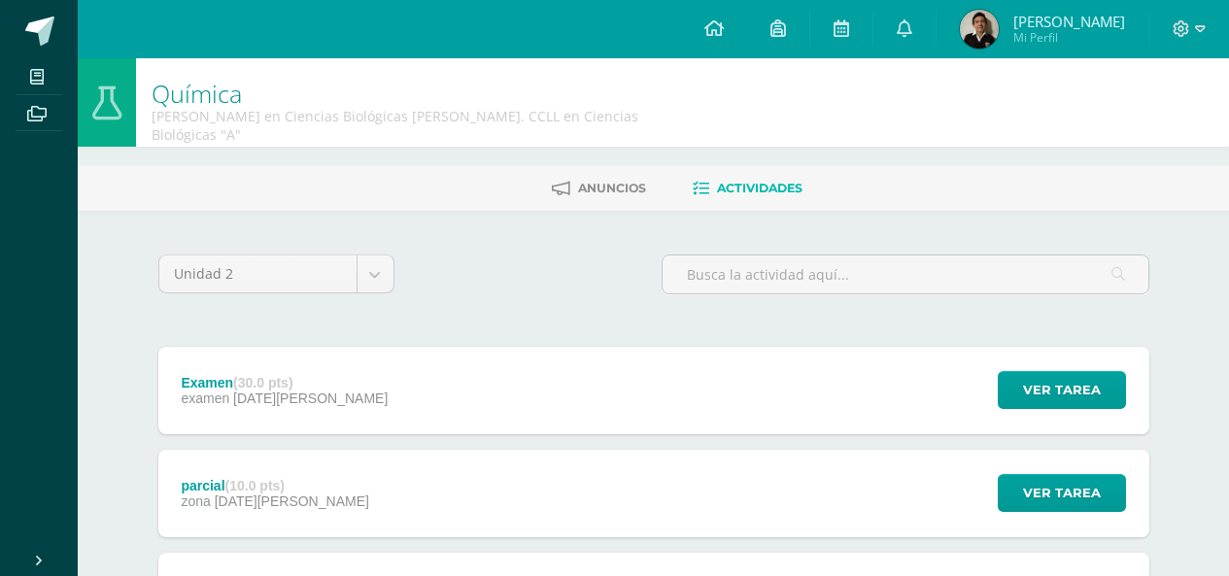
click at [298, 485] on div "parcial (10.0 pts) zona 21 de Mayo" at bounding box center [275, 493] width 234 height 87
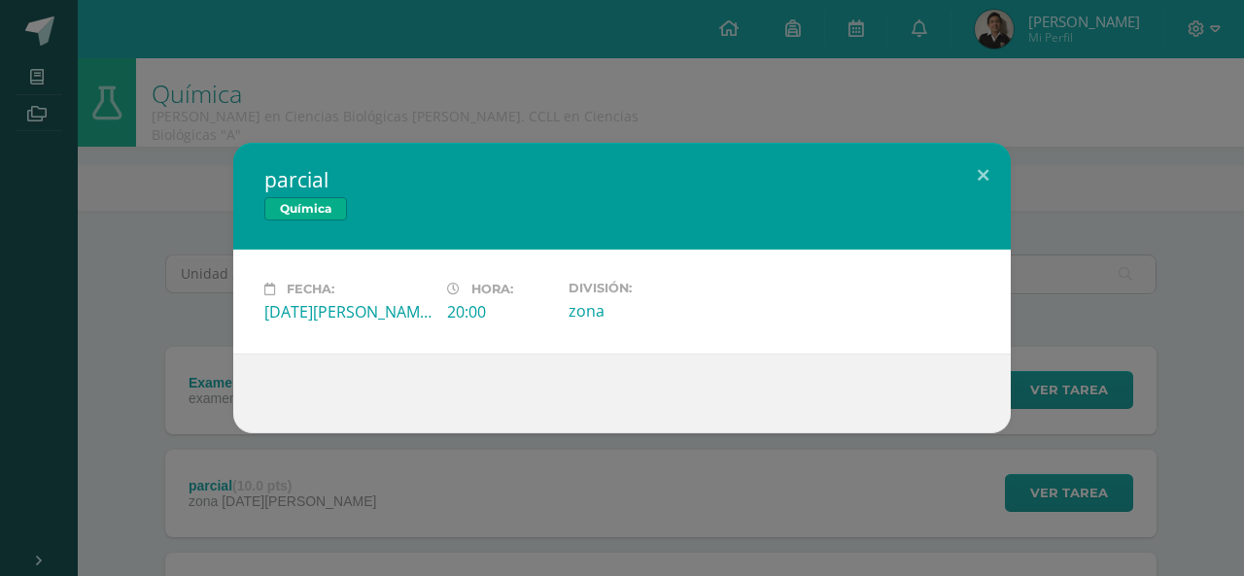
click at [1015, 134] on div "parcial Química Fecha: Miércoles 21 de Mayo Hora: 20:00 División: zona" at bounding box center [622, 288] width 1244 height 576
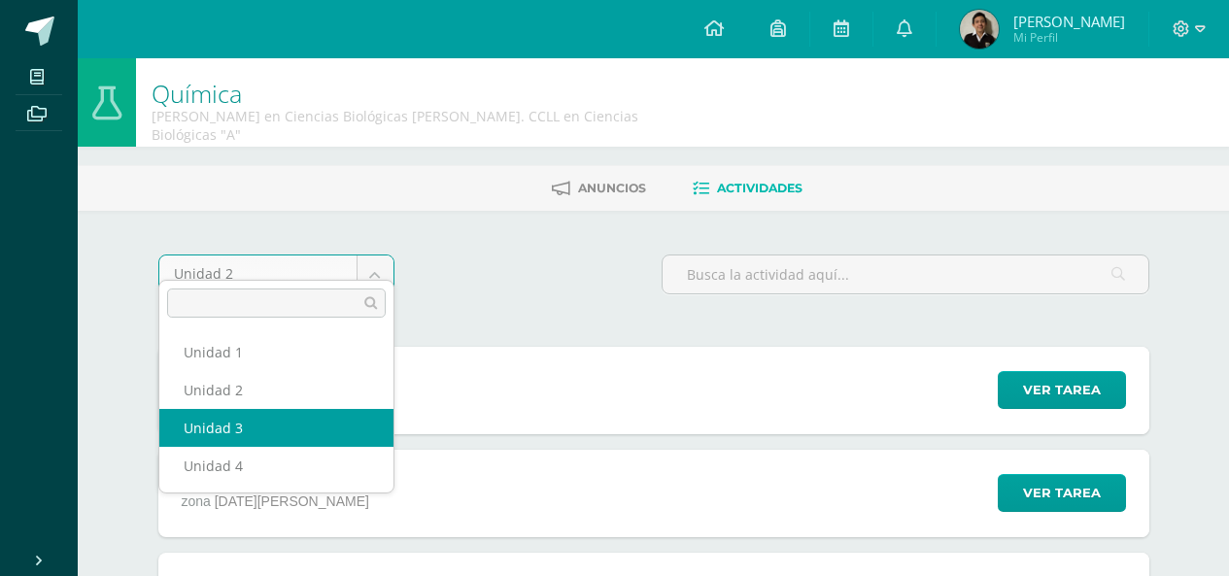
select select "Unidad 3"
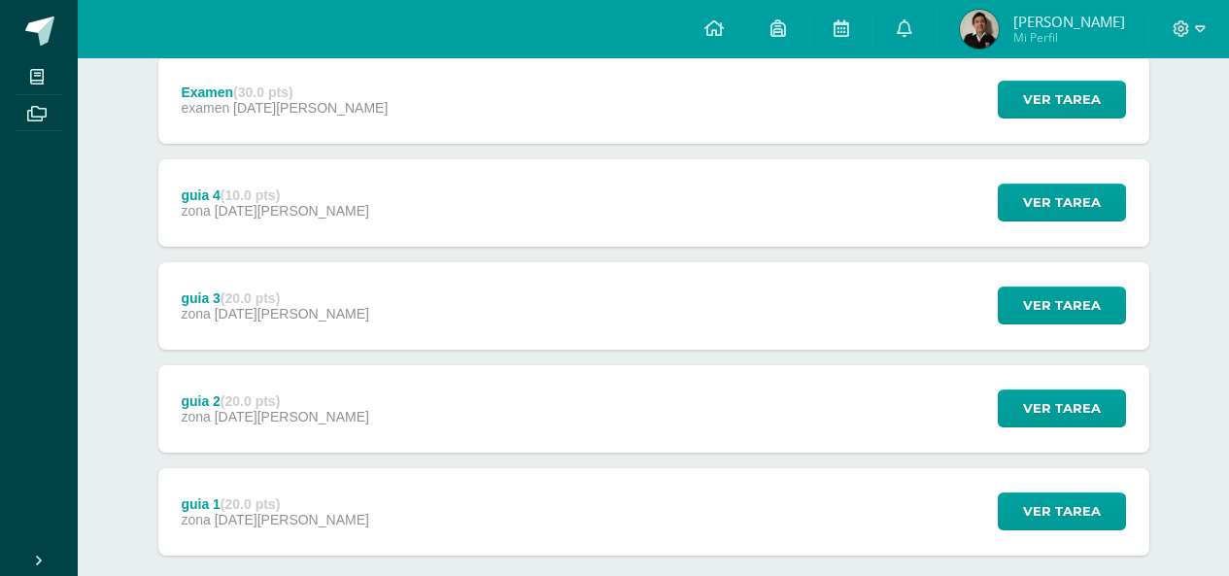
scroll to position [292, 0]
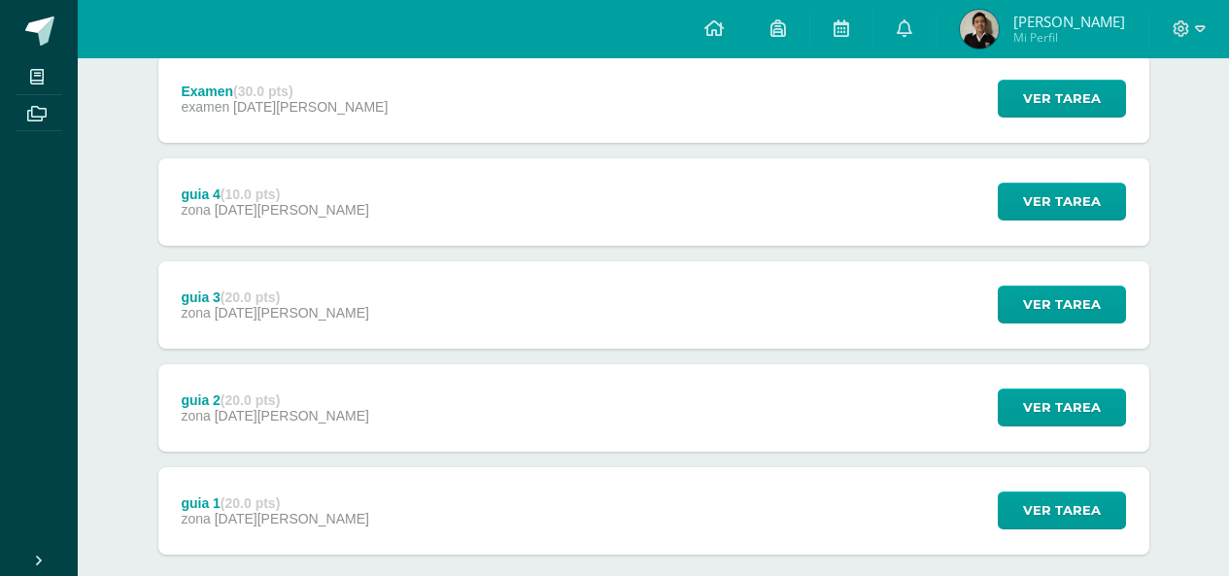
click at [299, 84] on div "Examen (30.0 pts)" at bounding box center [284, 92] width 207 height 16
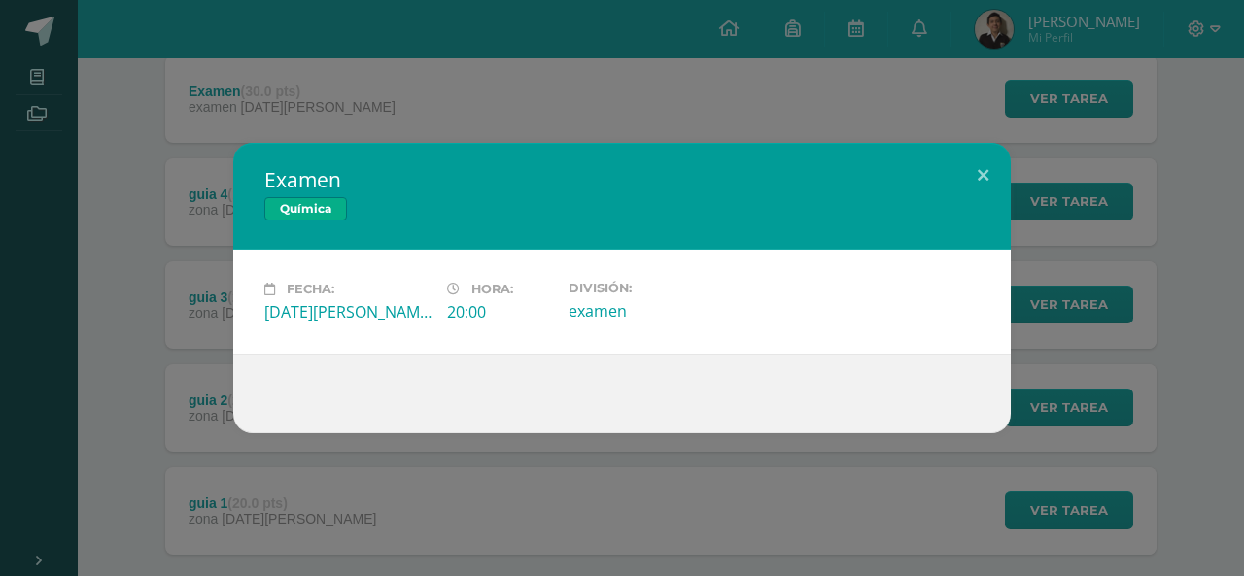
click at [957, 139] on div "Examen Química Fecha: [DATE][PERSON_NAME] Hora: 20:00 División: examen" at bounding box center [622, 288] width 1244 height 576
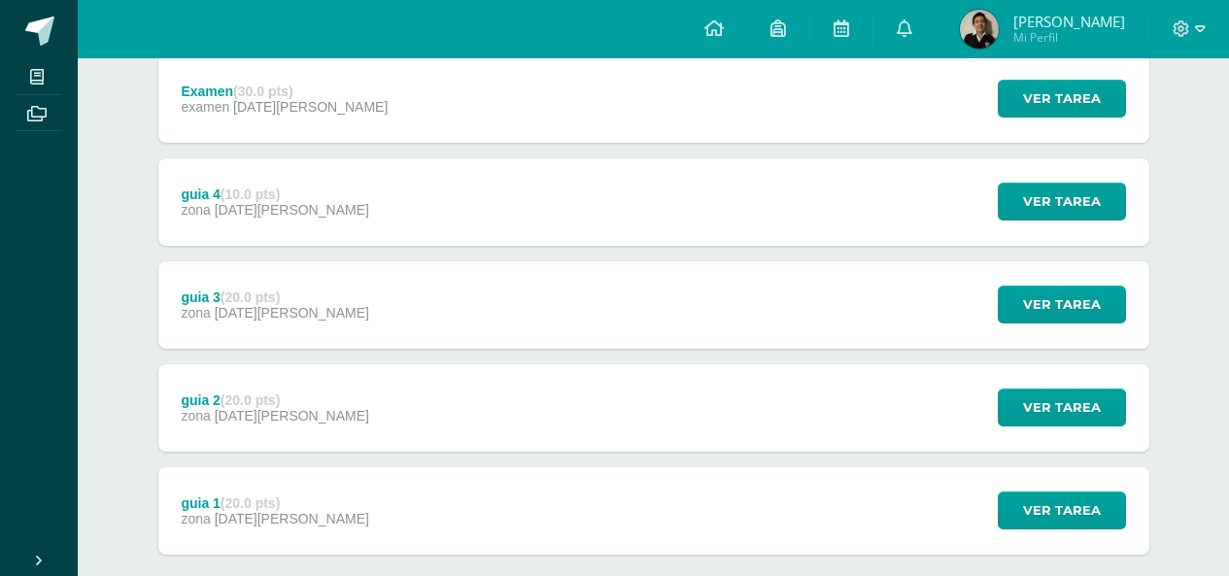
click at [298, 195] on div "guia 4 (10.0 pts) zona [DATE][PERSON_NAME]" at bounding box center [275, 201] width 234 height 87
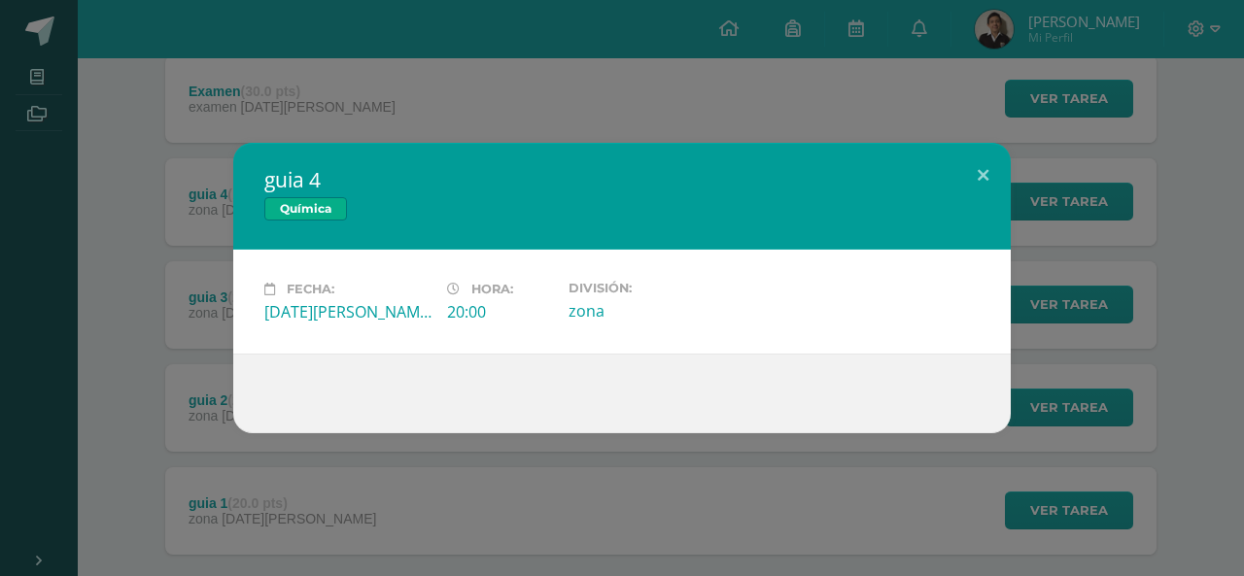
click at [986, 138] on div "guia 4 Química Fecha: [DATE][PERSON_NAME] Hora: 20:00 División: zona" at bounding box center [622, 288] width 1244 height 576
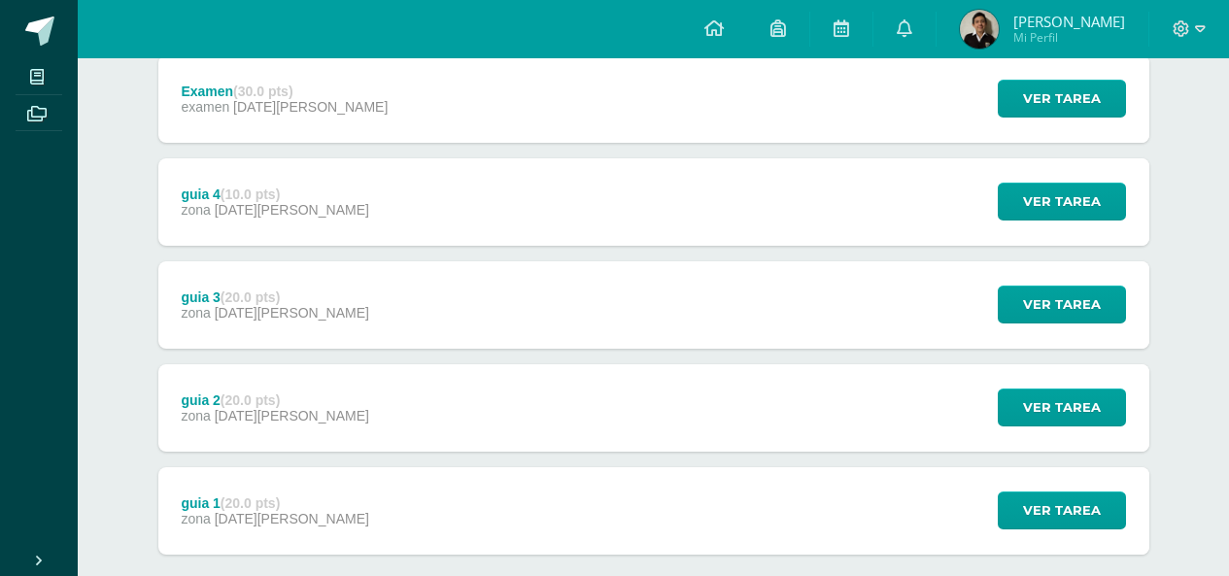
click at [397, 303] on div "guia 3 (20.0 pts) zona [DATE][PERSON_NAME] Ver tarea guia 3 Química Cargando co…" at bounding box center [653, 304] width 991 height 87
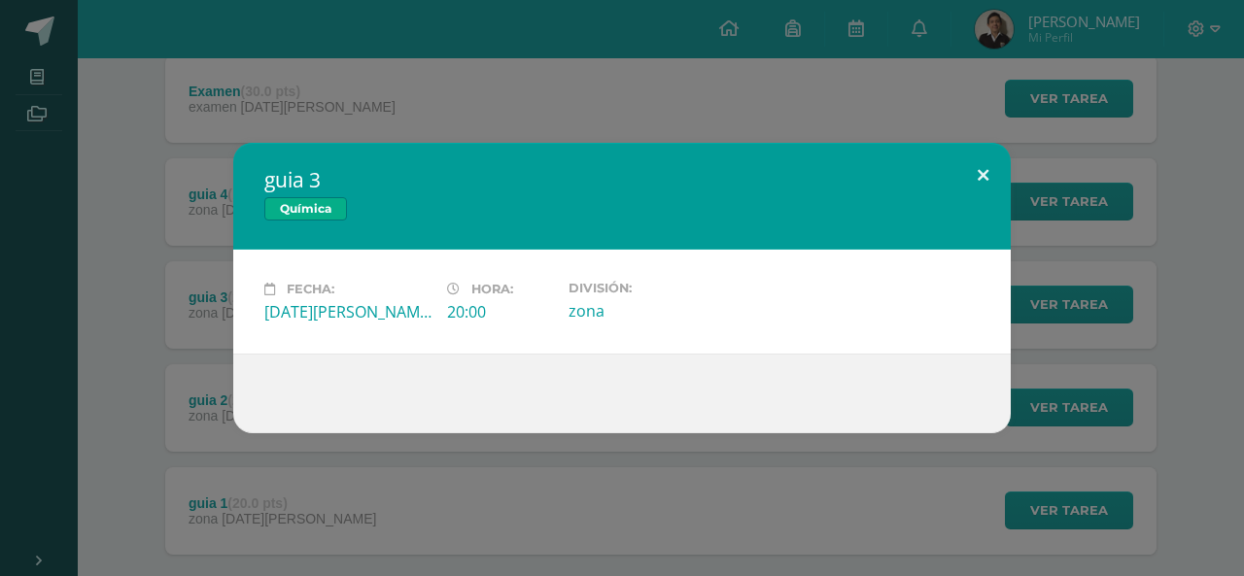
click at [982, 148] on button at bounding box center [982, 176] width 55 height 66
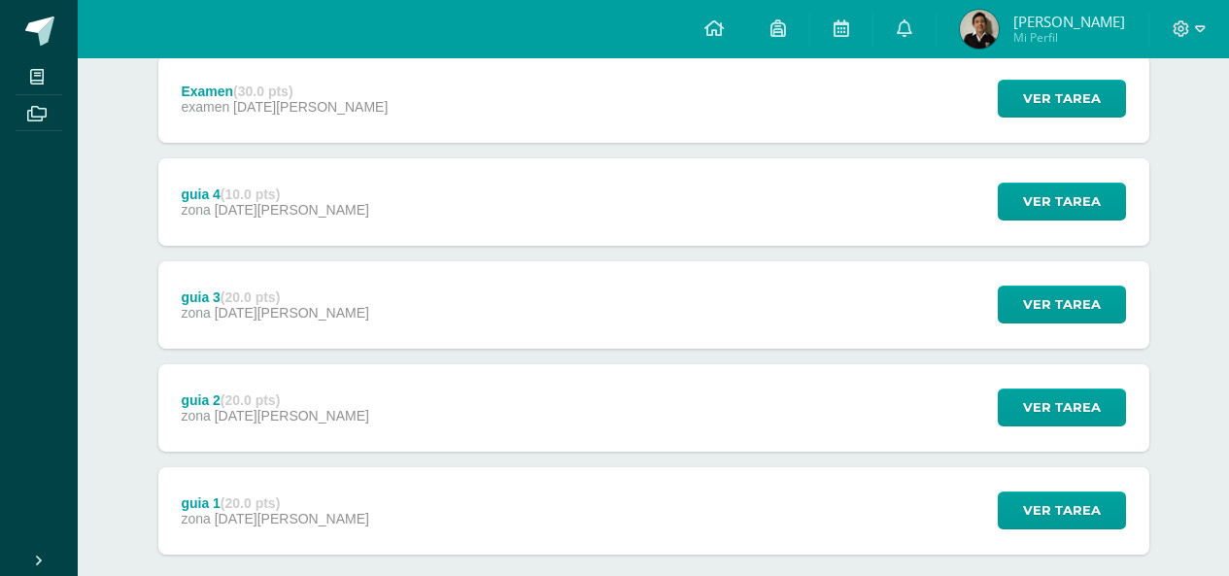
click at [262, 393] on strong "(20.0 pts)" at bounding box center [250, 401] width 59 height 16
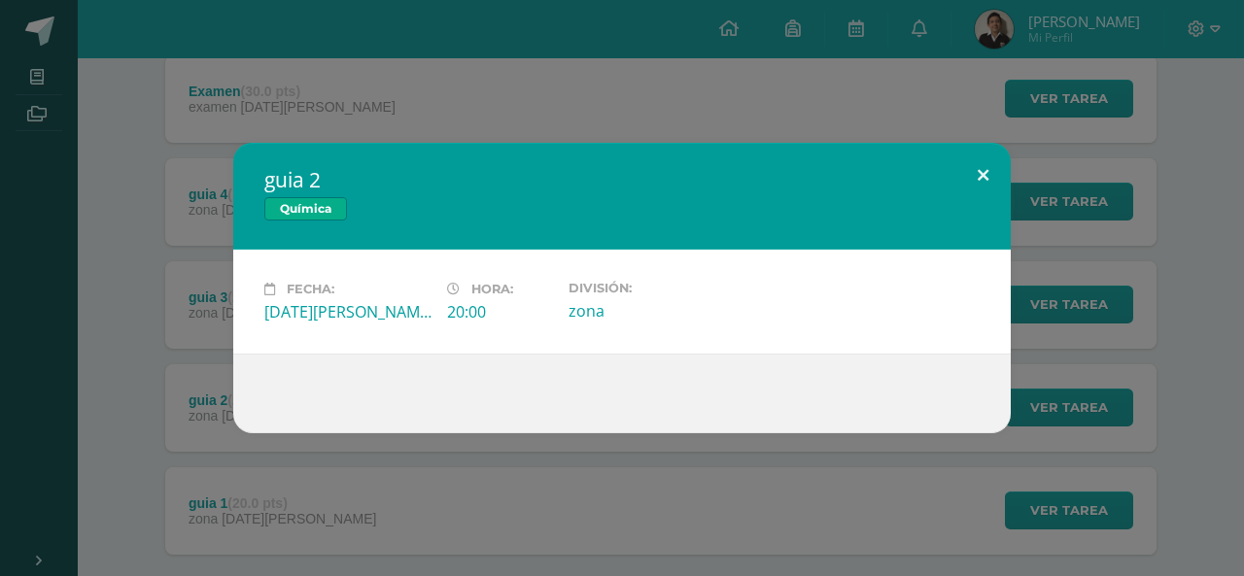
click at [996, 188] on button at bounding box center [982, 176] width 55 height 66
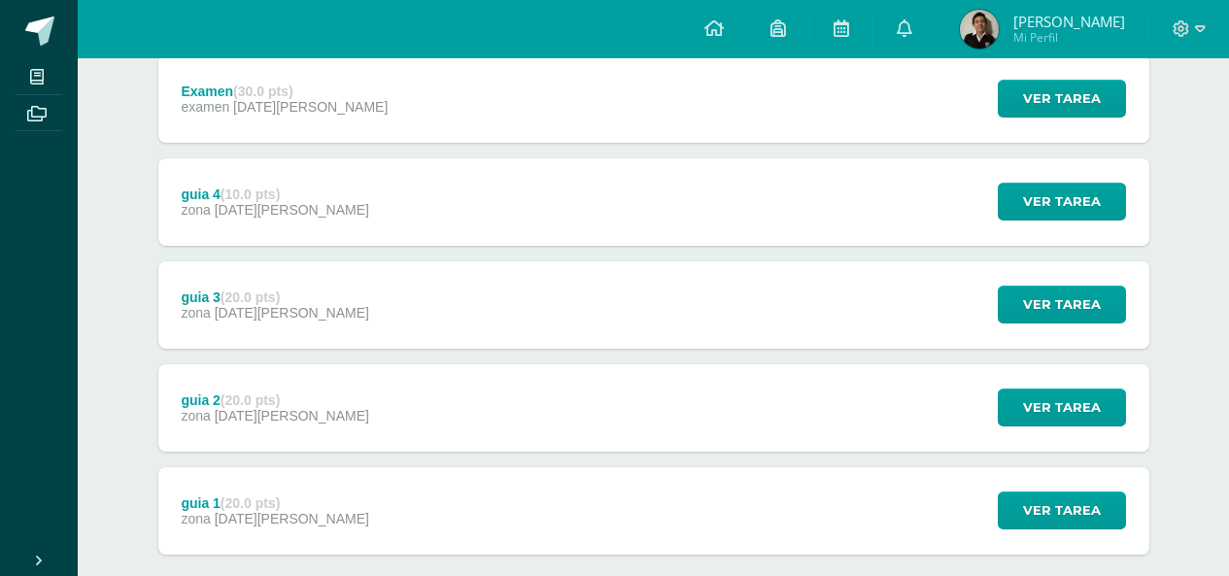
click at [313, 474] on div "guia 1 (20.0 pts) zona [DATE][PERSON_NAME]" at bounding box center [275, 510] width 234 height 87
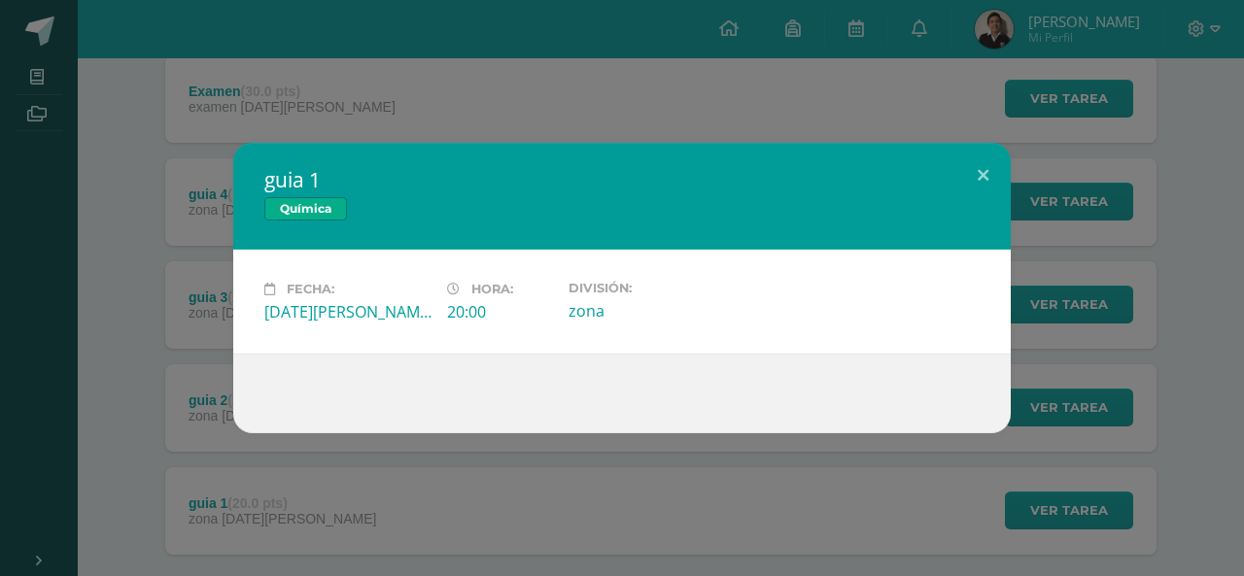
click at [1016, 146] on div "guia 1 Química Fecha: [DATE][PERSON_NAME] Hora: 20:00 División: zona" at bounding box center [622, 288] width 1228 height 291
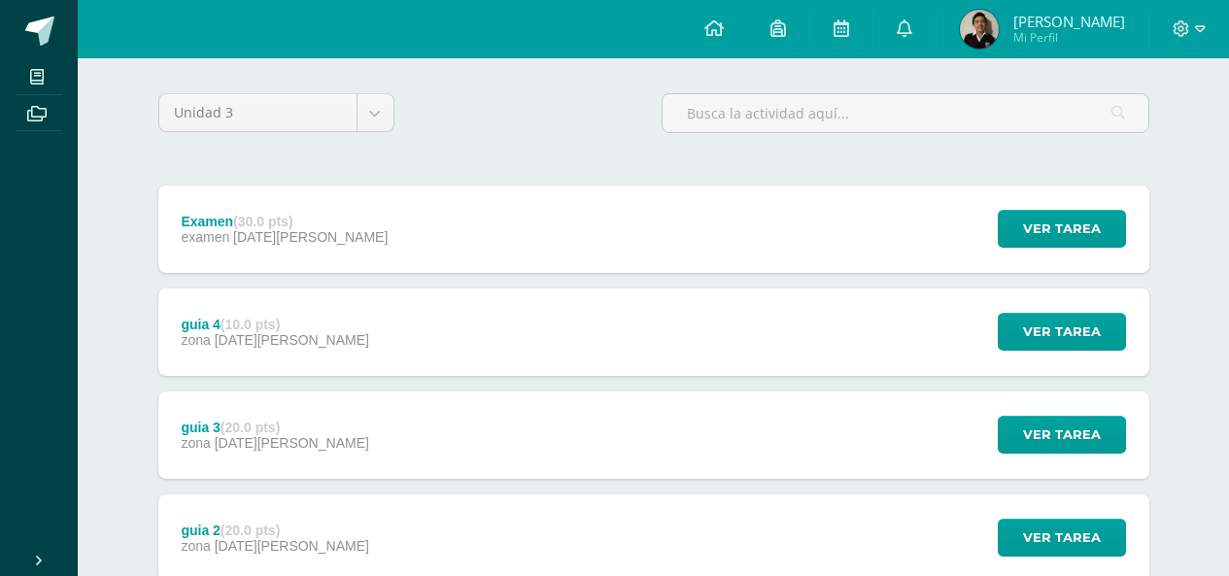
scroll to position [0, 0]
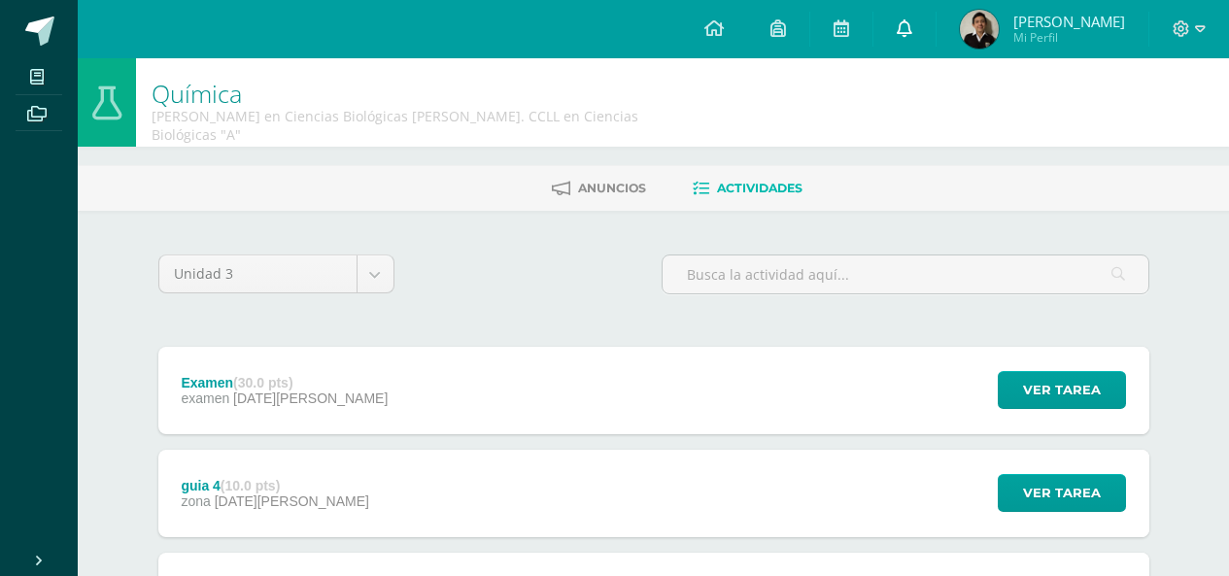
click at [910, 35] on icon at bounding box center [905, 27] width 16 height 17
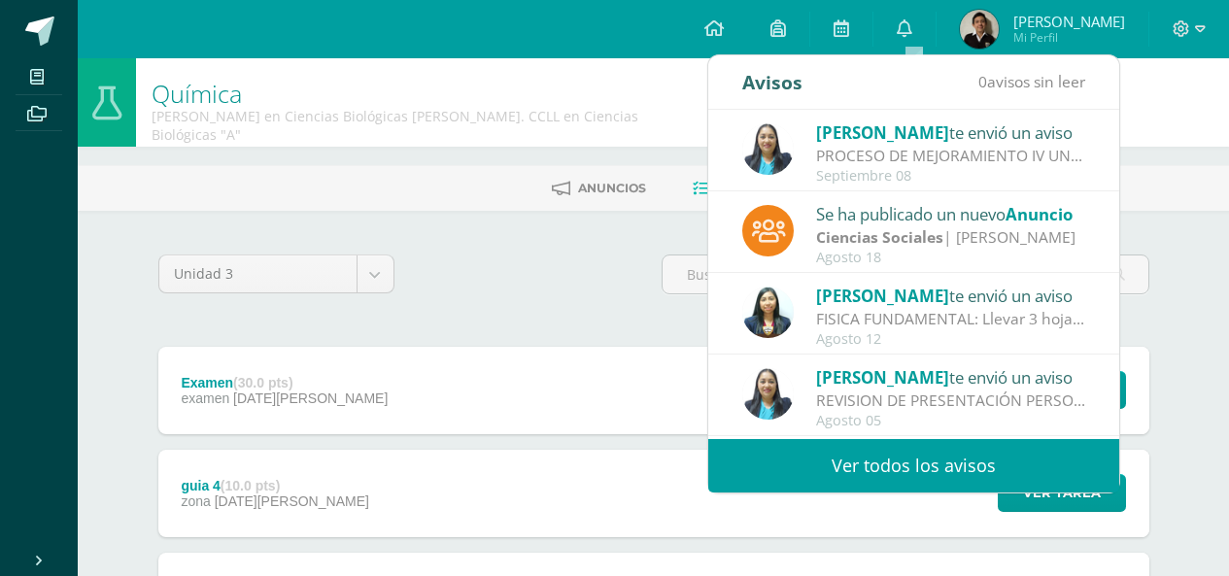
click at [879, 456] on link "Ver todos los avisos" at bounding box center [913, 465] width 411 height 53
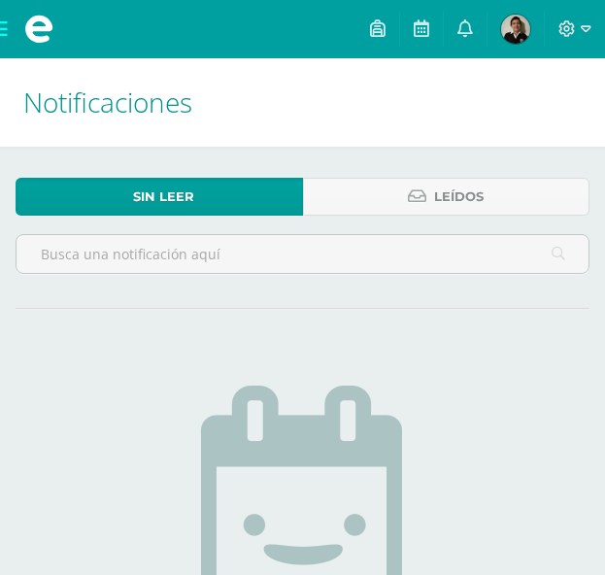
click at [461, 177] on div "Sin leer Leídos No hay nuevas notificaciones ¡Felicidades! no hay nuevas notifi…" at bounding box center [302, 510] width 605 height 726
click at [459, 187] on span "Leídos" at bounding box center [459, 197] width 50 height 36
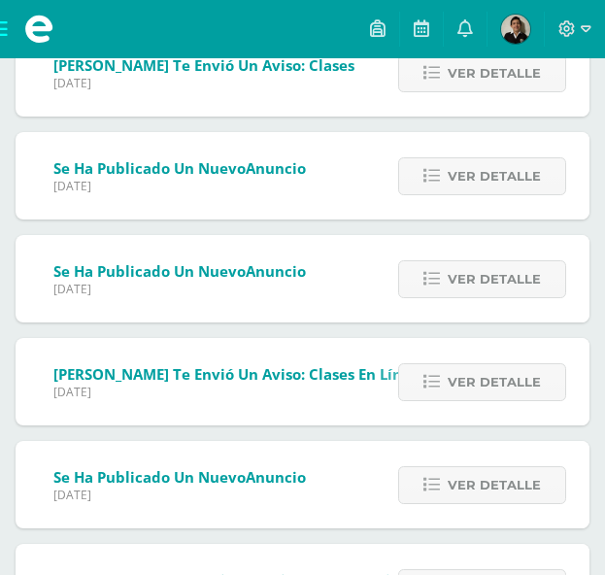
scroll to position [2173, 0]
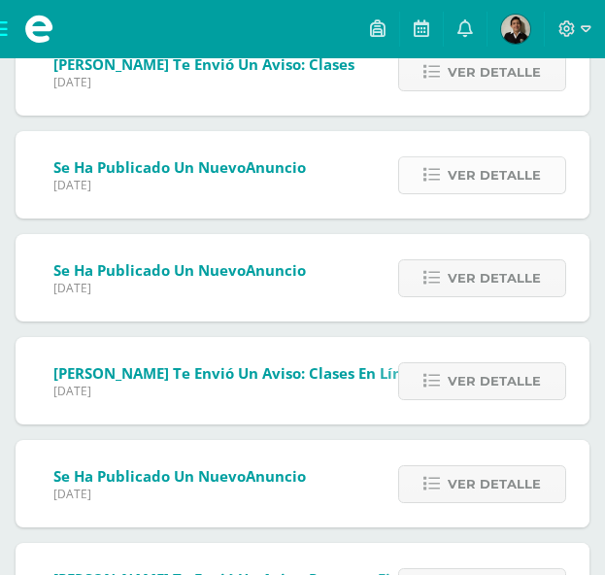
click at [427, 178] on icon at bounding box center [432, 175] width 17 height 17
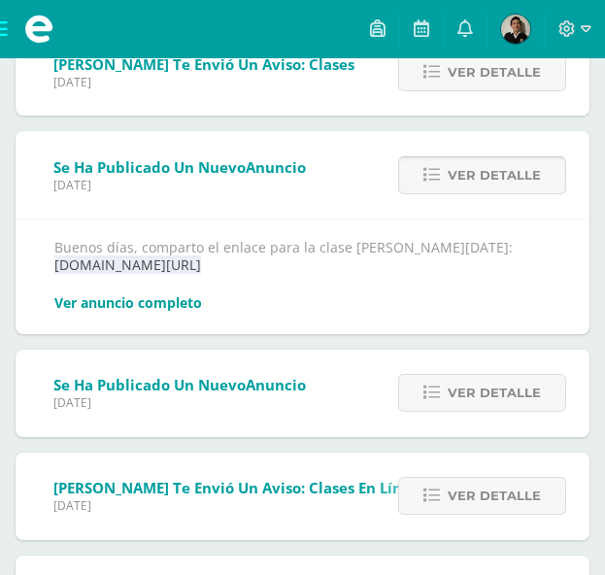
click at [427, 178] on icon at bounding box center [432, 175] width 17 height 17
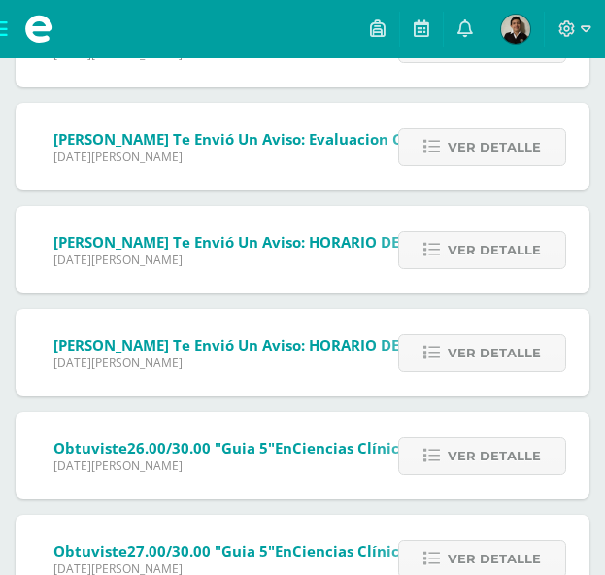
scroll to position [4525, 0]
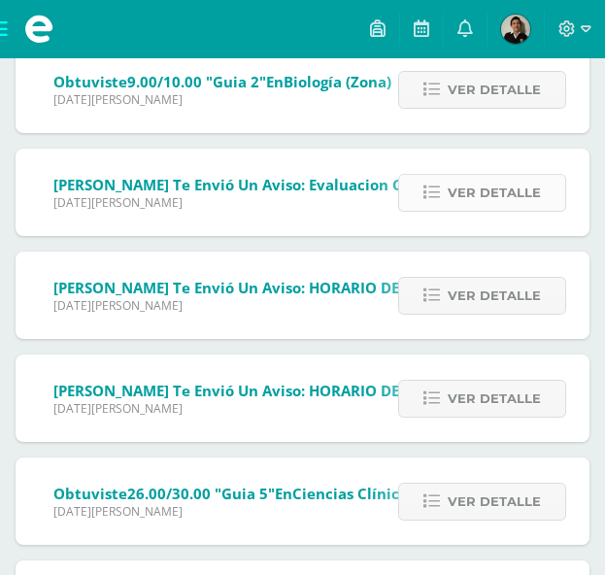
click at [449, 195] on link "Ver detalle" at bounding box center [482, 193] width 168 height 38
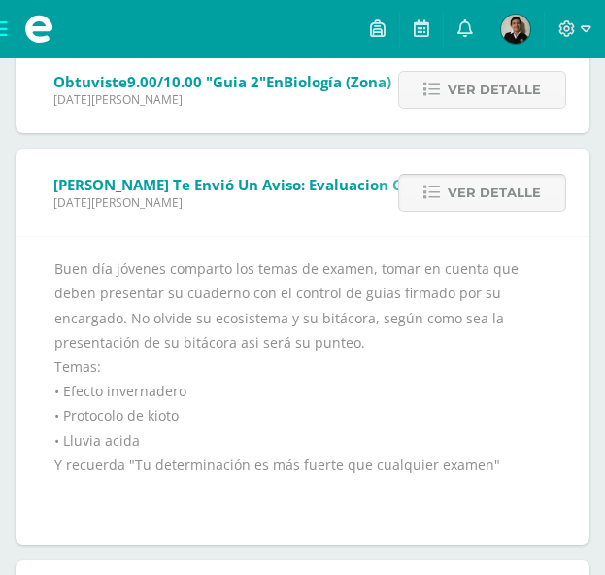
click at [449, 195] on link "Ver detalle" at bounding box center [482, 193] width 168 height 38
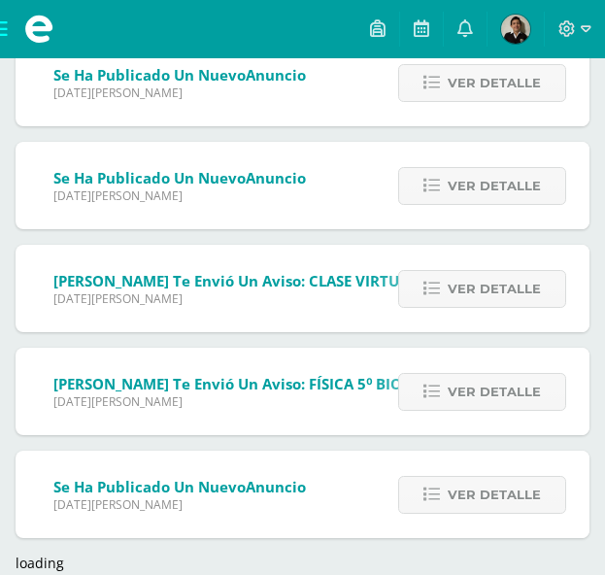
scroll to position [12182, 0]
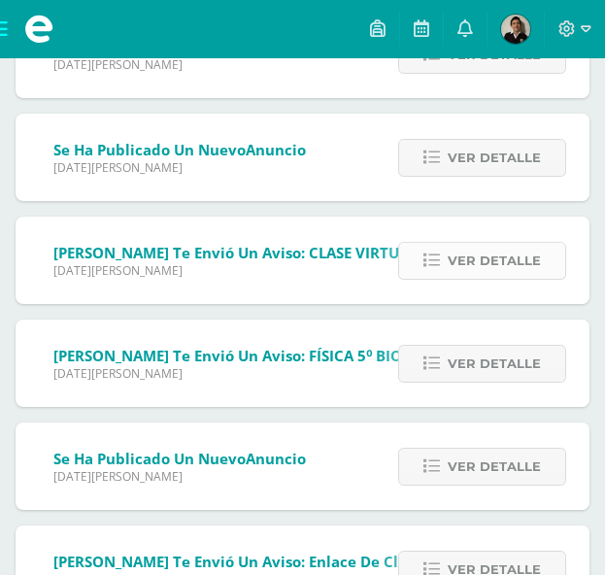
click at [448, 255] on link "Ver detalle" at bounding box center [482, 261] width 168 height 38
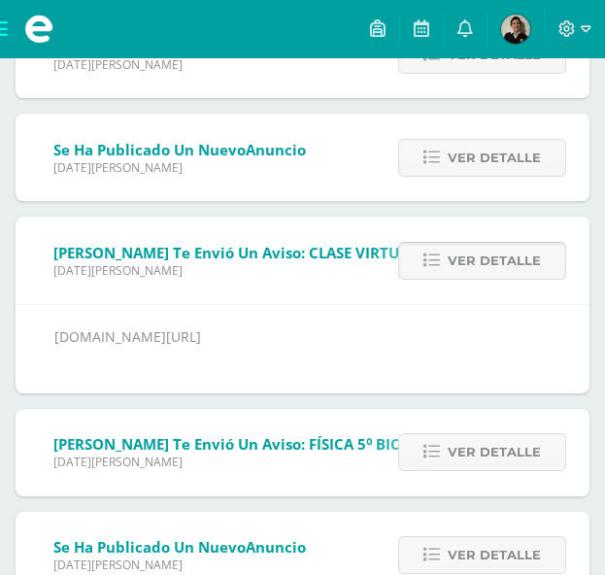
click at [448, 255] on link "Ver detalle" at bounding box center [482, 261] width 168 height 38
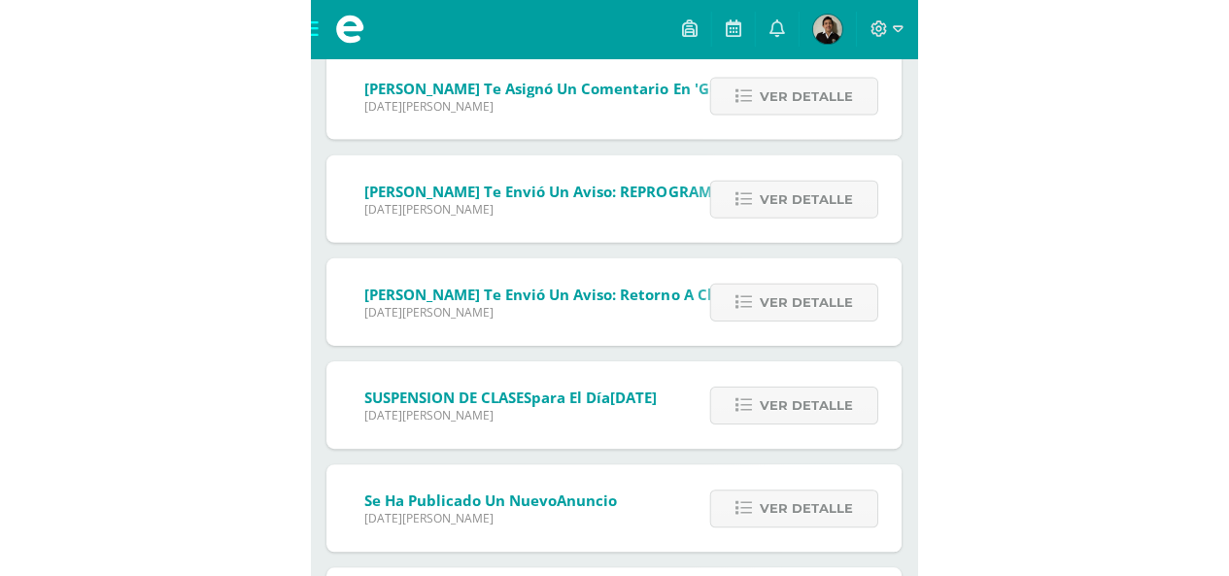
scroll to position [13154, 0]
